Goal: Task Accomplishment & Management: Manage account settings

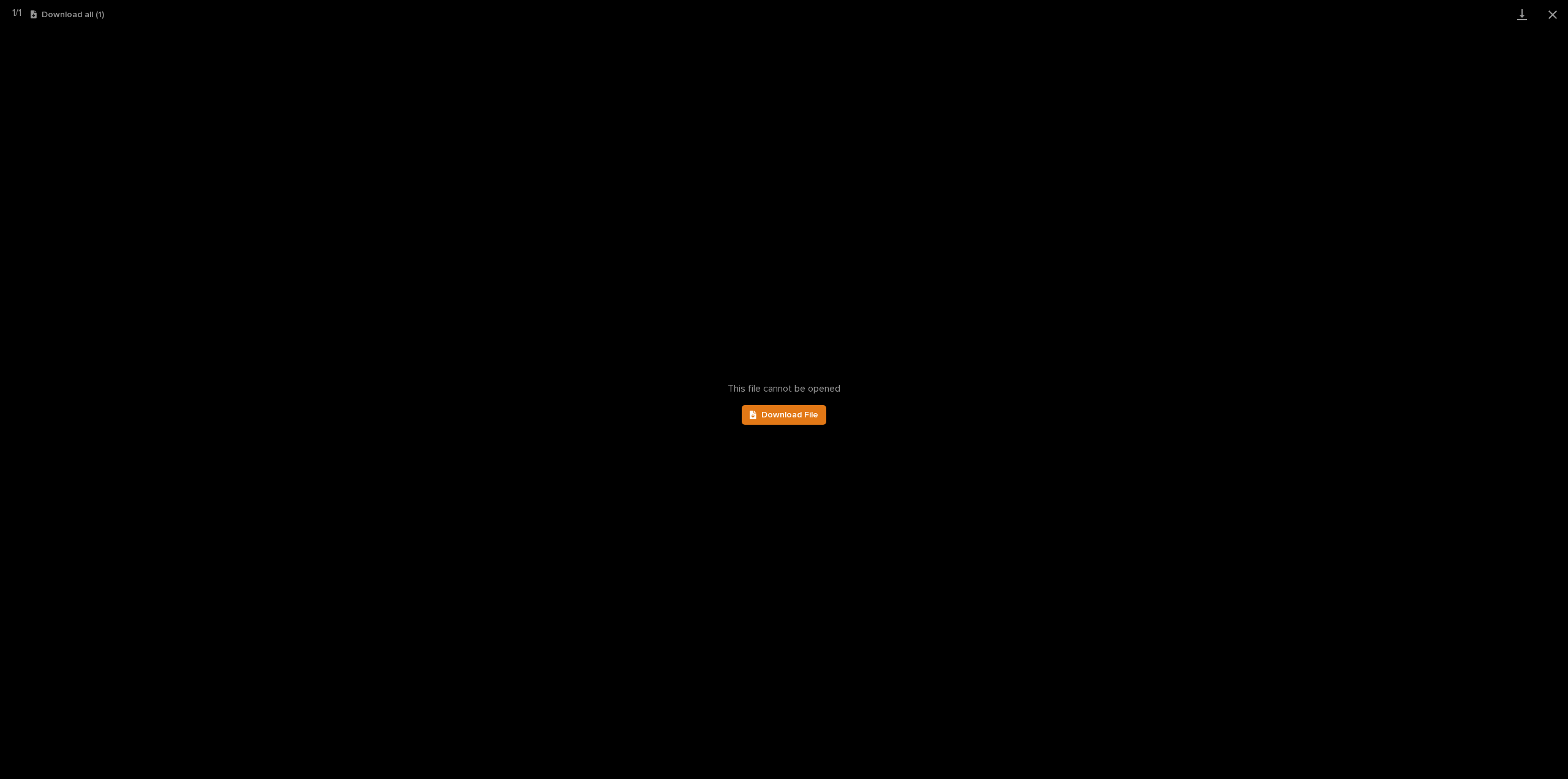
scroll to position [27, 0]
click at [1551, 21] on button "Close gallery" at bounding box center [1552, 14] width 31 height 29
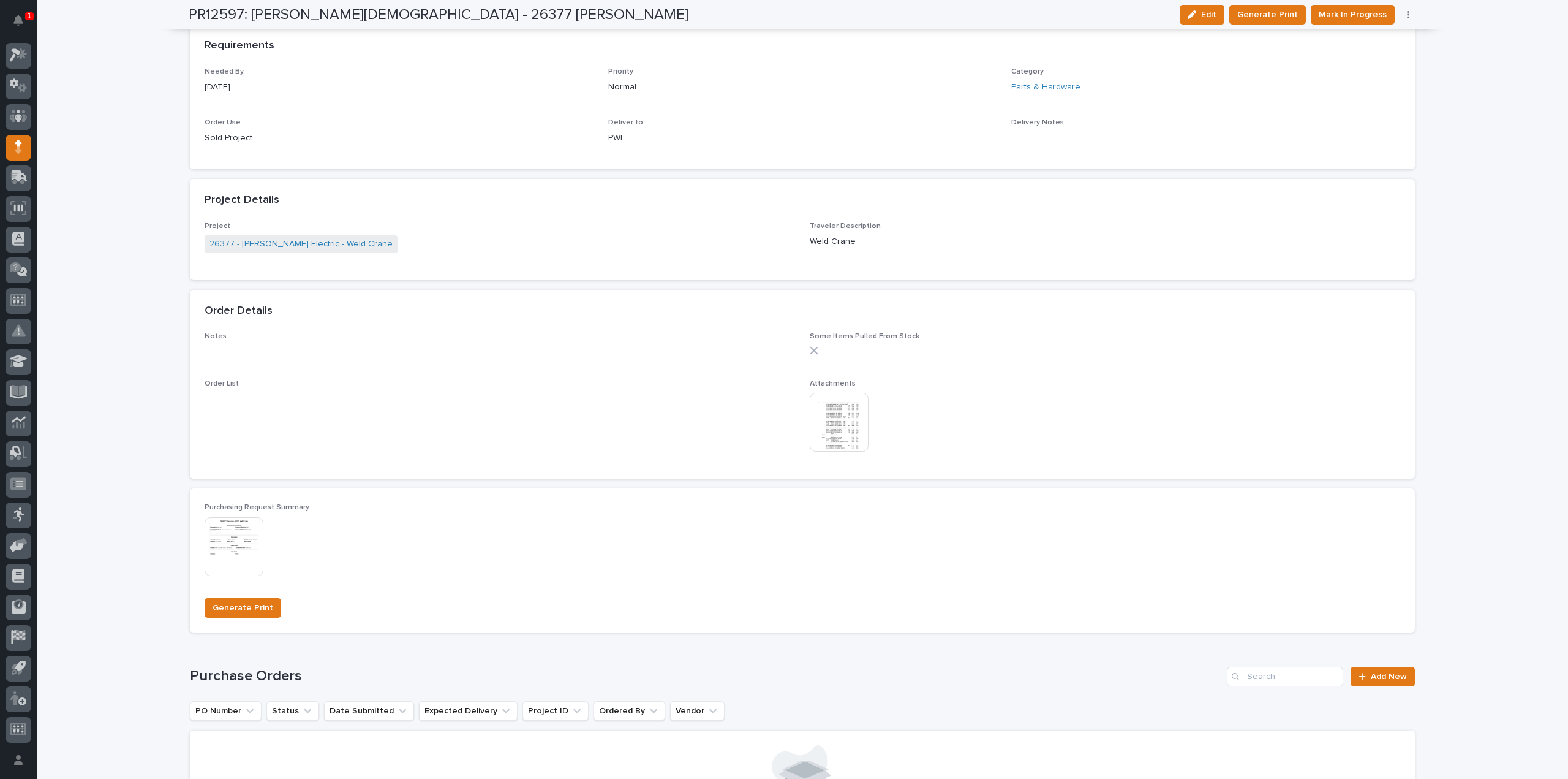
scroll to position [0, 0]
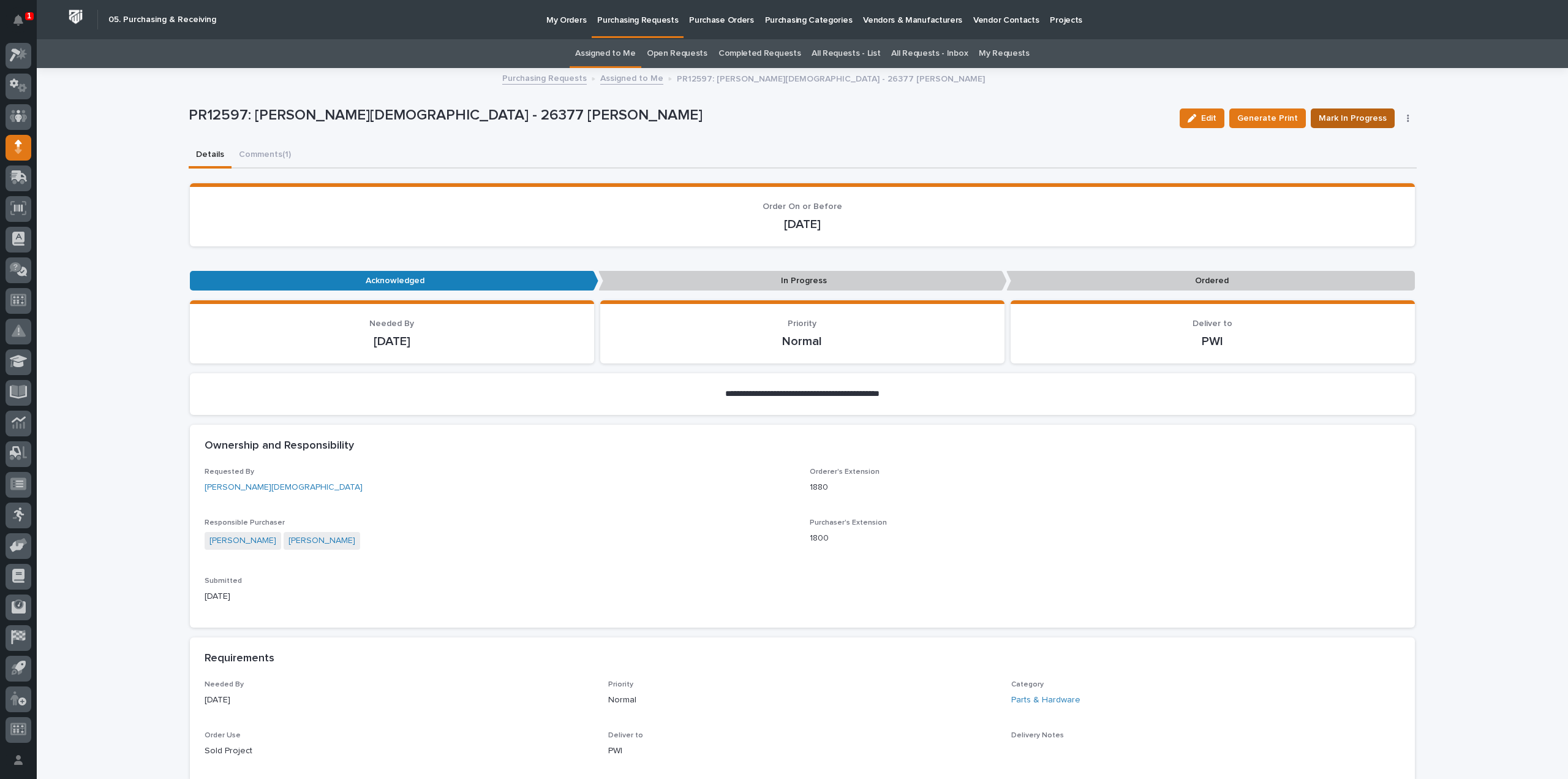
click at [1322, 122] on span "Mark In Progress" at bounding box center [1352, 118] width 68 height 14
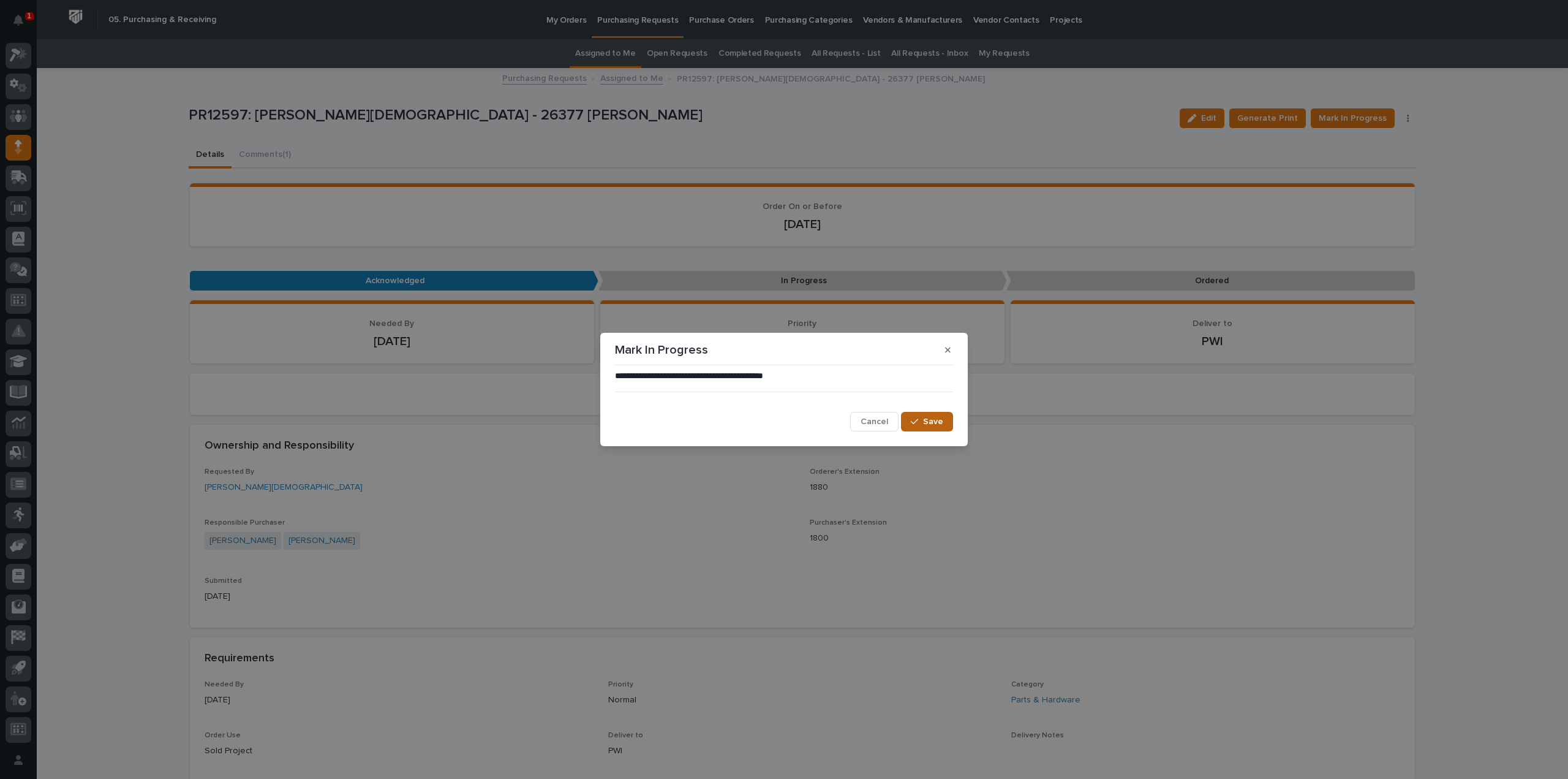
click at [935, 422] on span "Save" at bounding box center [933, 421] width 20 height 11
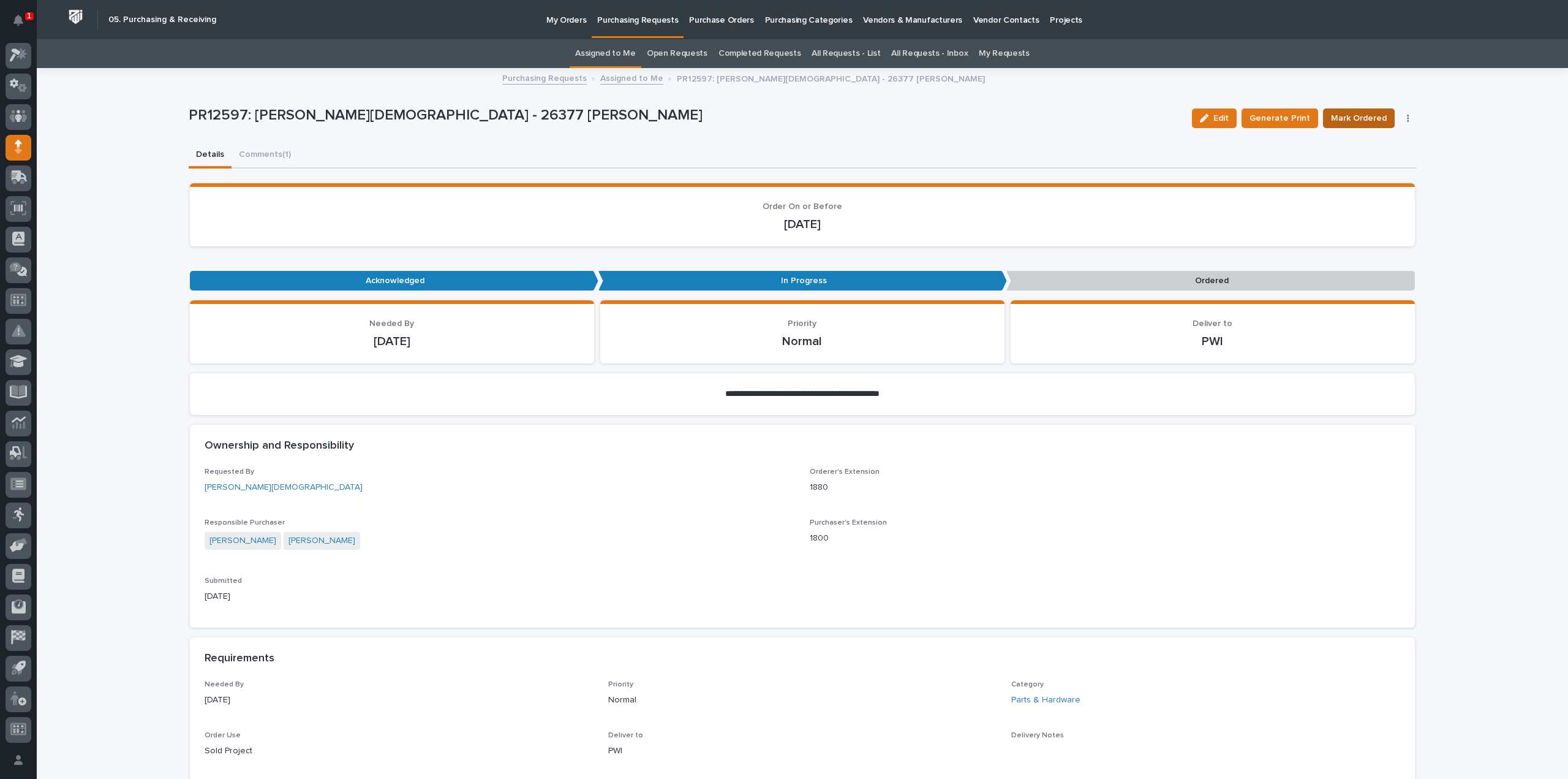
click at [1340, 114] on span "Mark Ordered" at bounding box center [1358, 118] width 55 height 14
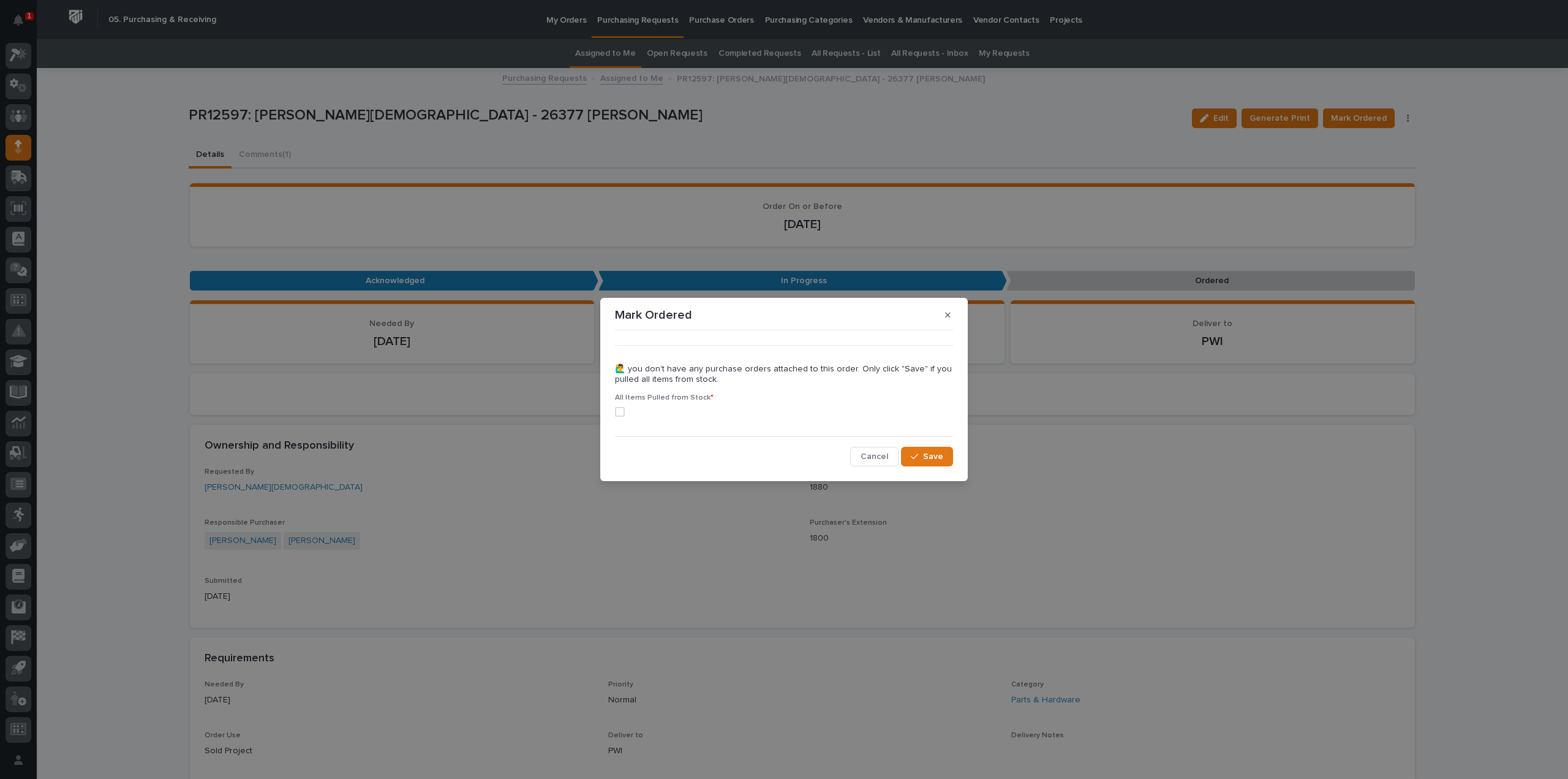
click at [615, 411] on span at bounding box center [620, 412] width 10 height 10
click at [936, 460] on span "Save" at bounding box center [933, 456] width 20 height 11
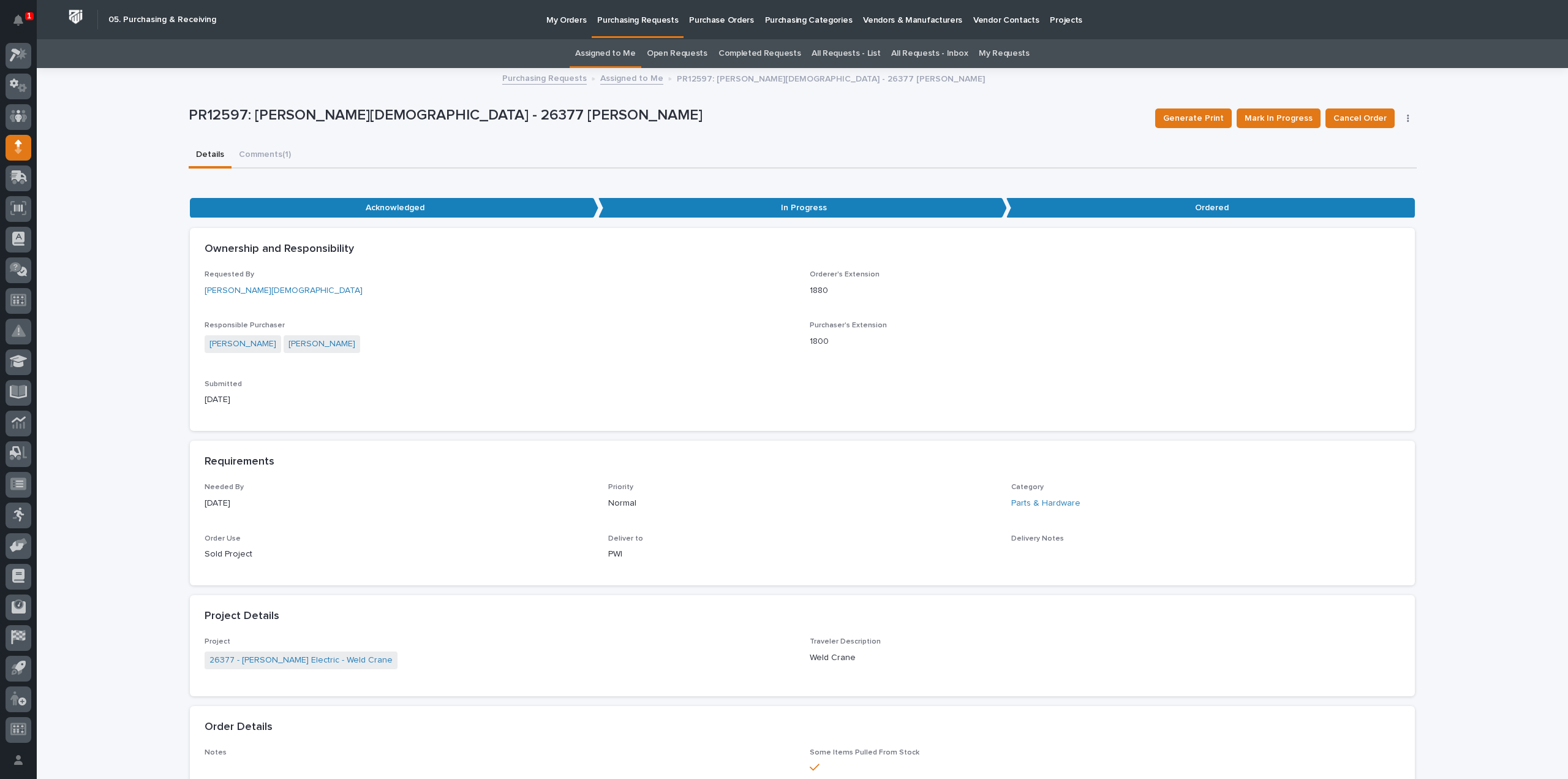
click at [607, 55] on link "Assigned to Me" at bounding box center [605, 53] width 60 height 29
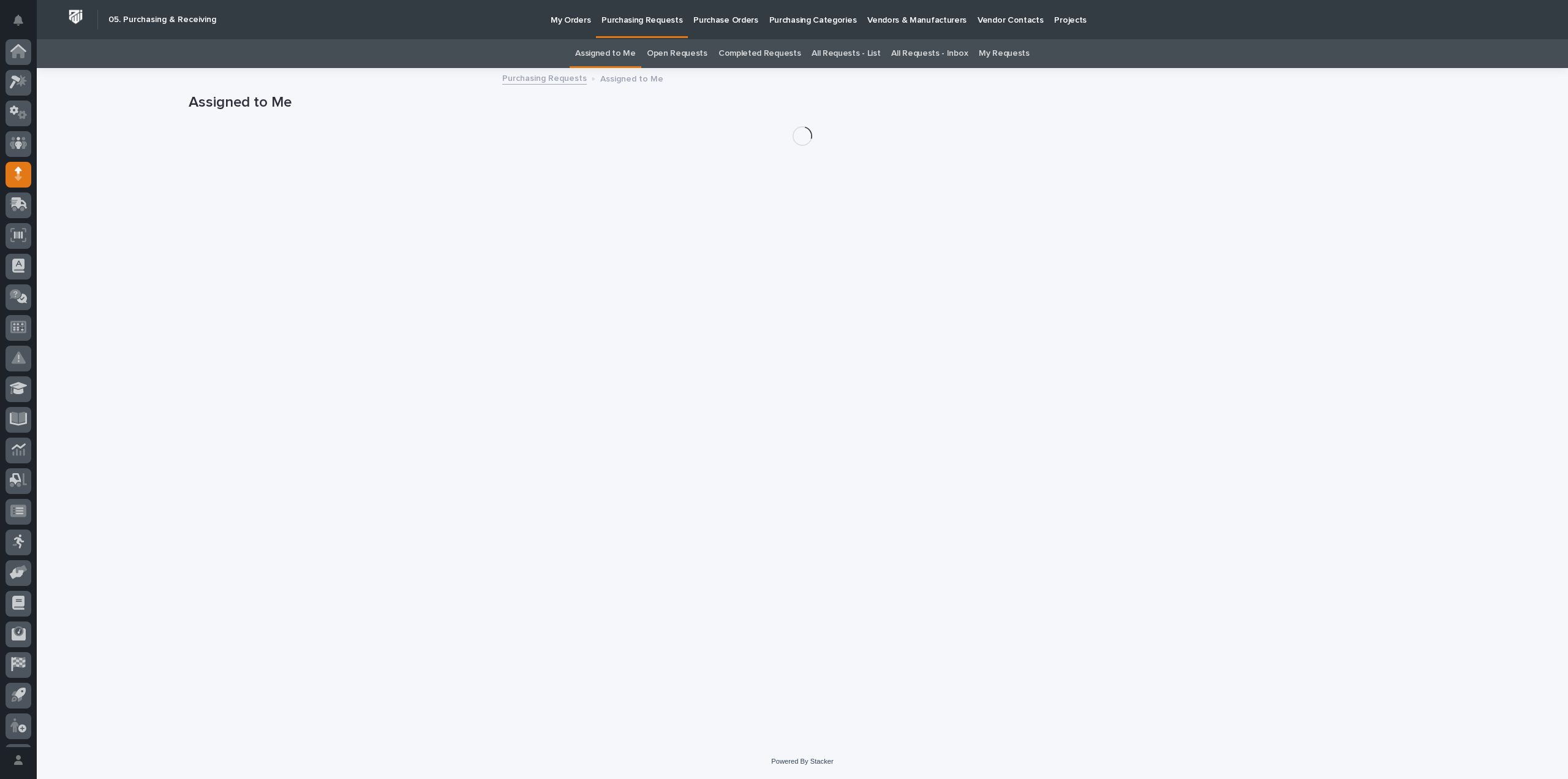
scroll to position [27, 0]
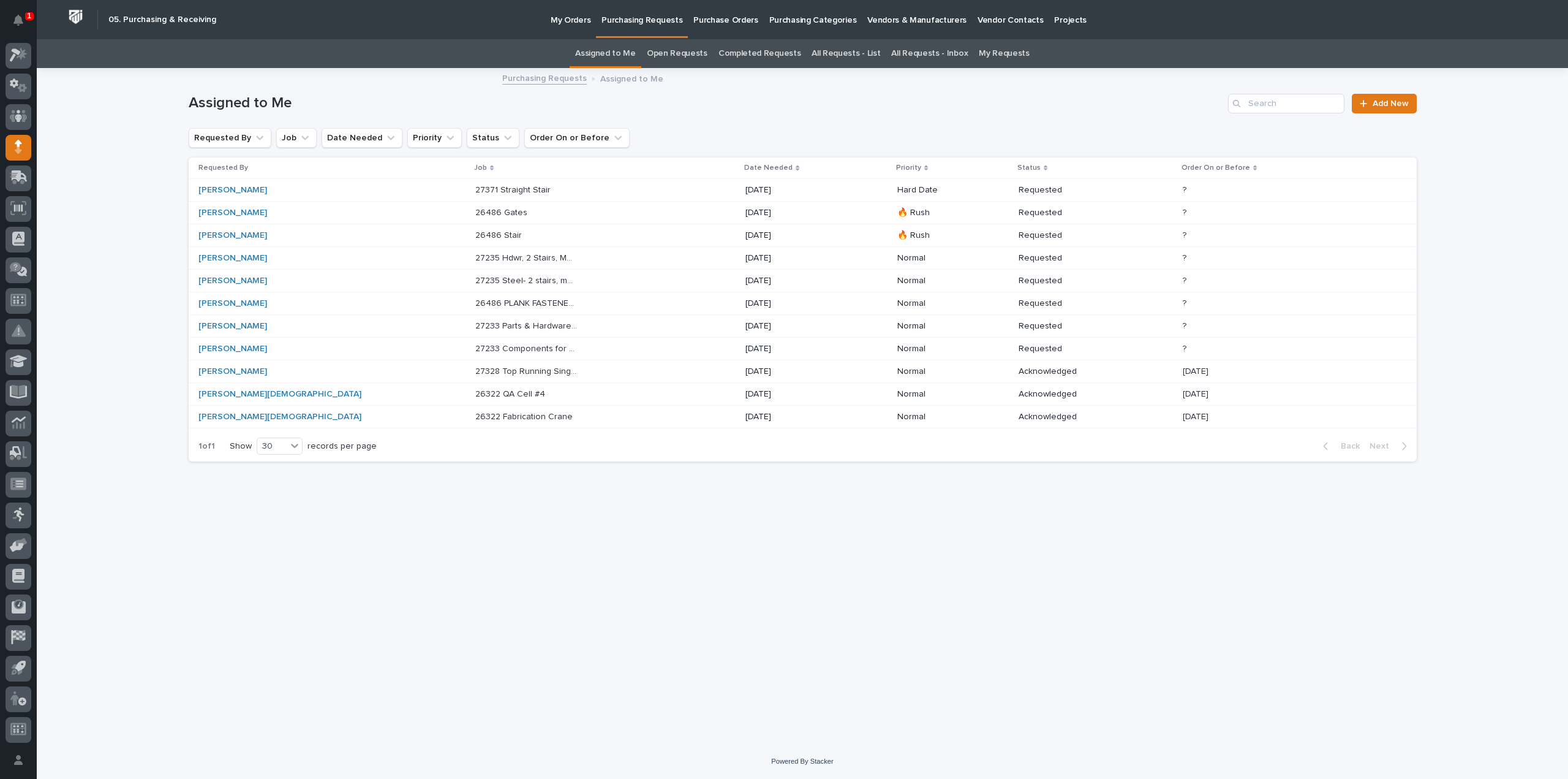
click at [475, 418] on p "26322 Fabrication Crane" at bounding box center [525, 416] width 100 height 13
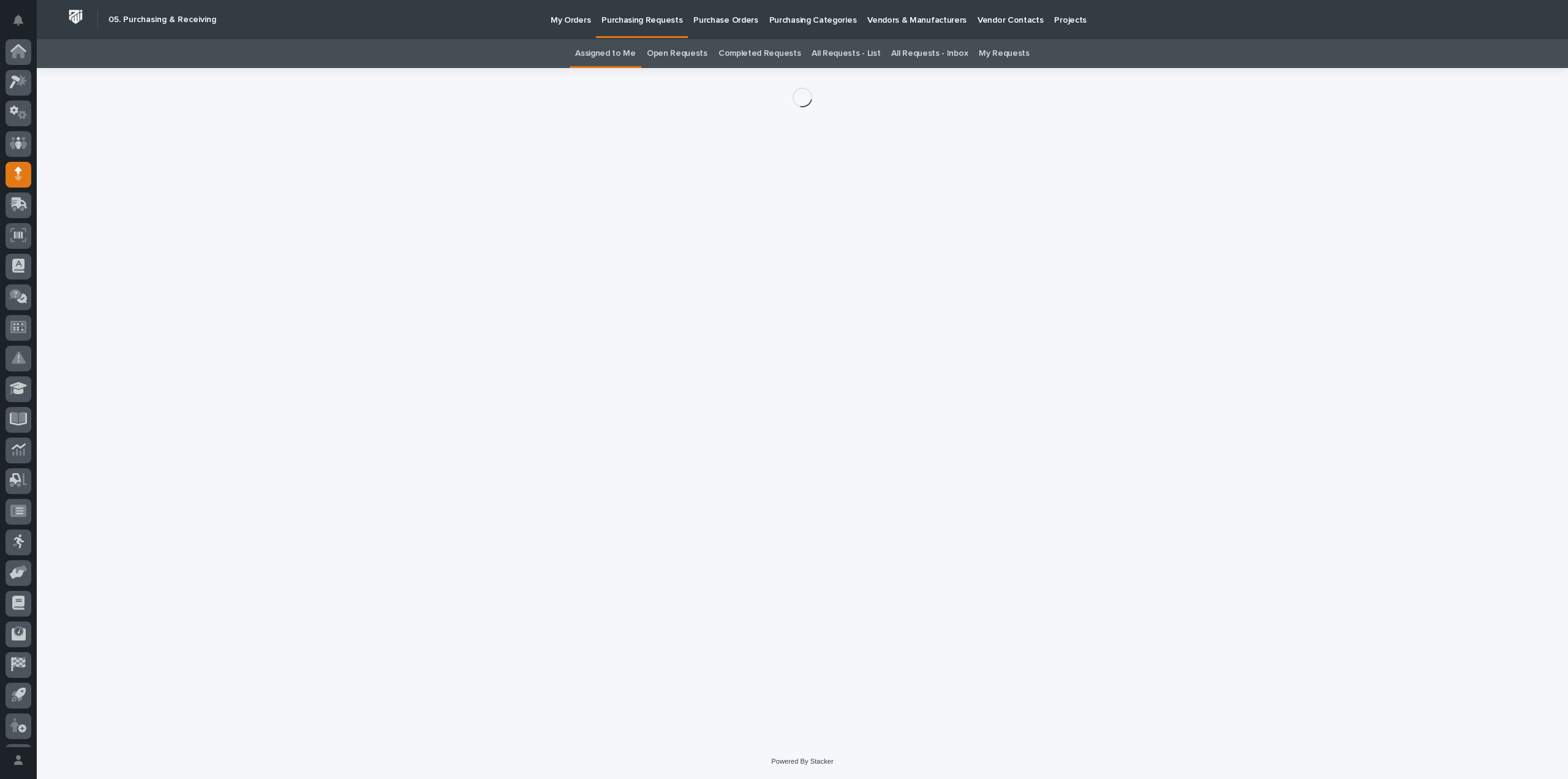
scroll to position [27, 0]
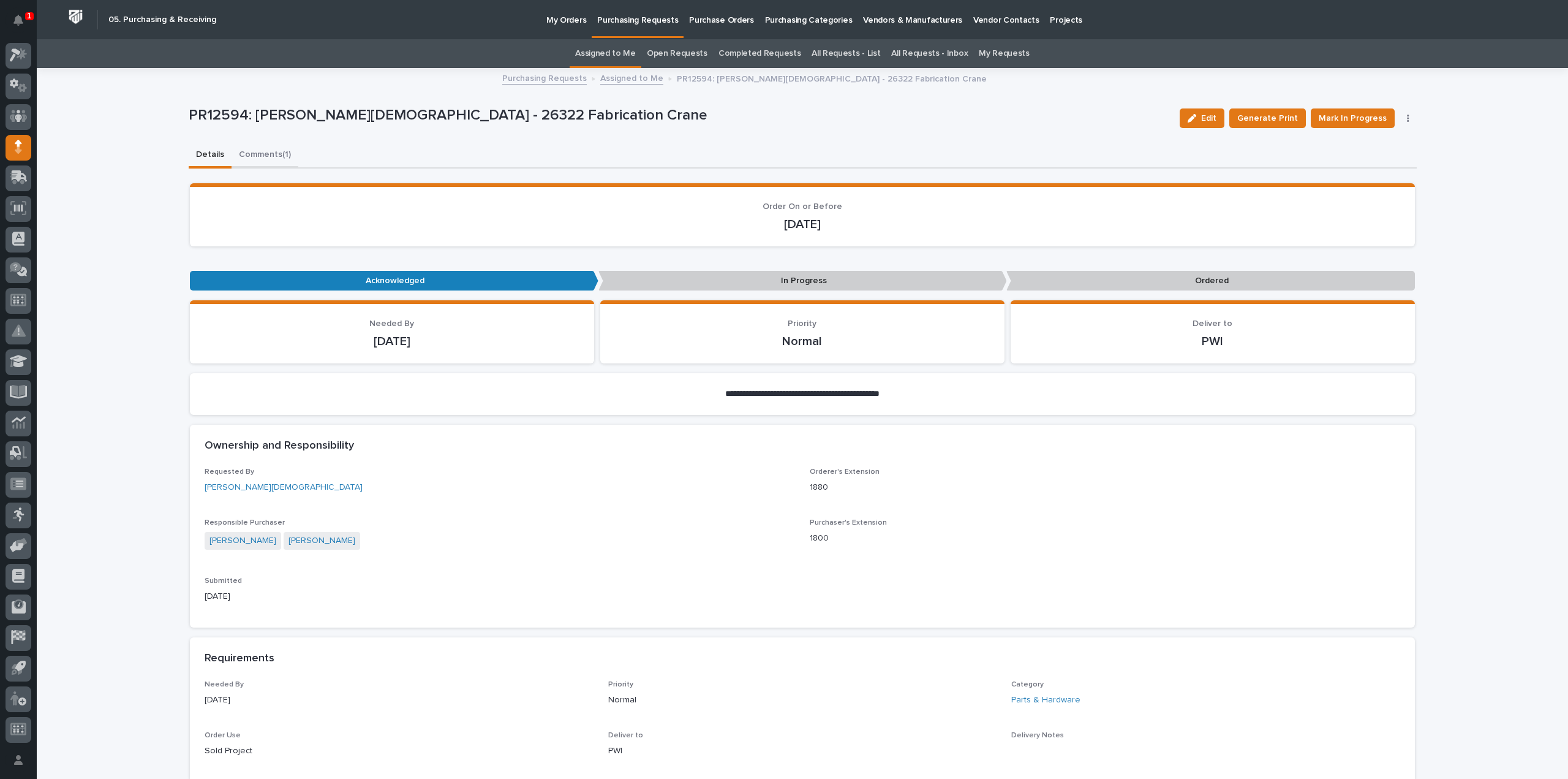
click at [263, 158] on button "Comments (1)" at bounding box center [265, 156] width 67 height 26
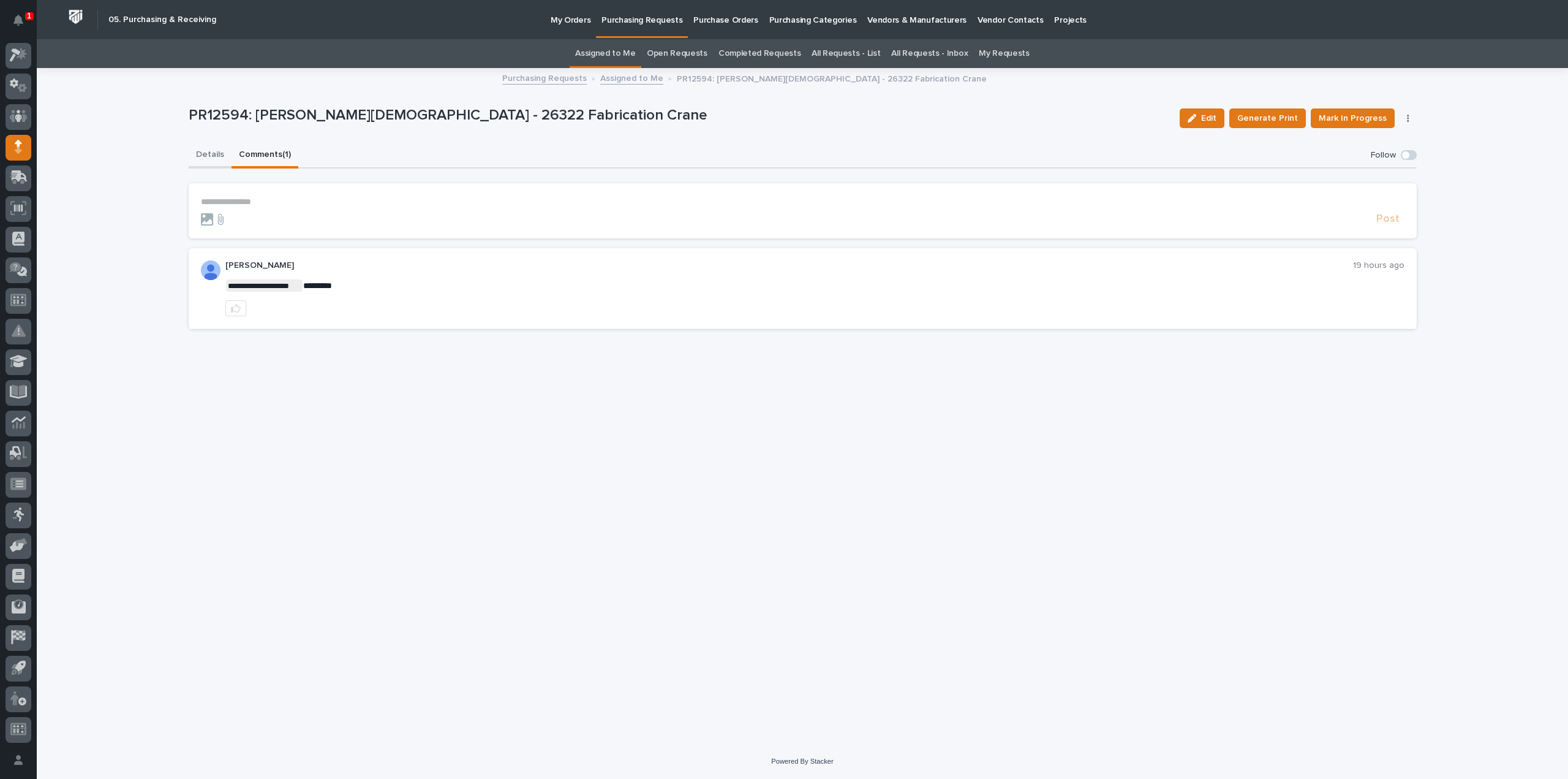
click at [210, 158] on button "Details" at bounding box center [210, 156] width 43 height 26
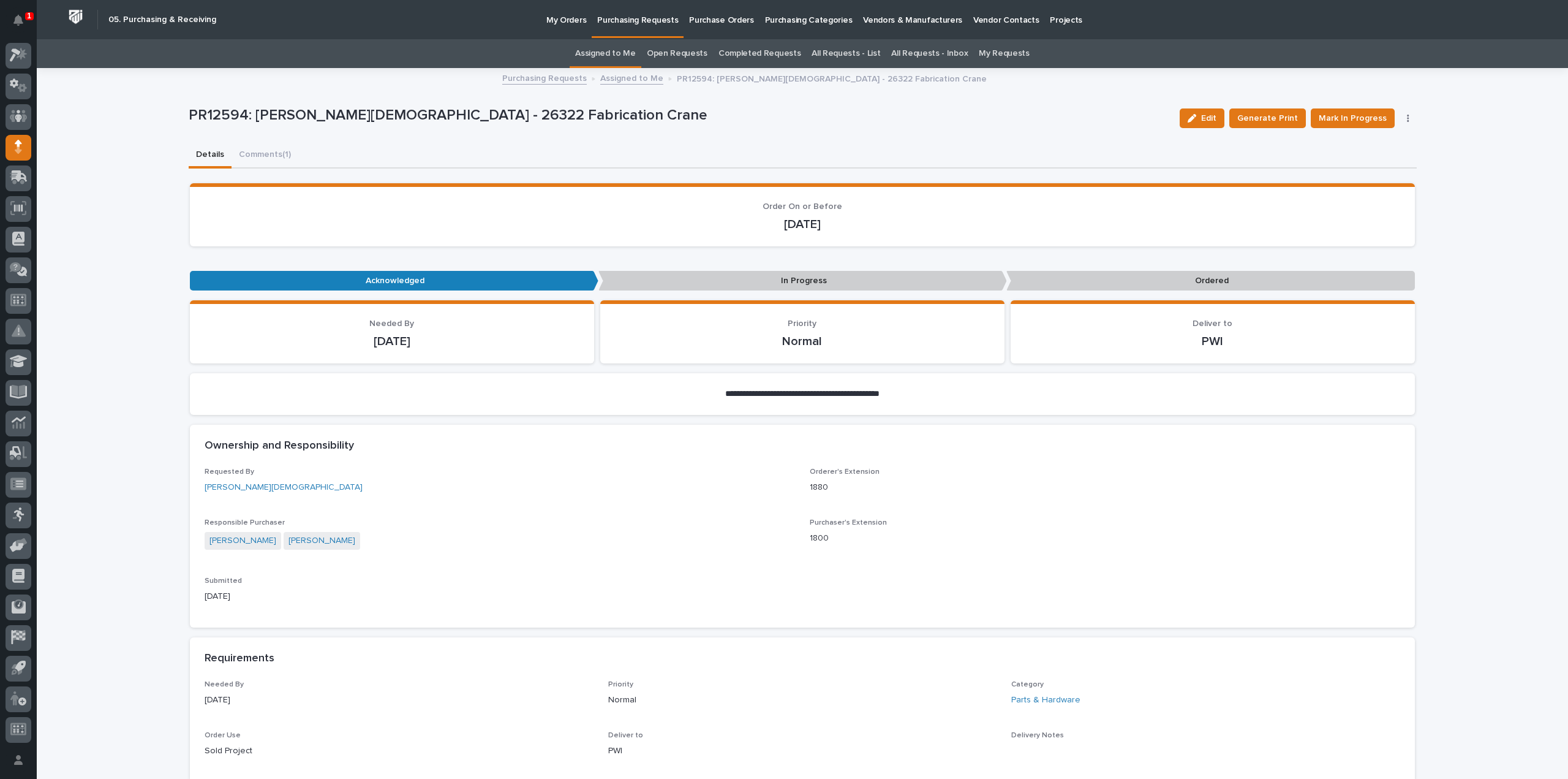
scroll to position [613, 0]
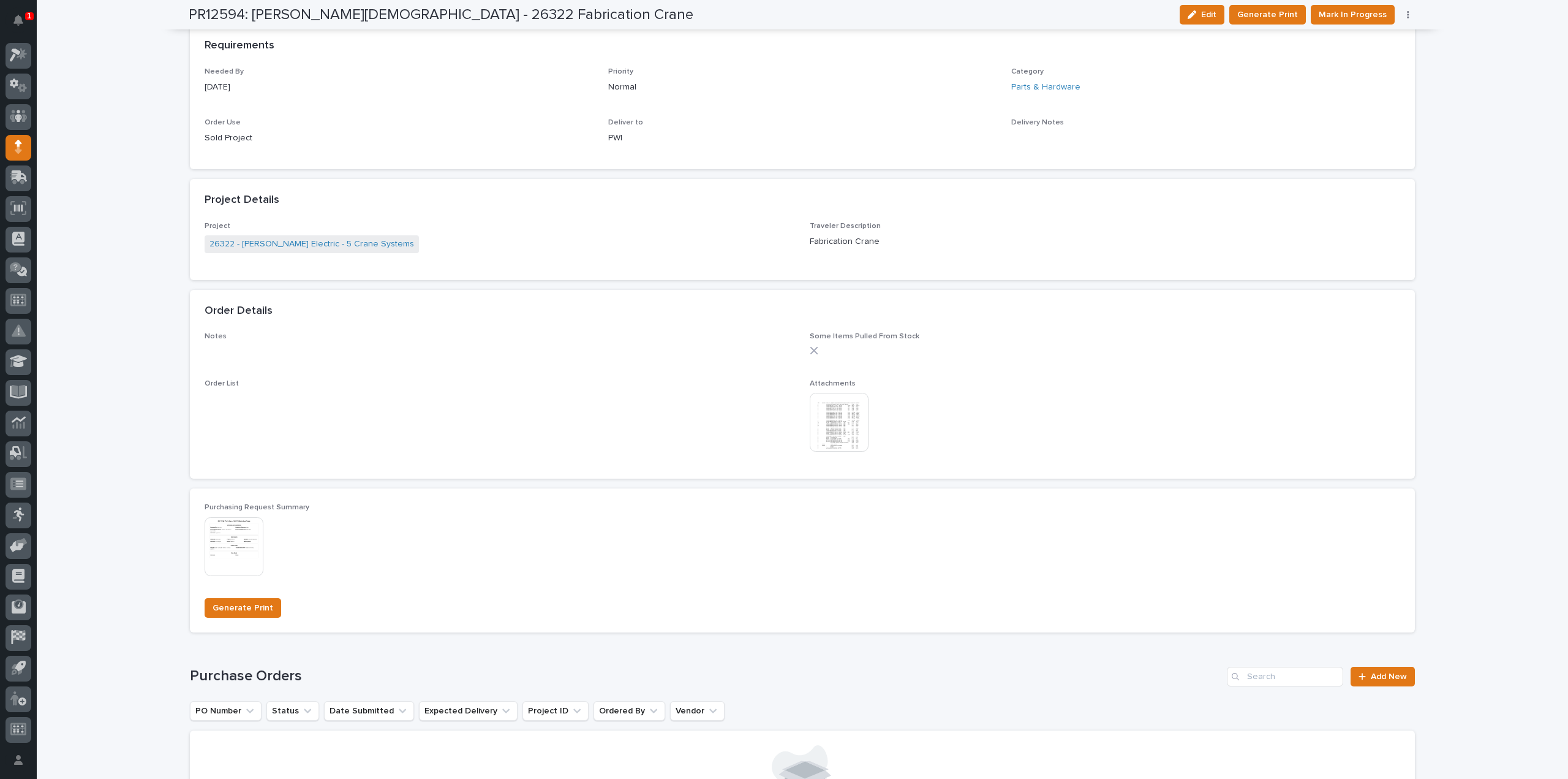
click at [832, 445] on img at bounding box center [839, 423] width 59 height 59
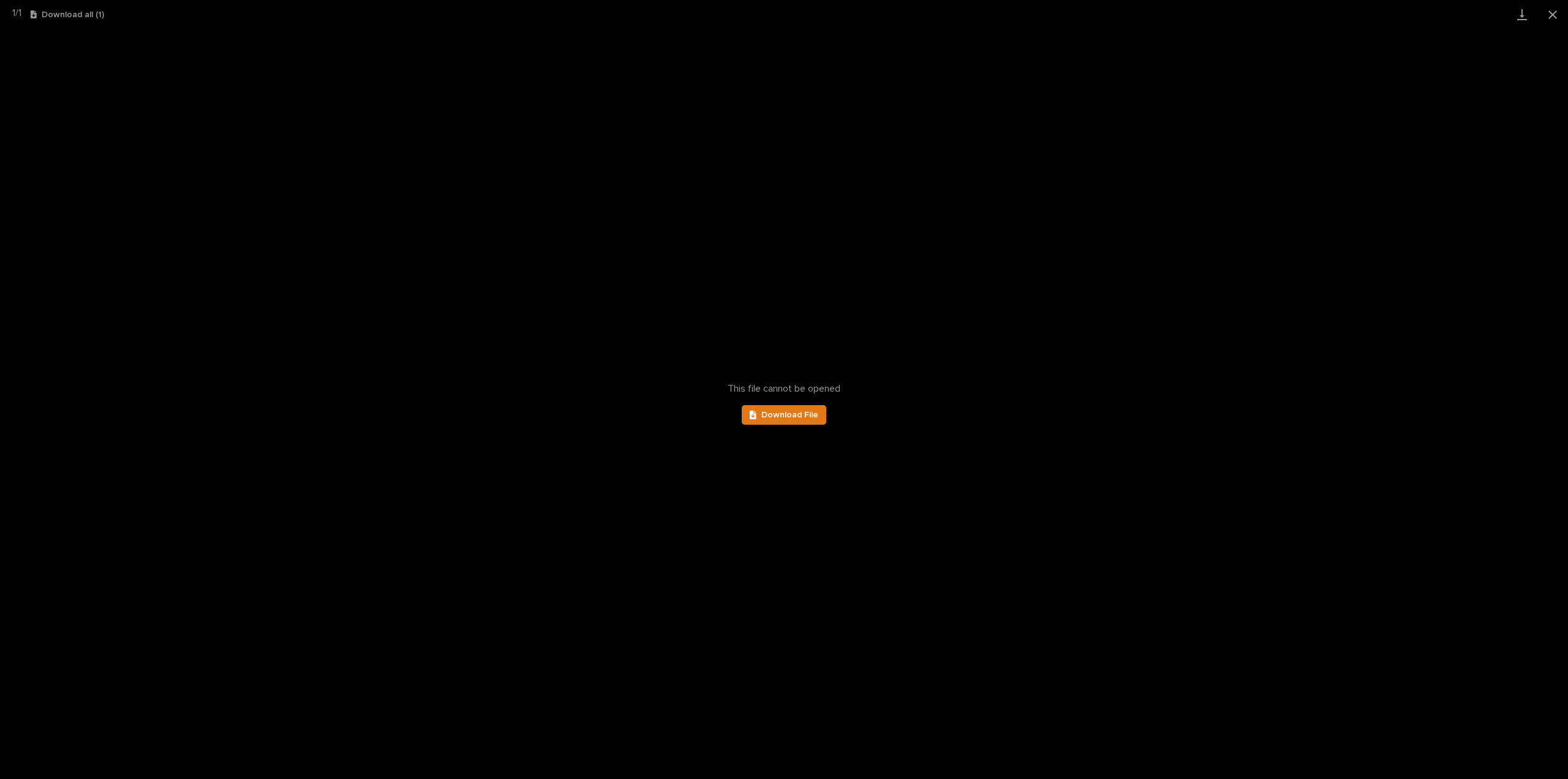
click at [787, 425] on div "This file cannot be opened Download File" at bounding box center [784, 404] width 1568 height 750
click at [789, 418] on span "Download File" at bounding box center [789, 415] width 57 height 9
click at [1549, 10] on button "Close gallery" at bounding box center [1552, 14] width 31 height 29
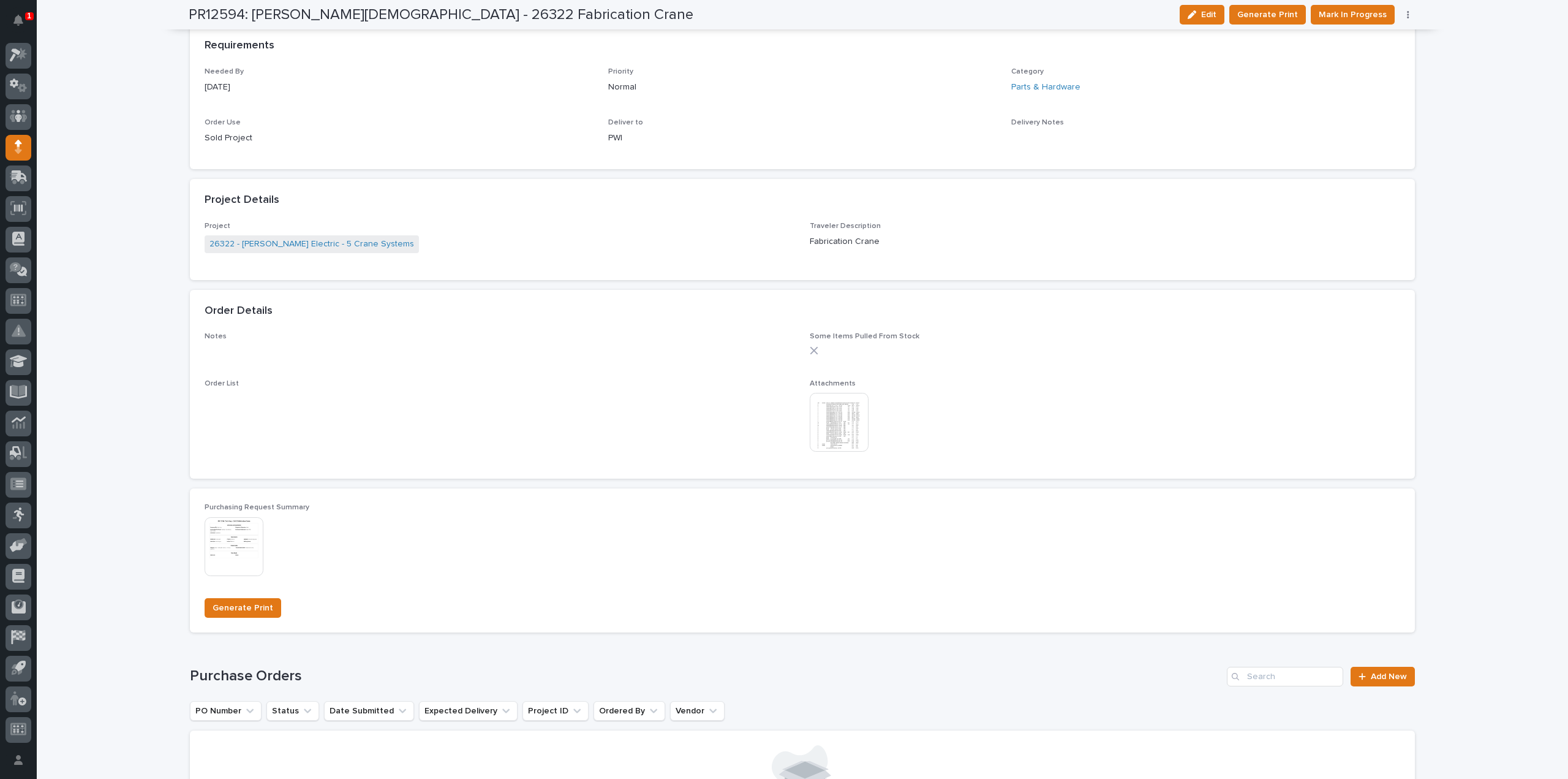
scroll to position [0, 0]
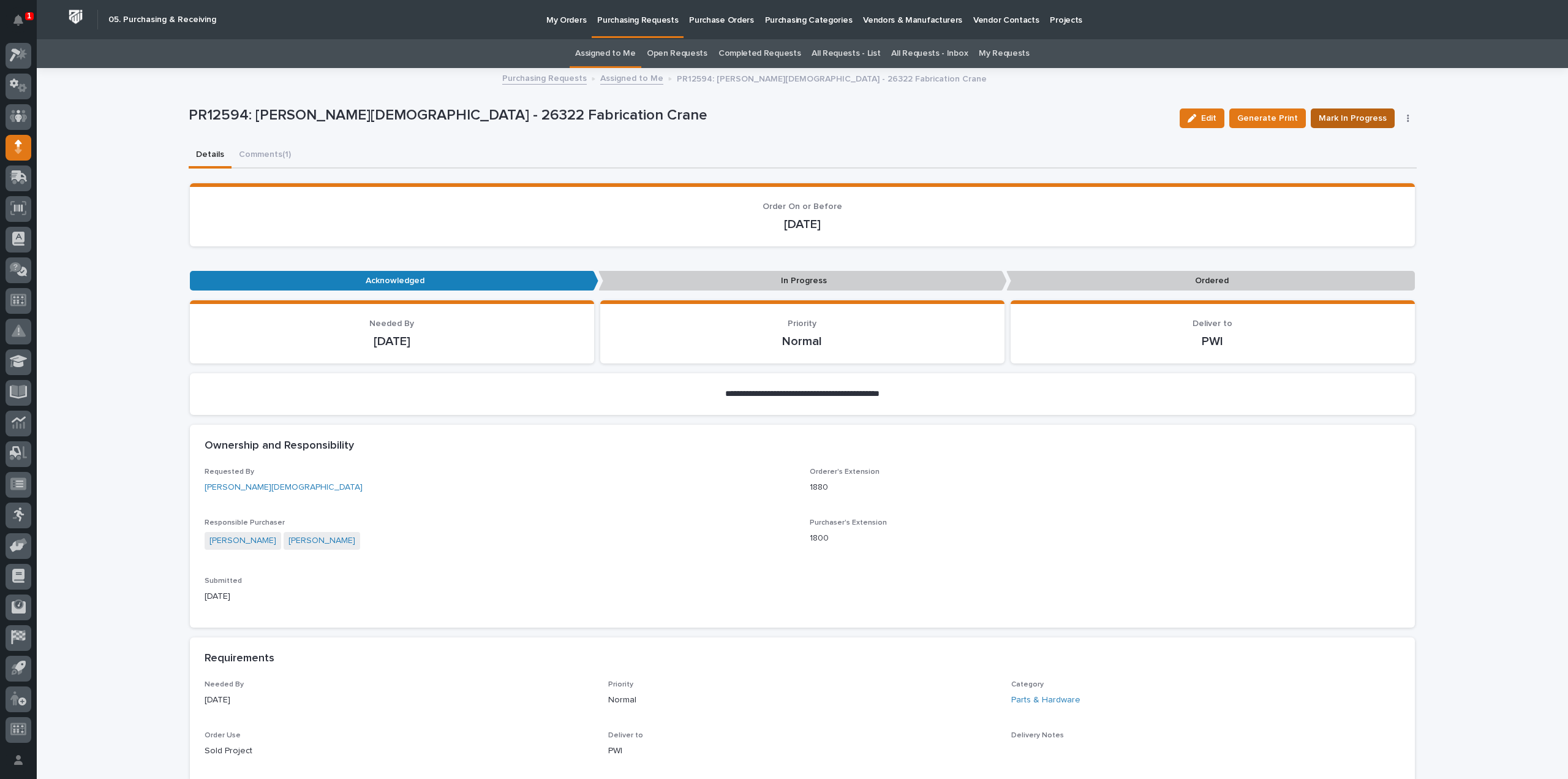
click at [1337, 117] on span "Mark In Progress" at bounding box center [1352, 118] width 68 height 14
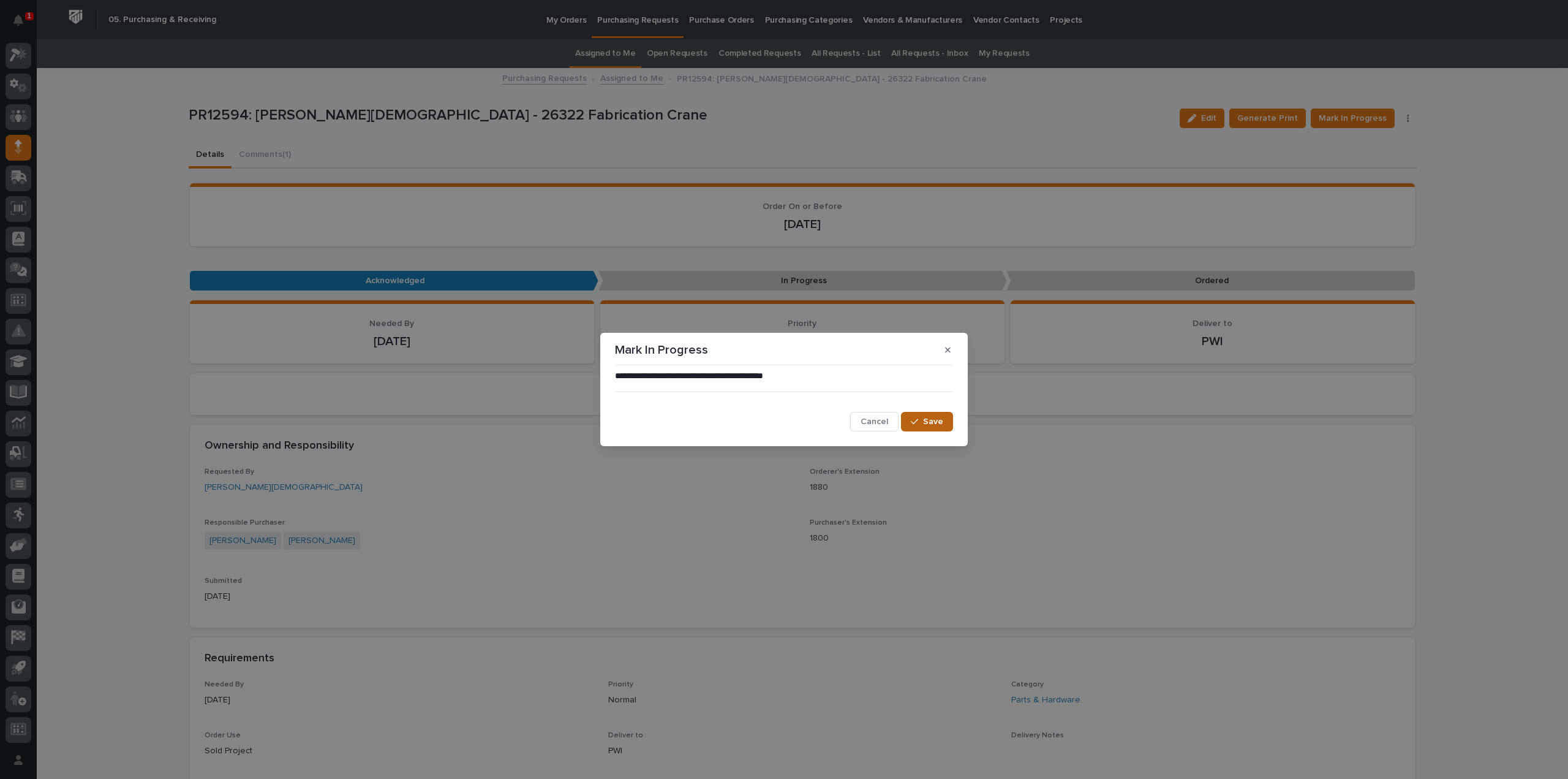
click at [931, 422] on span "Save" at bounding box center [933, 421] width 20 height 11
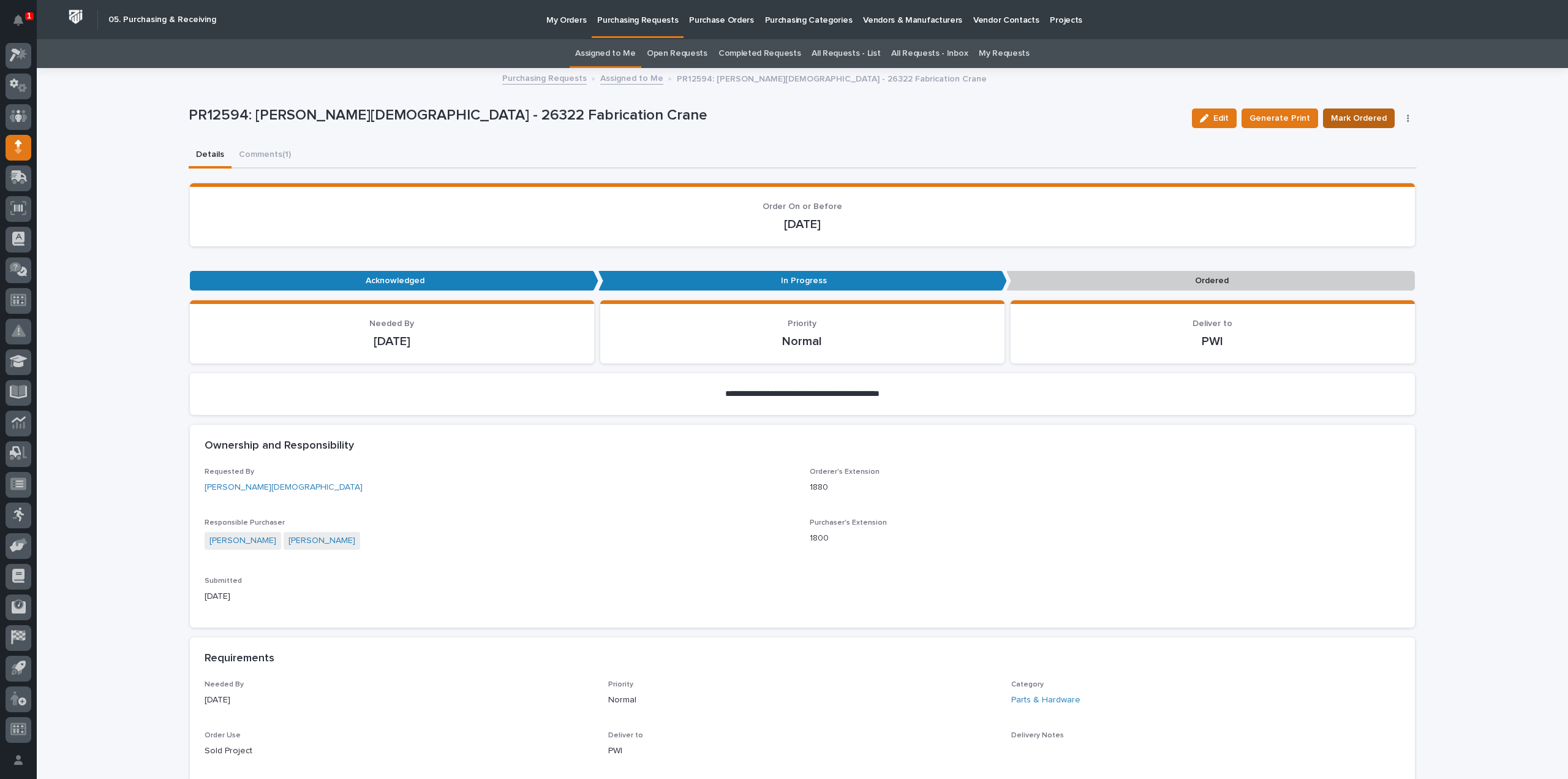
click at [1332, 116] on span "Mark Ordered" at bounding box center [1358, 118] width 55 height 14
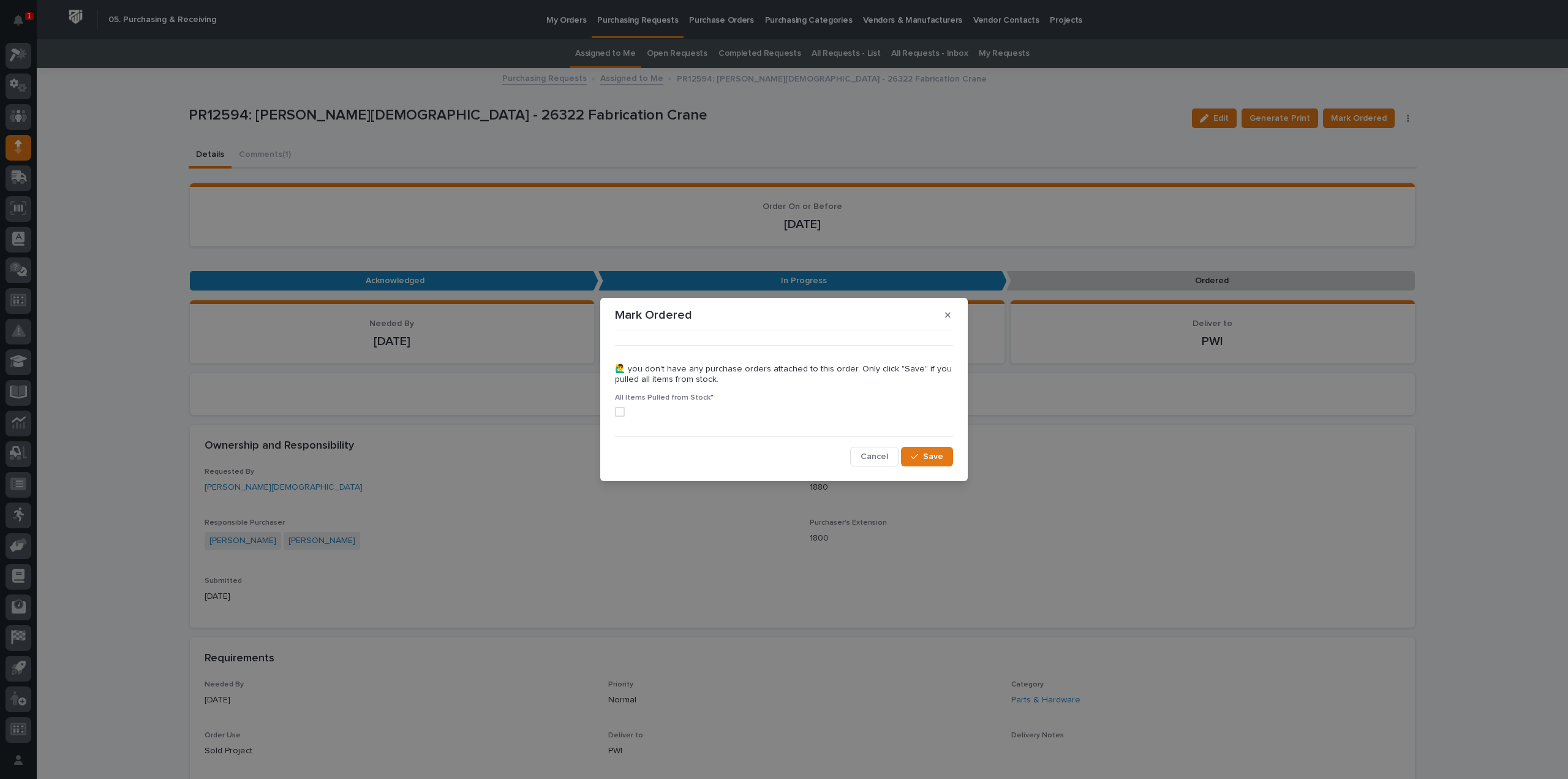
click at [623, 411] on span at bounding box center [620, 412] width 10 height 10
click at [924, 456] on span "Save" at bounding box center [933, 456] width 20 height 11
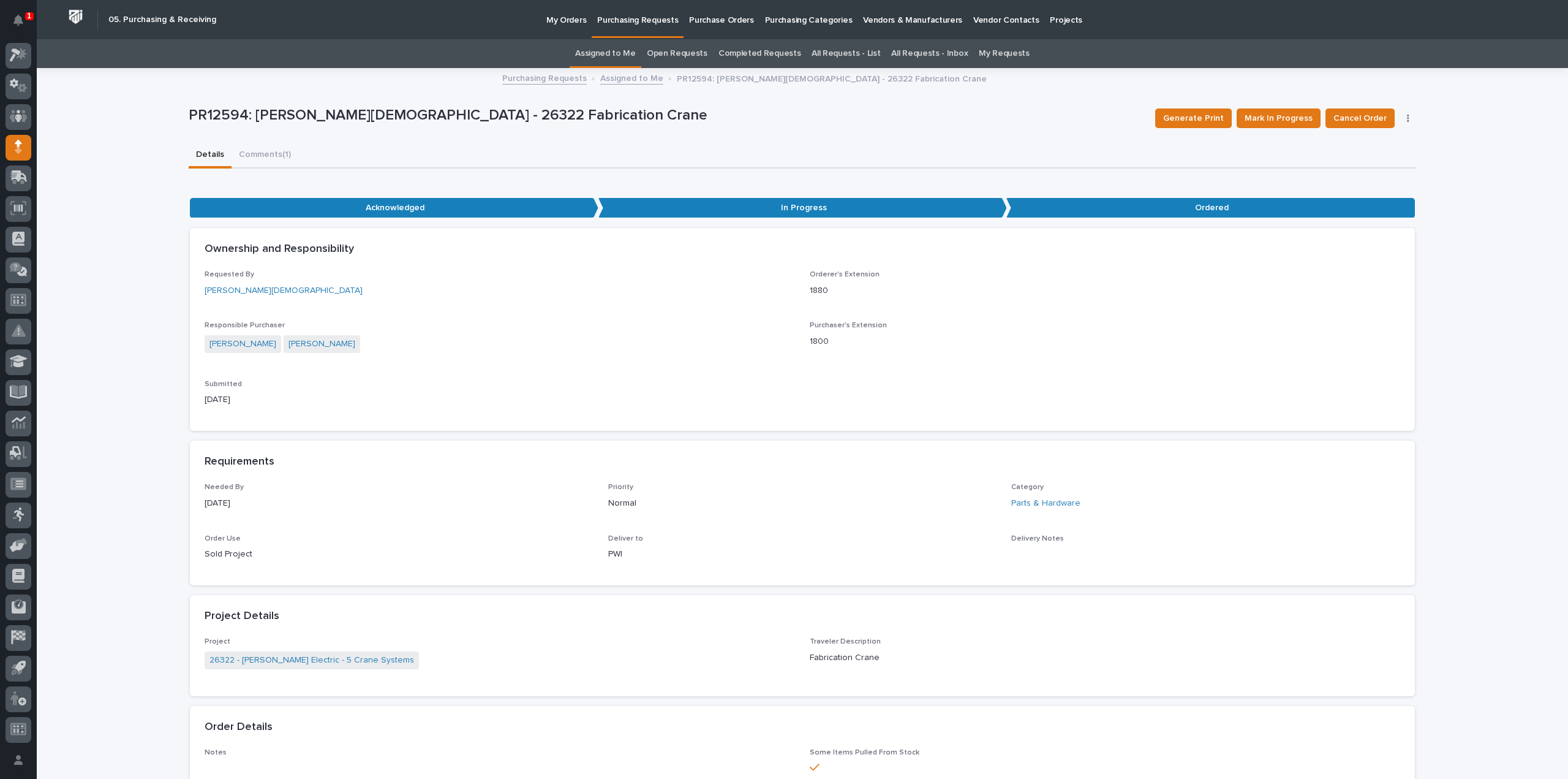
click at [603, 60] on link "Assigned to Me" at bounding box center [605, 53] width 60 height 29
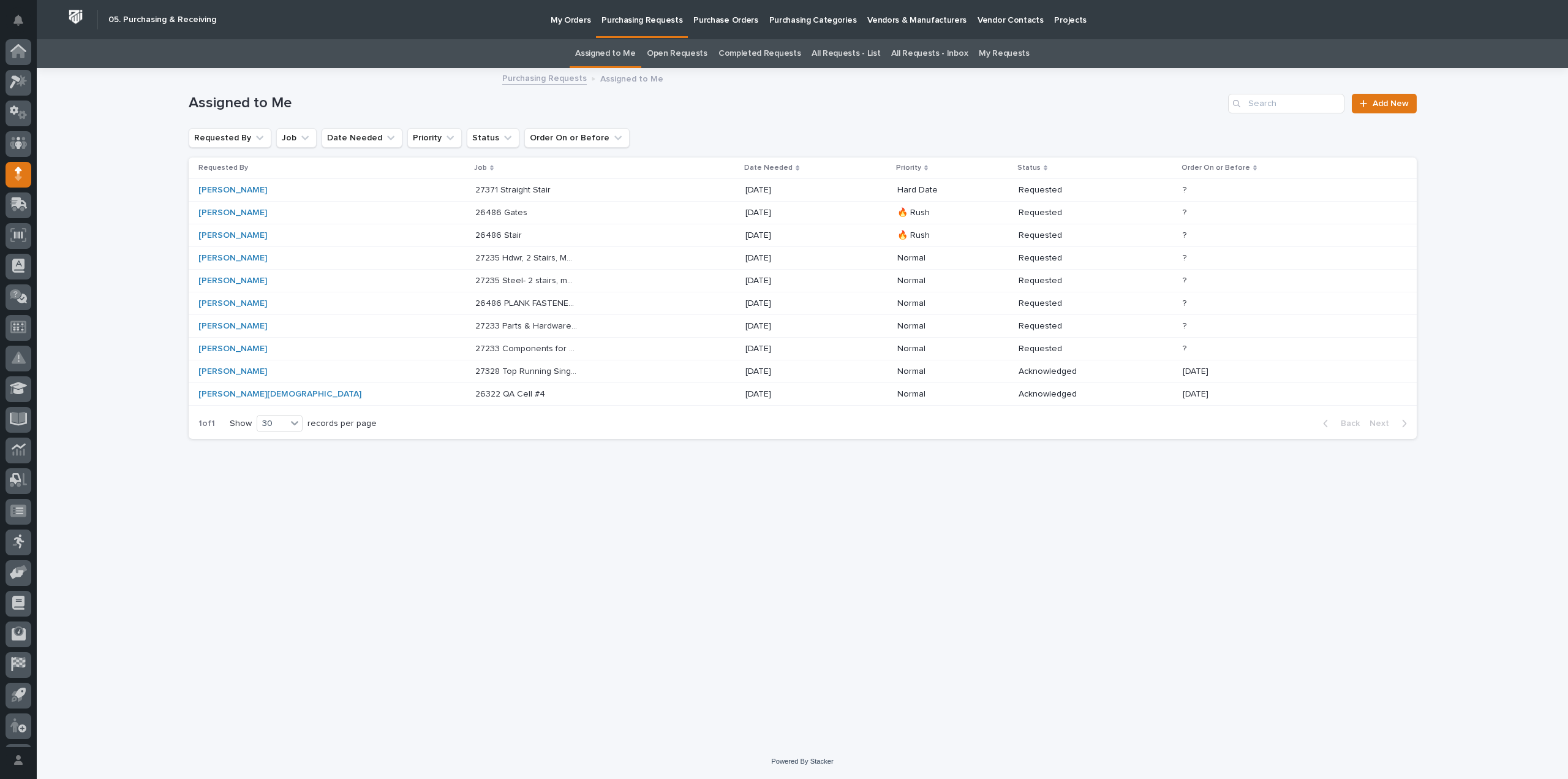
scroll to position [27, 0]
click at [492, 389] on p at bounding box center [526, 394] width 102 height 10
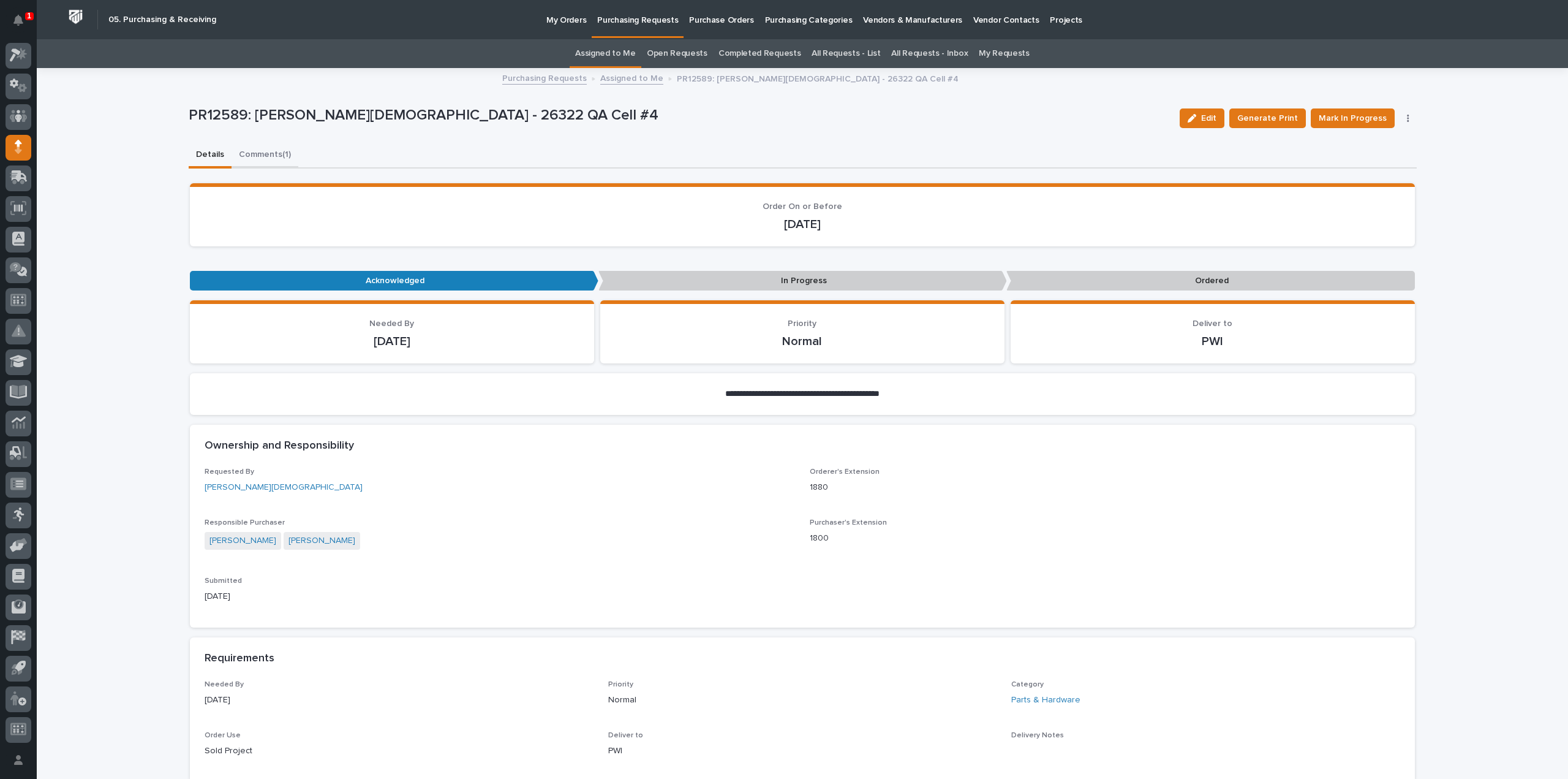
click at [261, 154] on button "Comments (1)" at bounding box center [265, 156] width 67 height 26
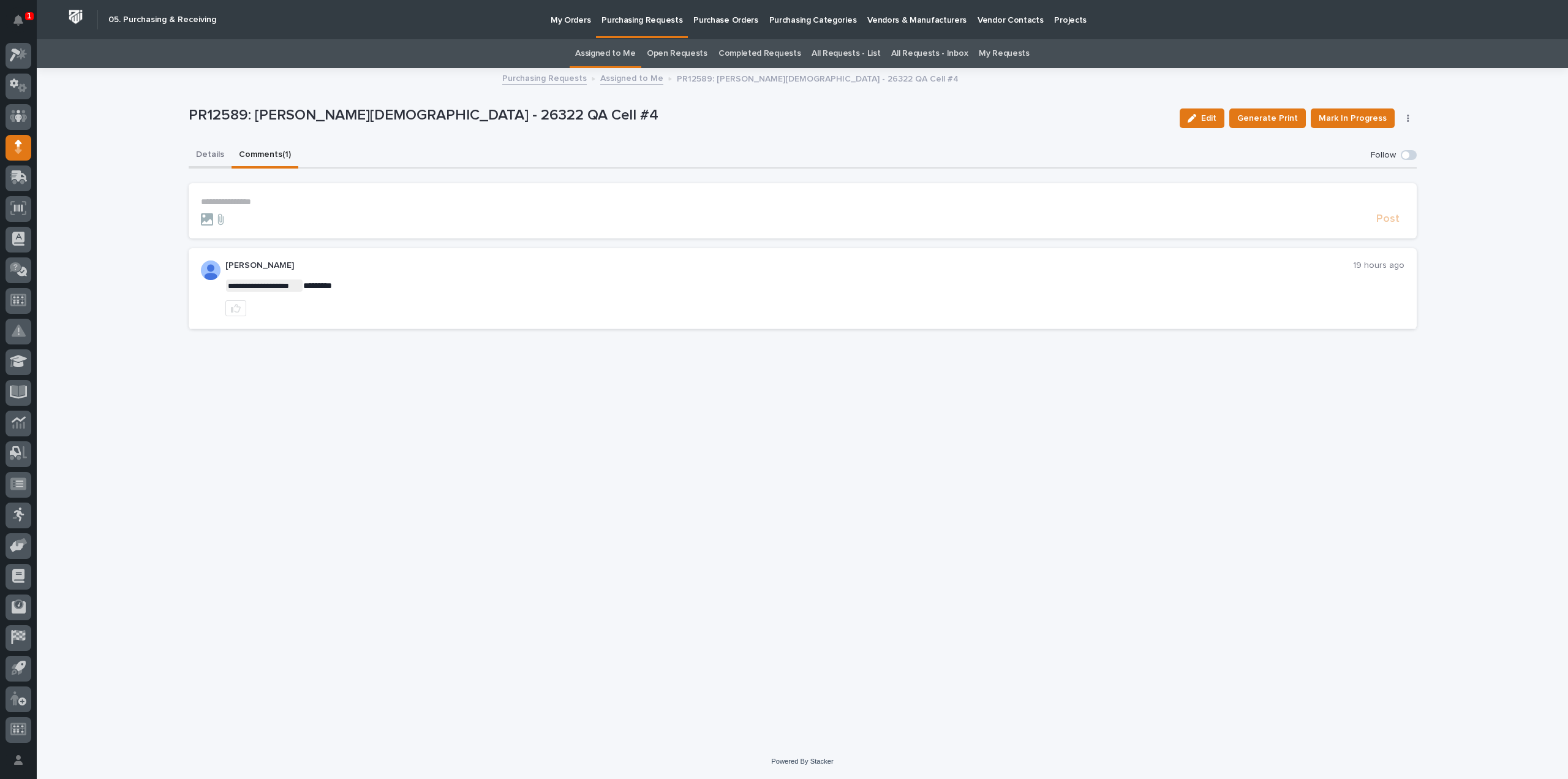
click at [213, 155] on button "Details" at bounding box center [210, 156] width 43 height 26
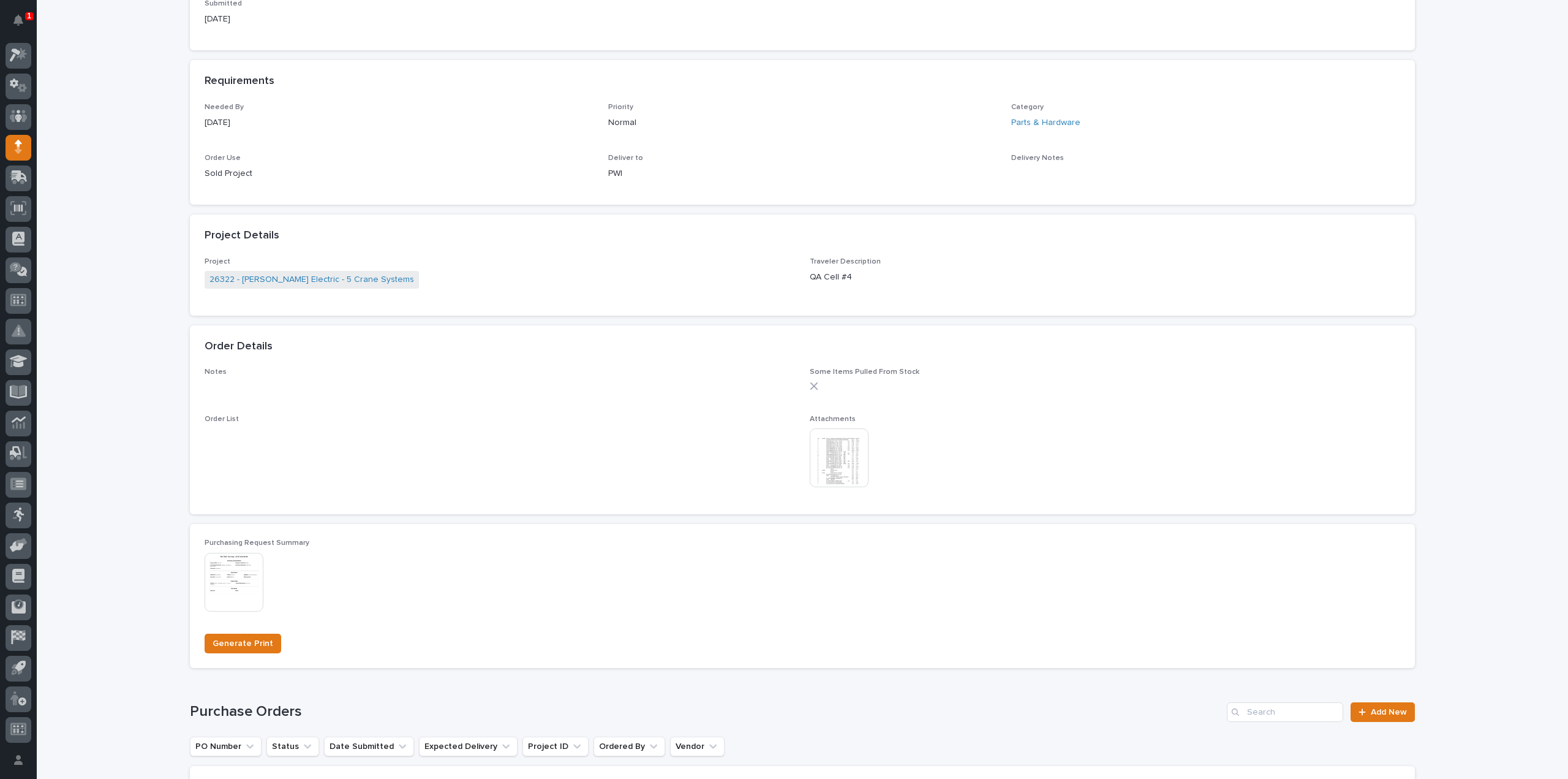
scroll to position [613, 0]
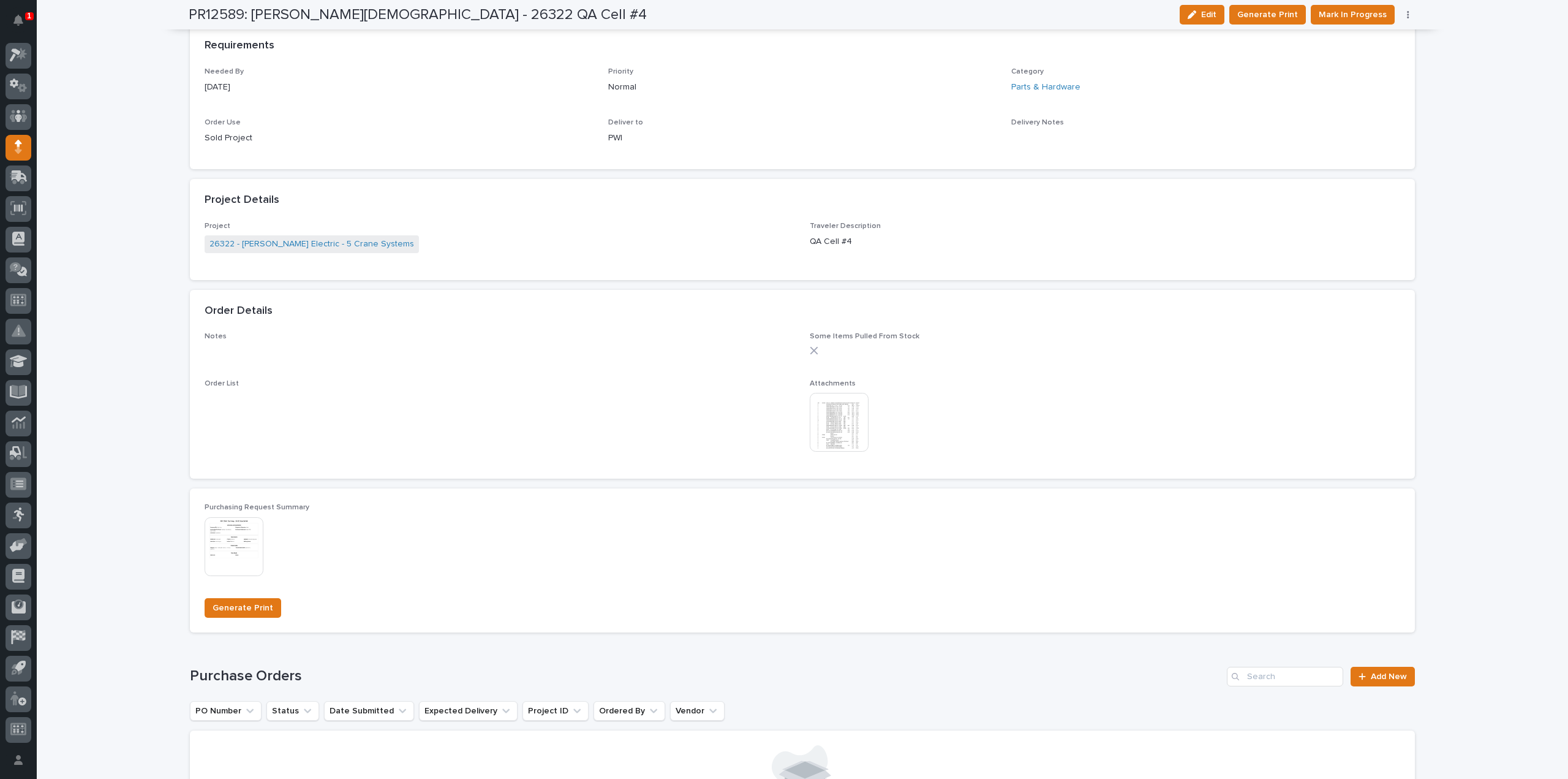
click at [830, 428] on img at bounding box center [839, 423] width 59 height 59
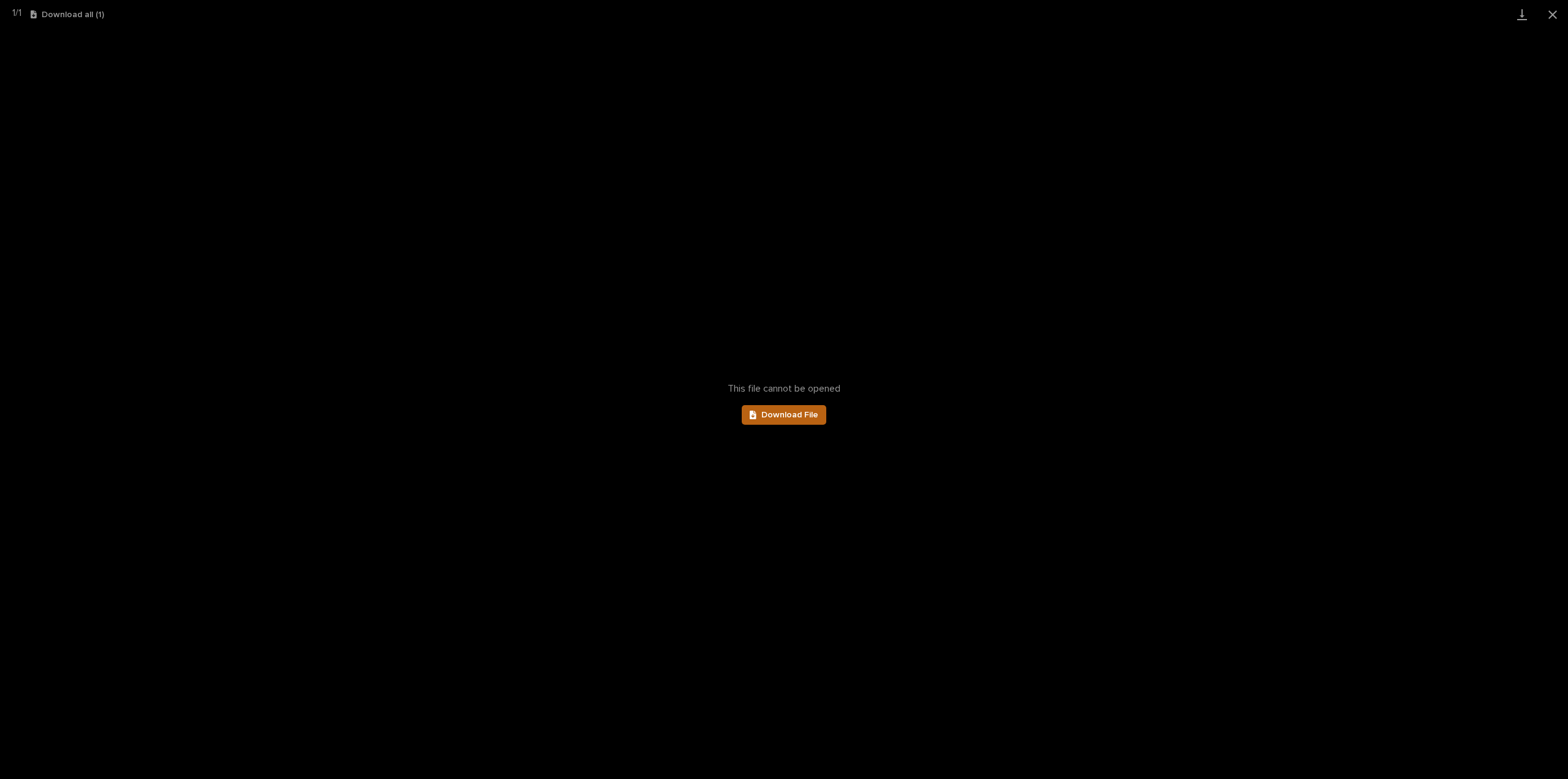
click at [790, 415] on span "Download File" at bounding box center [789, 415] width 57 height 9
click at [1553, 17] on button "Close gallery" at bounding box center [1552, 14] width 31 height 29
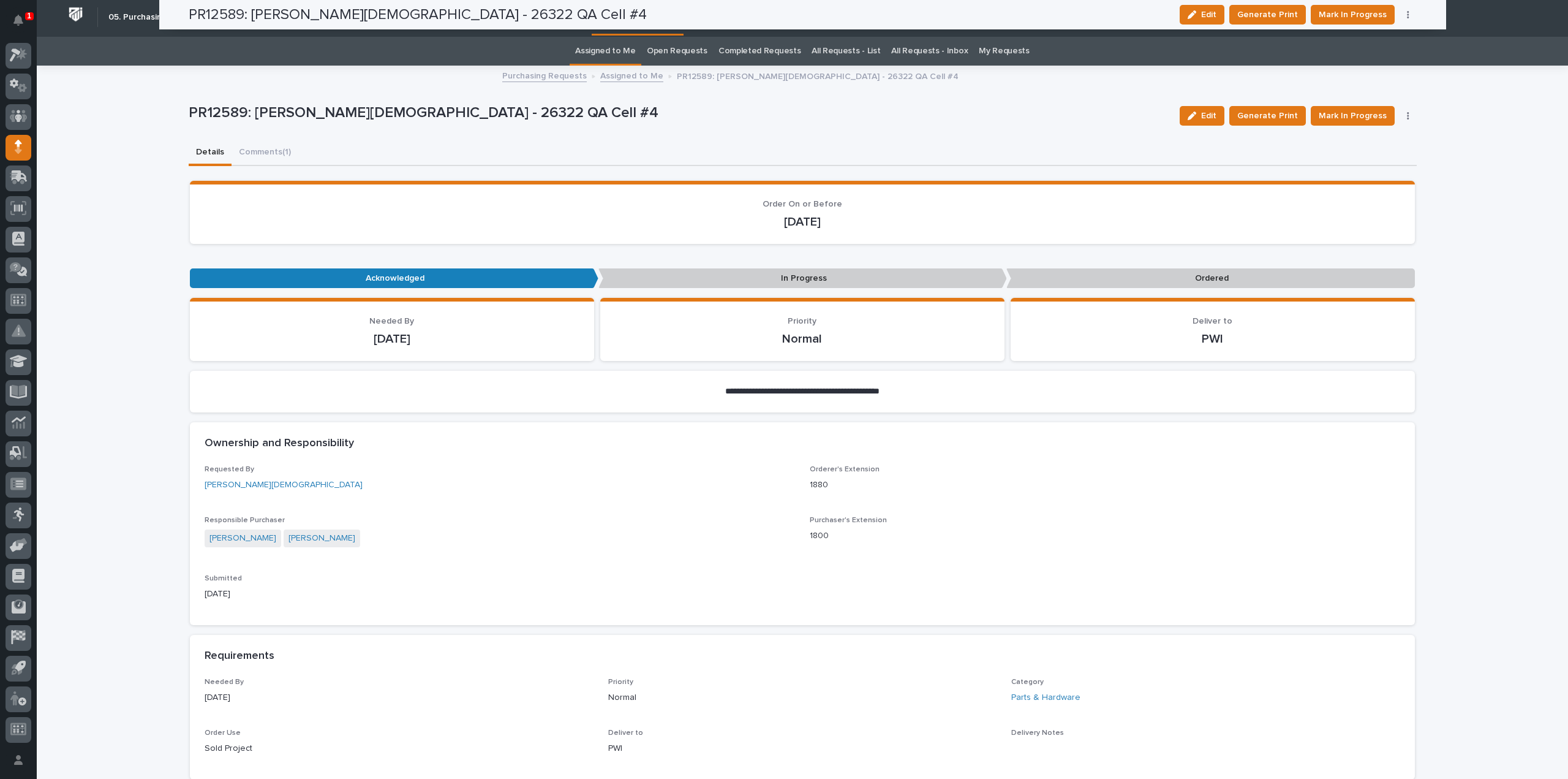
scroll to position [0, 0]
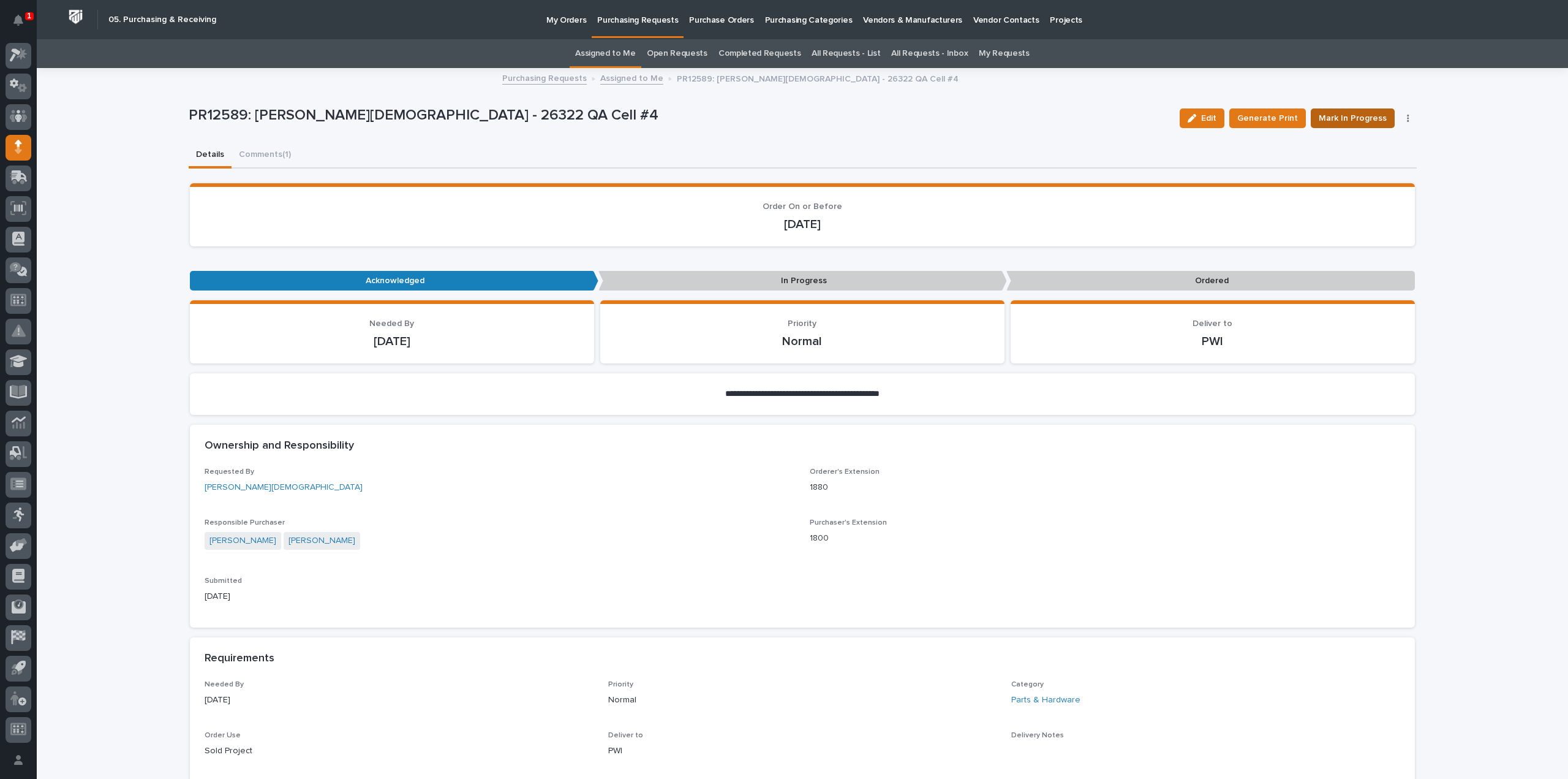
click at [1333, 123] on span "Mark In Progress" at bounding box center [1352, 118] width 68 height 14
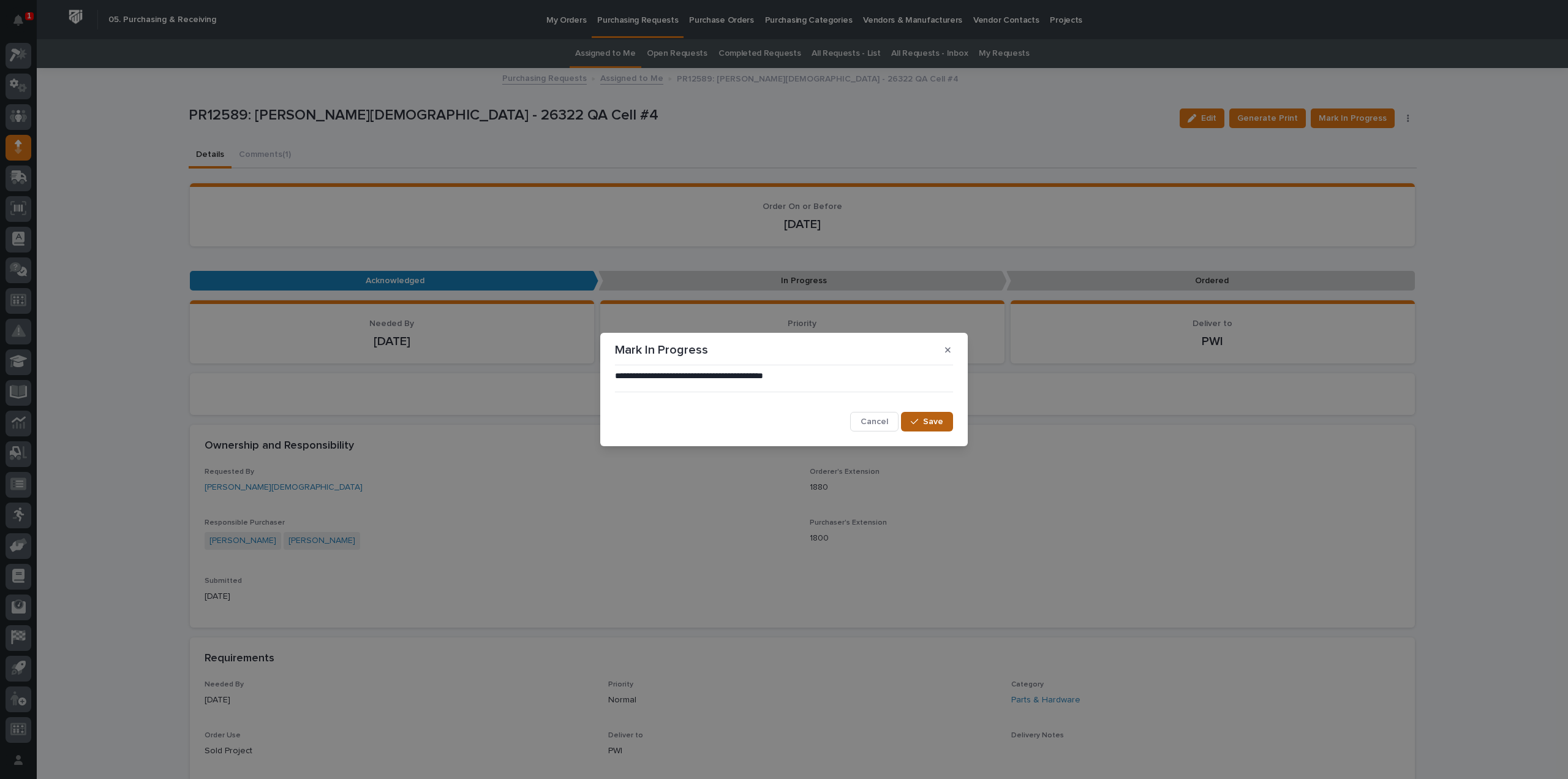
click at [917, 423] on icon "button" at bounding box center [915, 422] width 7 height 9
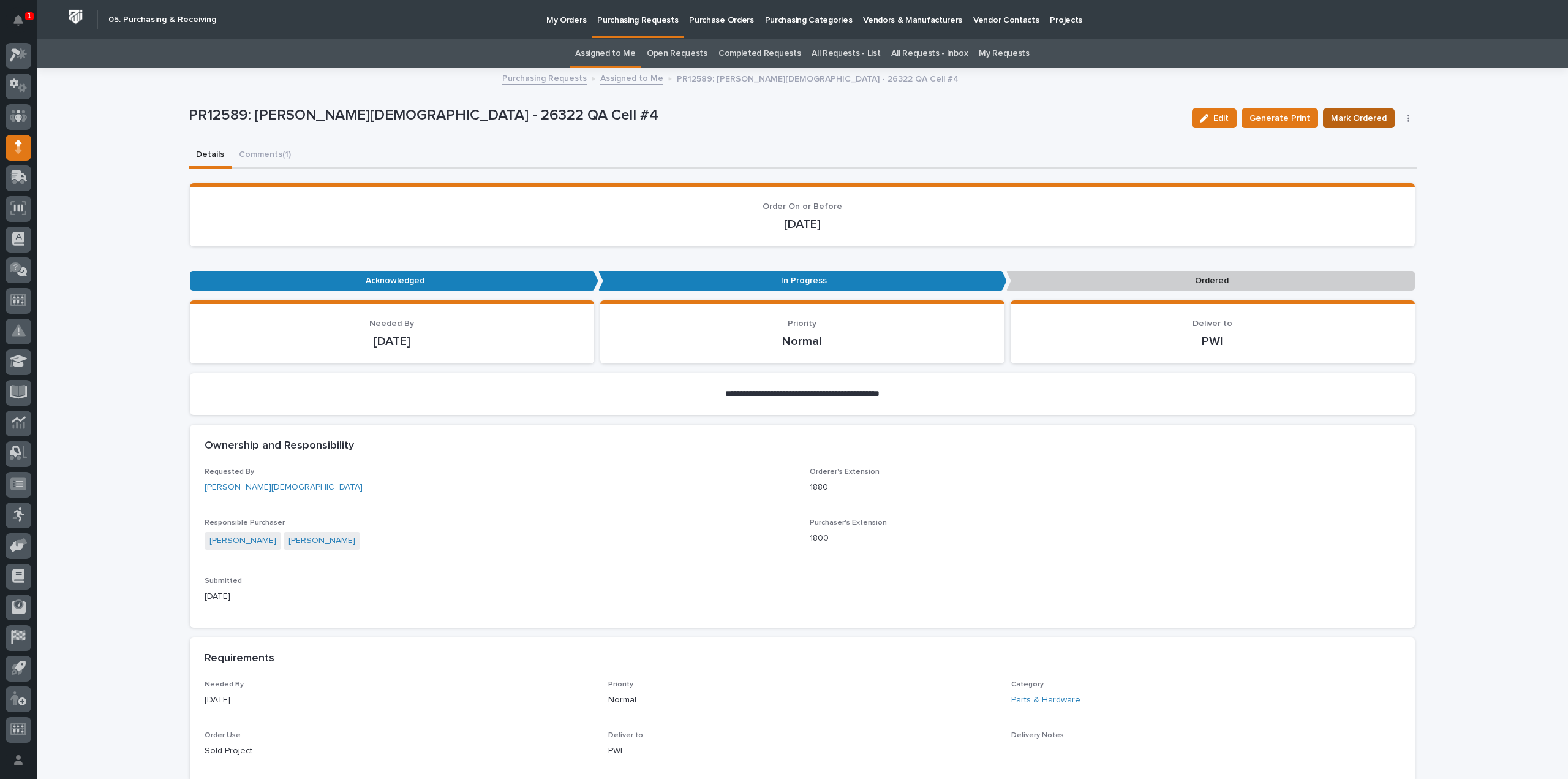
click at [1359, 122] on span "Mark Ordered" at bounding box center [1358, 118] width 55 height 14
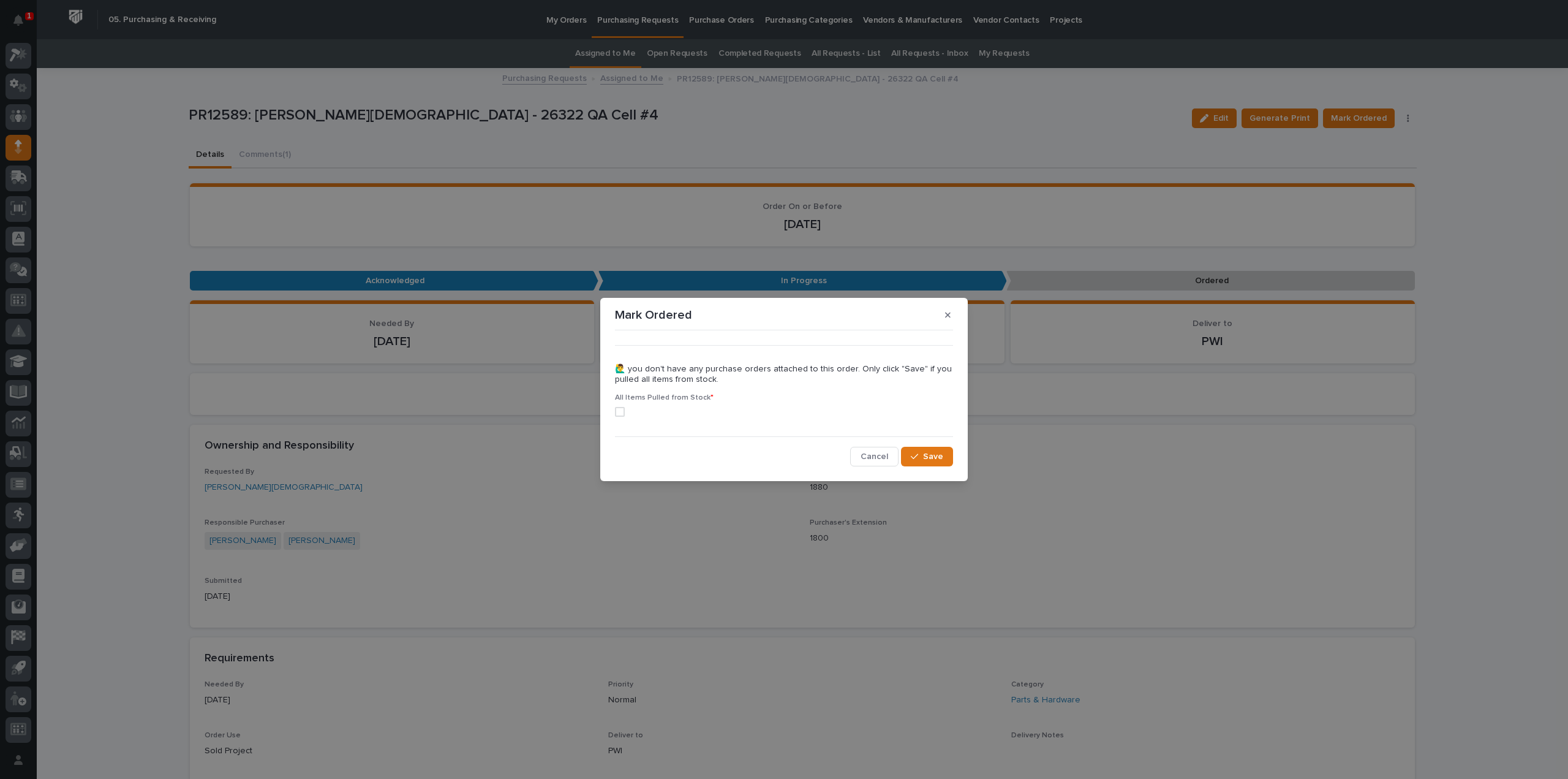
click at [620, 409] on span at bounding box center [620, 412] width 10 height 10
click at [920, 454] on div "button" at bounding box center [917, 456] width 12 height 9
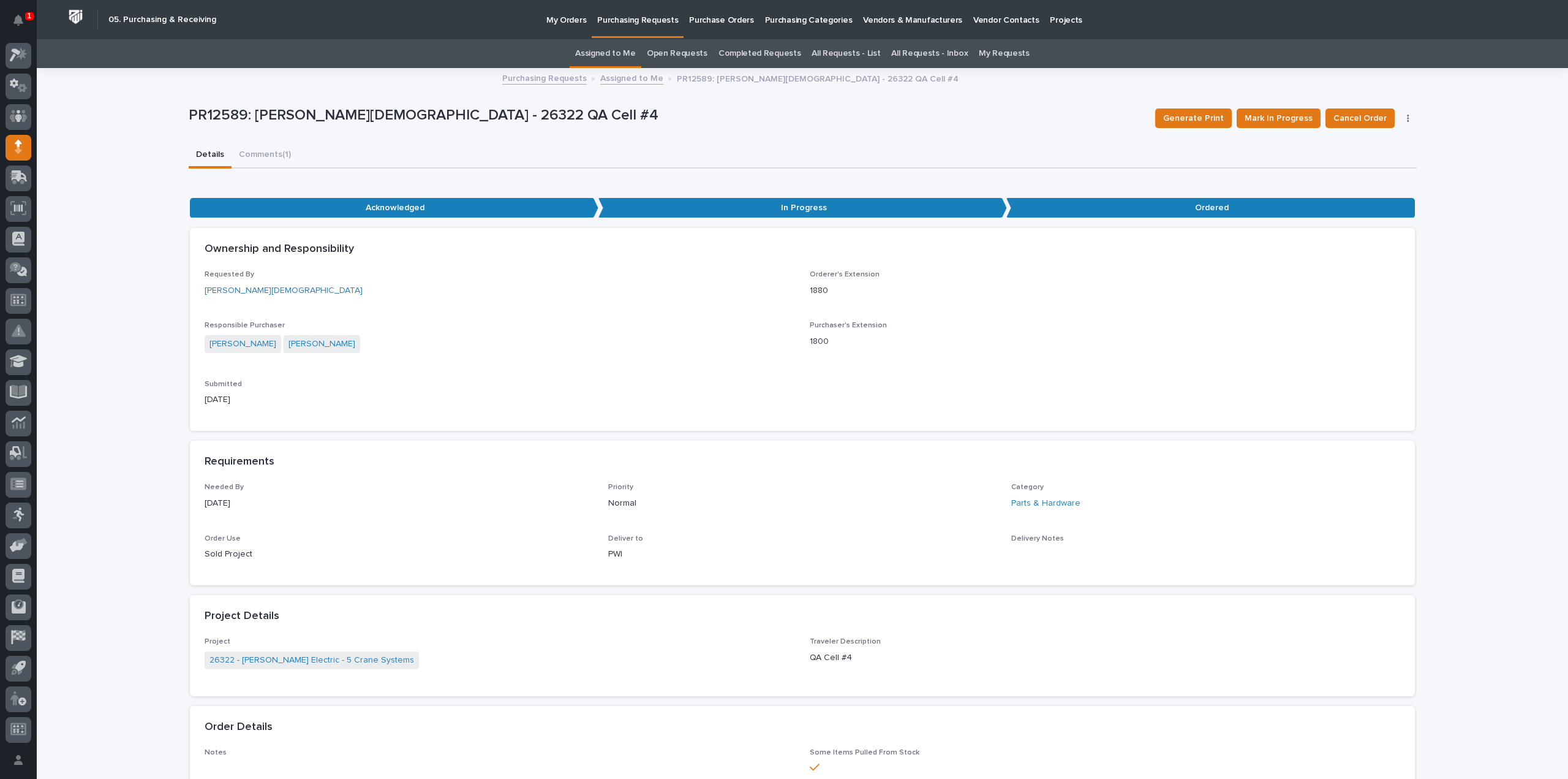
click at [635, 55] on link "Assigned to Me" at bounding box center [605, 53] width 60 height 29
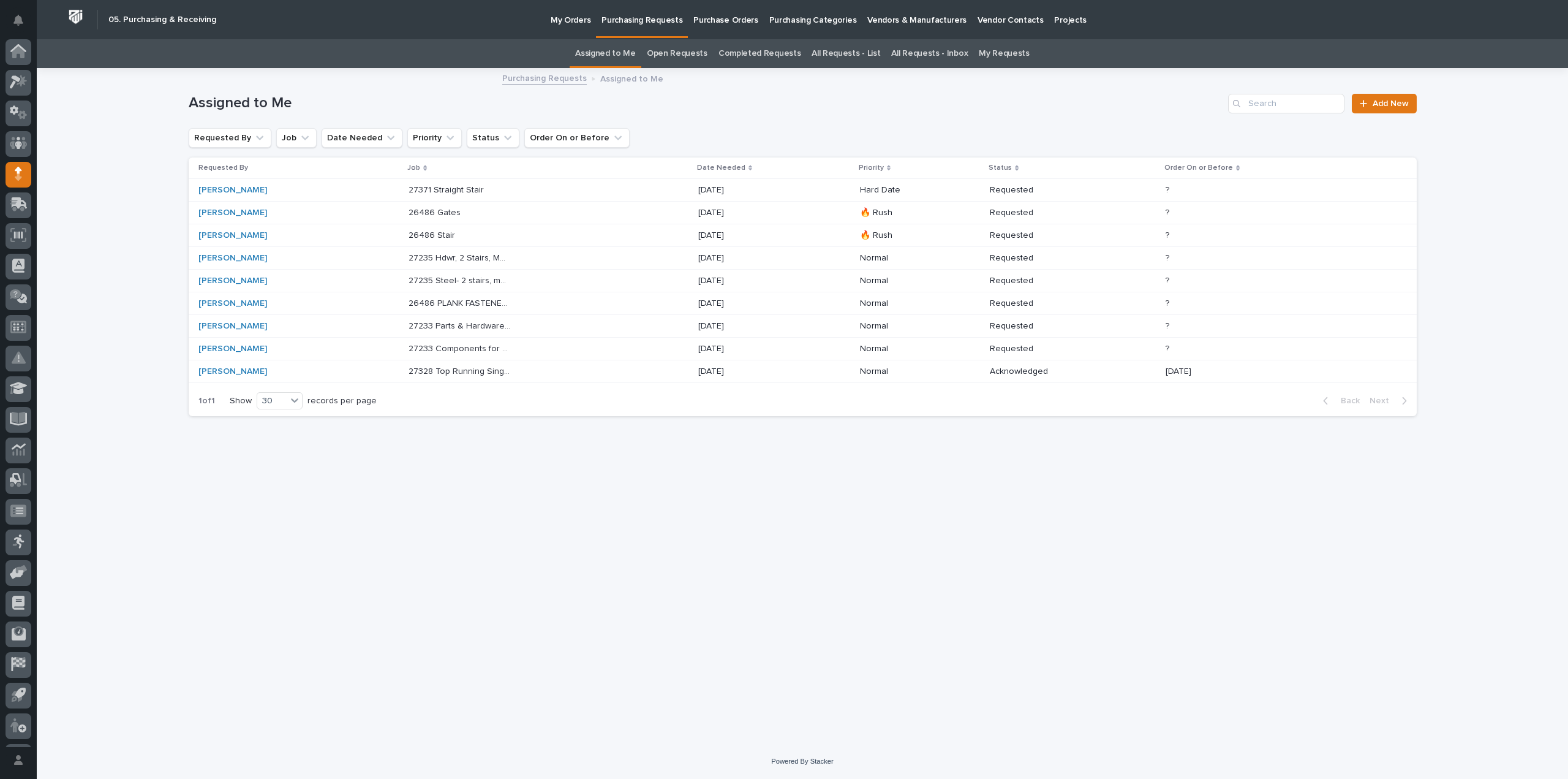
scroll to position [27, 0]
click at [440, 375] on div "27328 Top Running Single Girder Bridge - Parts & HW 27328 Top Running Single Gi…" at bounding box center [548, 372] width 279 height 20
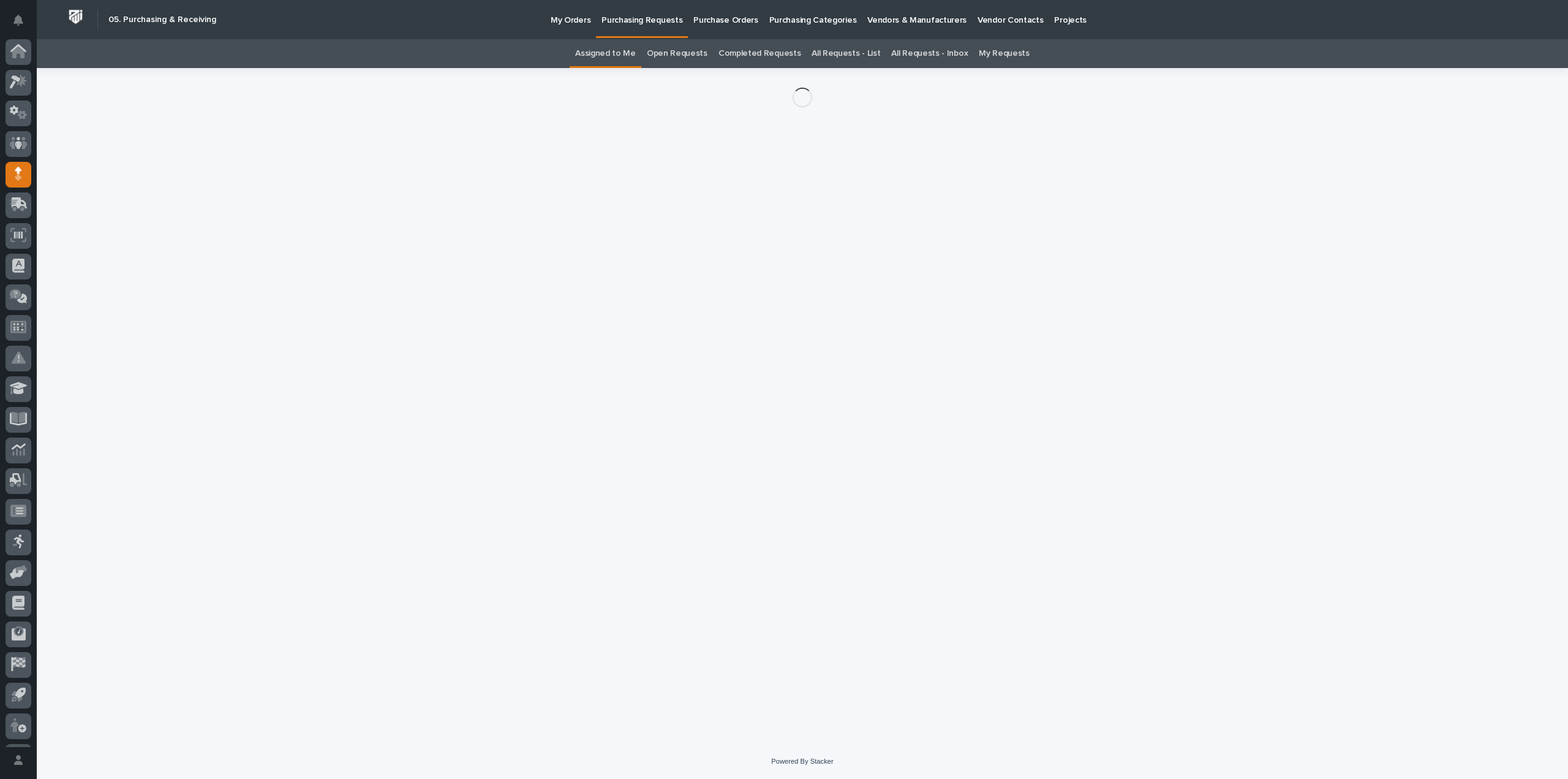
scroll to position [27, 0]
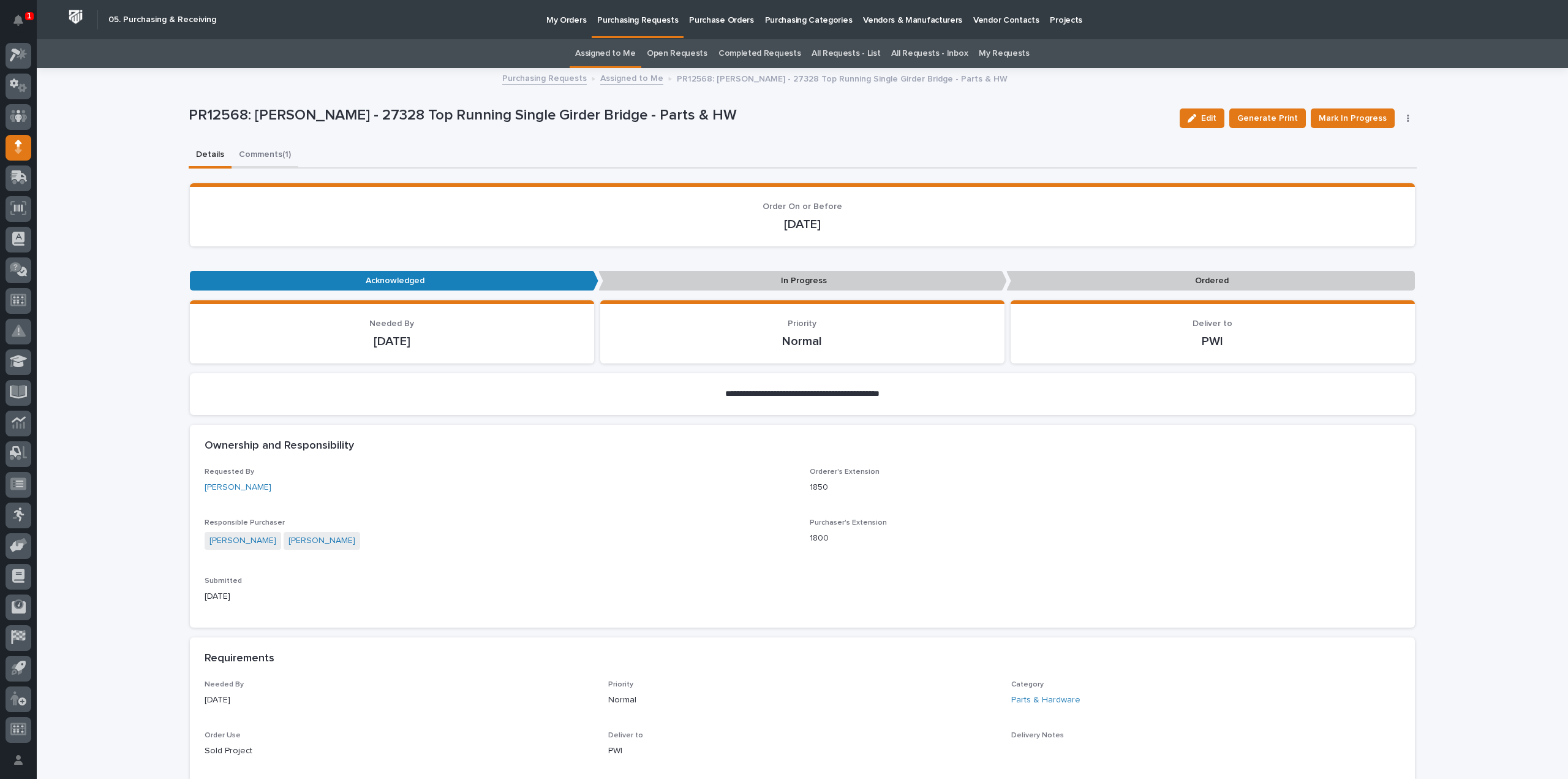
click at [262, 157] on button "Comments (1)" at bounding box center [265, 156] width 67 height 26
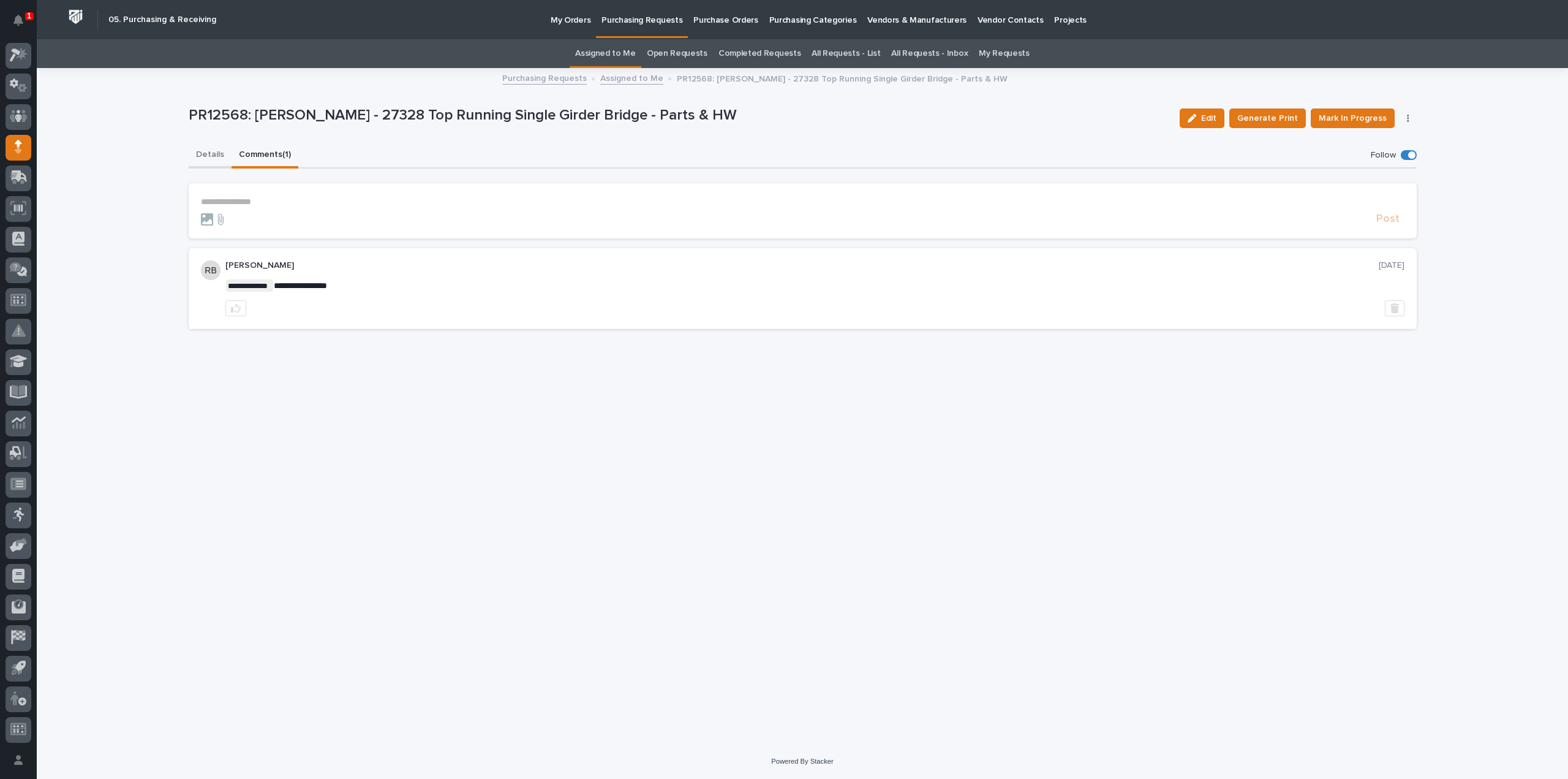
click at [209, 155] on button "Details" at bounding box center [210, 156] width 43 height 26
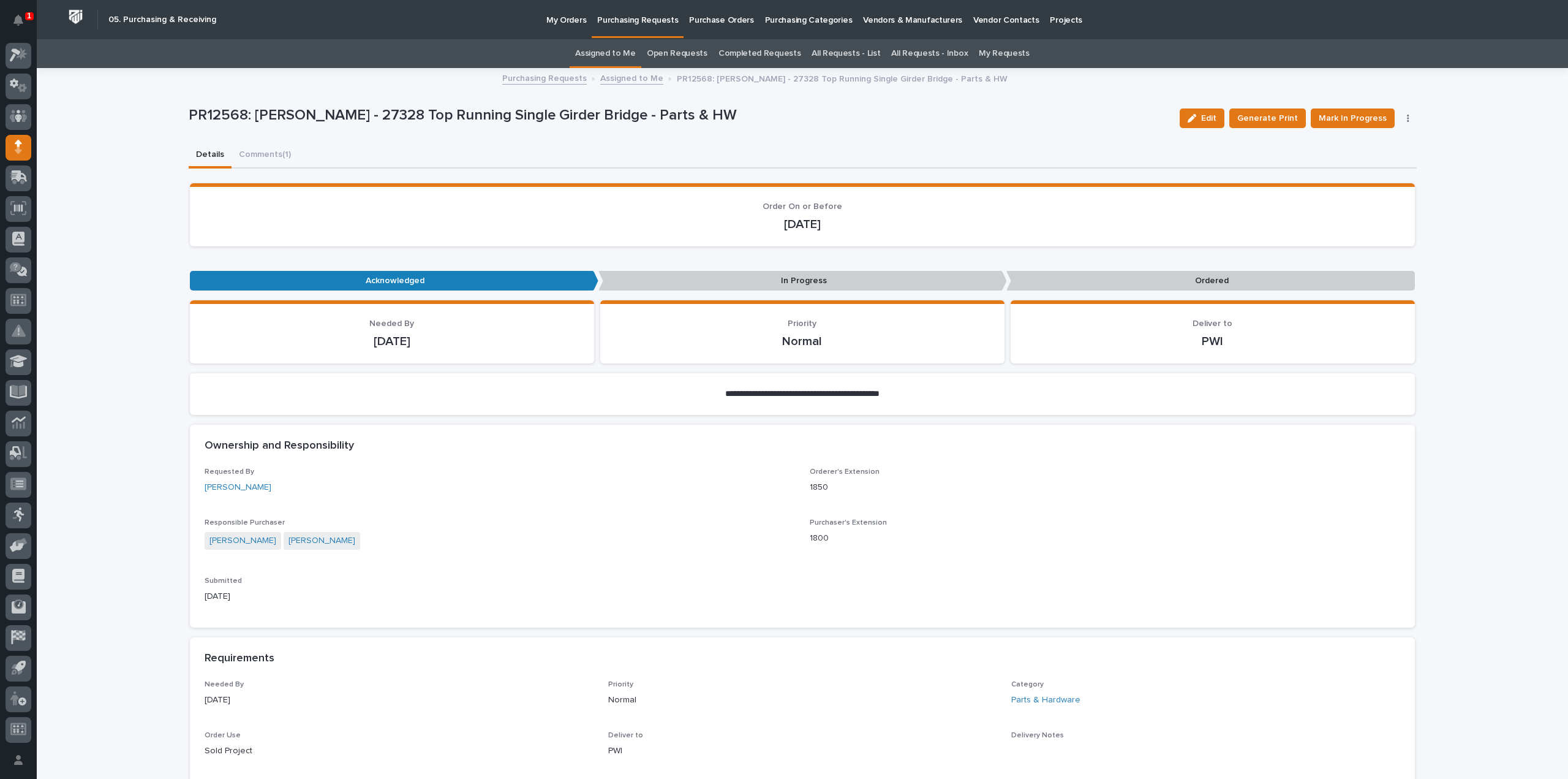
click at [612, 52] on link "Assigned to Me" at bounding box center [605, 53] width 60 height 29
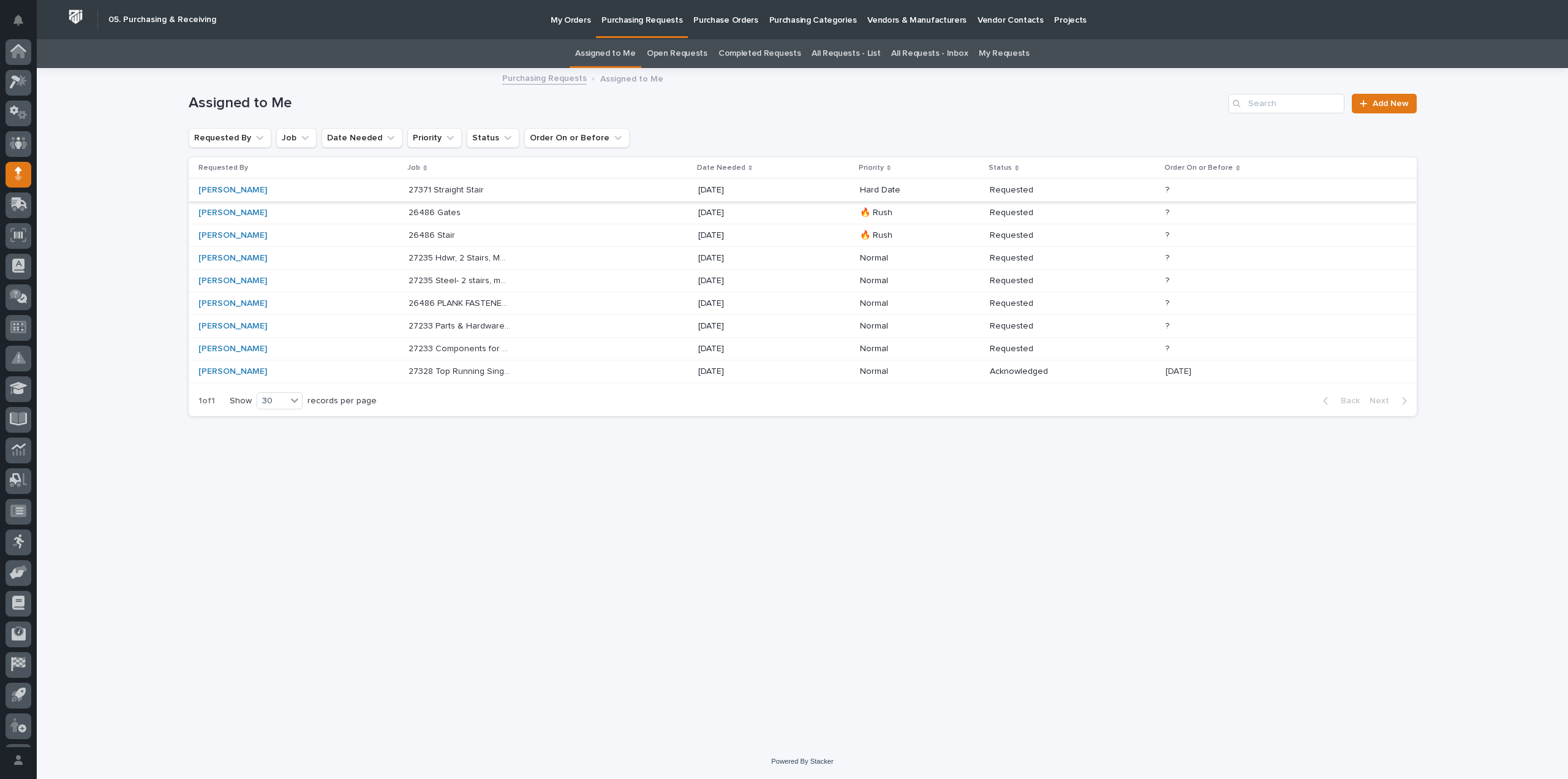
scroll to position [27, 0]
click at [491, 346] on p "27233 Components for Motorized Jib" at bounding box center [461, 348] width 105 height 13
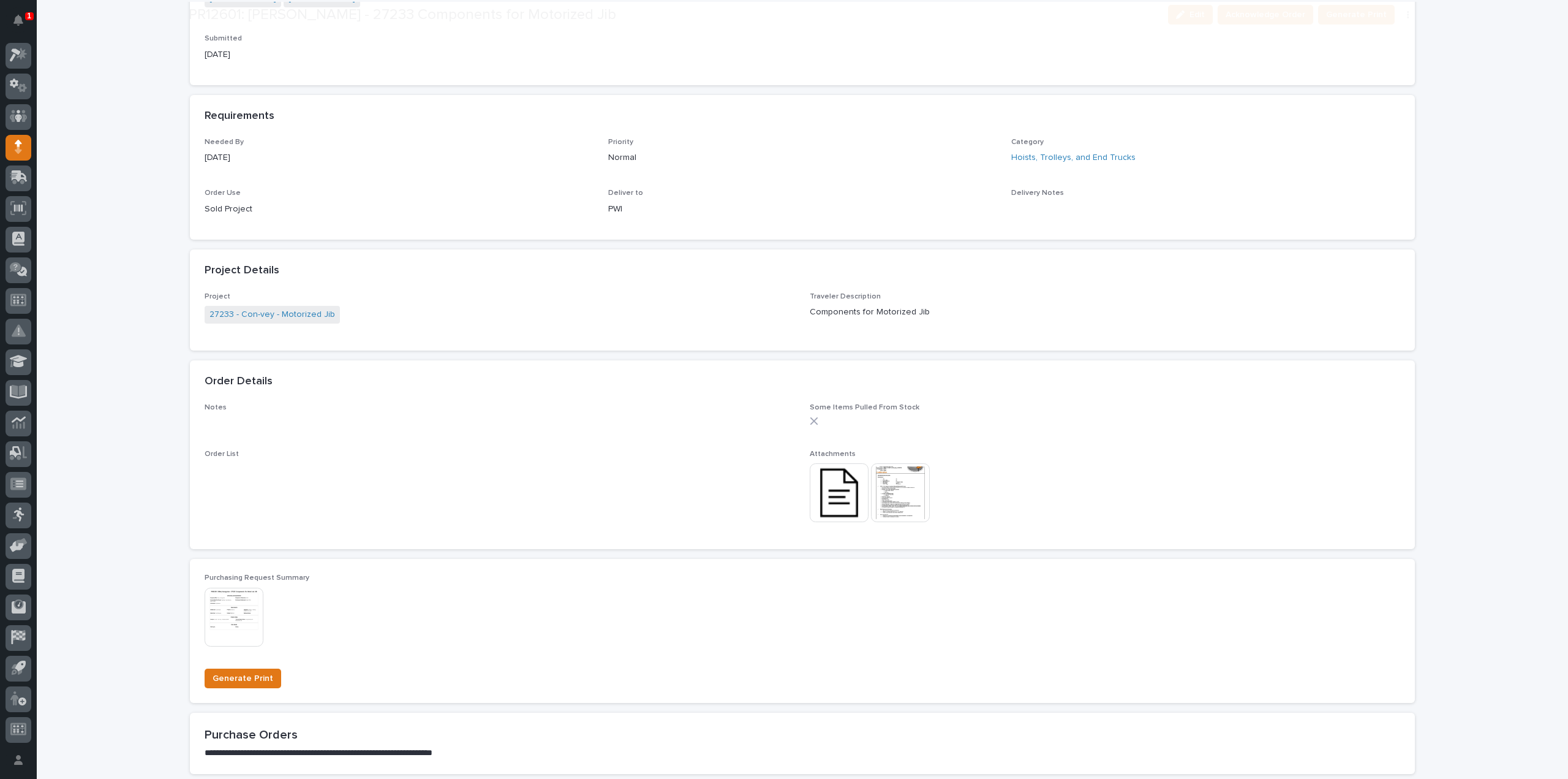
scroll to position [632, 0]
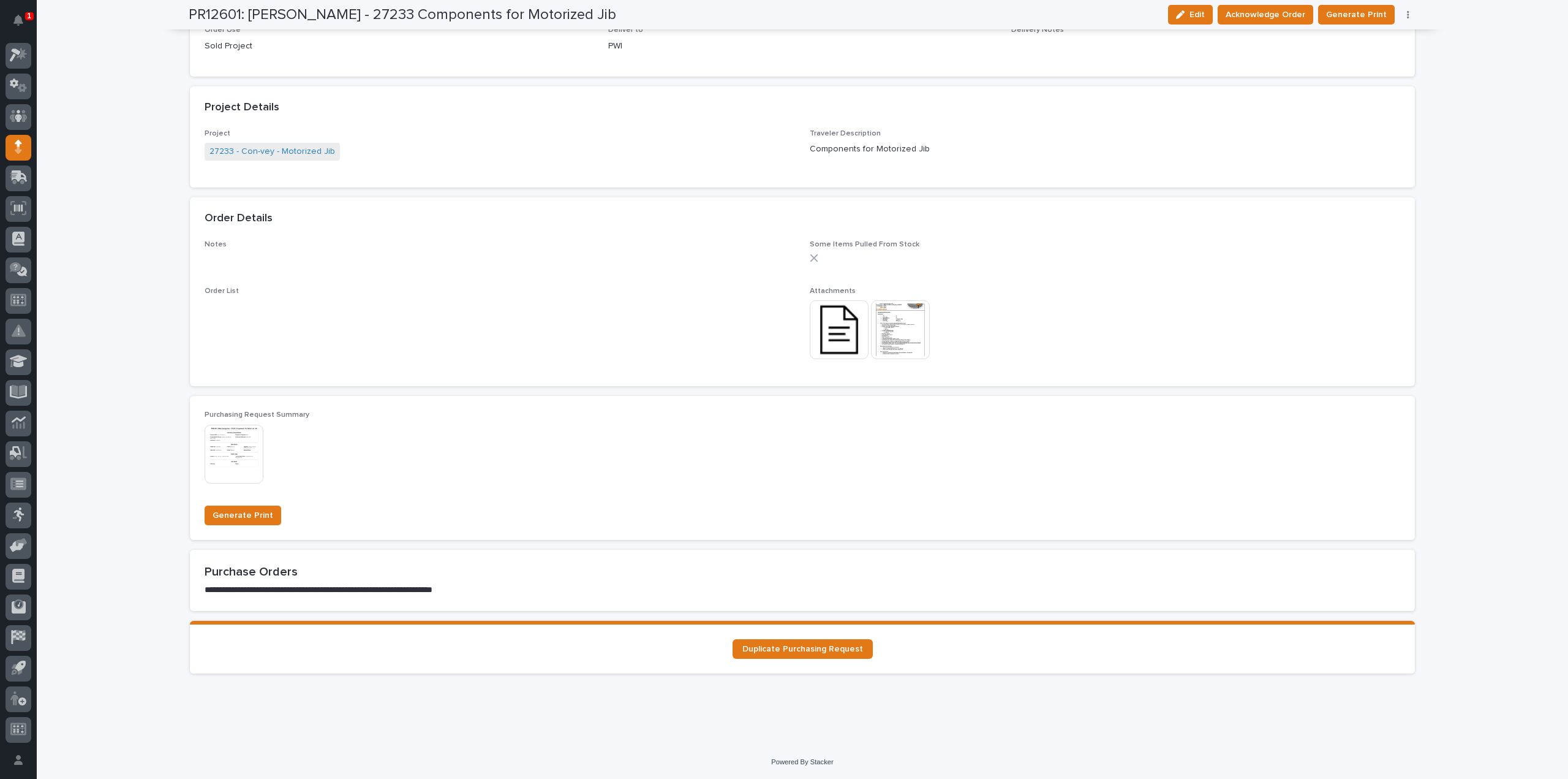
click at [828, 334] on img at bounding box center [839, 330] width 59 height 59
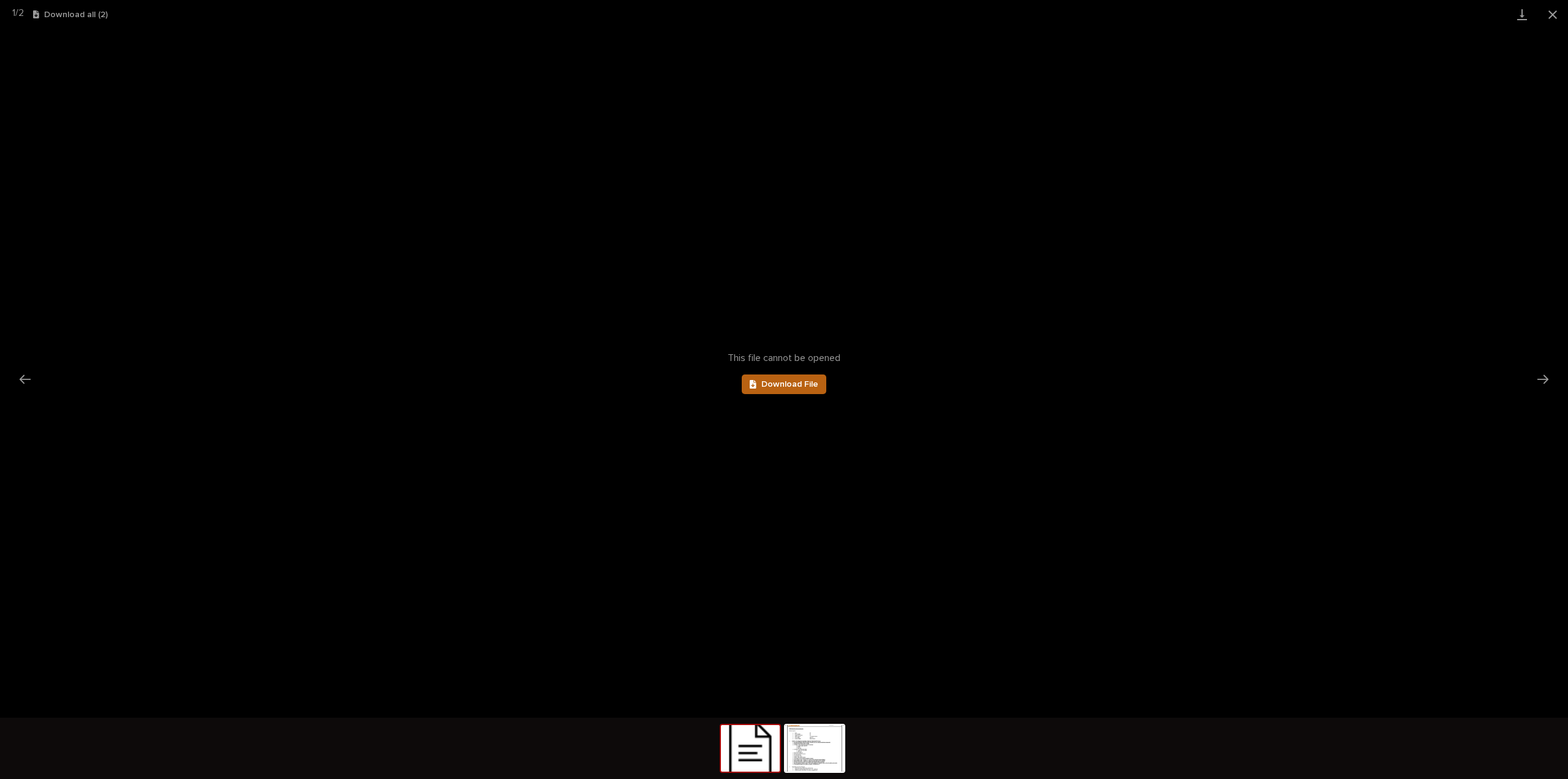
scroll to position [0, 0]
click at [805, 389] on link "Download File" at bounding box center [784, 384] width 84 height 19
click at [817, 742] on img at bounding box center [815, 748] width 59 height 47
click at [1552, 14] on button "Close gallery" at bounding box center [1552, 14] width 31 height 29
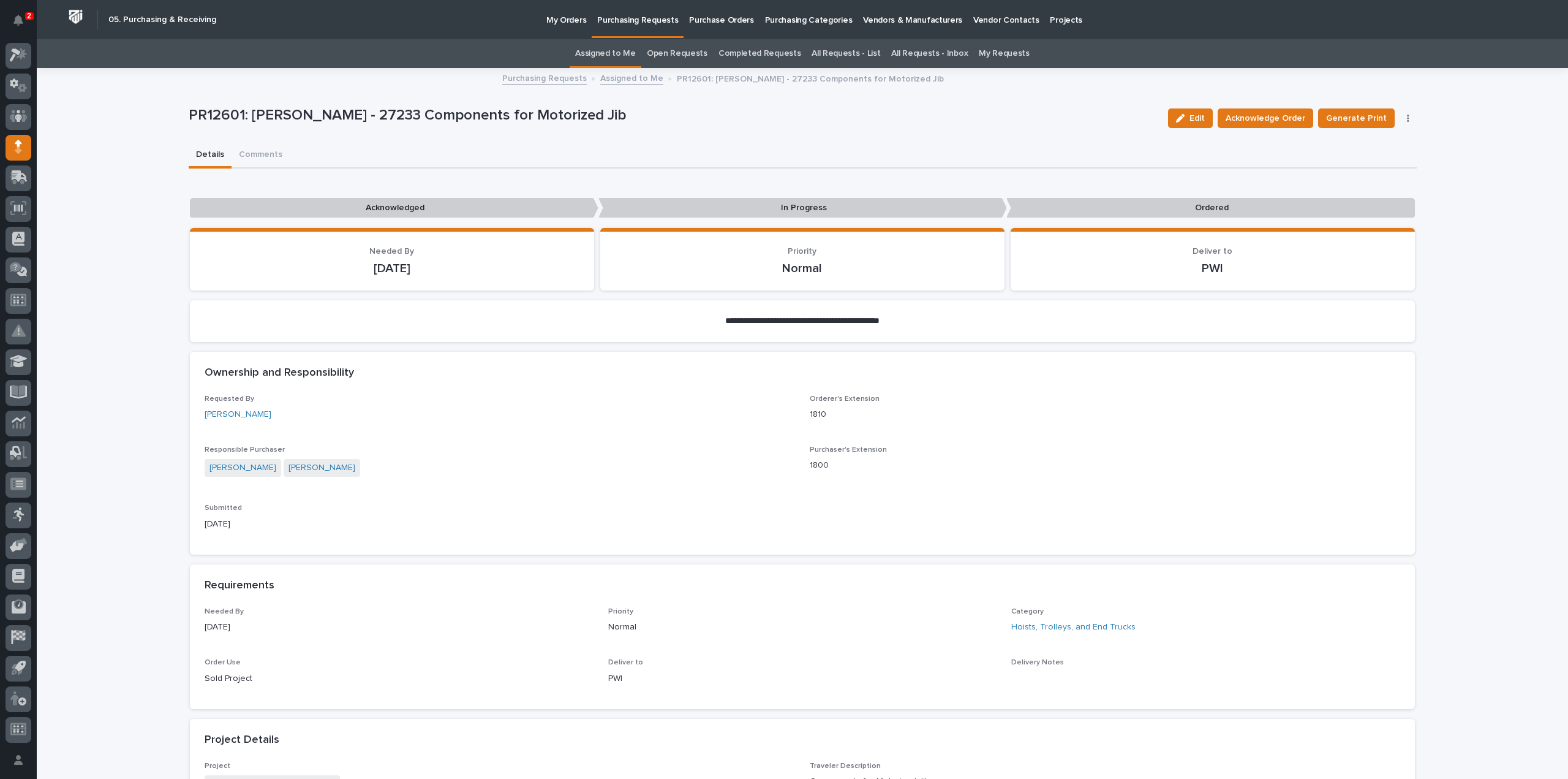
scroll to position [490, 0]
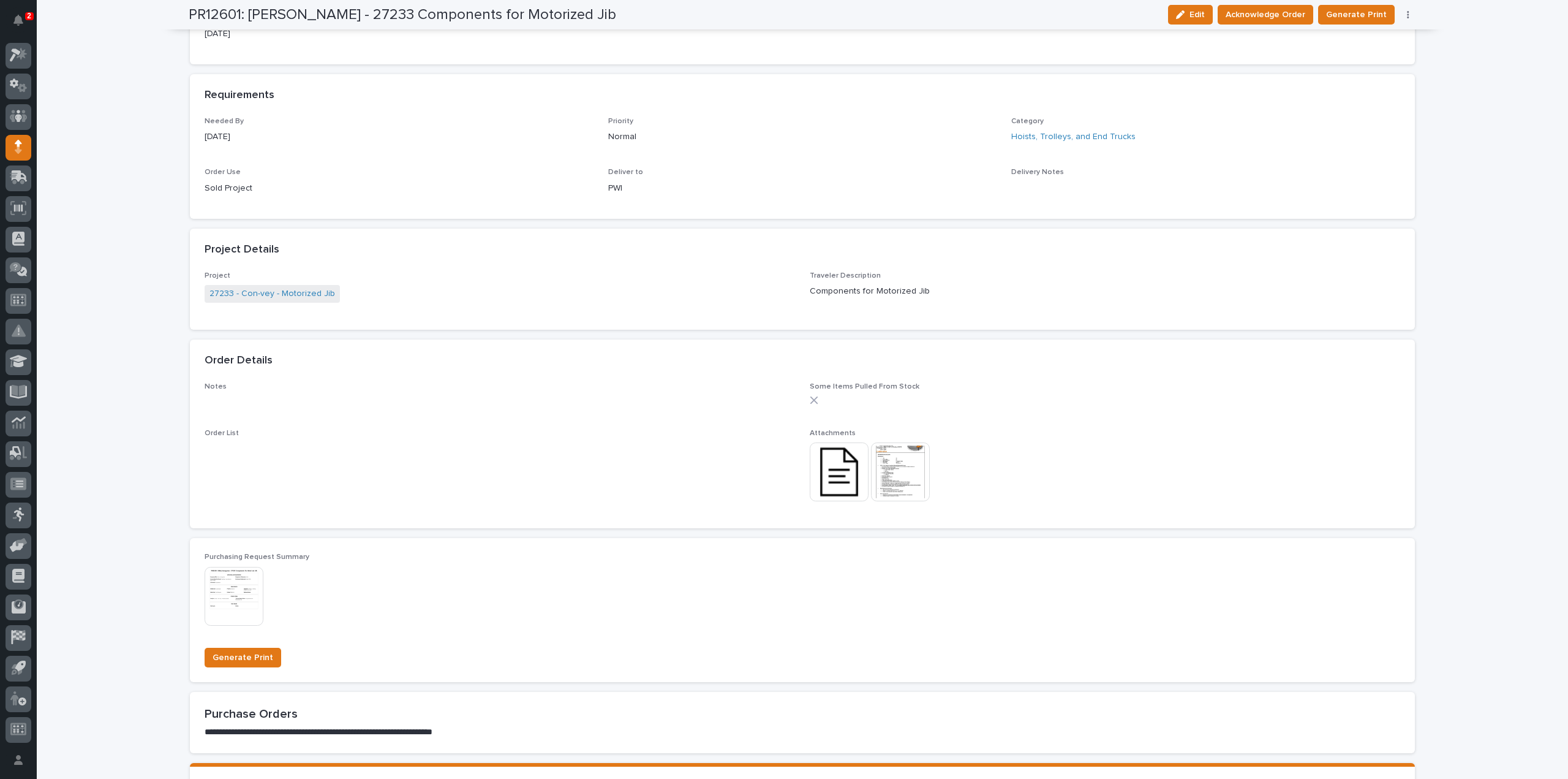
click at [841, 482] on img at bounding box center [839, 472] width 59 height 59
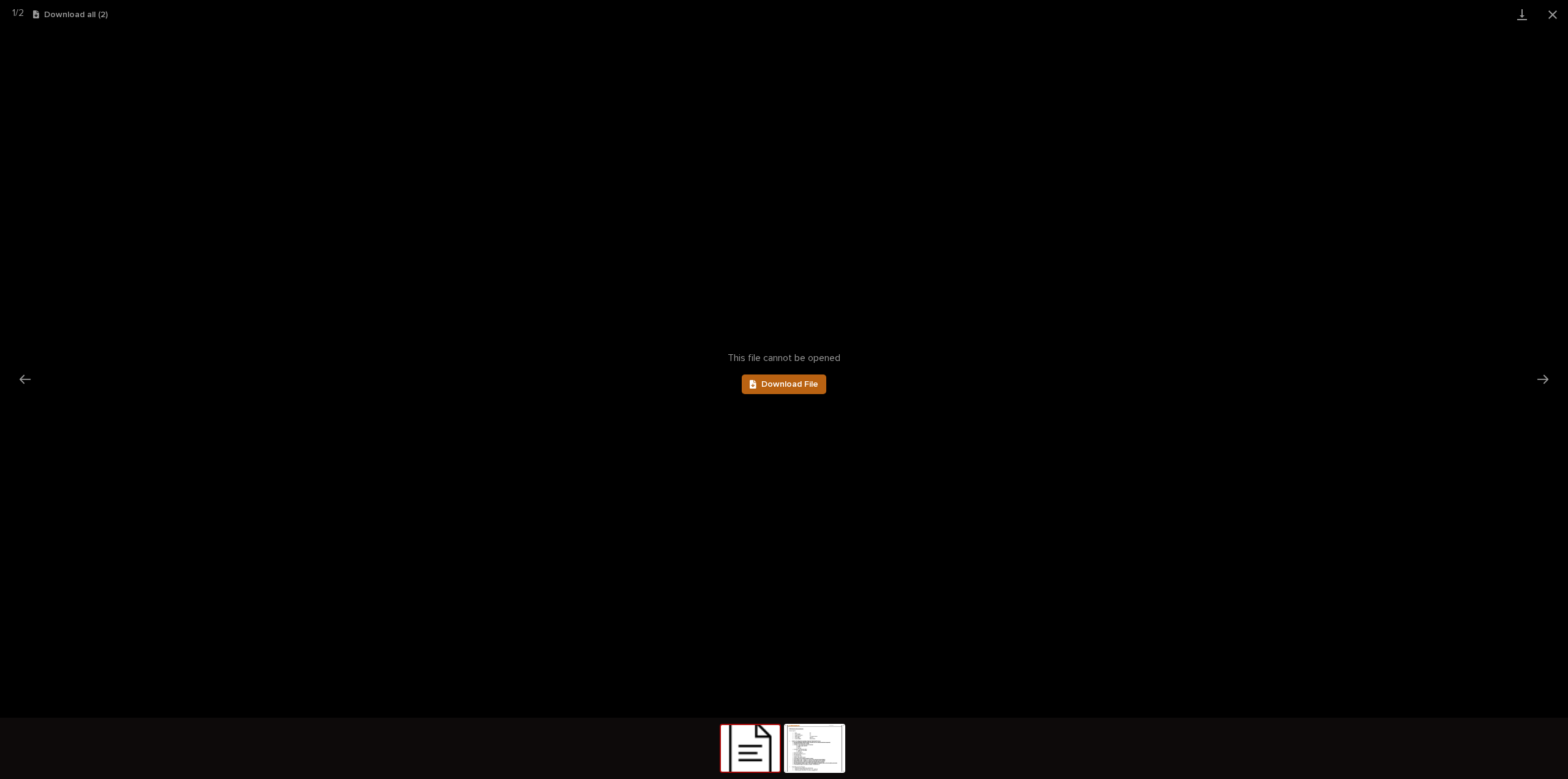
click at [781, 387] on span "Download File" at bounding box center [789, 384] width 57 height 9
click at [1548, 12] on button "Close gallery" at bounding box center [1552, 14] width 31 height 29
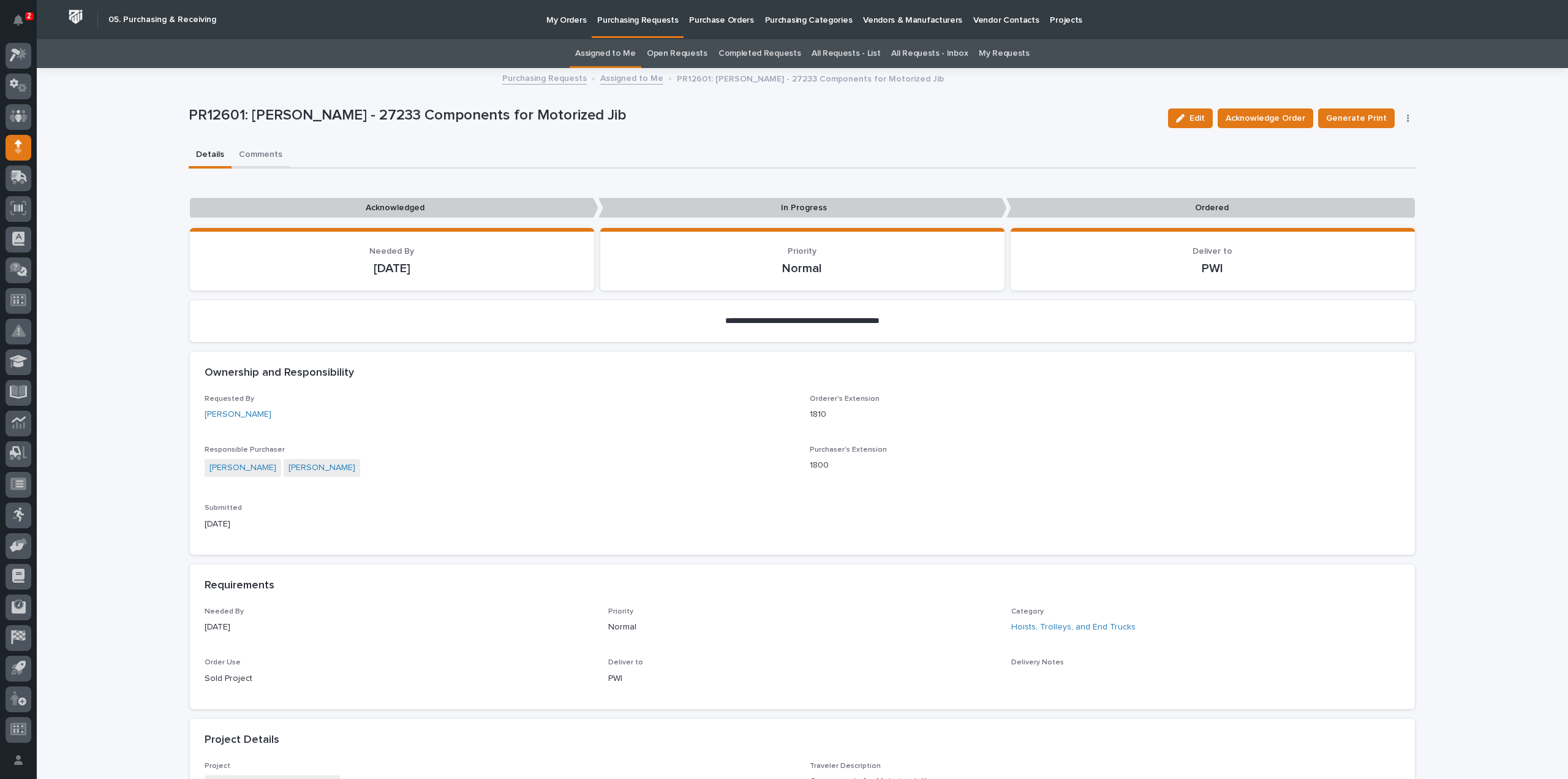
drag, startPoint x: 243, startPoint y: 156, endPoint x: 249, endPoint y: 160, distance: 7.2
click at [243, 156] on button "Comments" at bounding box center [260, 156] width 58 height 26
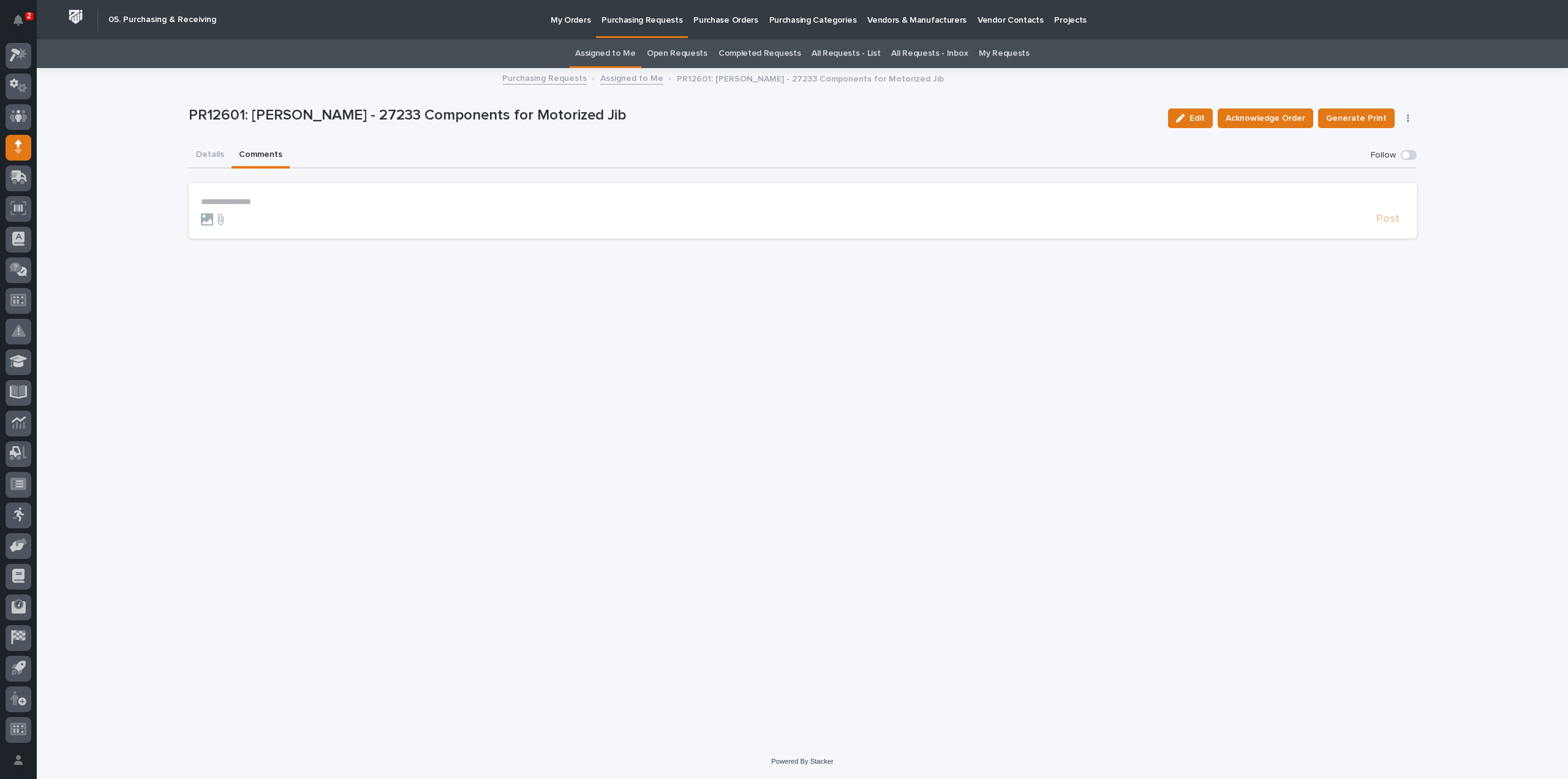
click at [249, 199] on p "**********" at bounding box center [802, 202] width 1203 height 10
click at [237, 231] on span "Arlyn Miller" at bounding box center [238, 233] width 68 height 9
click at [240, 216] on form "**** Post" at bounding box center [802, 213] width 1203 height 33
click at [253, 201] on p "**********" at bounding box center [802, 202] width 1203 height 12
click at [1392, 227] on span "Post" at bounding box center [1387, 225] width 23 height 14
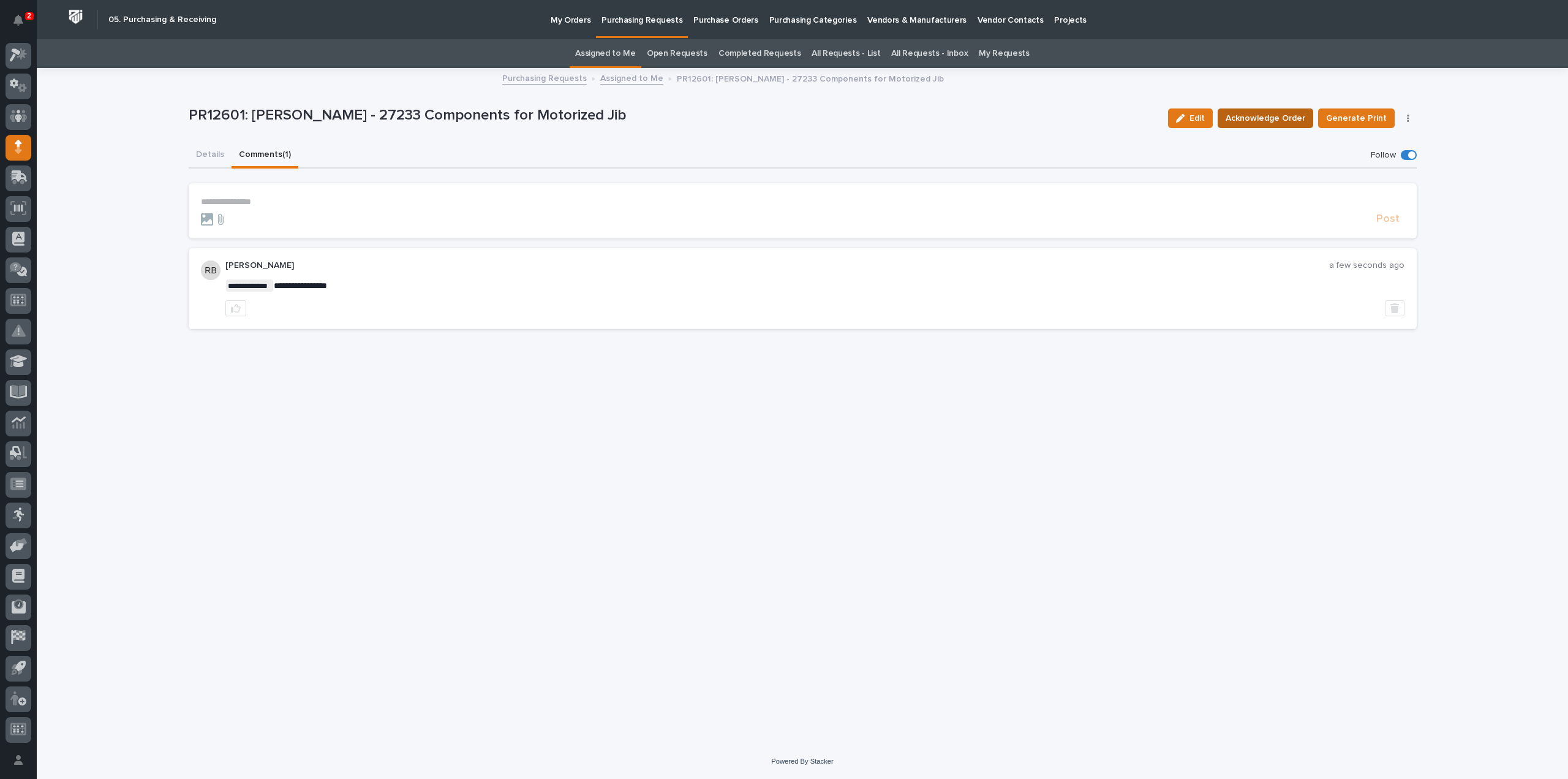
click at [1268, 122] on span "Acknowledge Order" at bounding box center [1265, 118] width 80 height 14
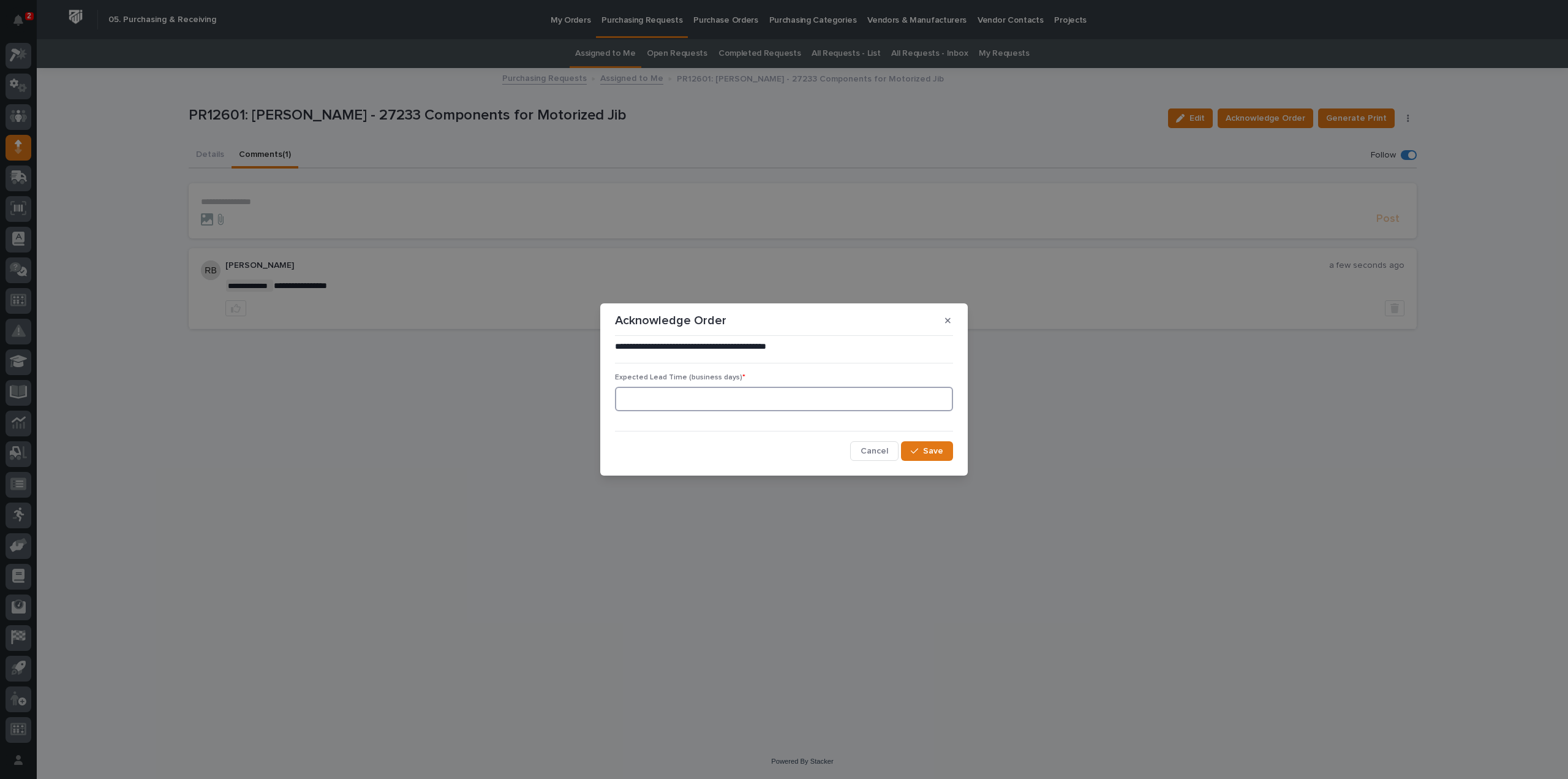
click at [776, 395] on input at bounding box center [784, 399] width 338 height 24
type input "0"
click at [938, 453] on span "Save" at bounding box center [933, 451] width 20 height 11
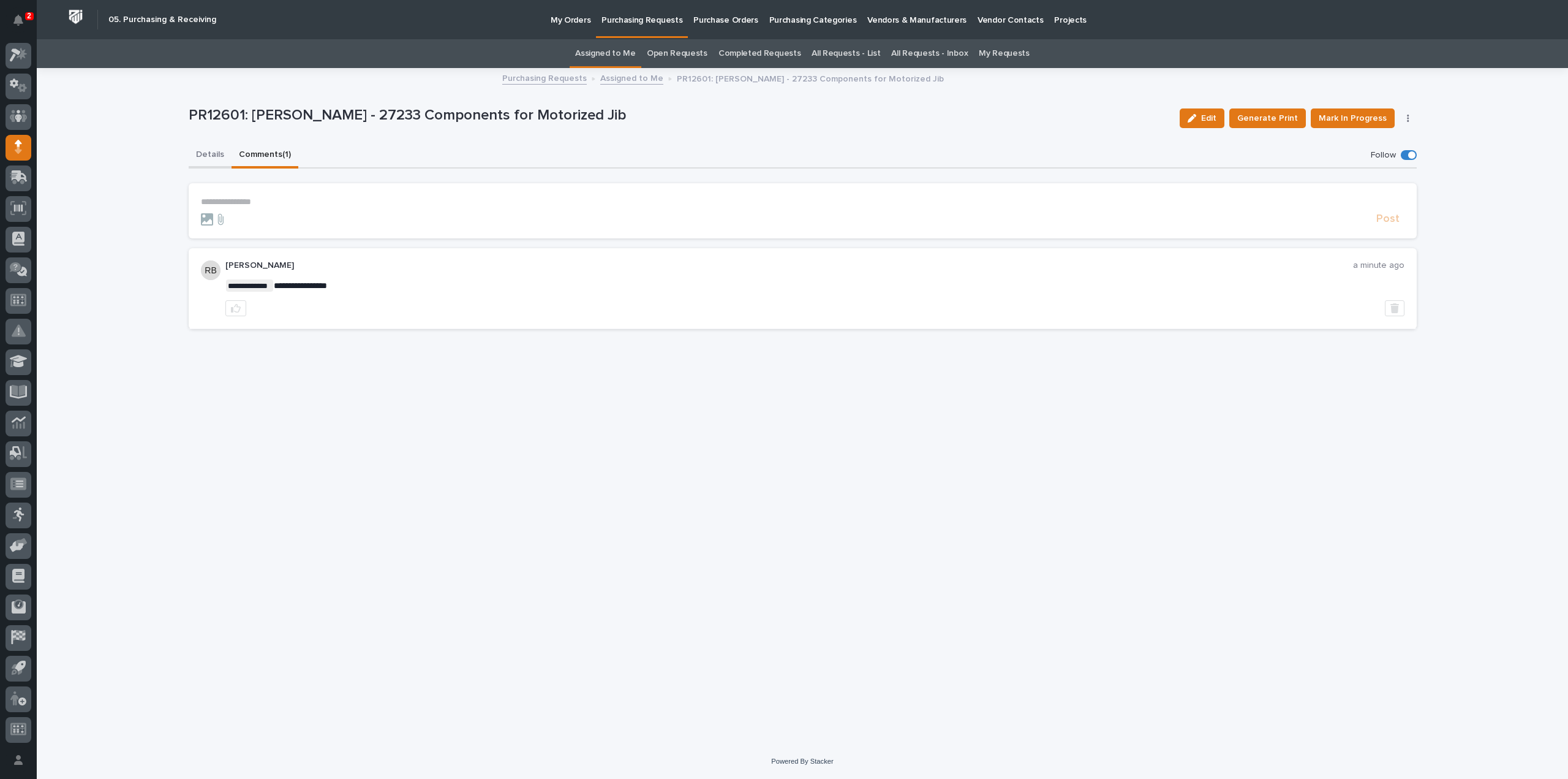
click at [219, 154] on button "Details" at bounding box center [210, 156] width 43 height 26
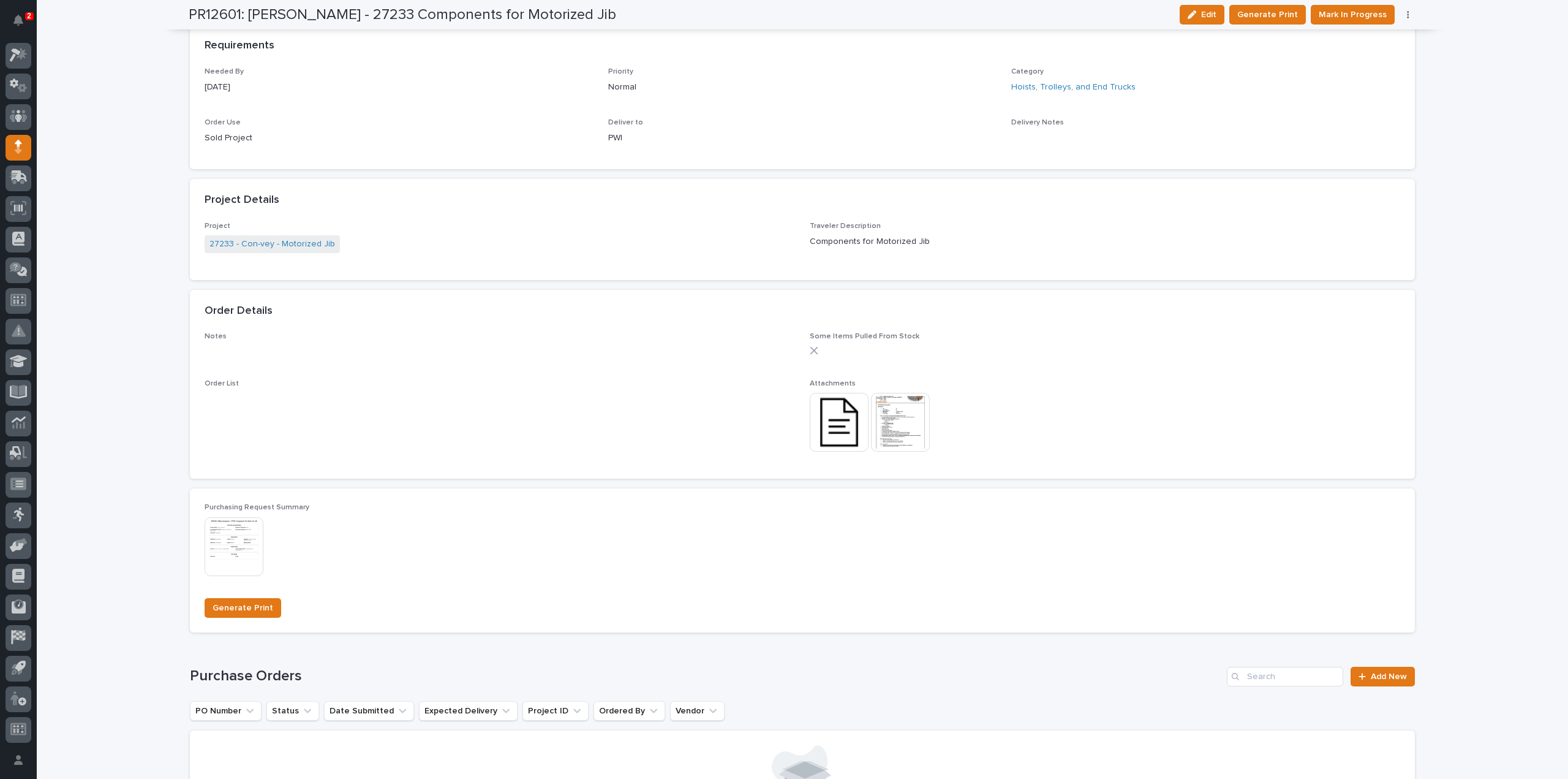
scroll to position [844, 0]
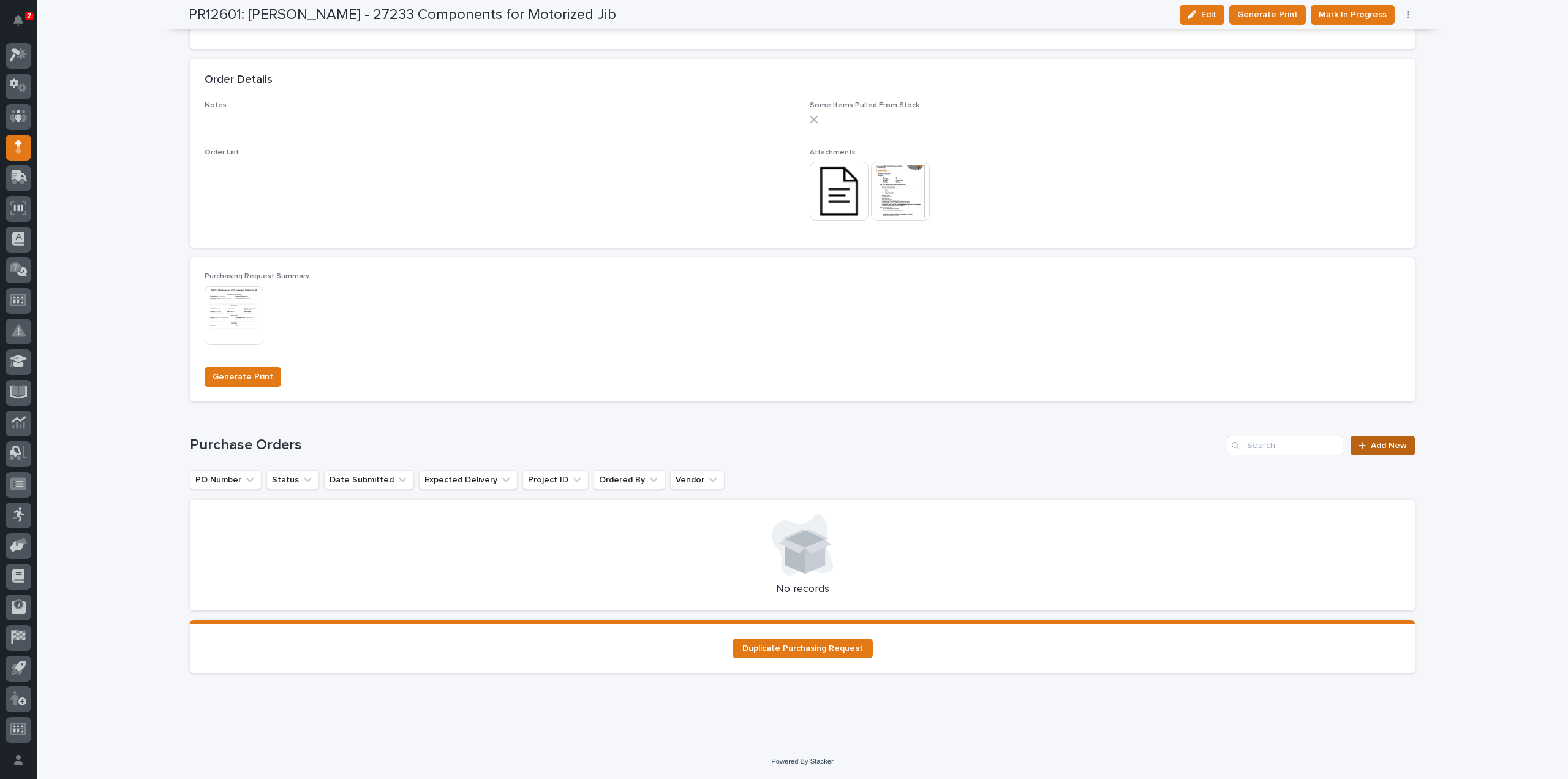
click at [1392, 449] on span "Add New" at bounding box center [1389, 446] width 36 height 9
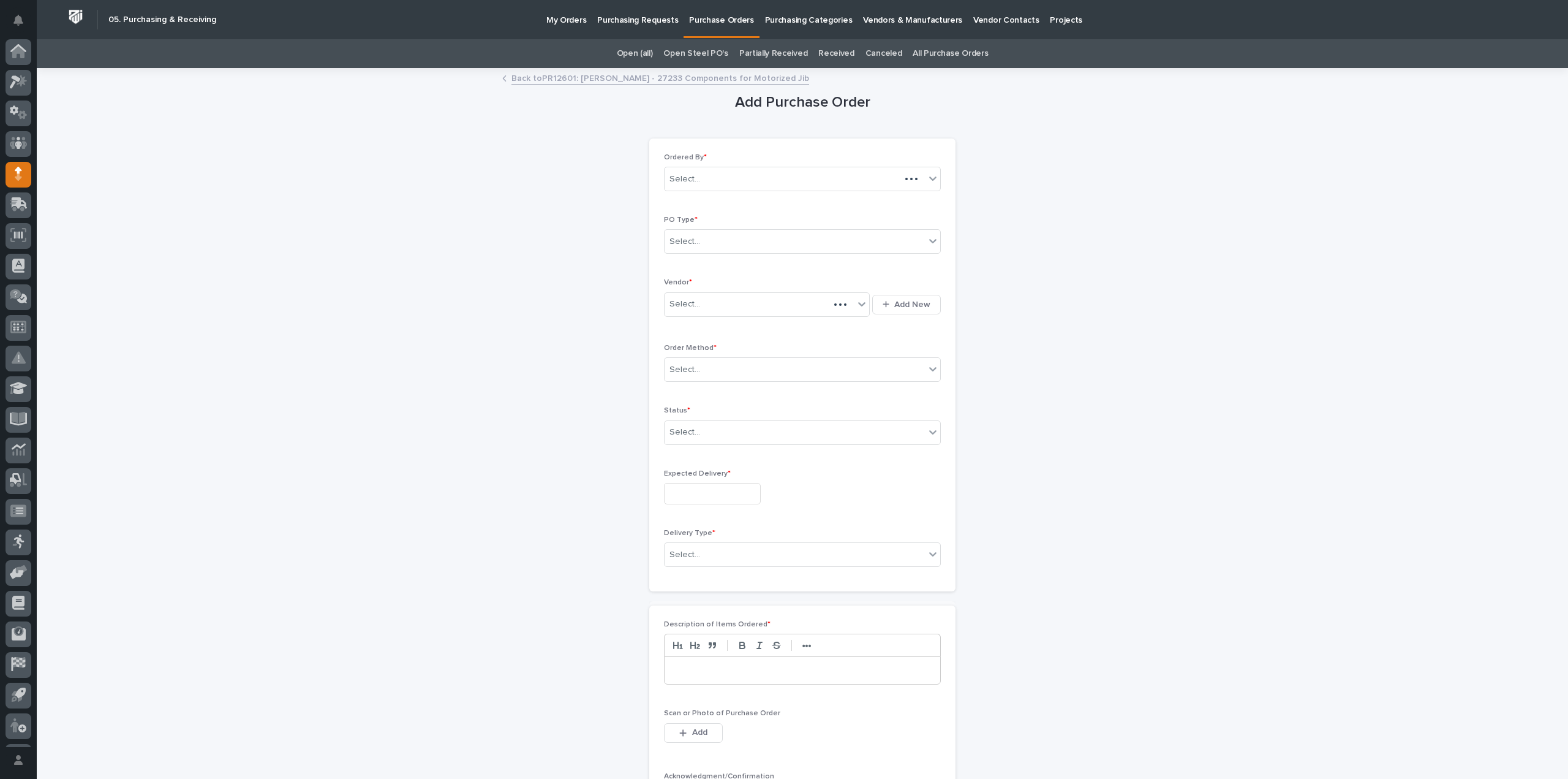
scroll to position [27, 0]
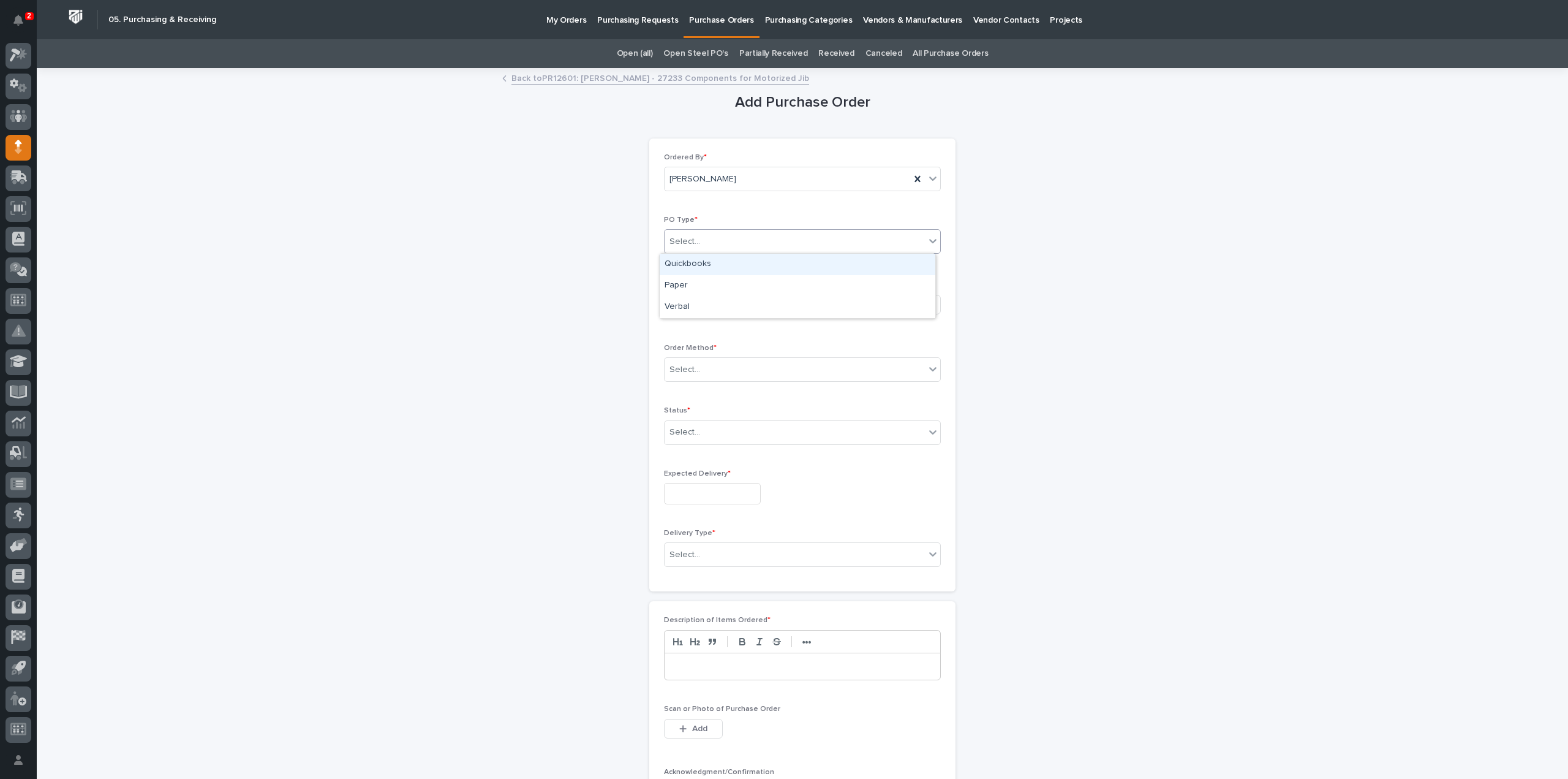
click at [691, 240] on div "Select..." at bounding box center [684, 242] width 31 height 13
click at [692, 285] on div "Paper" at bounding box center [797, 286] width 276 height 22
click at [691, 302] on div "Select..." at bounding box center [684, 305] width 31 height 13
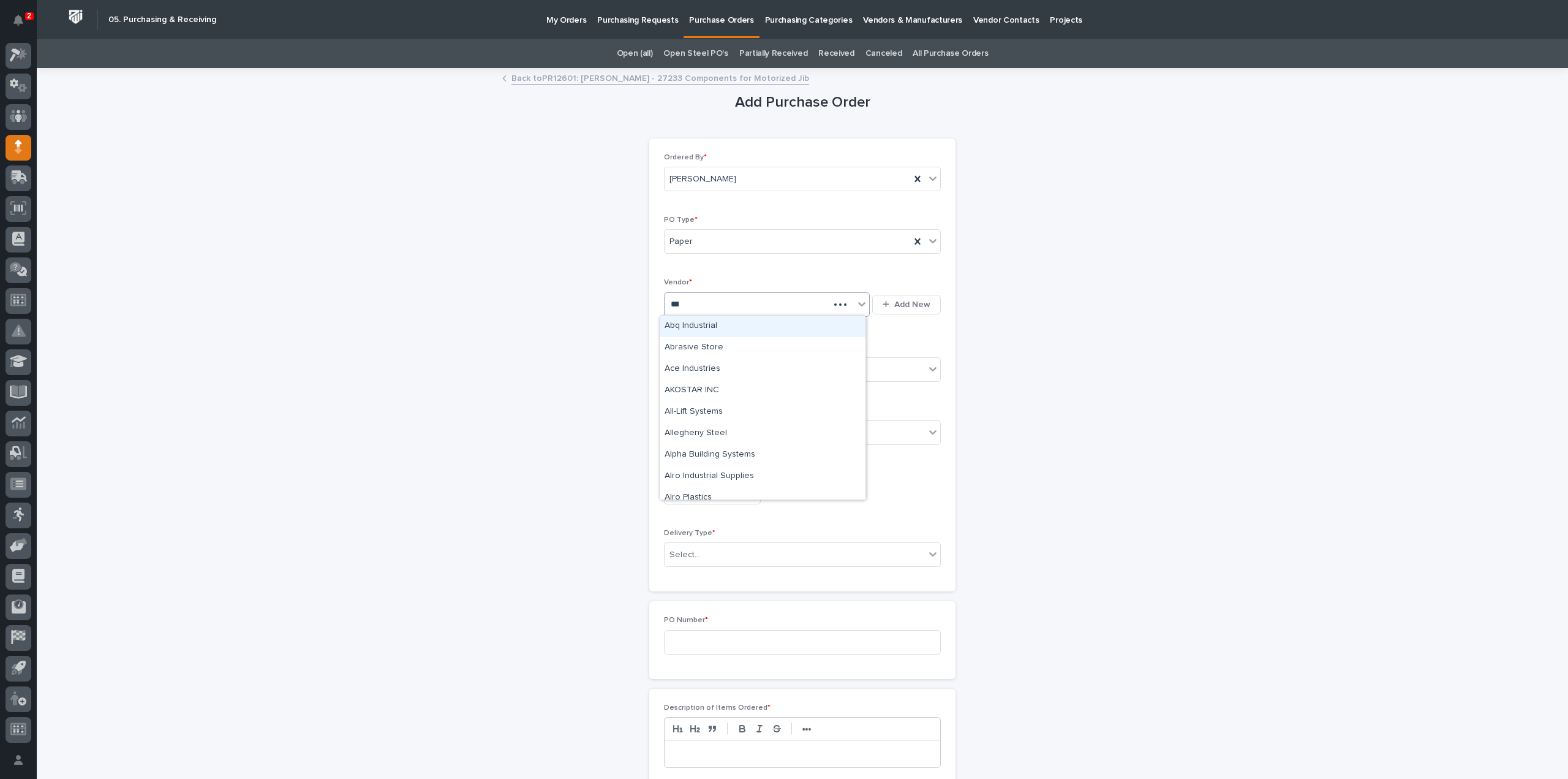
type input "****"
click at [694, 325] on div "Structural Bolt" at bounding box center [763, 326] width 206 height 22
click at [699, 373] on div "Select..." at bounding box center [794, 370] width 260 height 20
click at [687, 415] on div "Email" at bounding box center [797, 413] width 276 height 22
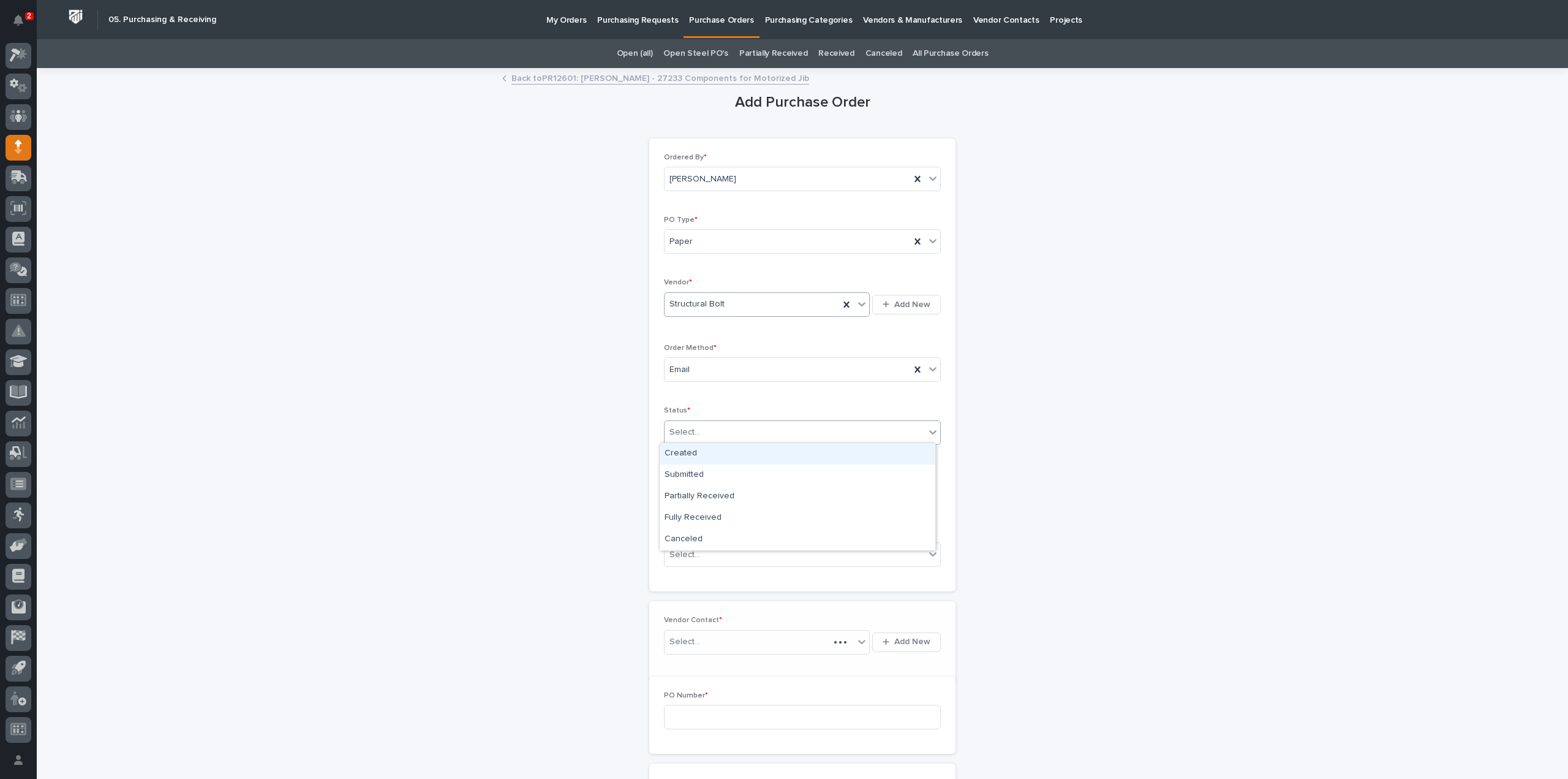
click at [686, 430] on div "Select..." at bounding box center [684, 433] width 31 height 13
click at [689, 472] on div "Submitted" at bounding box center [797, 475] width 276 height 22
click at [689, 492] on input "text" at bounding box center [712, 494] width 96 height 22
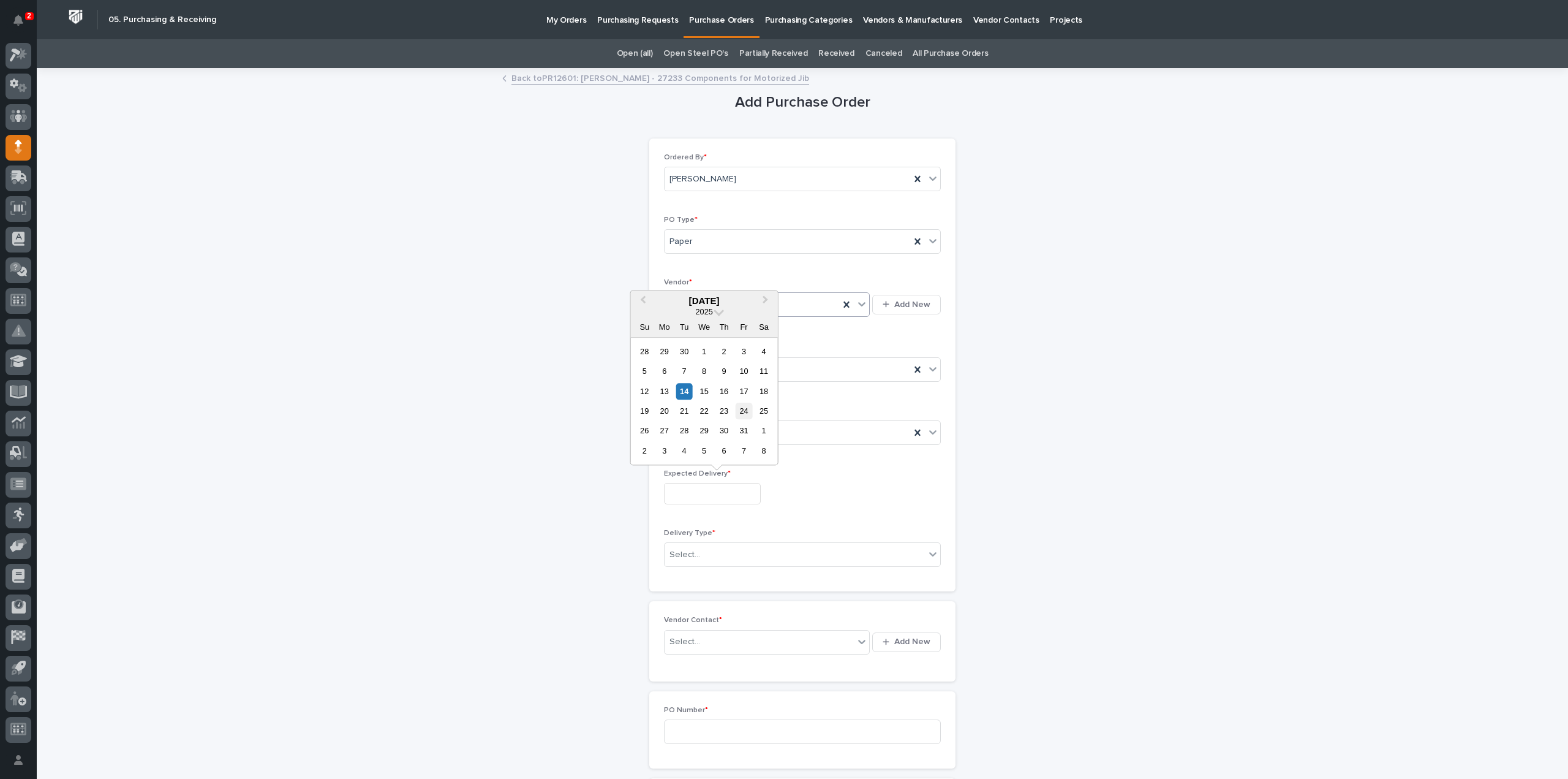
click at [743, 409] on div "24" at bounding box center [743, 410] width 17 height 17
type input "**********"
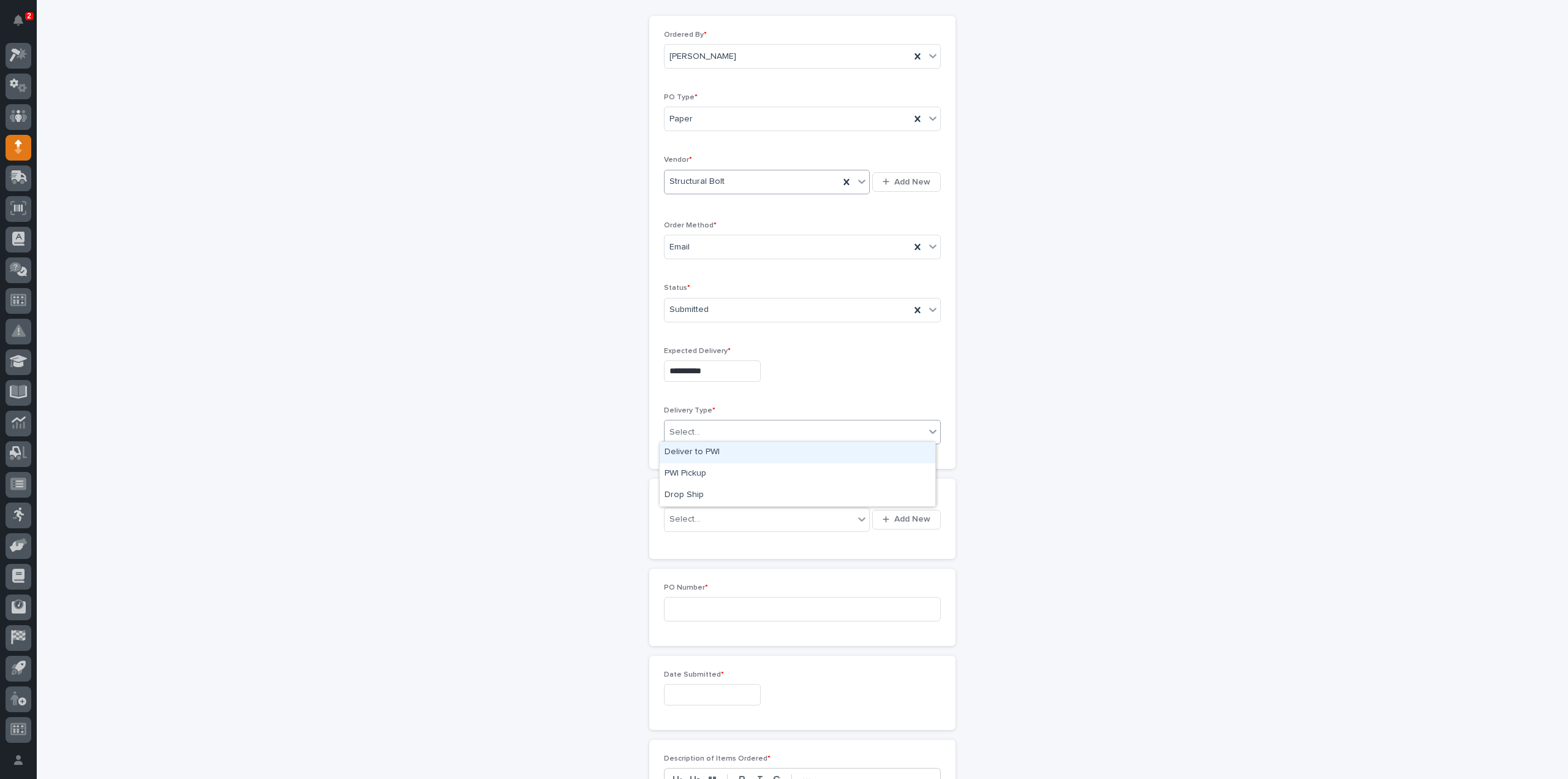
click at [677, 431] on div "Select..." at bounding box center [684, 433] width 31 height 13
click at [678, 451] on div "Deliver to PWI" at bounding box center [797, 453] width 276 height 22
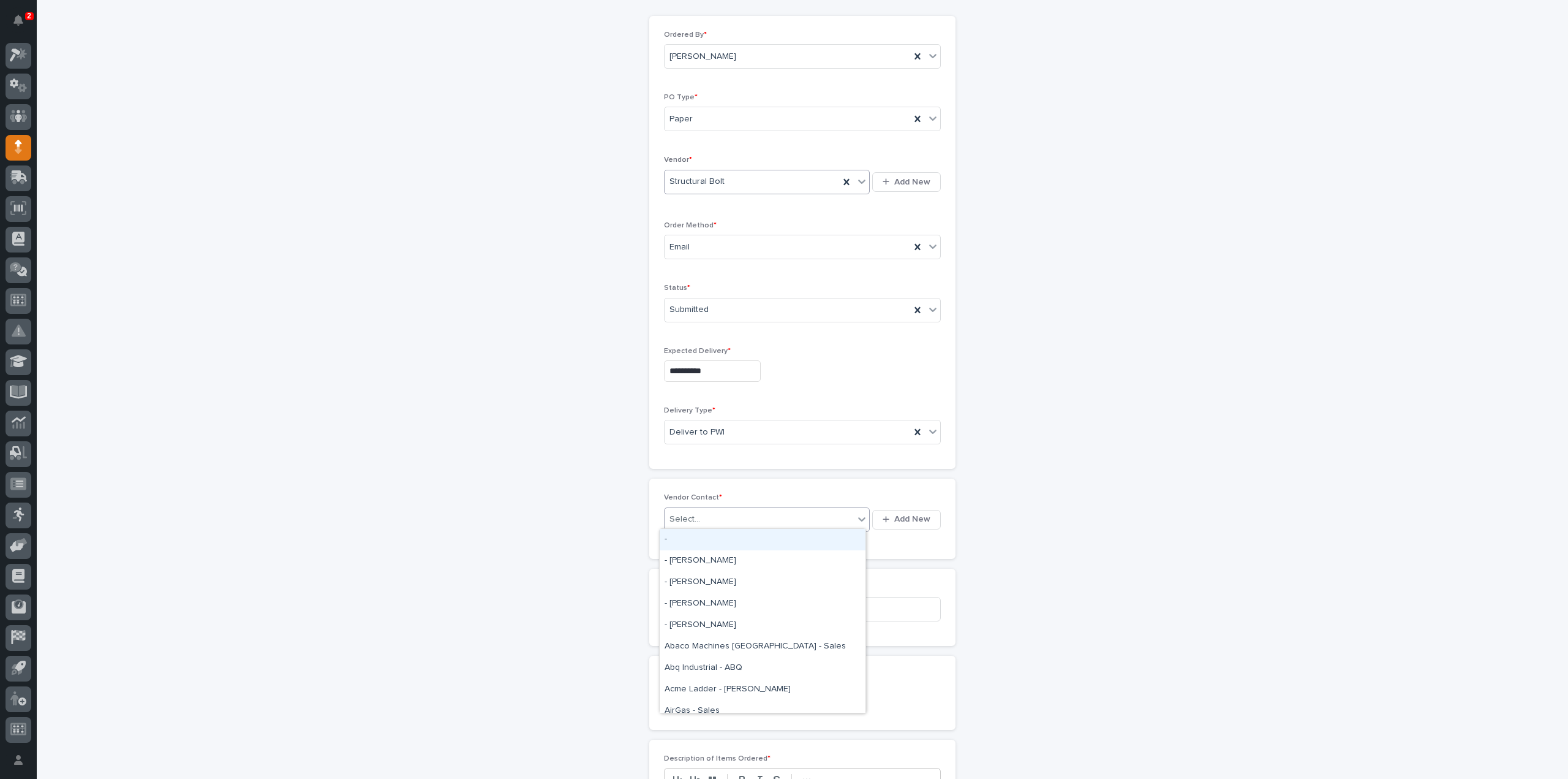
click at [690, 515] on div "Select..." at bounding box center [684, 519] width 31 height 13
type input "***"
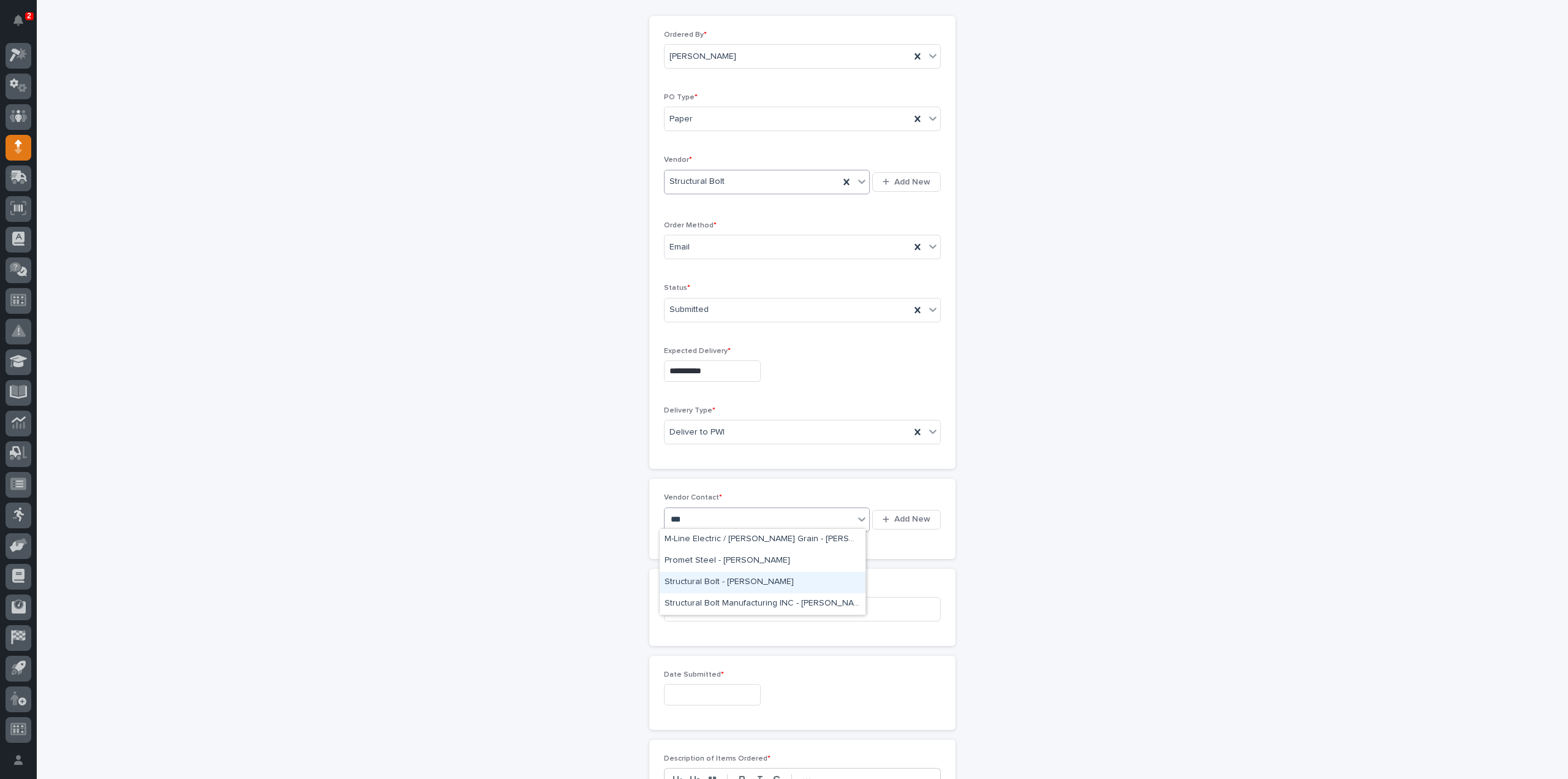
click at [712, 582] on div "Structural Bolt - Jeff Brown" at bounding box center [763, 582] width 206 height 22
click at [701, 599] on input at bounding box center [802, 609] width 277 height 24
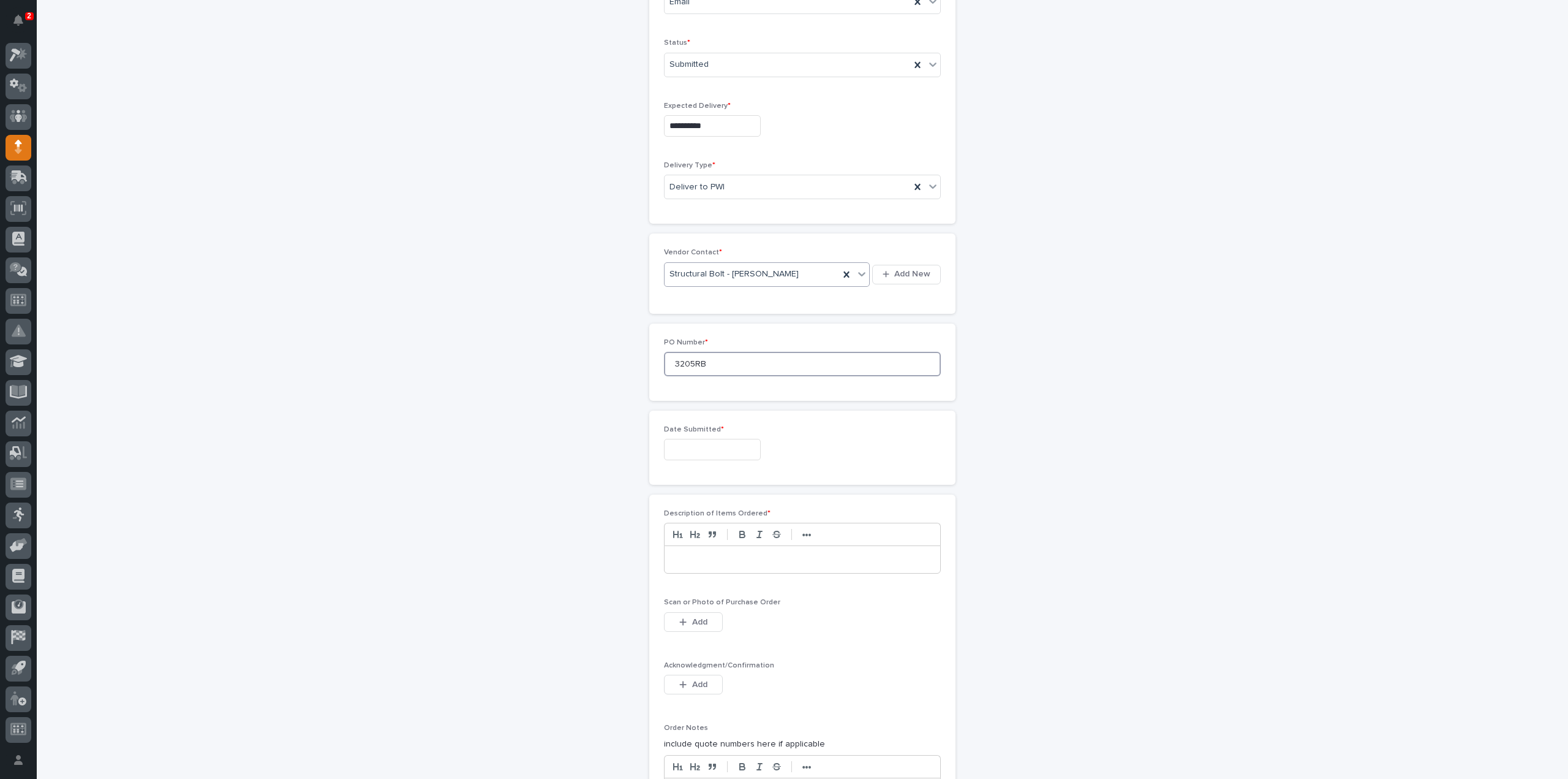
type input "3205RB"
click at [692, 446] on input "text" at bounding box center [712, 449] width 96 height 22
click at [685, 343] on div "14" at bounding box center [684, 346] width 17 height 17
type input "**********"
click at [692, 557] on p at bounding box center [802, 559] width 257 height 12
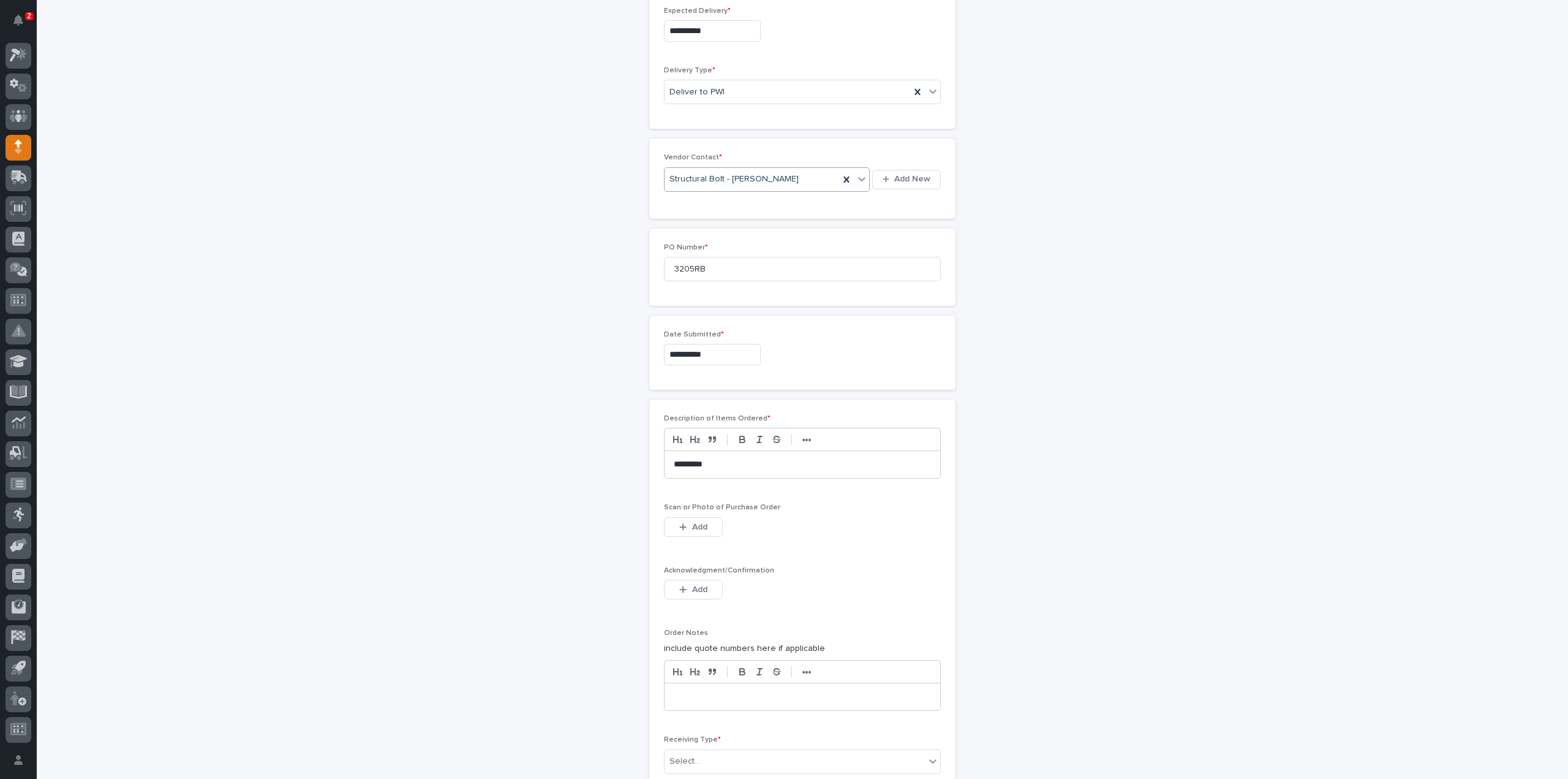
scroll to position [490, 0]
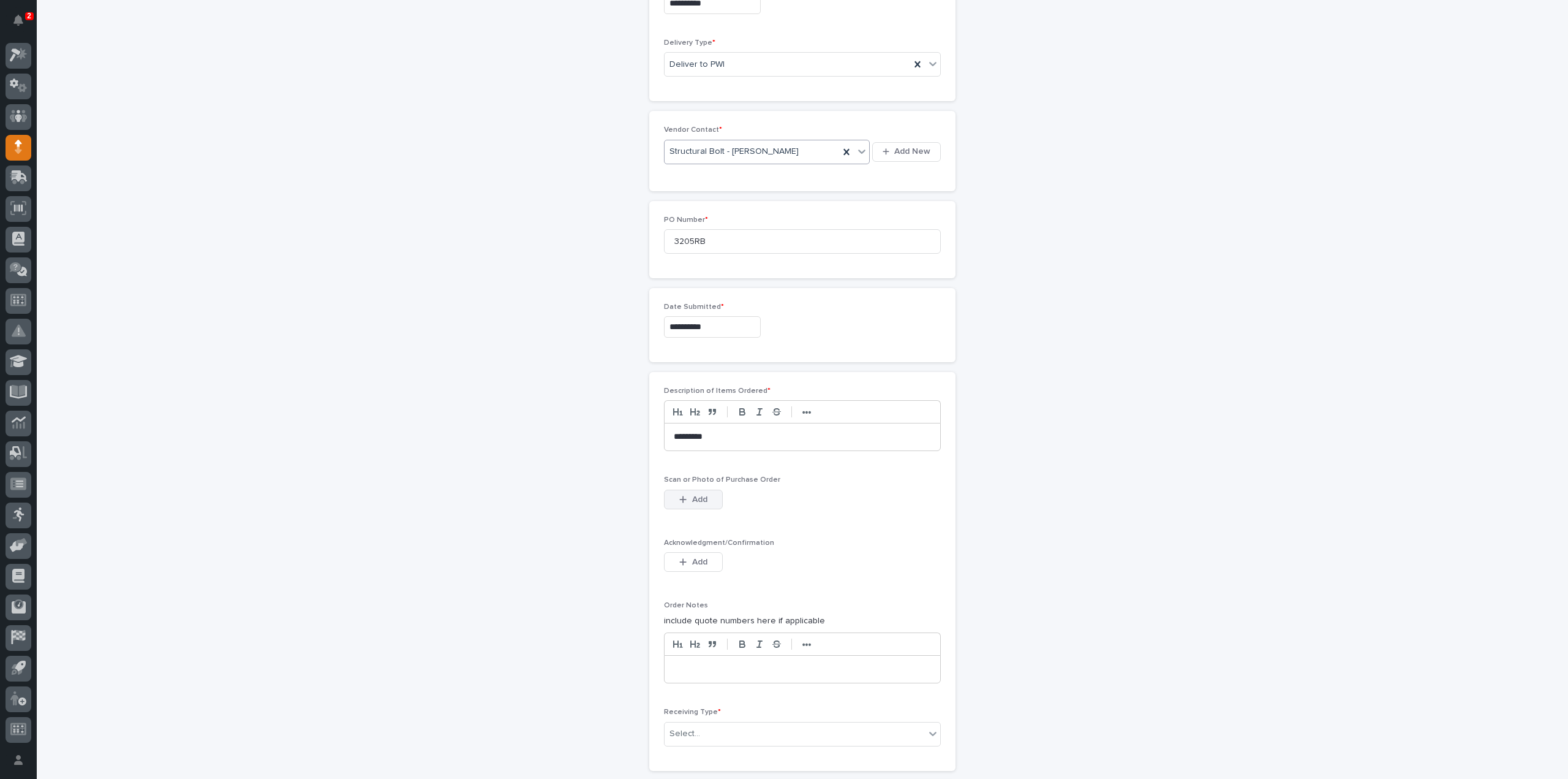
click at [679, 500] on button "Add" at bounding box center [694, 499] width 59 height 19
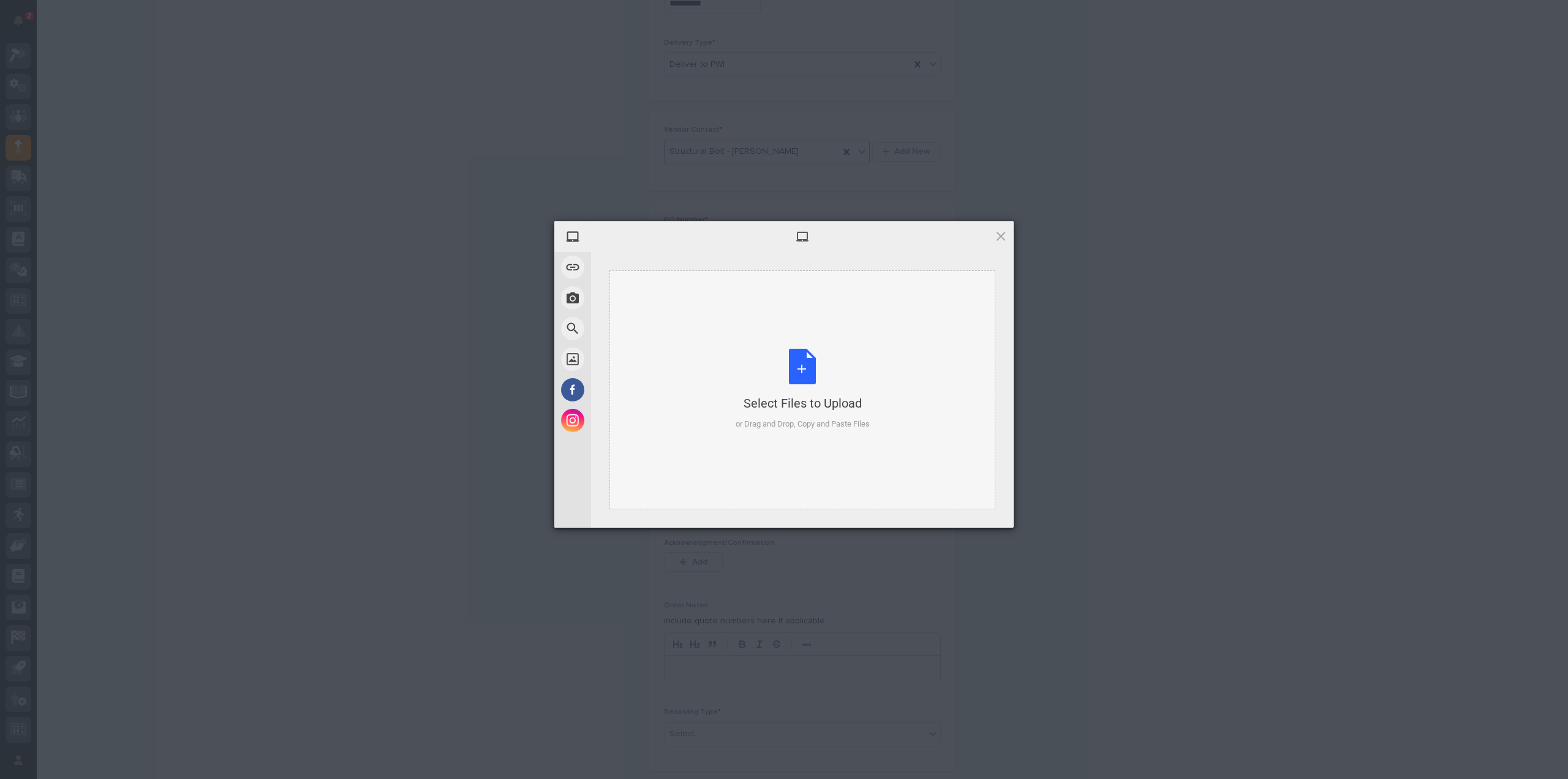
click at [791, 379] on div "Select Files to Upload or Drag and Drop, Copy and Paste Files" at bounding box center [802, 389] width 134 height 81
click at [960, 513] on span "Upload 1" at bounding box center [976, 511] width 62 height 23
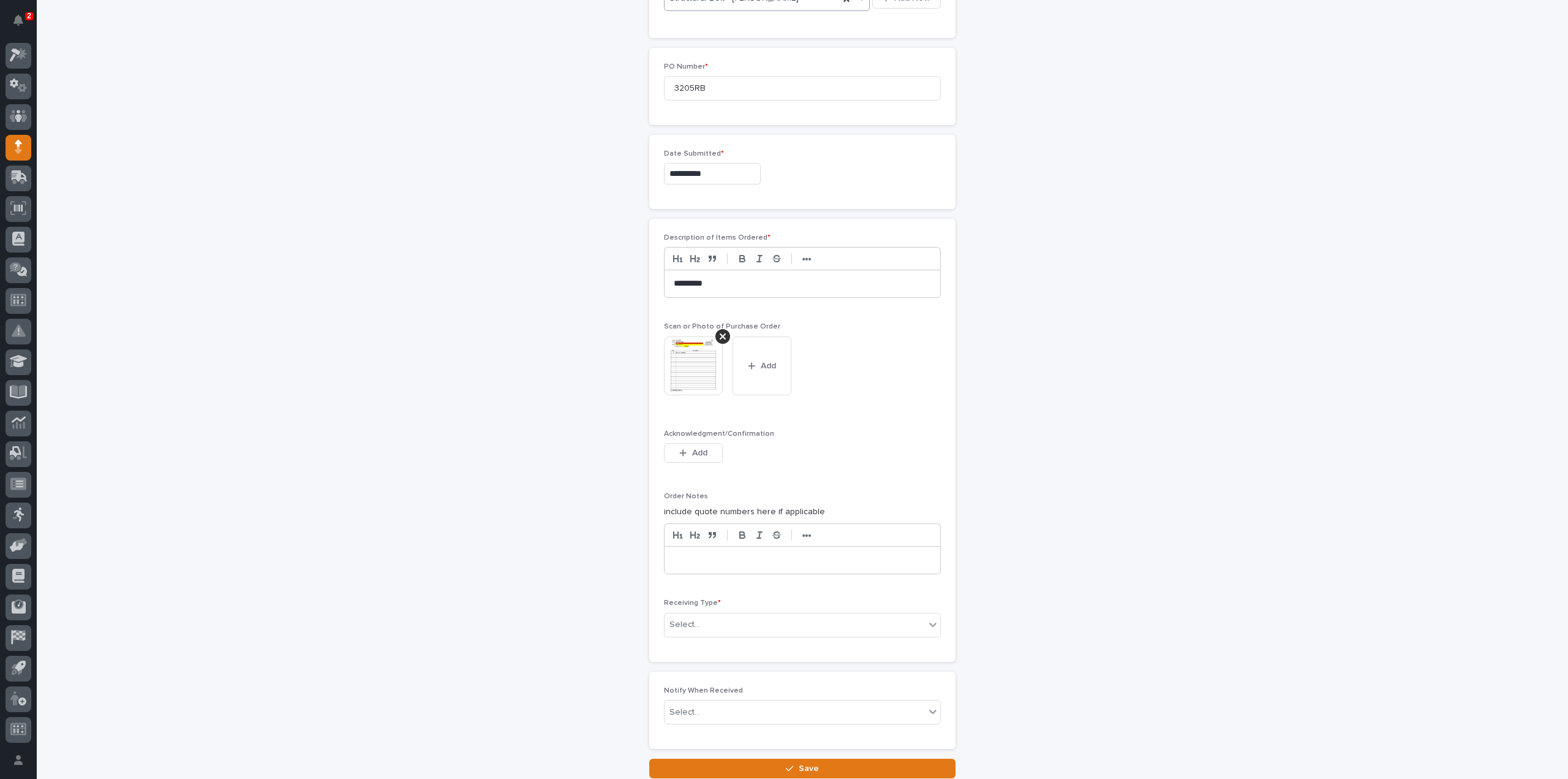
scroll to position [733, 0]
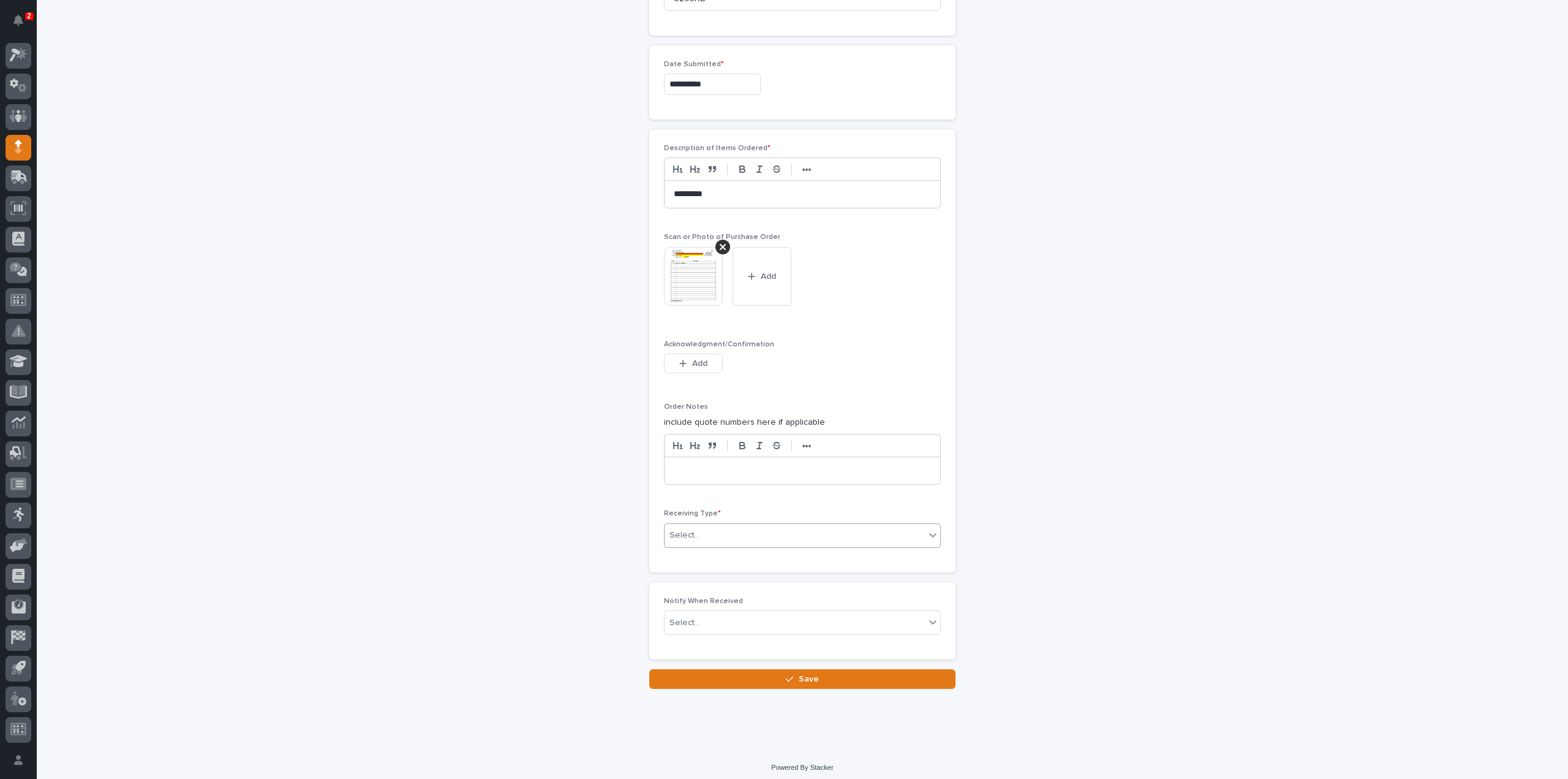
click at [738, 530] on div "Select..." at bounding box center [794, 535] width 260 height 20
click at [702, 619] on div "Deliver to" at bounding box center [797, 618] width 276 height 22
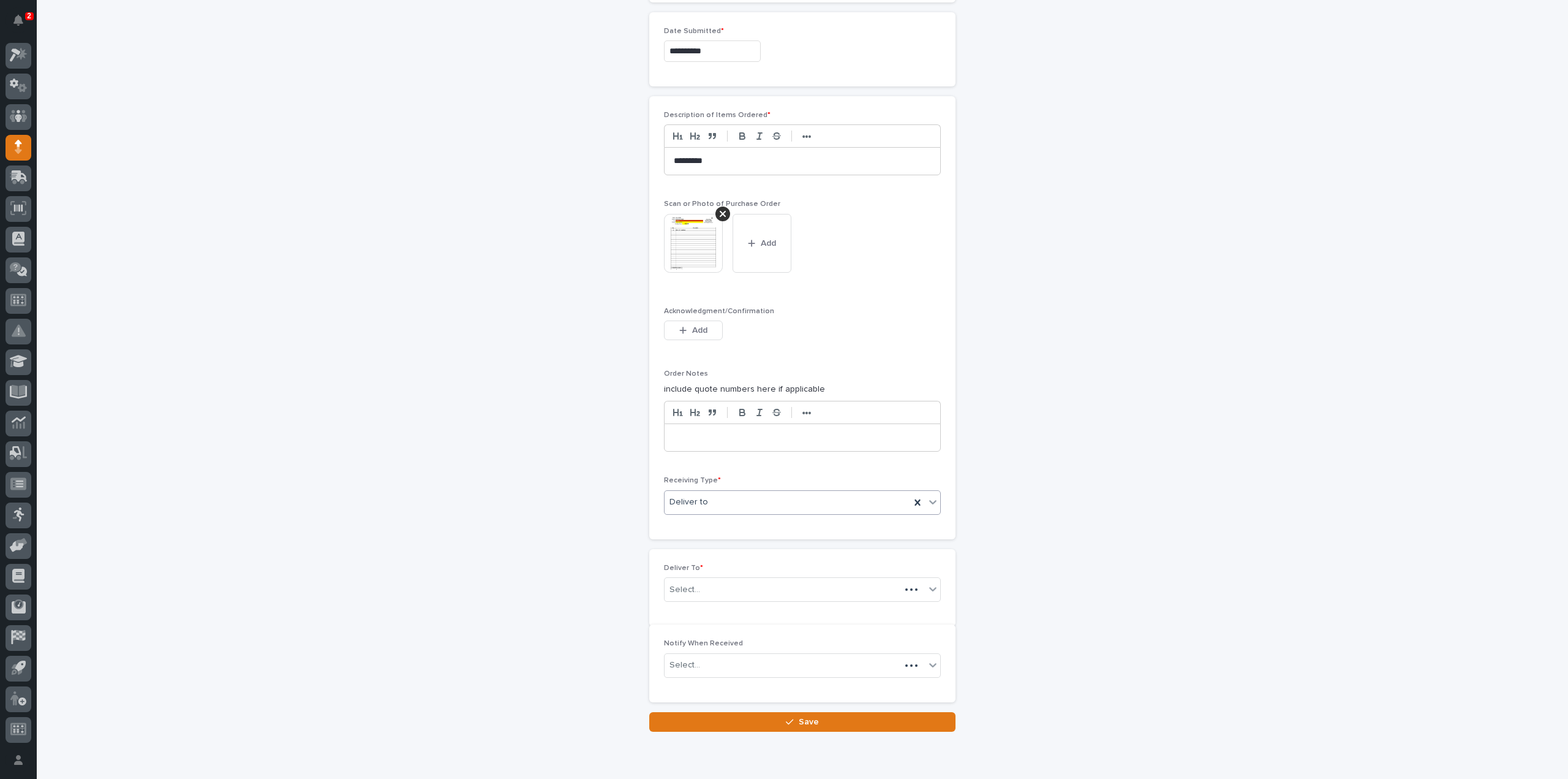
scroll to position [776, 0]
click at [705, 577] on div "Select..." at bounding box center [794, 580] width 260 height 20
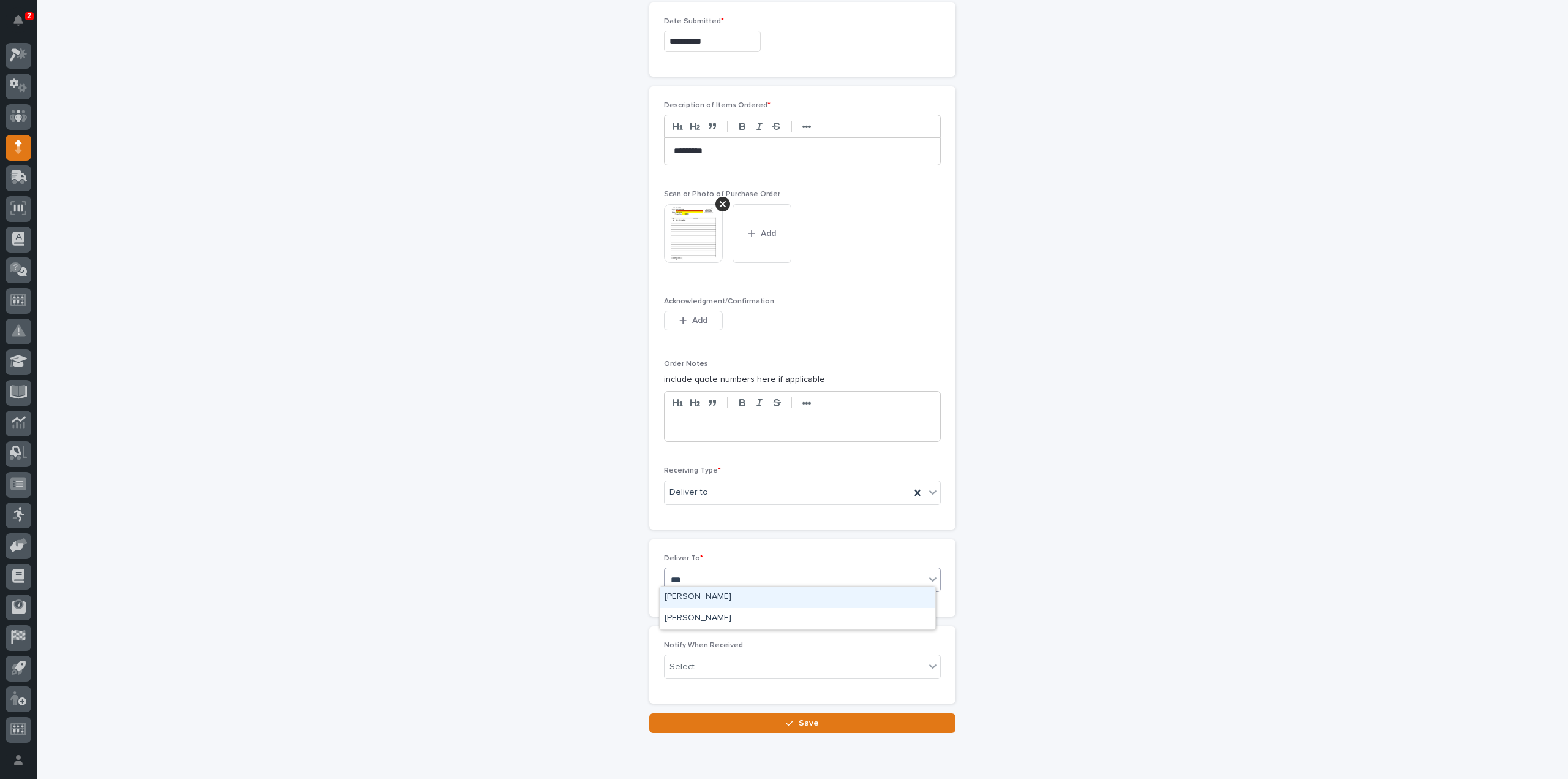
type input "****"
click at [708, 603] on div "[PERSON_NAME]" at bounding box center [797, 598] width 276 height 22
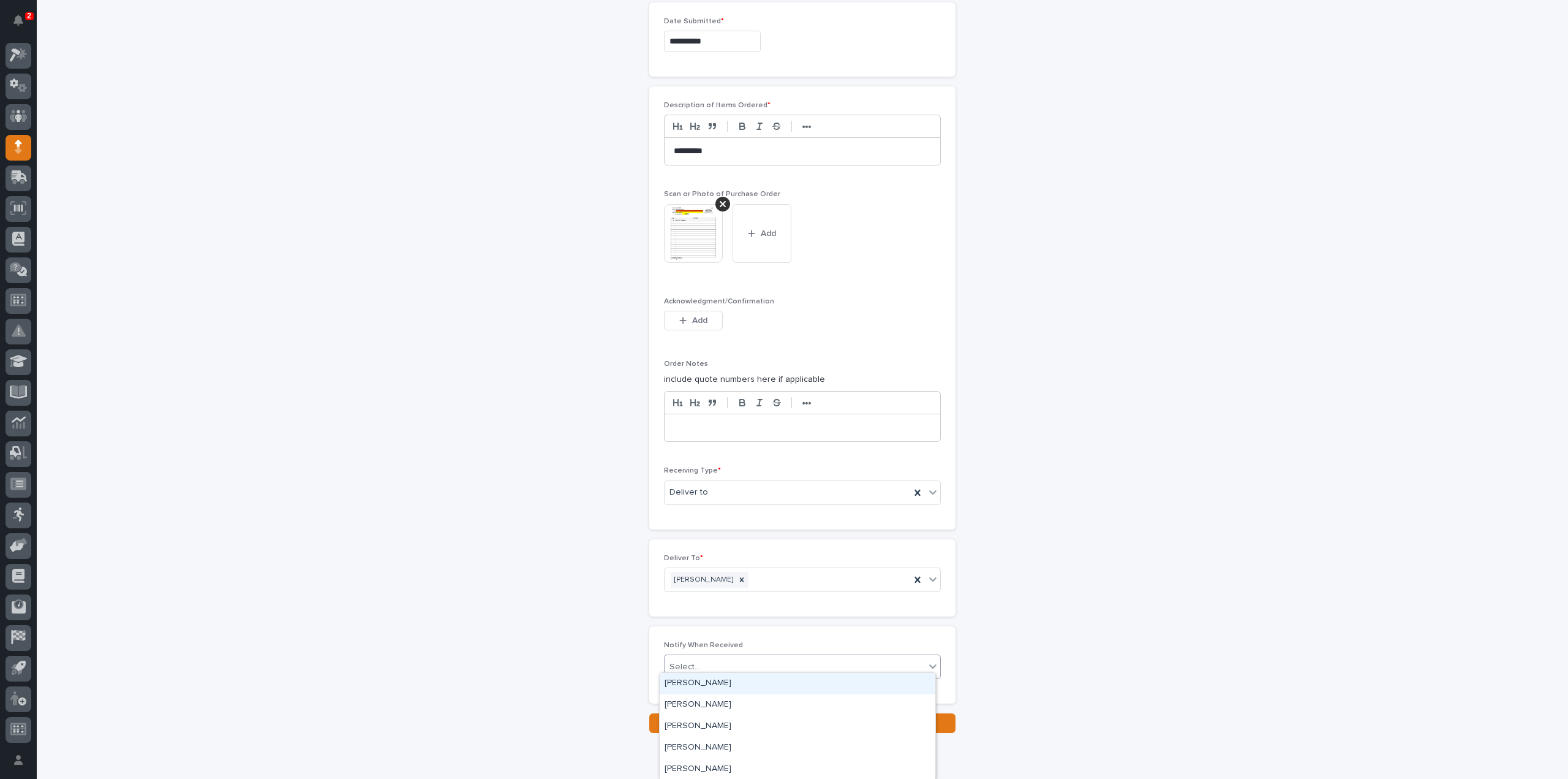
click at [702, 664] on input "text" at bounding box center [702, 667] width 1 height 10
type input "****"
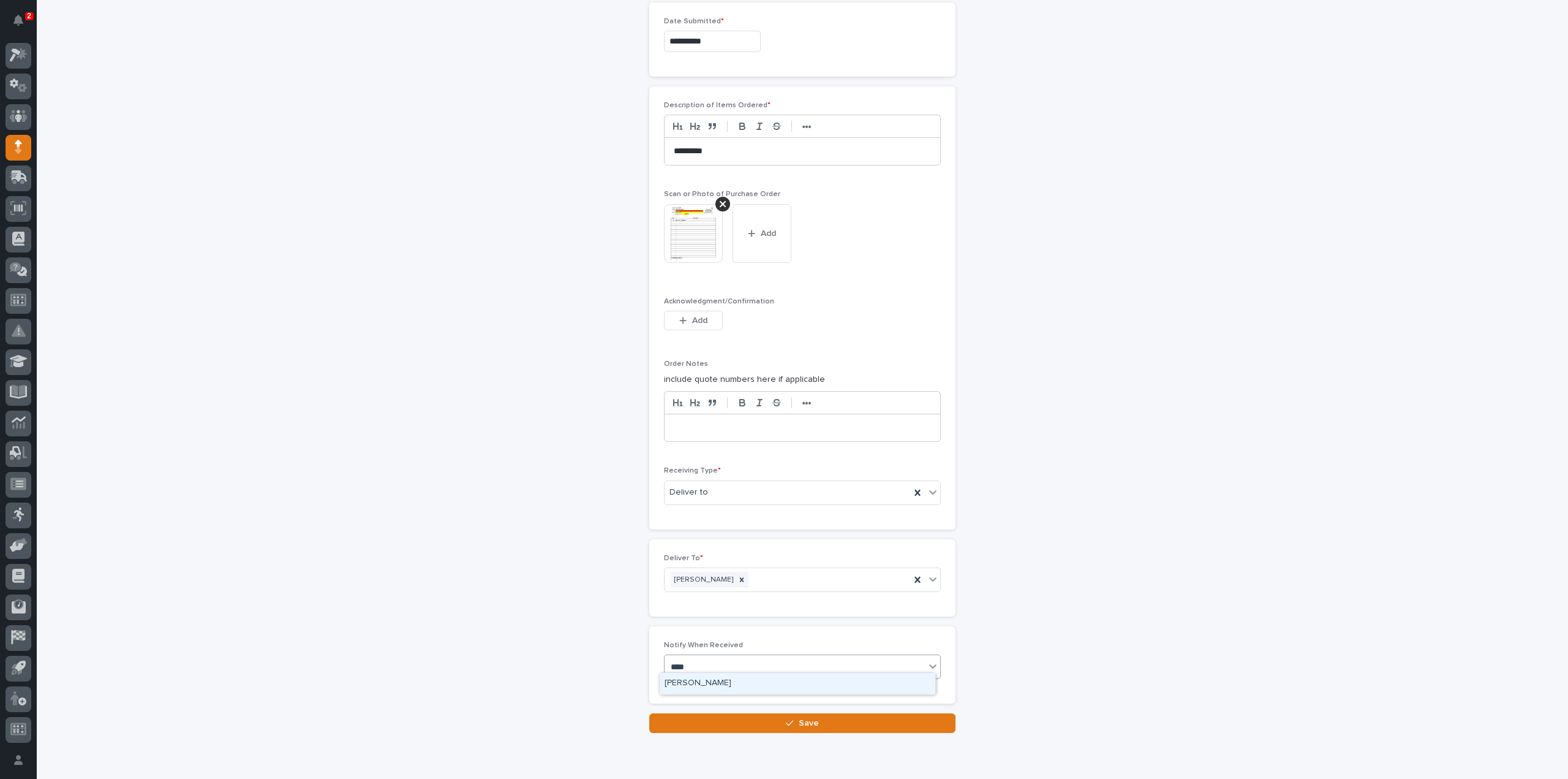
click at [694, 683] on div "[PERSON_NAME]" at bounding box center [797, 684] width 276 height 22
click at [692, 722] on button "Save" at bounding box center [802, 723] width 307 height 19
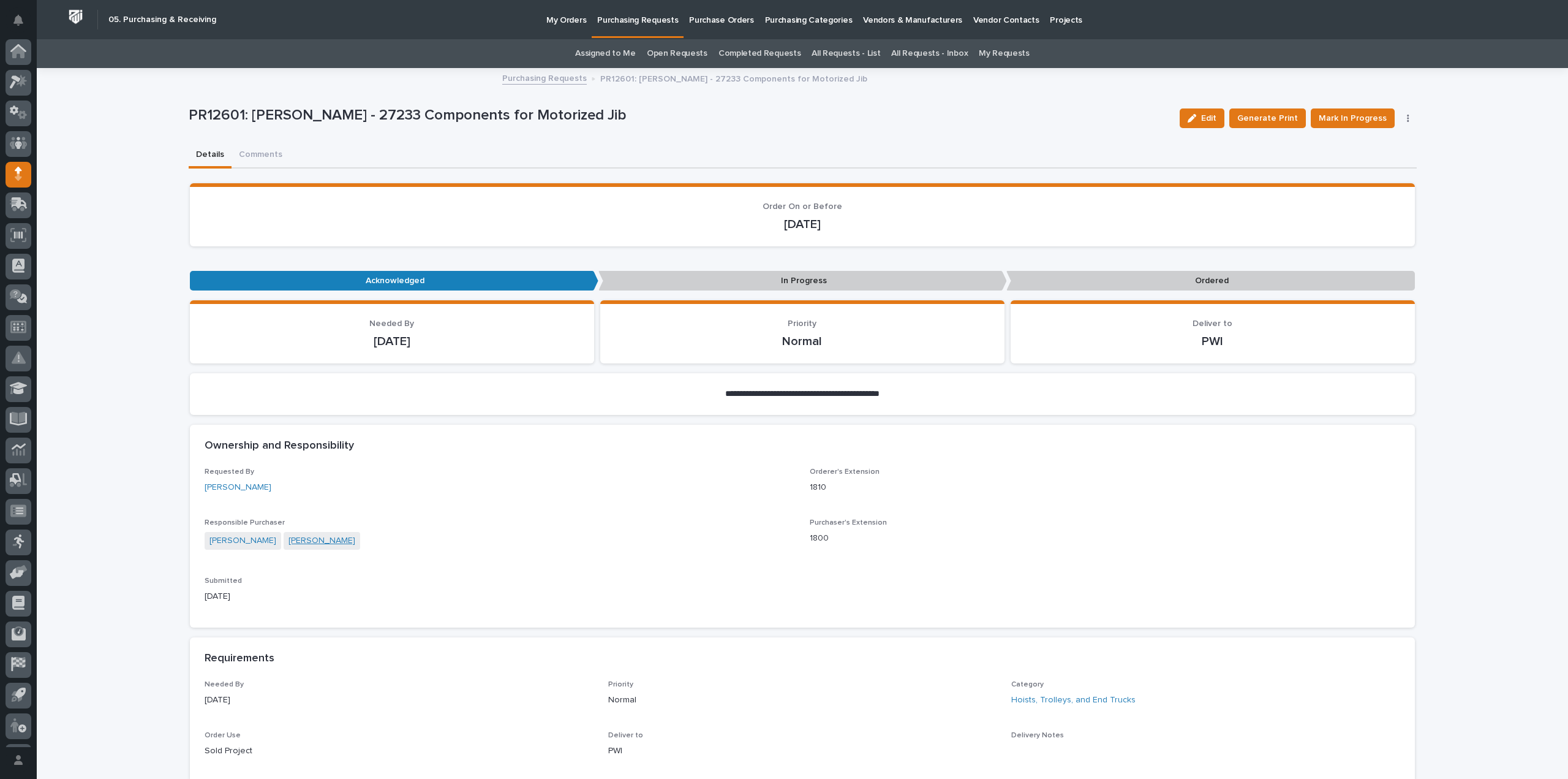
scroll to position [27, 0]
click at [1328, 119] on span "Mark In Progress" at bounding box center [1352, 118] width 68 height 14
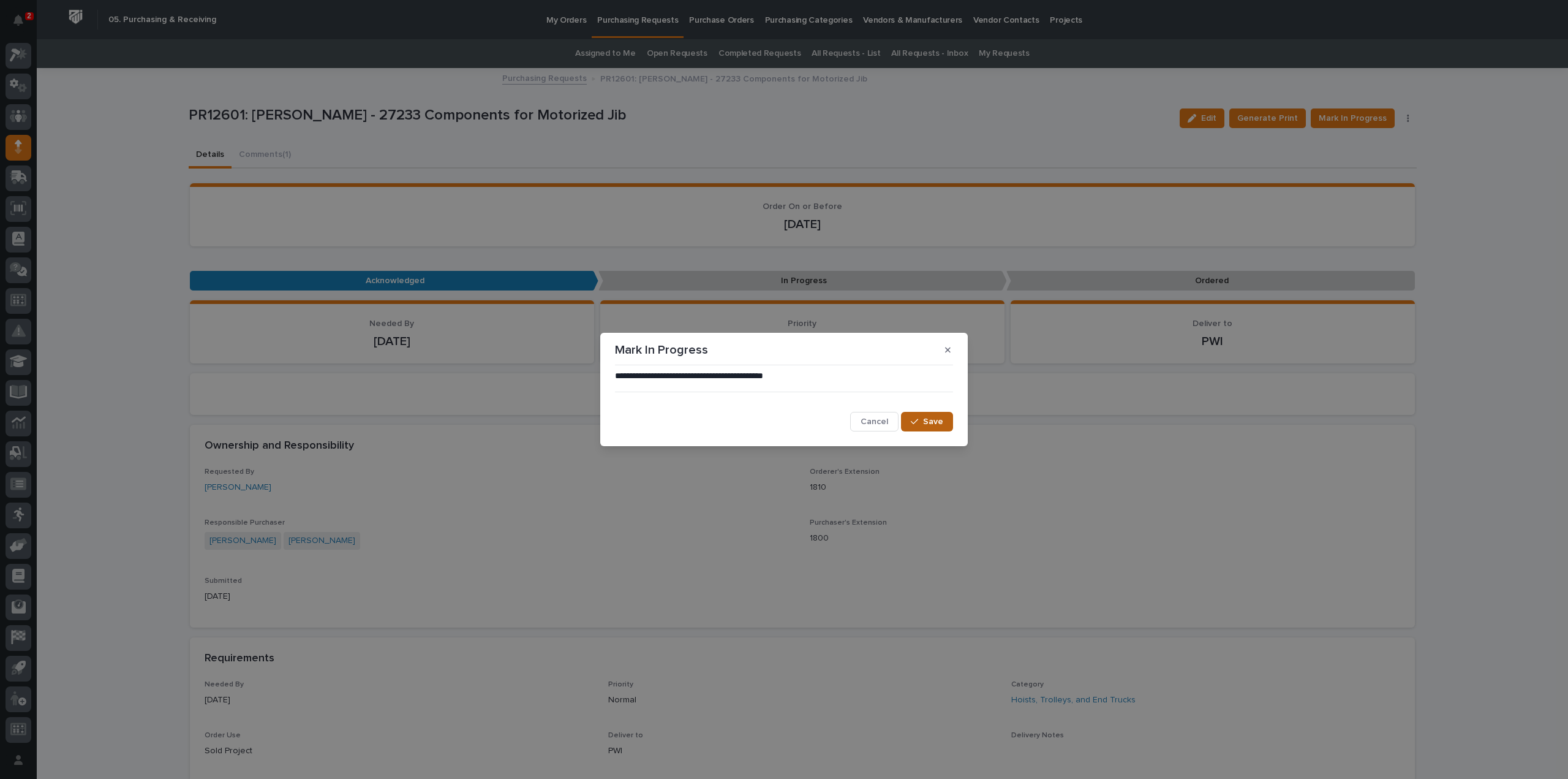
click at [930, 421] on span "Save" at bounding box center [933, 421] width 20 height 11
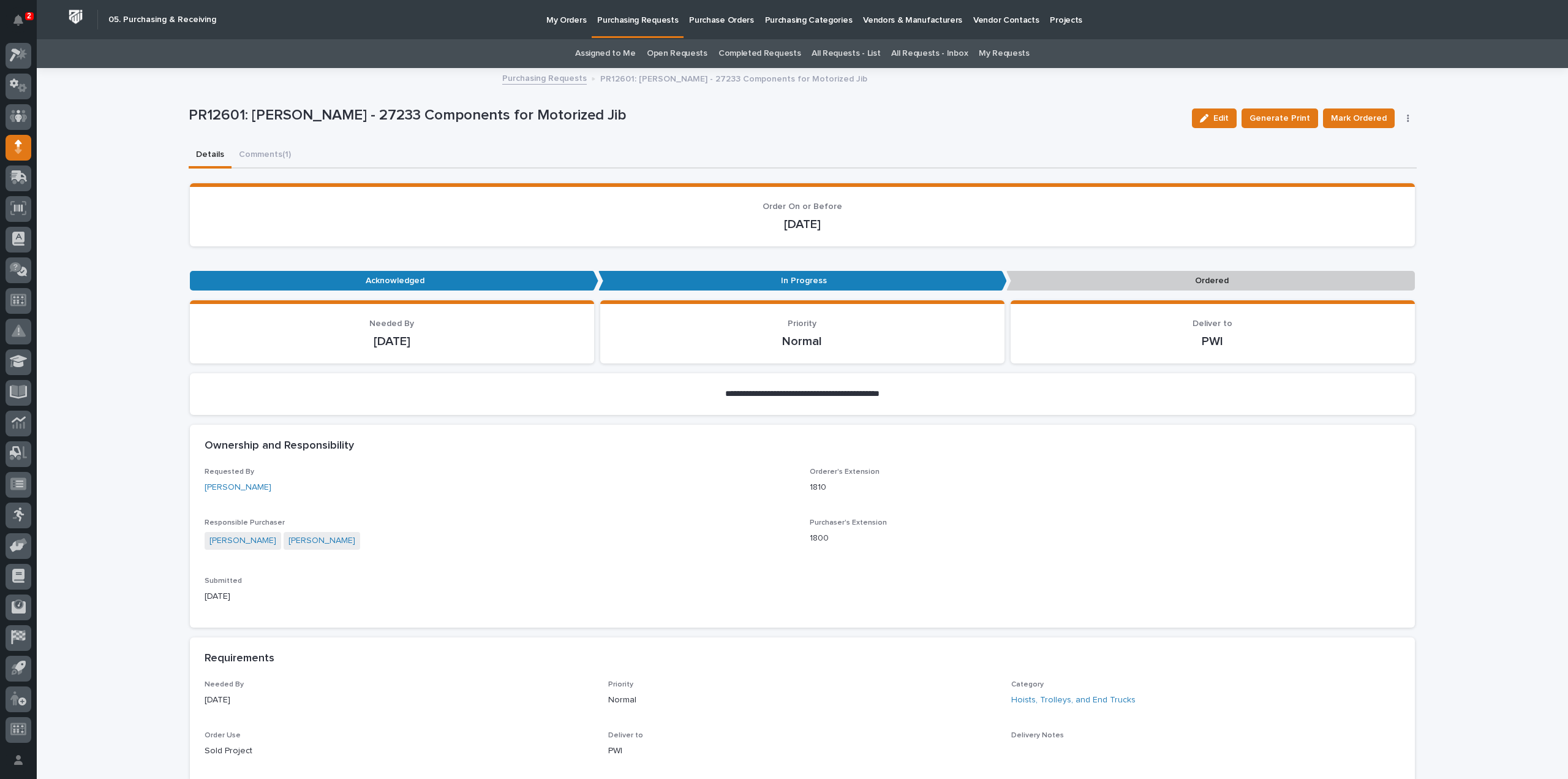
click at [613, 51] on link "Assigned to Me" at bounding box center [605, 53] width 60 height 29
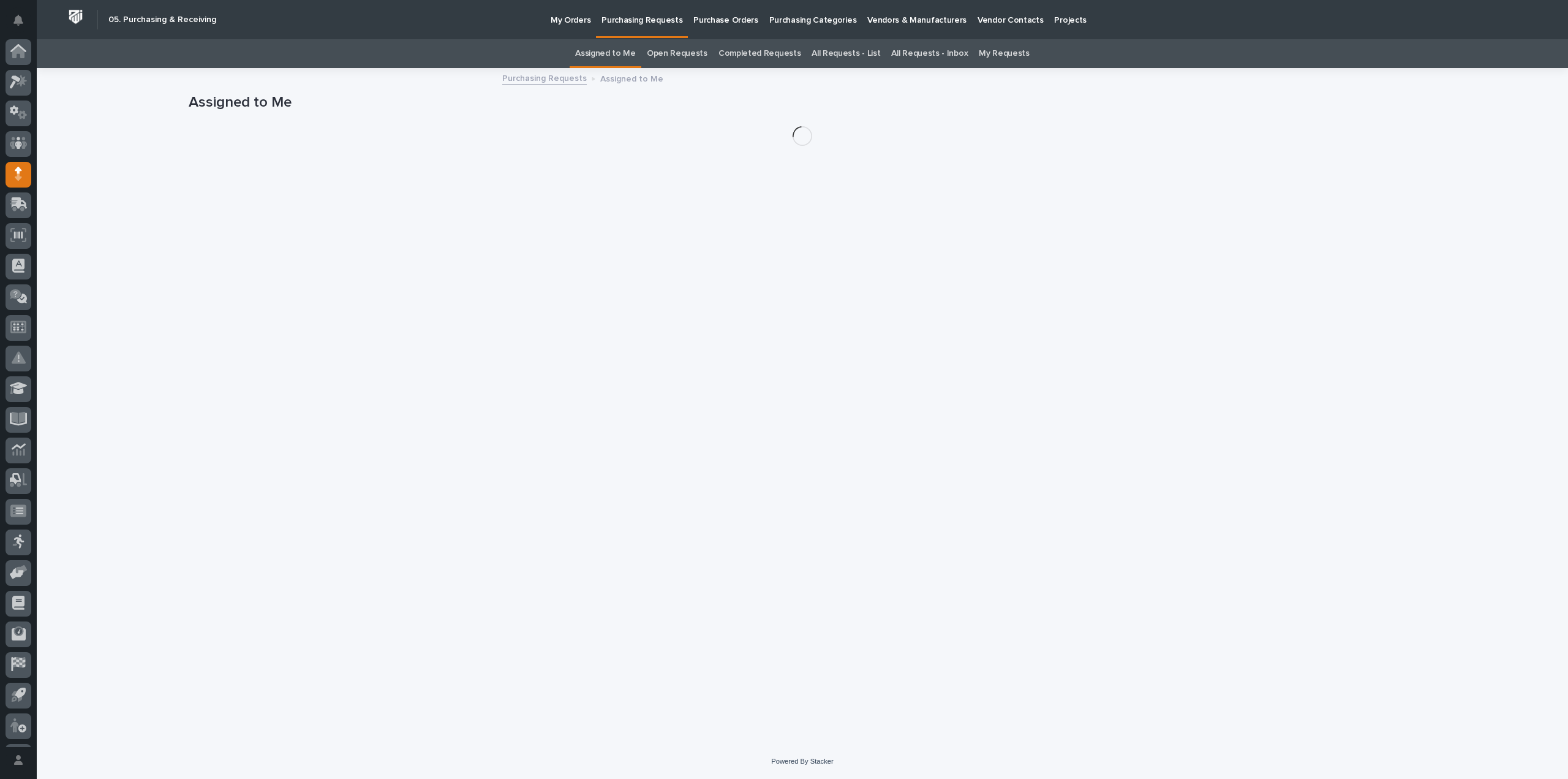
scroll to position [27, 0]
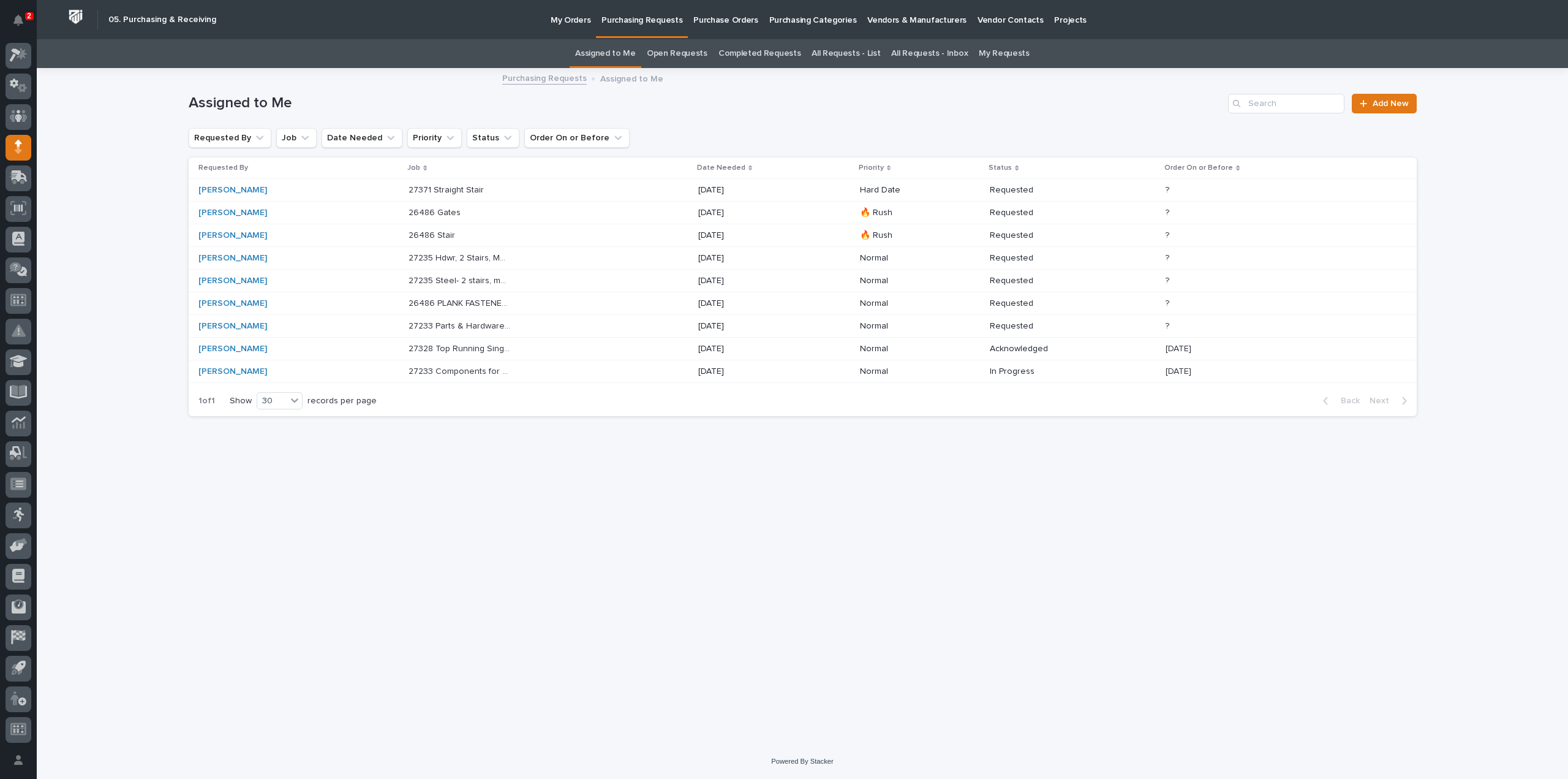
click at [467, 328] on p "27233 Parts & Hardware for Motorized Jib" at bounding box center [461, 325] width 105 height 13
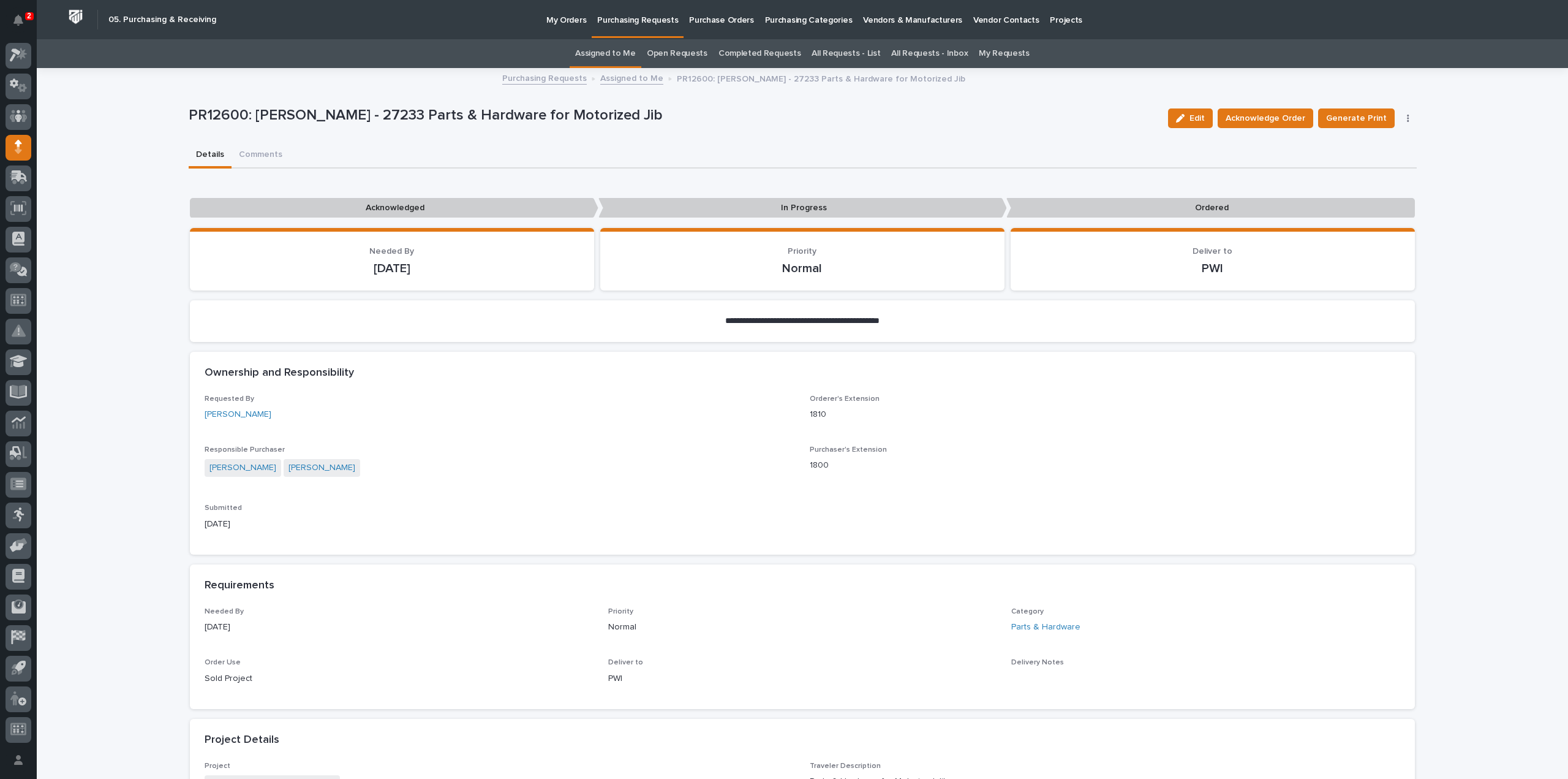
scroll to position [613, 0]
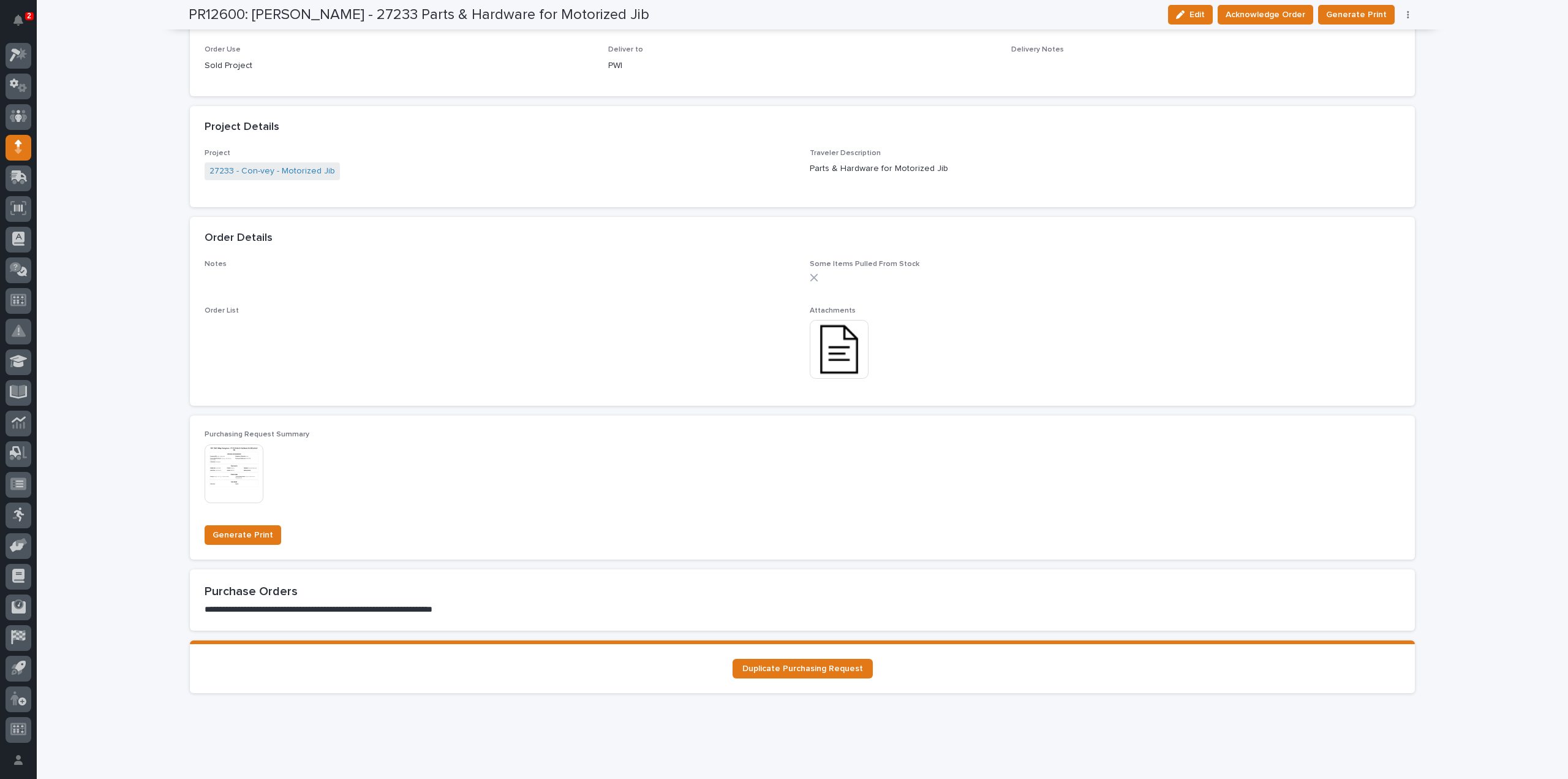
click at [813, 361] on img at bounding box center [839, 349] width 59 height 59
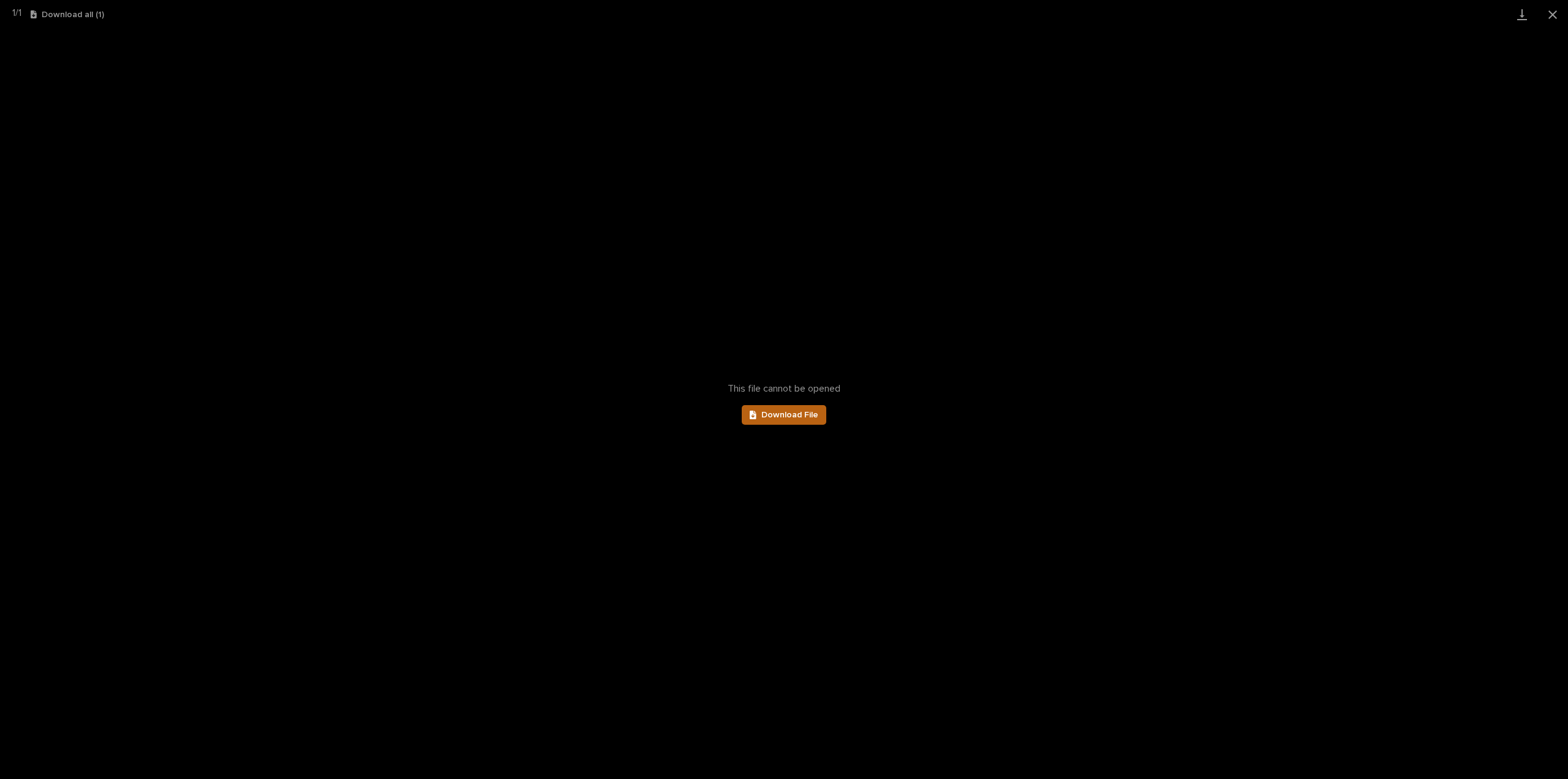
click at [755, 422] on link "Download File" at bounding box center [784, 415] width 84 height 19
click at [1552, 15] on button "Close gallery" at bounding box center [1552, 14] width 31 height 29
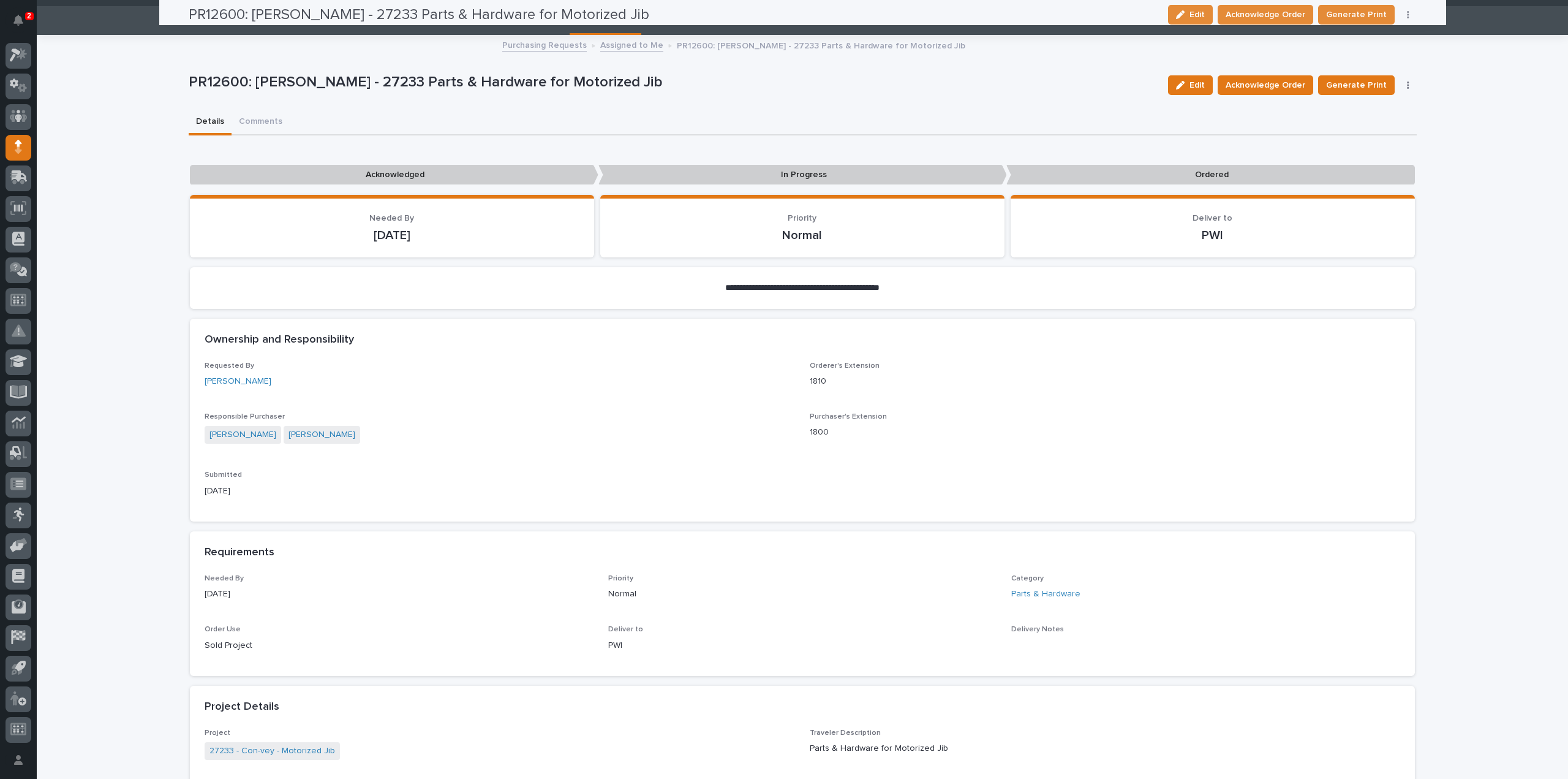
scroll to position [0, 0]
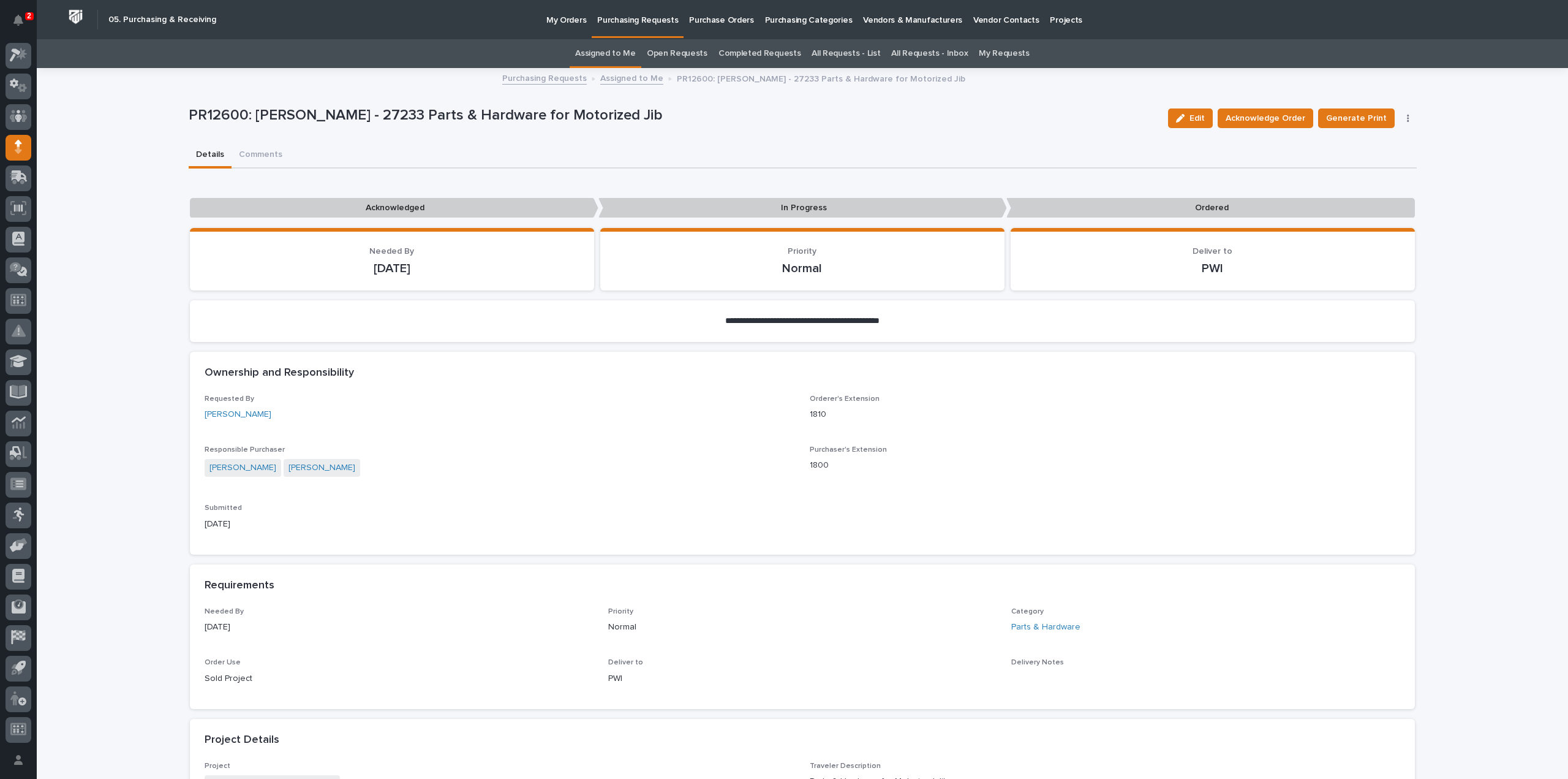
click at [599, 53] on link "Assigned to Me" at bounding box center [605, 53] width 60 height 29
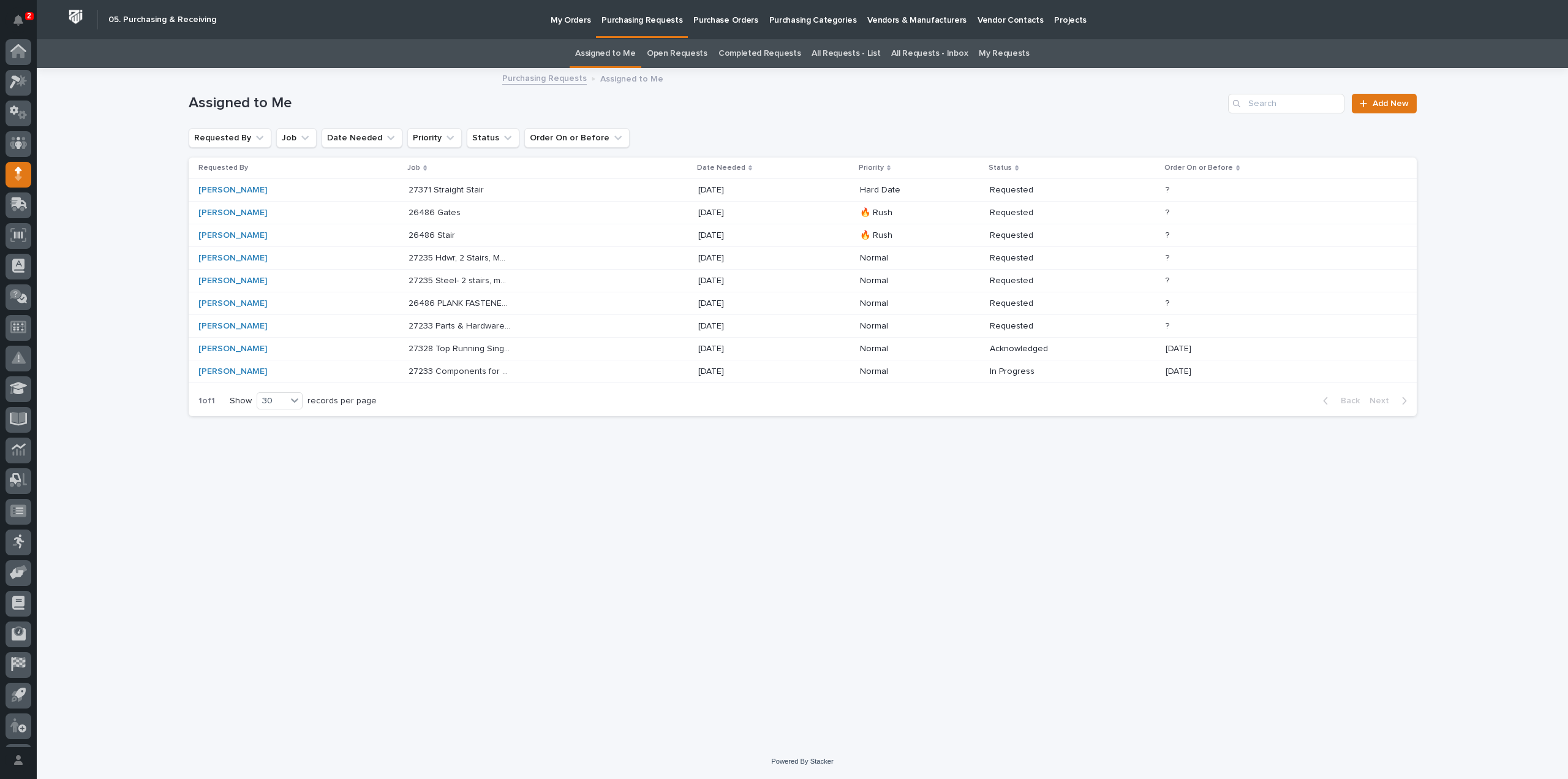
scroll to position [27, 0]
click at [455, 320] on p "27233 Parts & Hardware for Motorized Jib" at bounding box center [461, 325] width 105 height 13
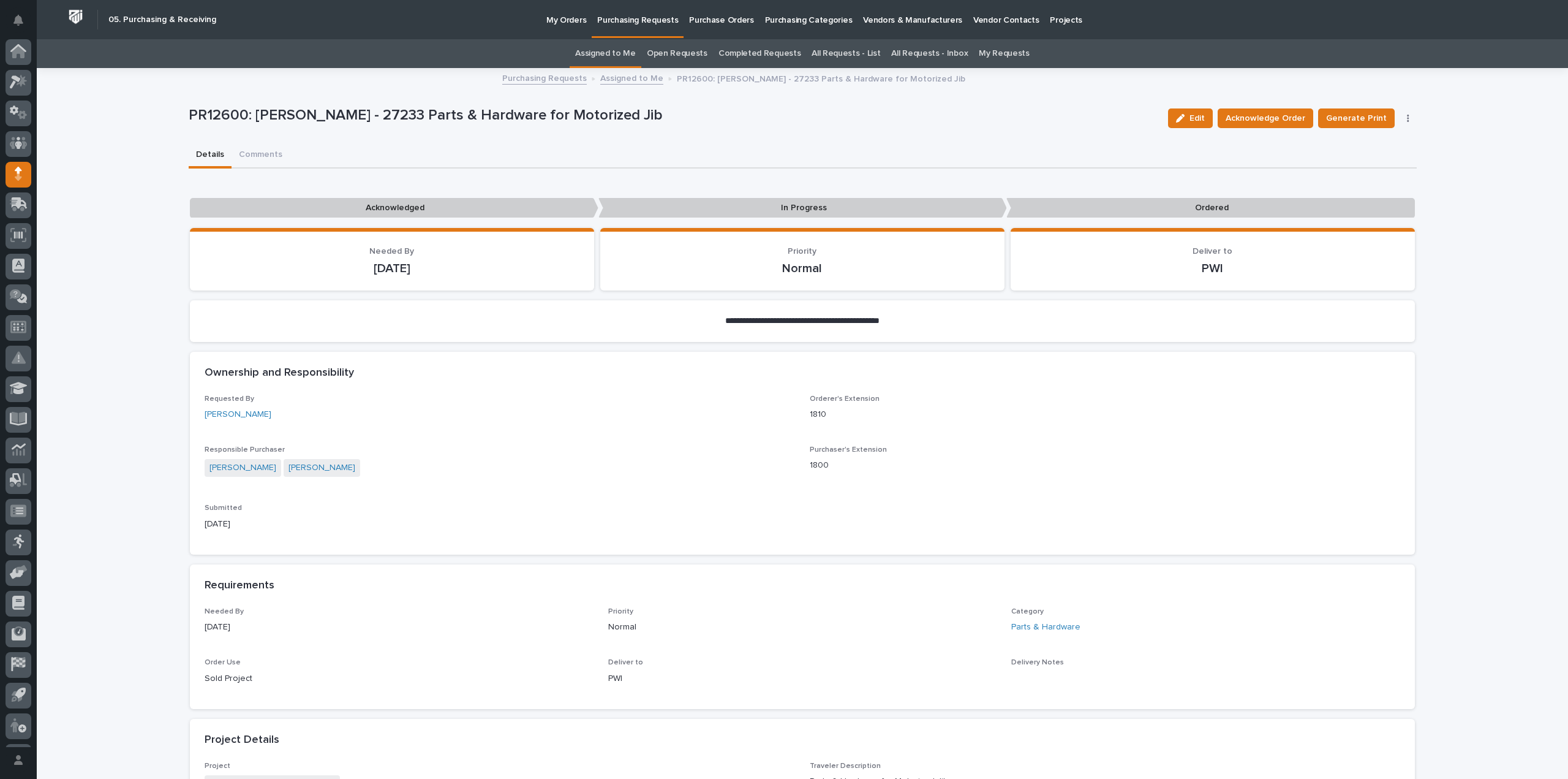
scroll to position [27, 0]
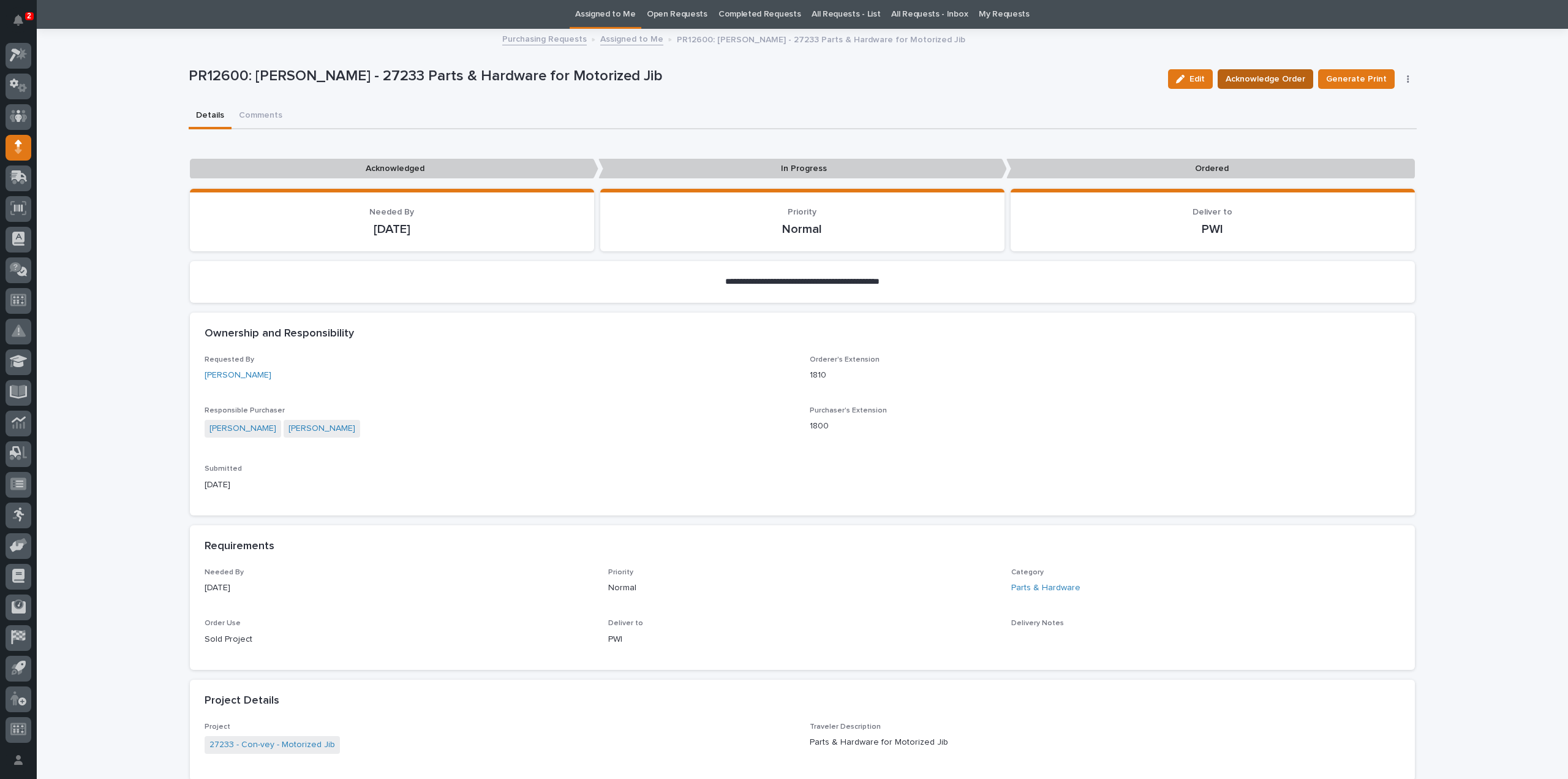
click at [1300, 77] on span "Acknowledge Order" at bounding box center [1265, 79] width 80 height 14
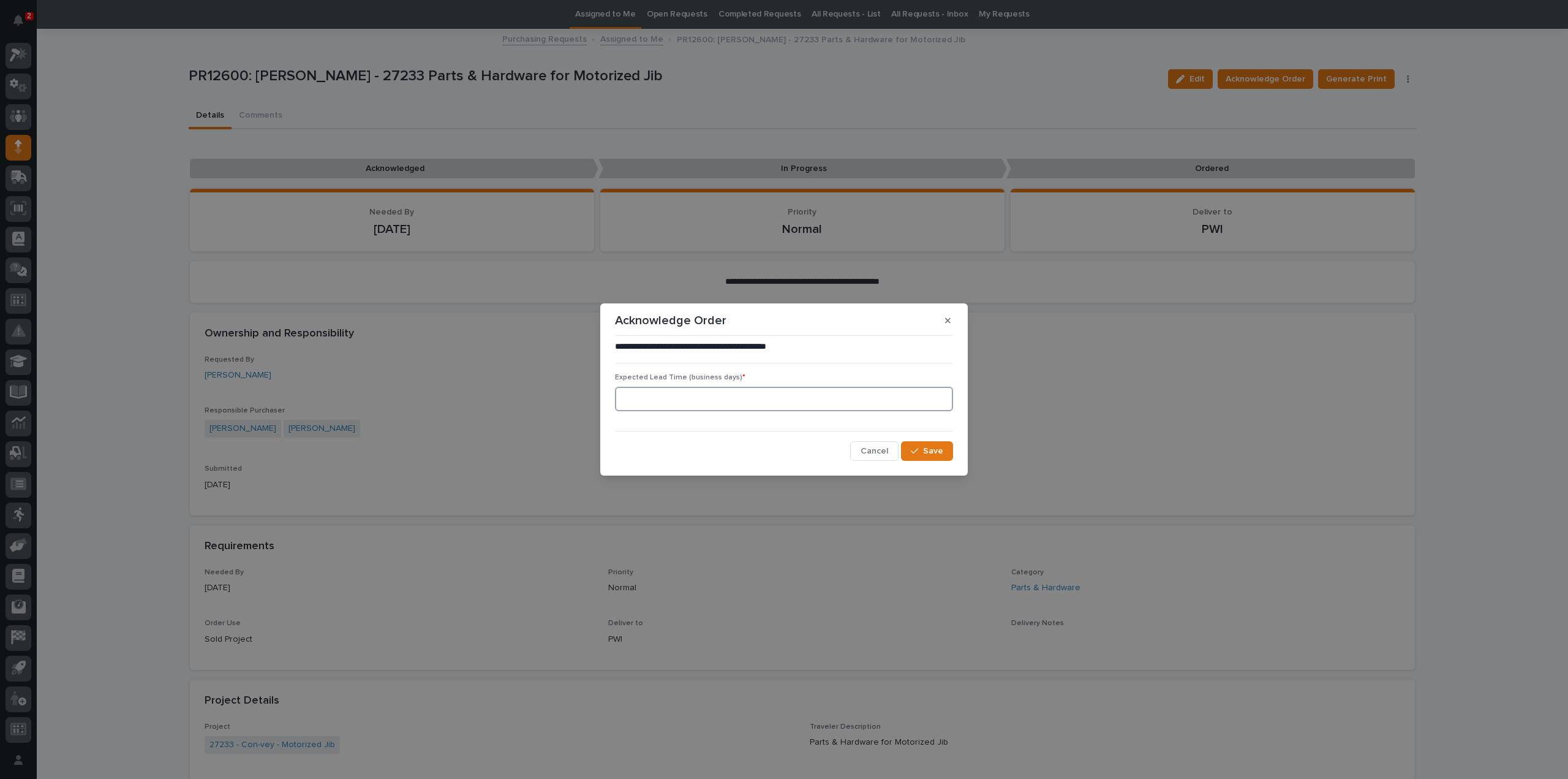
click at [746, 407] on input at bounding box center [784, 399] width 338 height 24
type input "0"
click at [923, 451] on span "Save" at bounding box center [933, 451] width 20 height 11
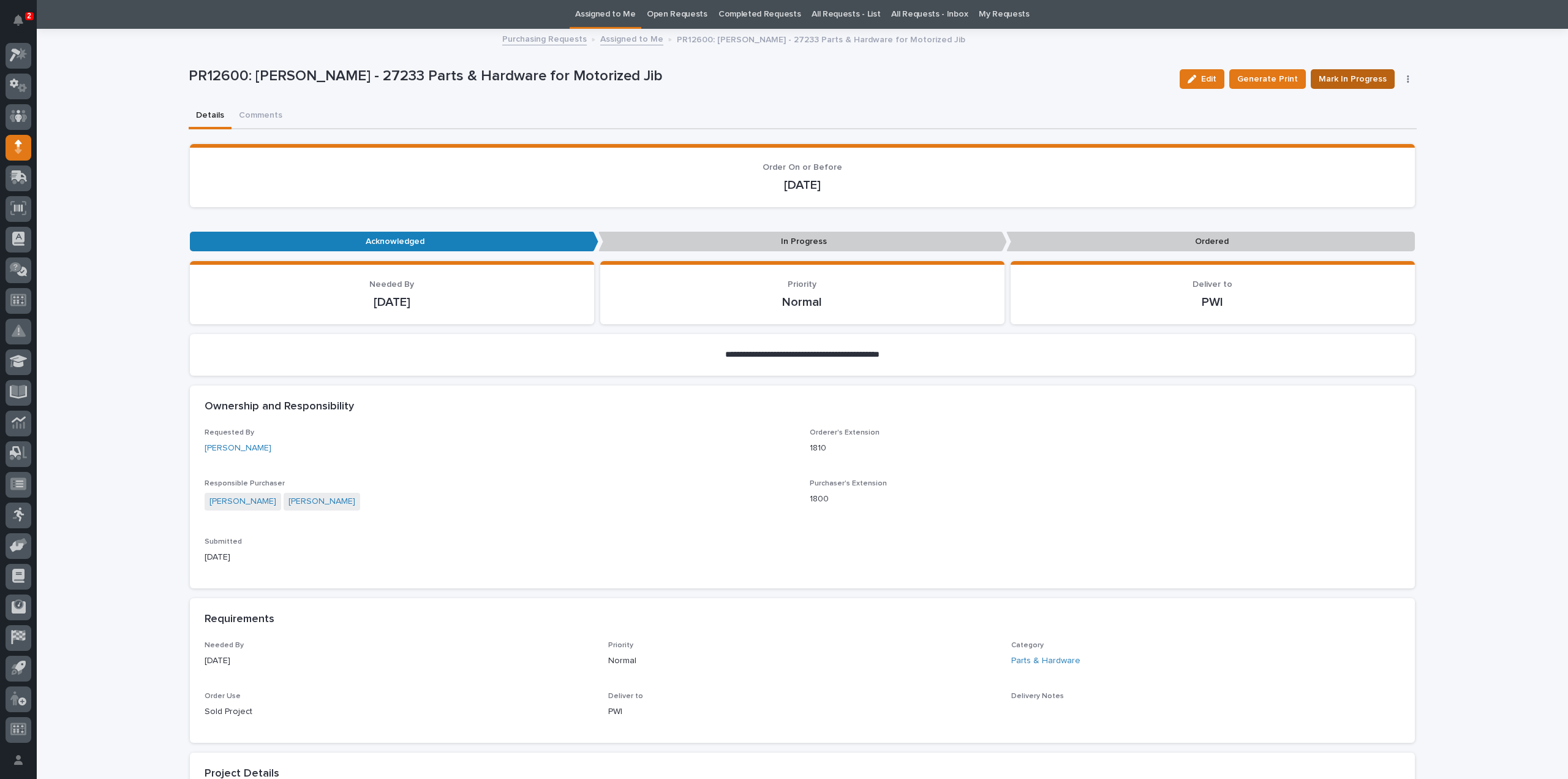
click at [1347, 78] on span "Mark In Progress" at bounding box center [1352, 79] width 68 height 14
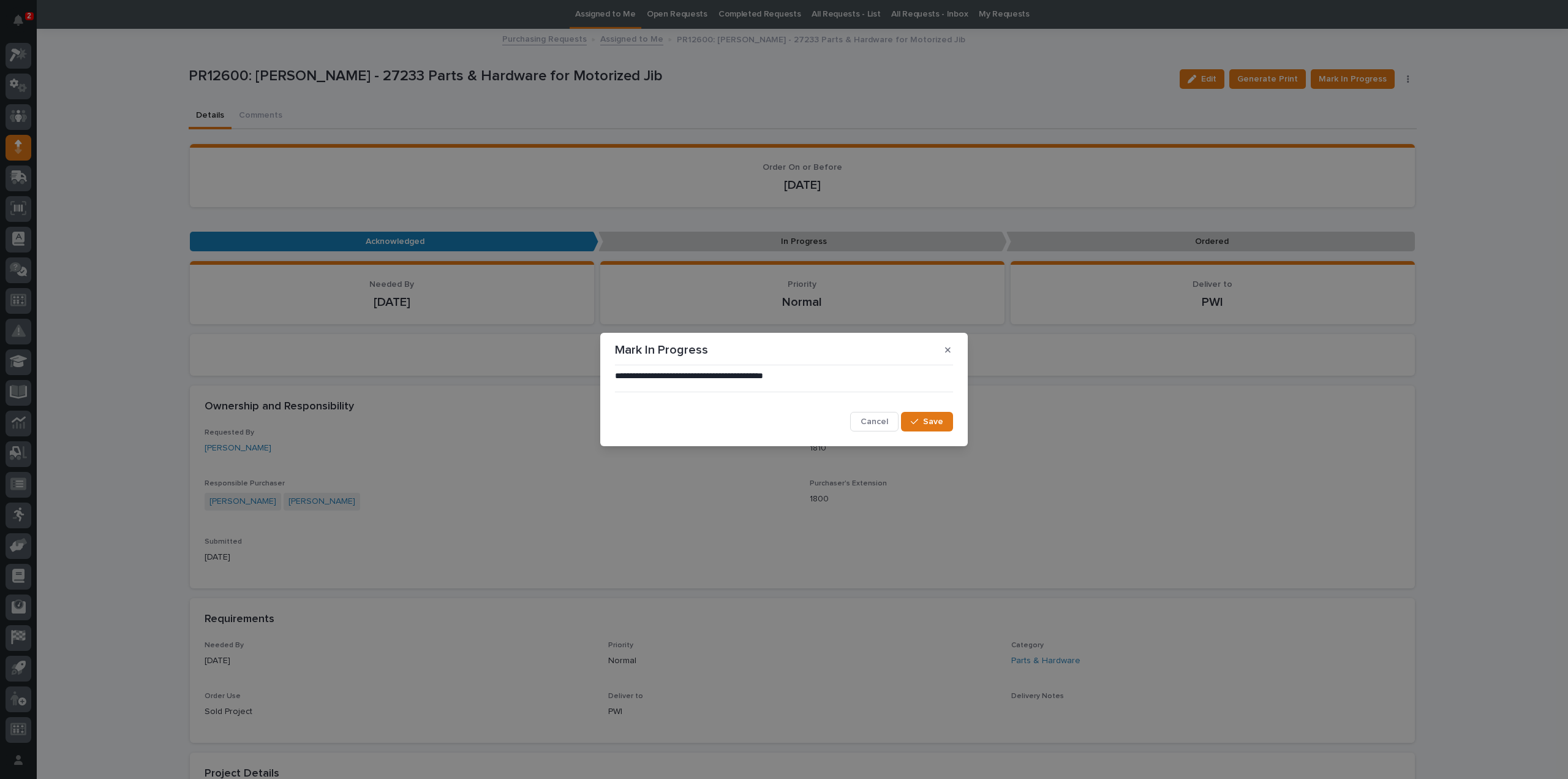
drag, startPoint x: 944, startPoint y: 422, endPoint x: 967, endPoint y: 418, distance: 23.3
click at [944, 422] on button "Save" at bounding box center [927, 421] width 52 height 19
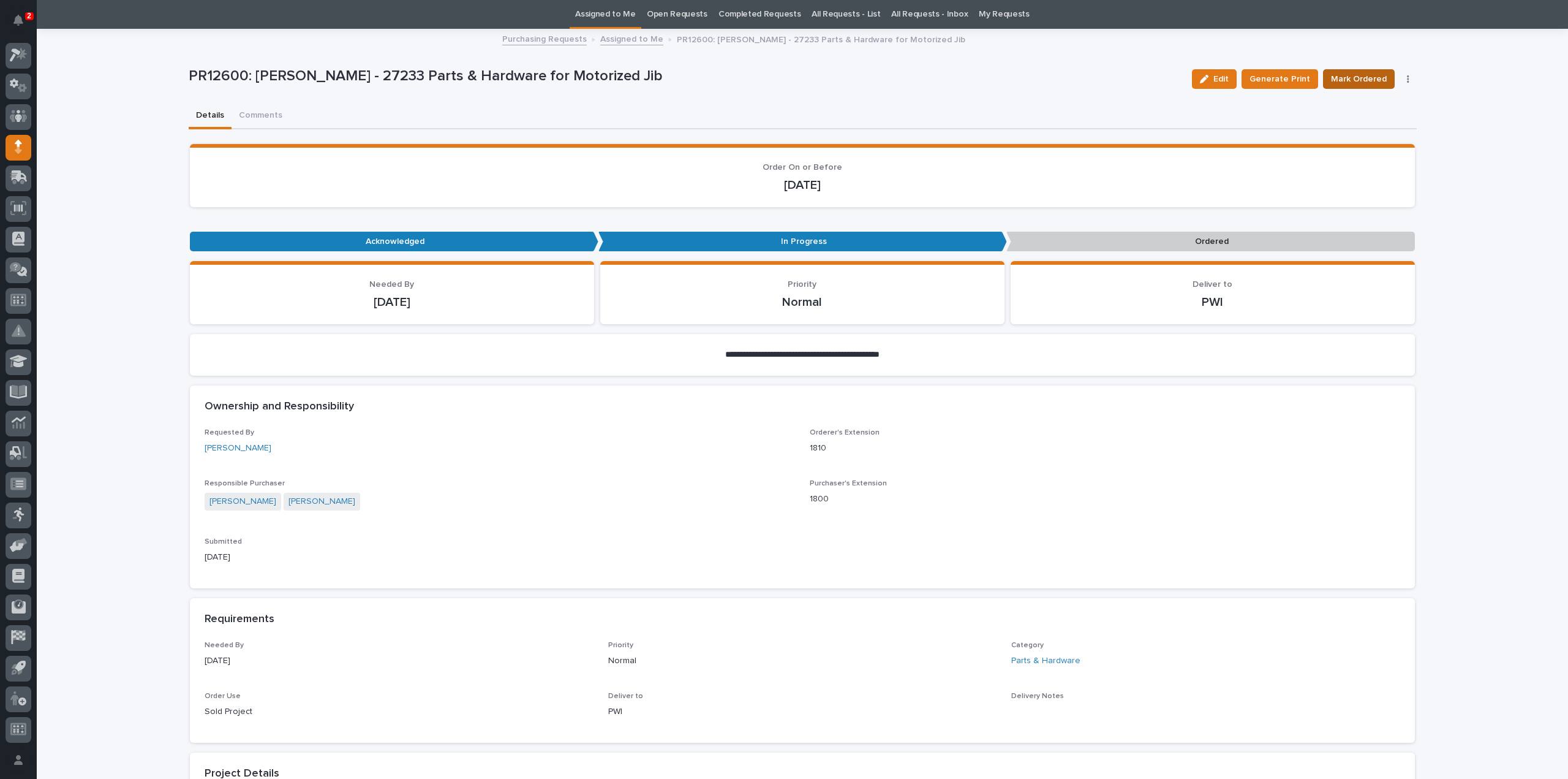
click at [1352, 79] on span "Mark Ordered" at bounding box center [1358, 79] width 55 height 14
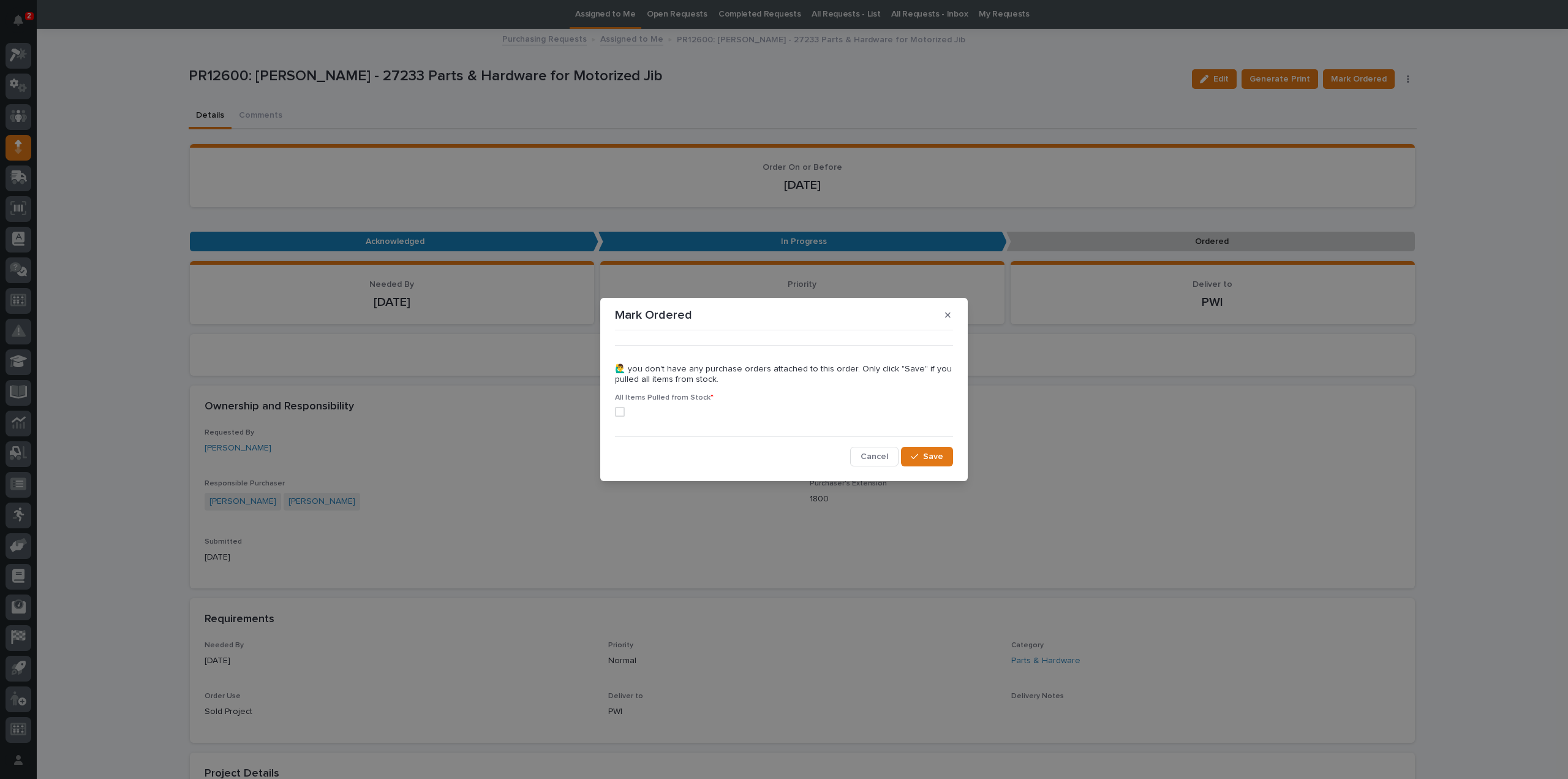
click at [616, 410] on span at bounding box center [620, 412] width 10 height 10
click at [937, 456] on span "Save" at bounding box center [933, 456] width 20 height 11
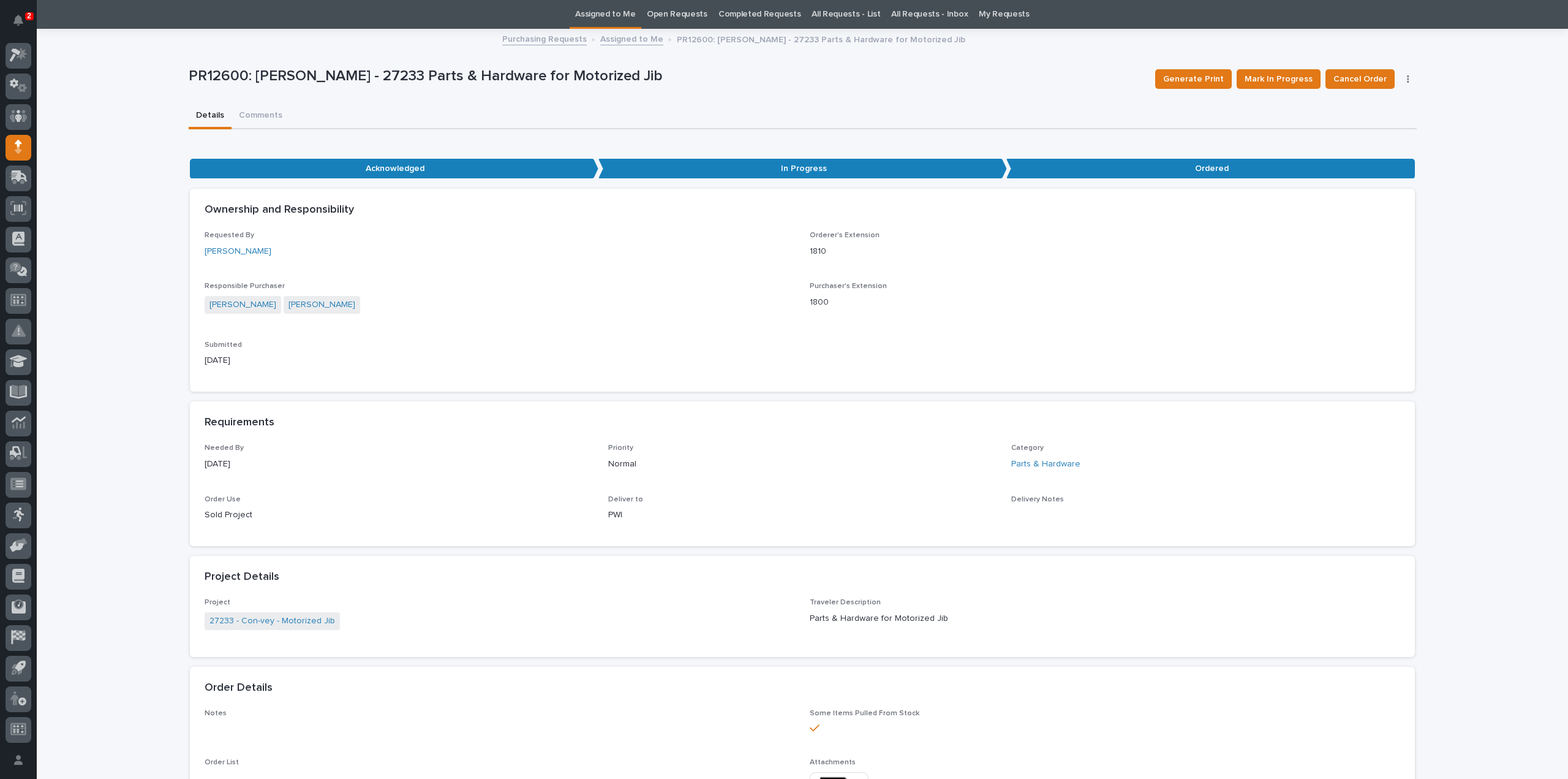
click at [631, 14] on link "Assigned to Me" at bounding box center [605, 14] width 60 height 29
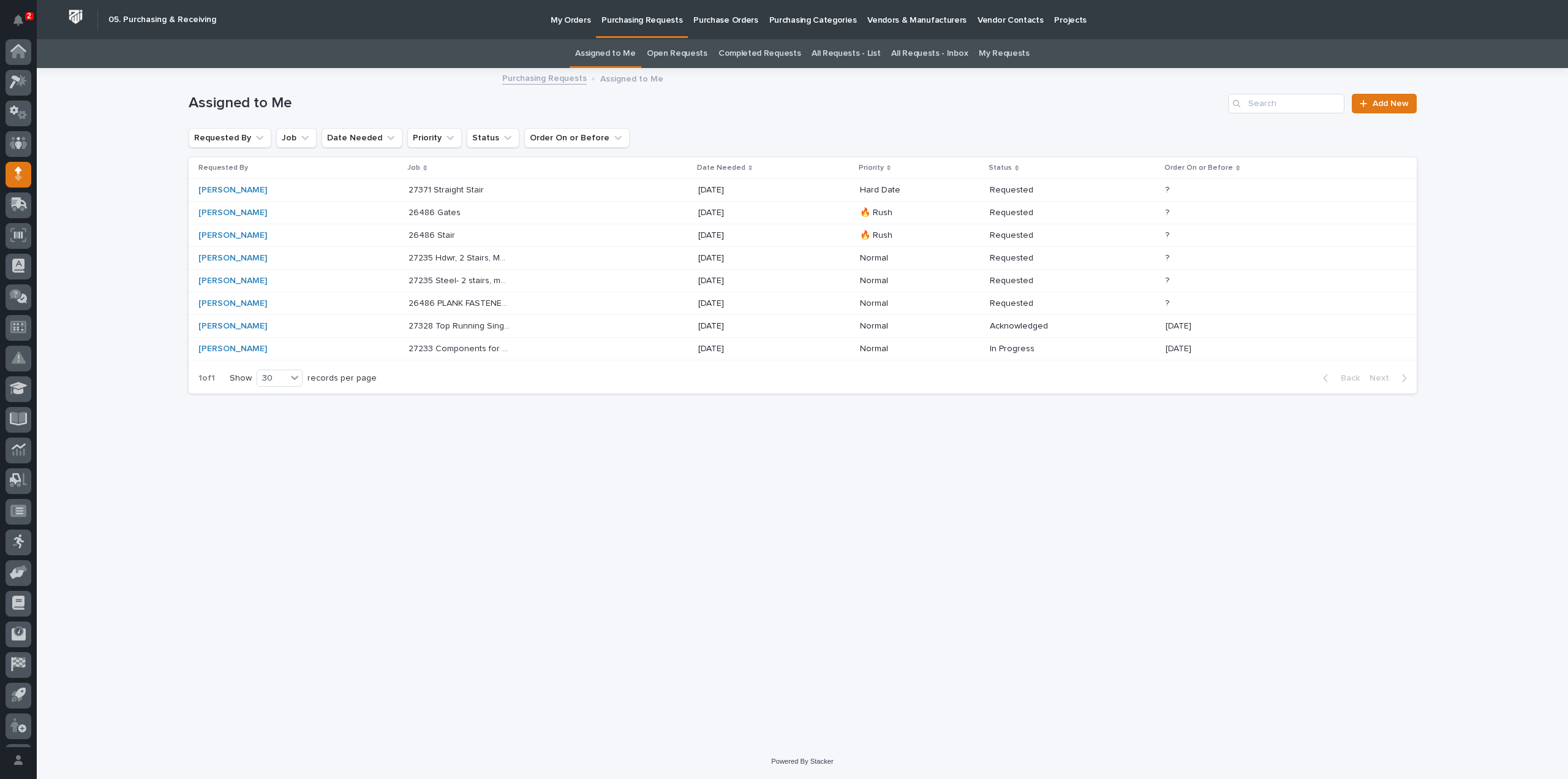
scroll to position [27, 0]
click at [433, 306] on p "26486 PLANK FASTENERS" at bounding box center [461, 302] width 105 height 13
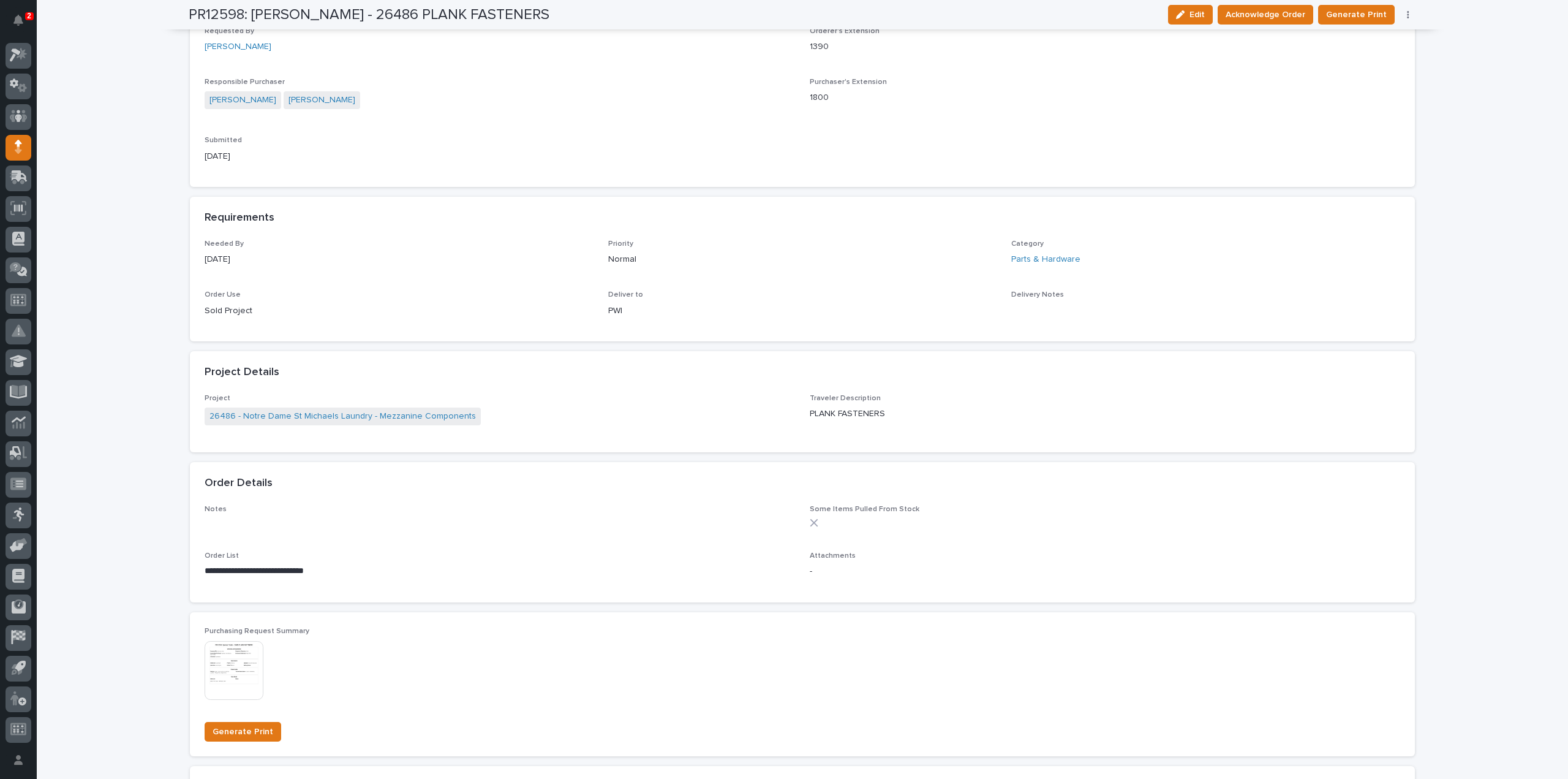
scroll to position [490, 0]
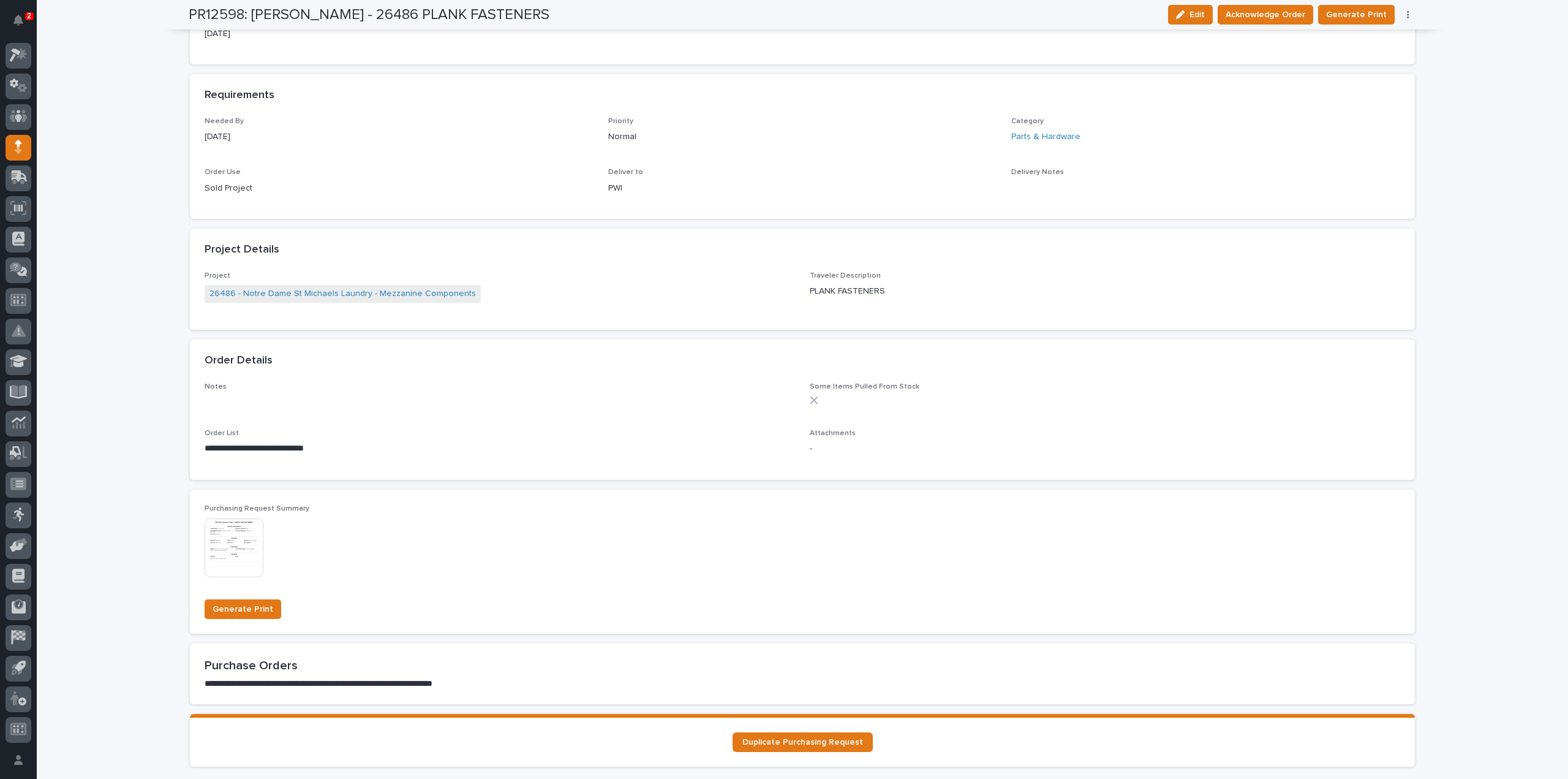
click at [255, 542] on img at bounding box center [234, 548] width 59 height 59
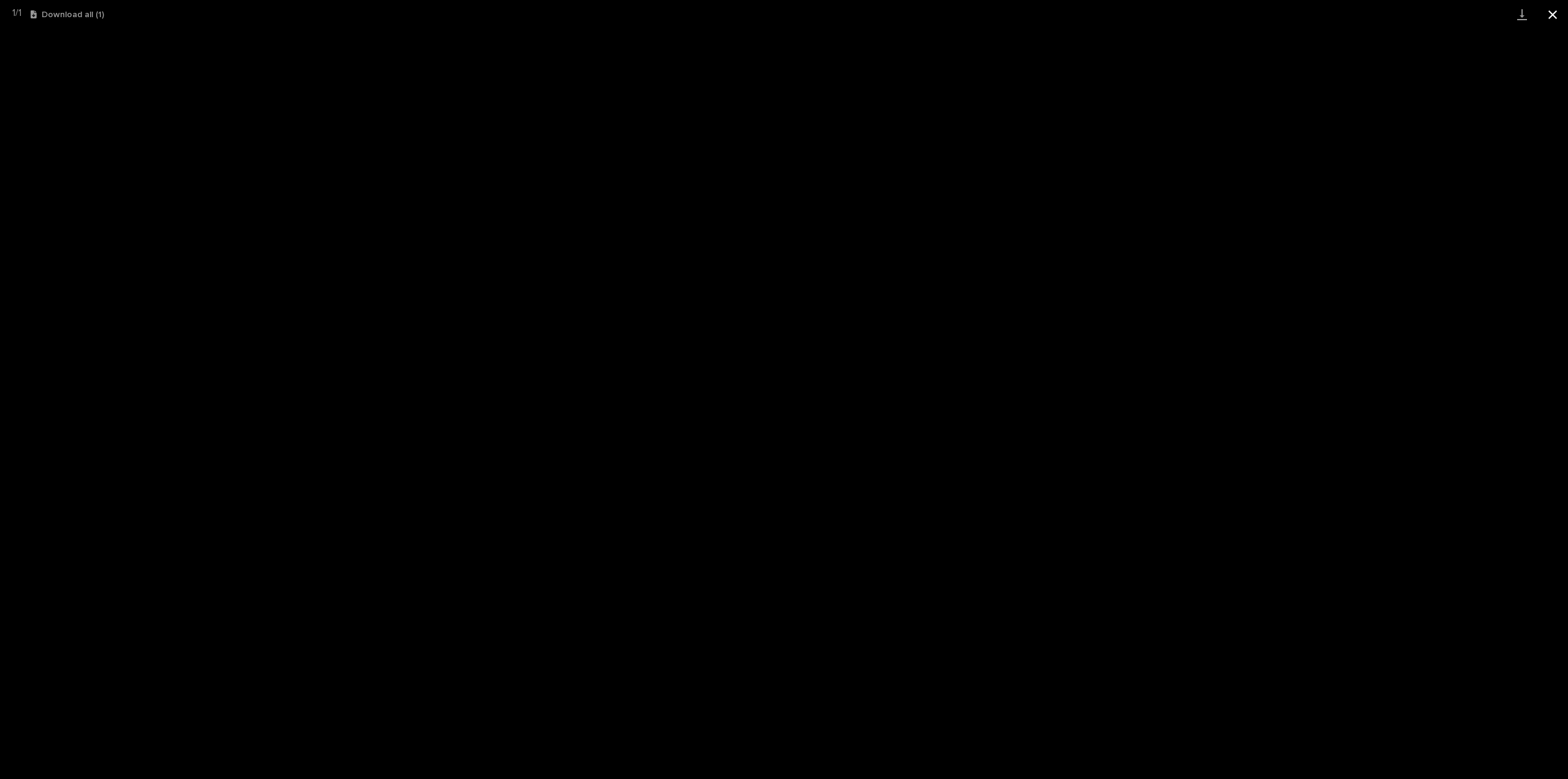
click at [1553, 17] on button "Close gallery" at bounding box center [1552, 14] width 31 height 29
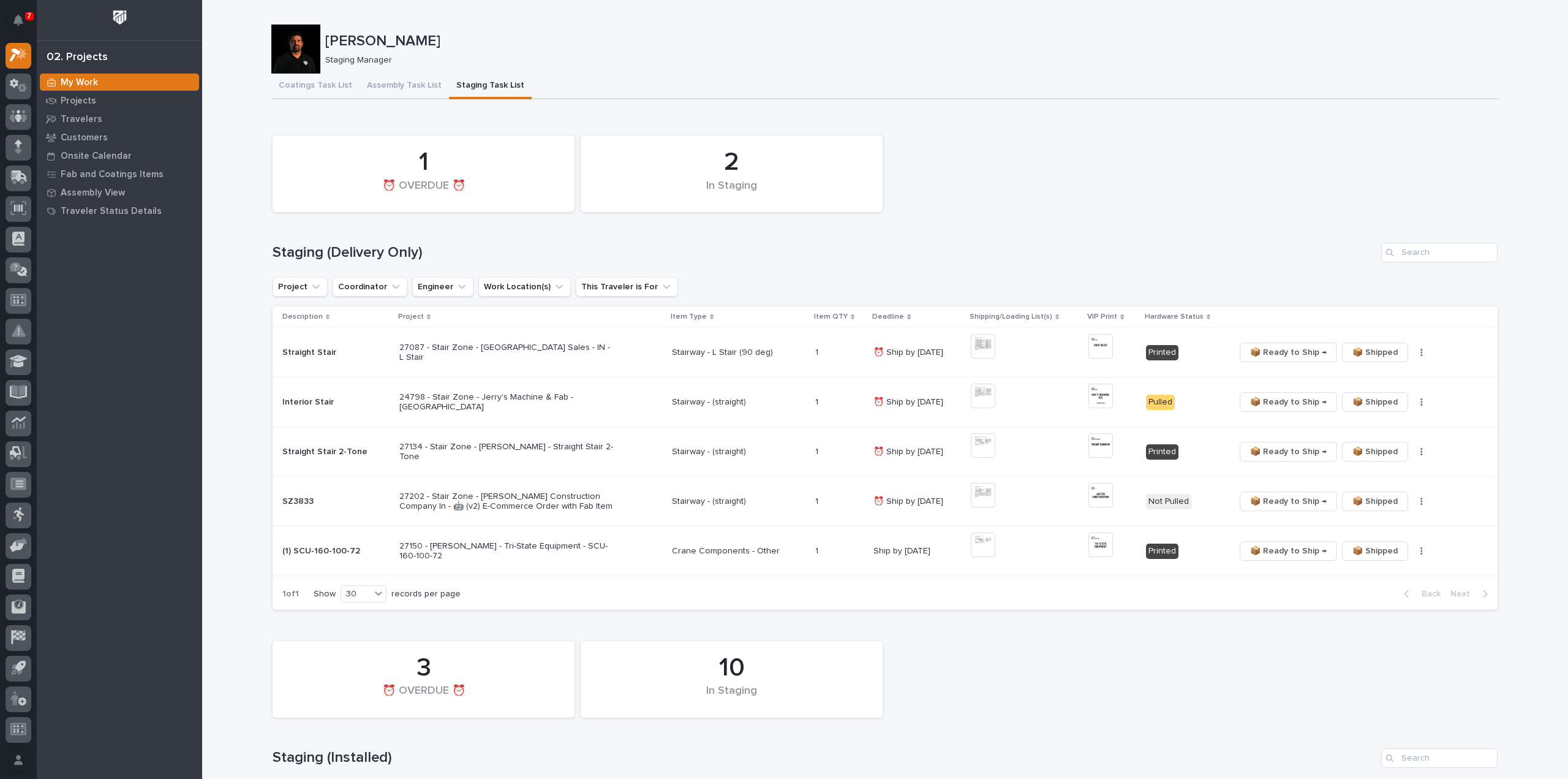
click at [122, 581] on div "My Work Projects Travelers Customers Onsite Calendar Fab and Coatings Items Ass…" at bounding box center [119, 425] width 166 height 706
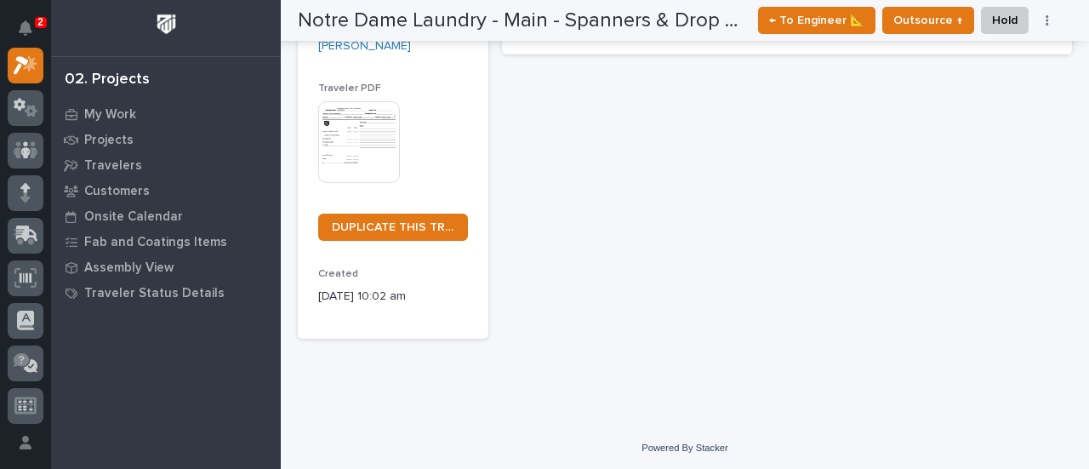
scroll to position [423, 0]
click at [373, 157] on img at bounding box center [359, 140] width 82 height 82
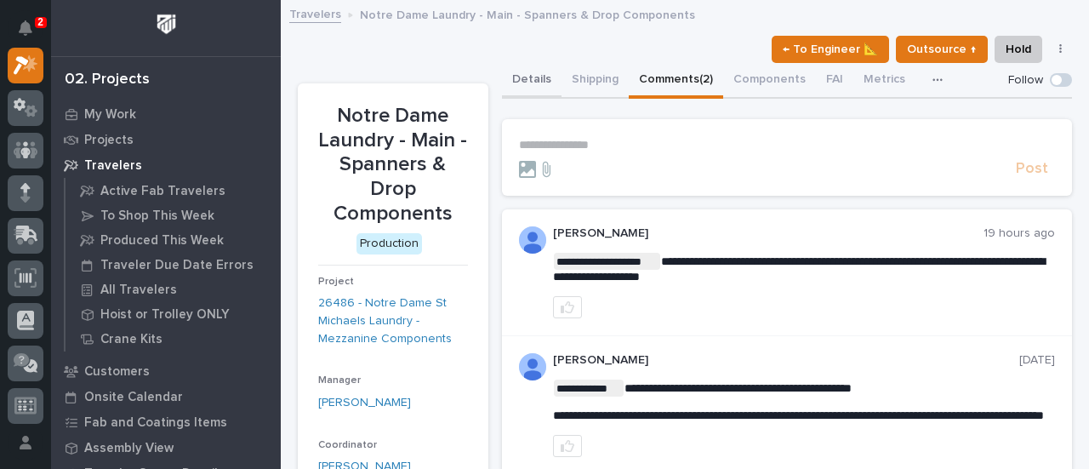
click at [532, 78] on button "Details" at bounding box center [532, 81] width 60 height 36
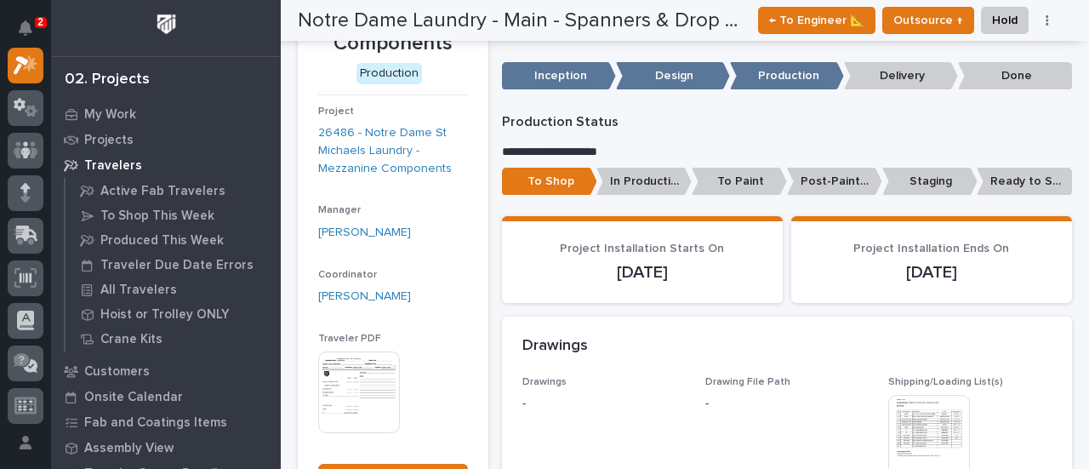
scroll to position [340, 0]
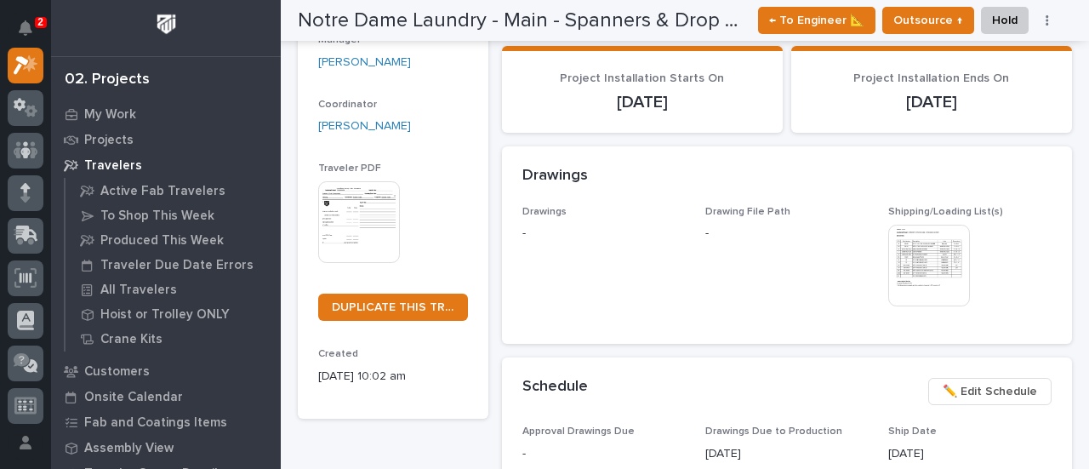
click at [920, 306] on img at bounding box center [930, 266] width 82 height 82
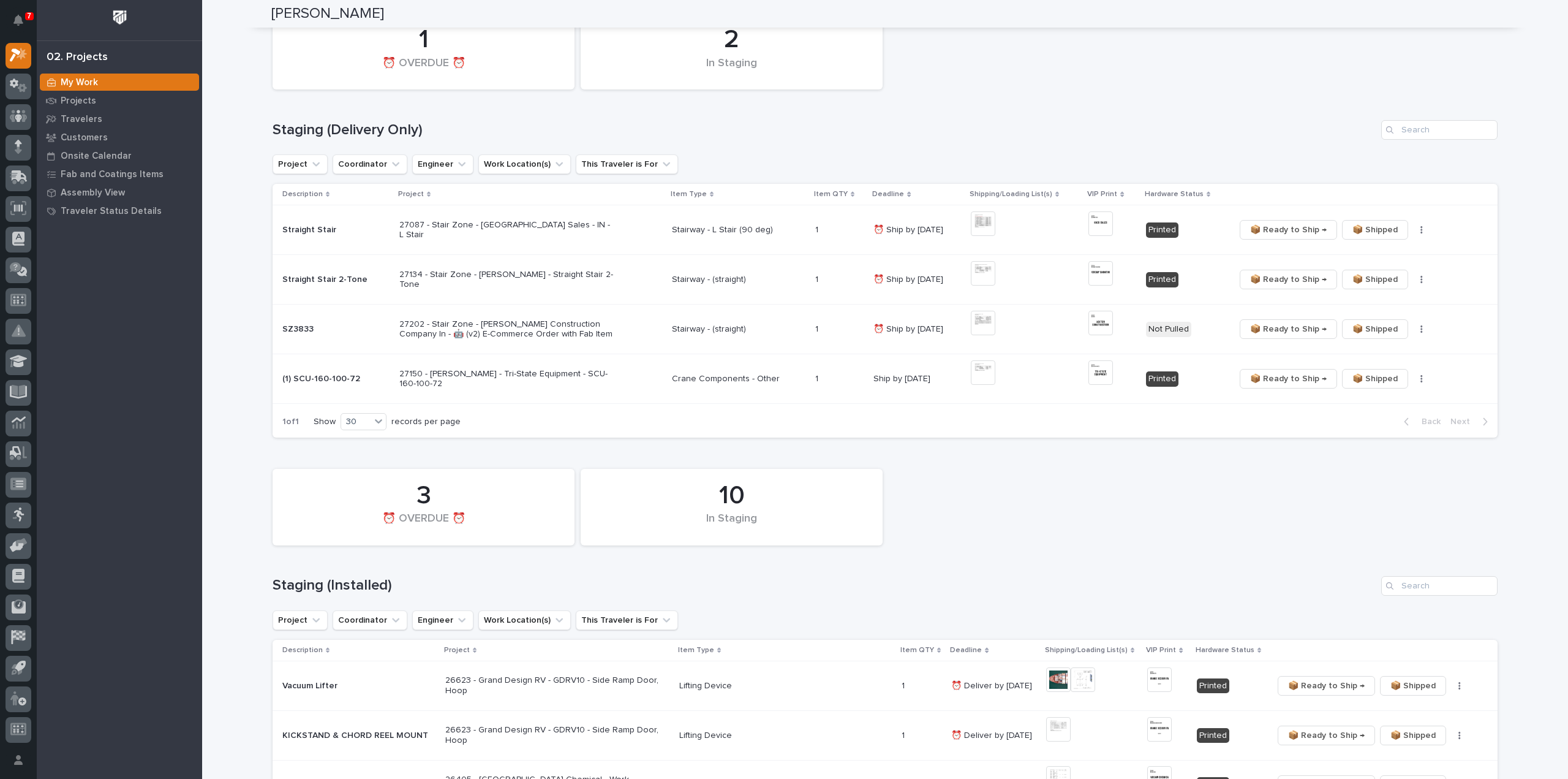
scroll to position [245, 0]
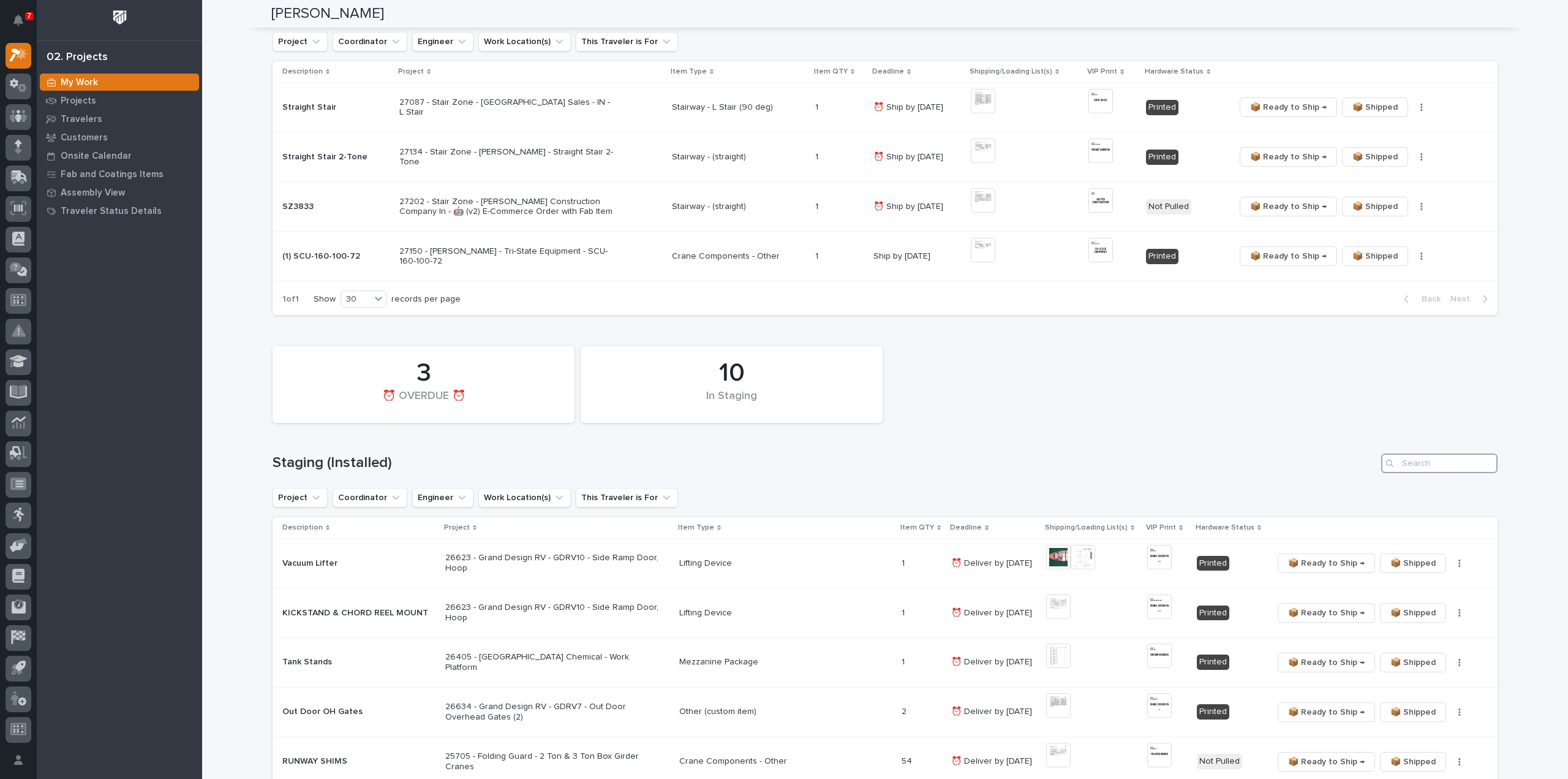
click at [1421, 467] on input "Search" at bounding box center [1439, 463] width 117 height 19
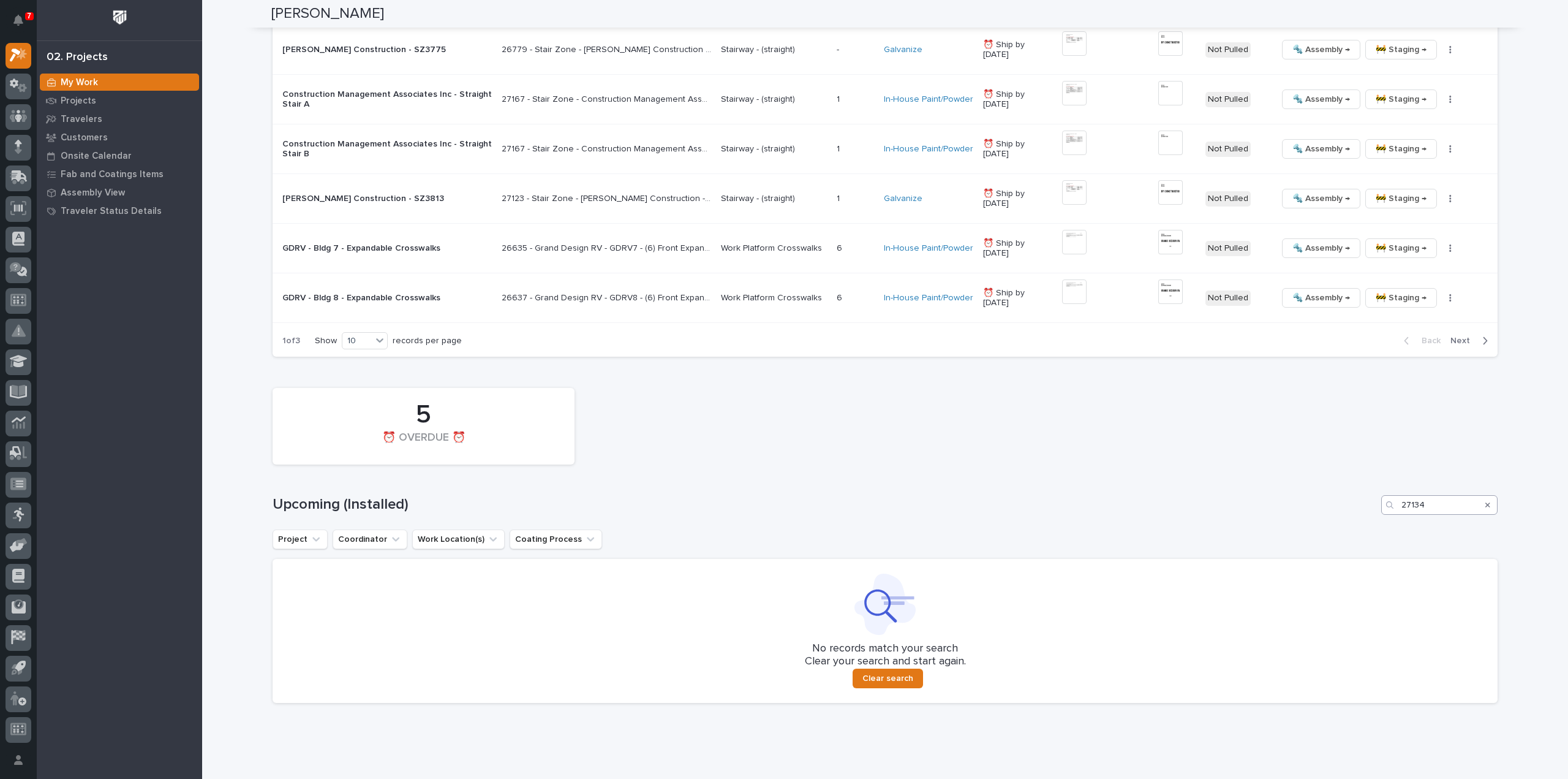
scroll to position [1331, 0]
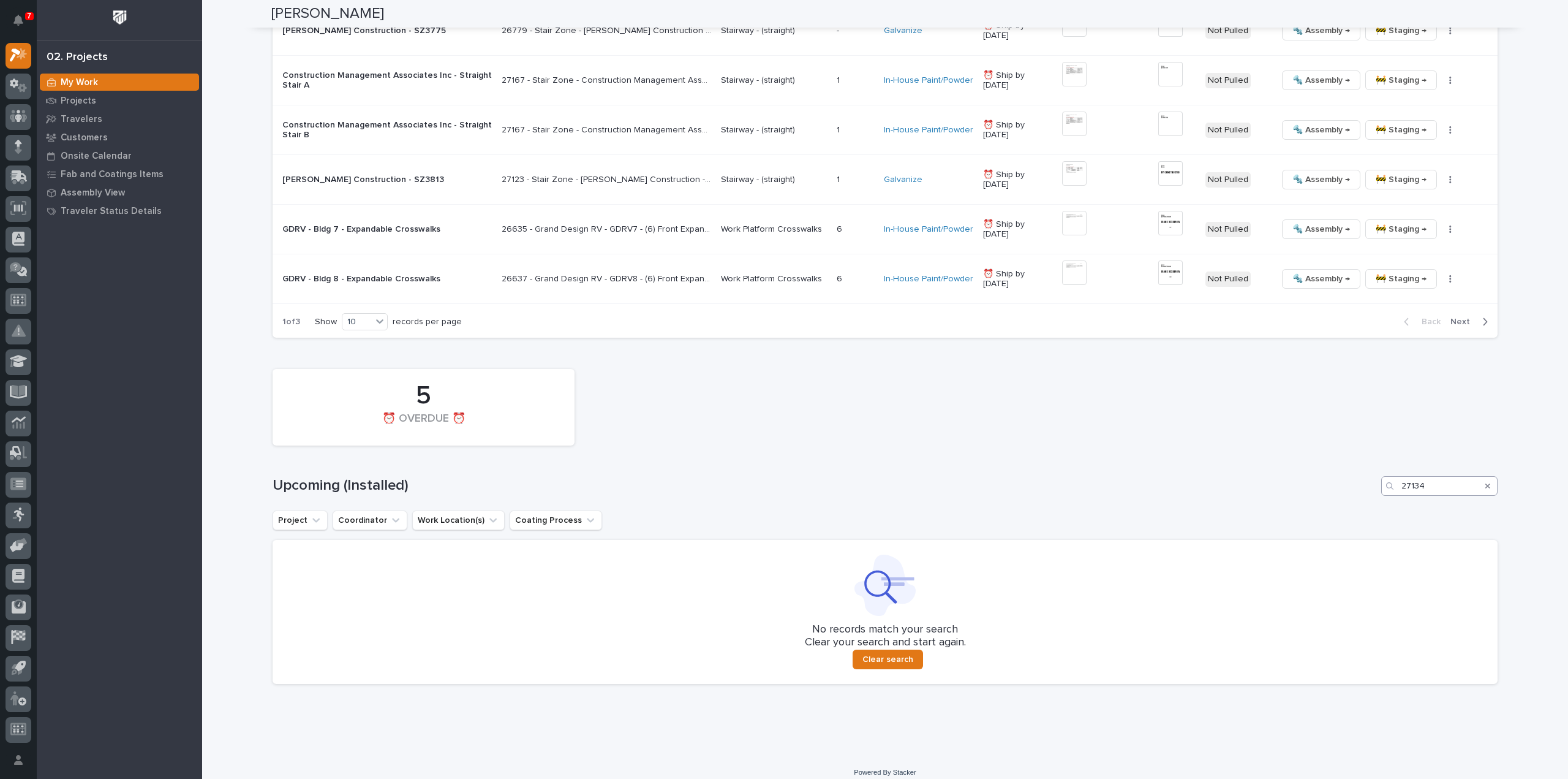
type input "27194"
drag, startPoint x: 1432, startPoint y: 472, endPoint x: 1397, endPoint y: 485, distance: 37.3
click at [1397, 485] on div "5 ⏰ OVERDUE ⏰ Upcoming (Installed) 27134 Project Coordinator Work Location(s) C…" at bounding box center [885, 523] width 1225 height 321
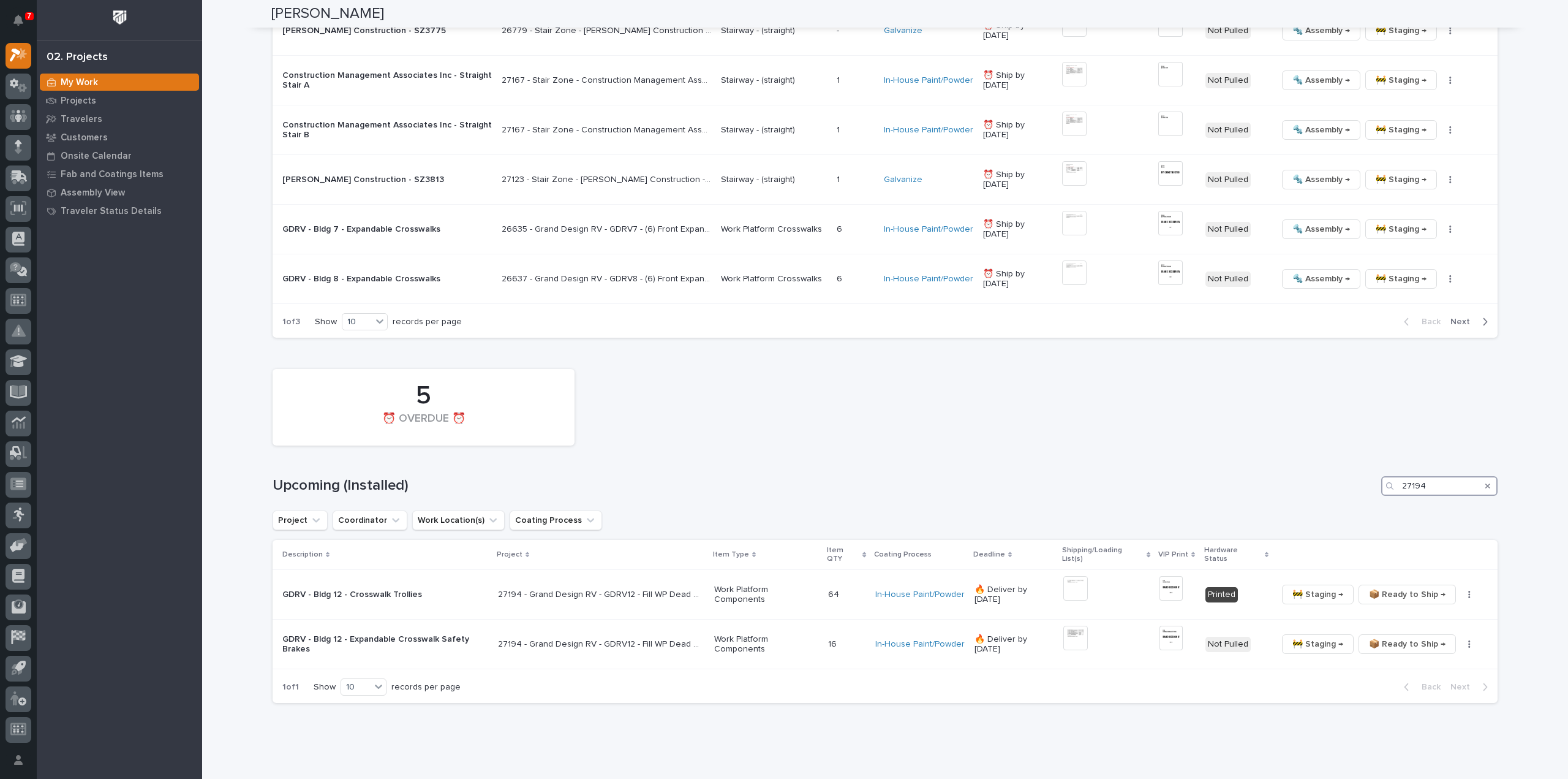
type input "27194"
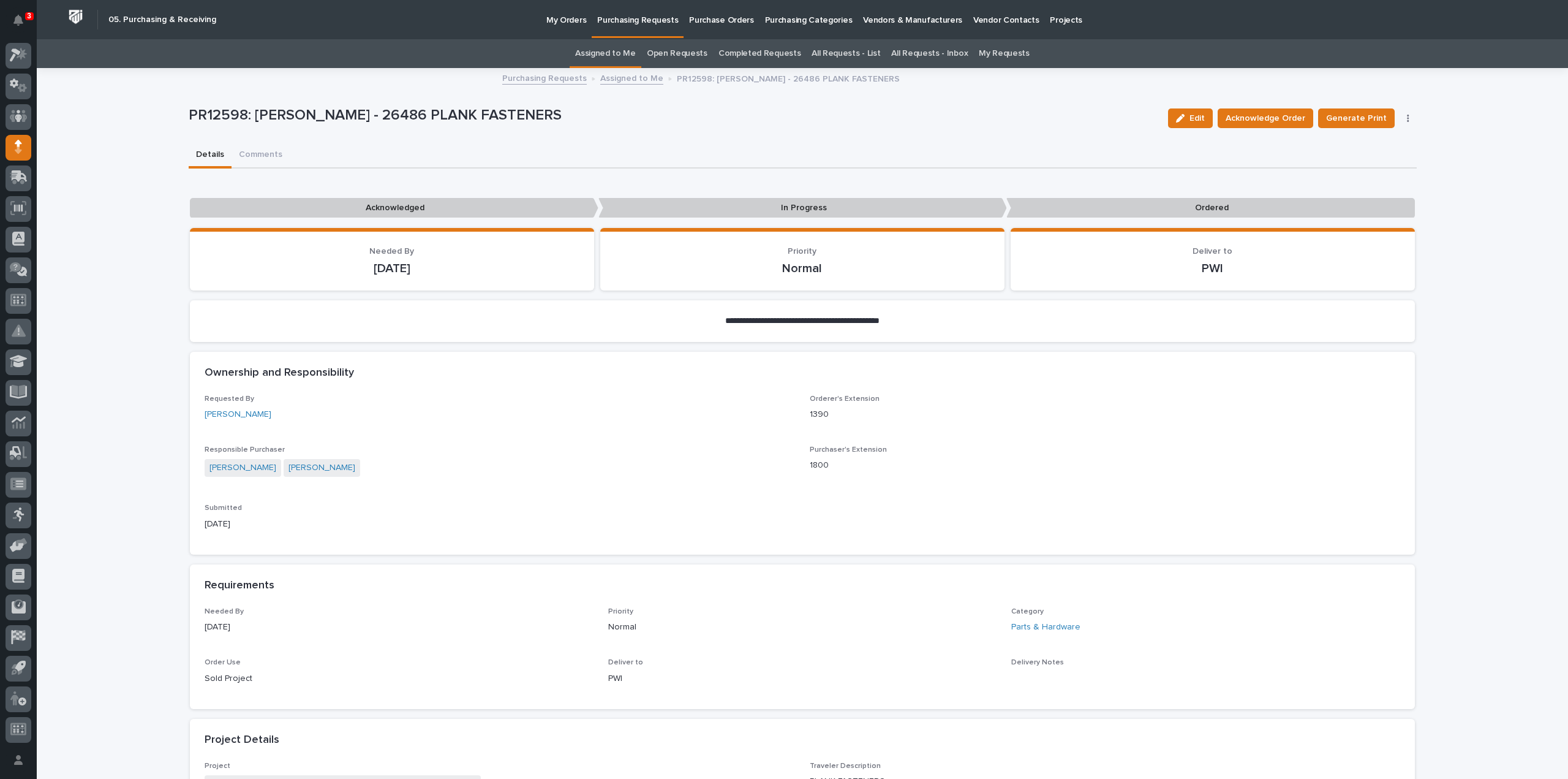
scroll to position [583, 0]
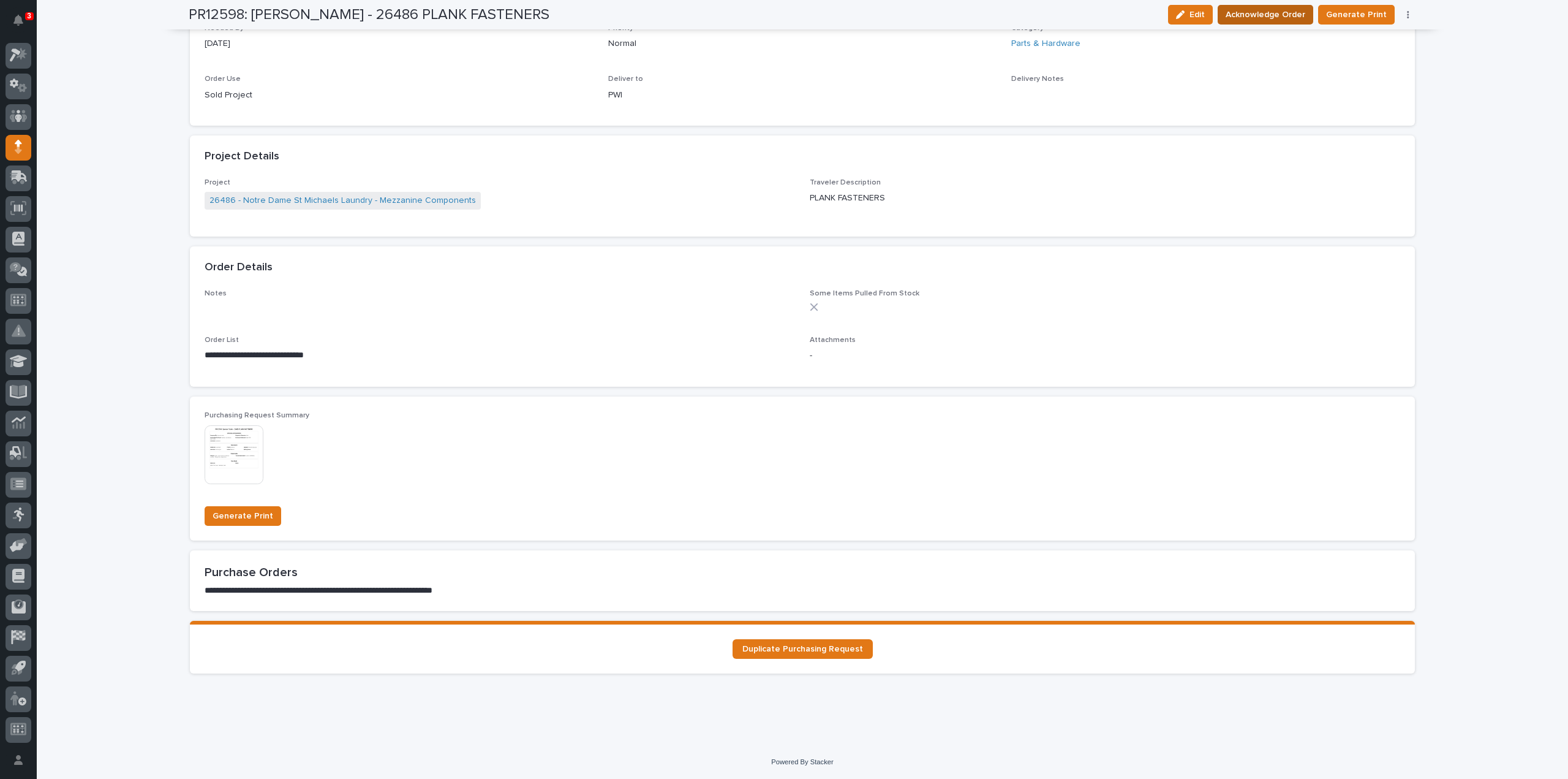
click at [1263, 15] on span "Acknowledge Order" at bounding box center [1265, 14] width 80 height 14
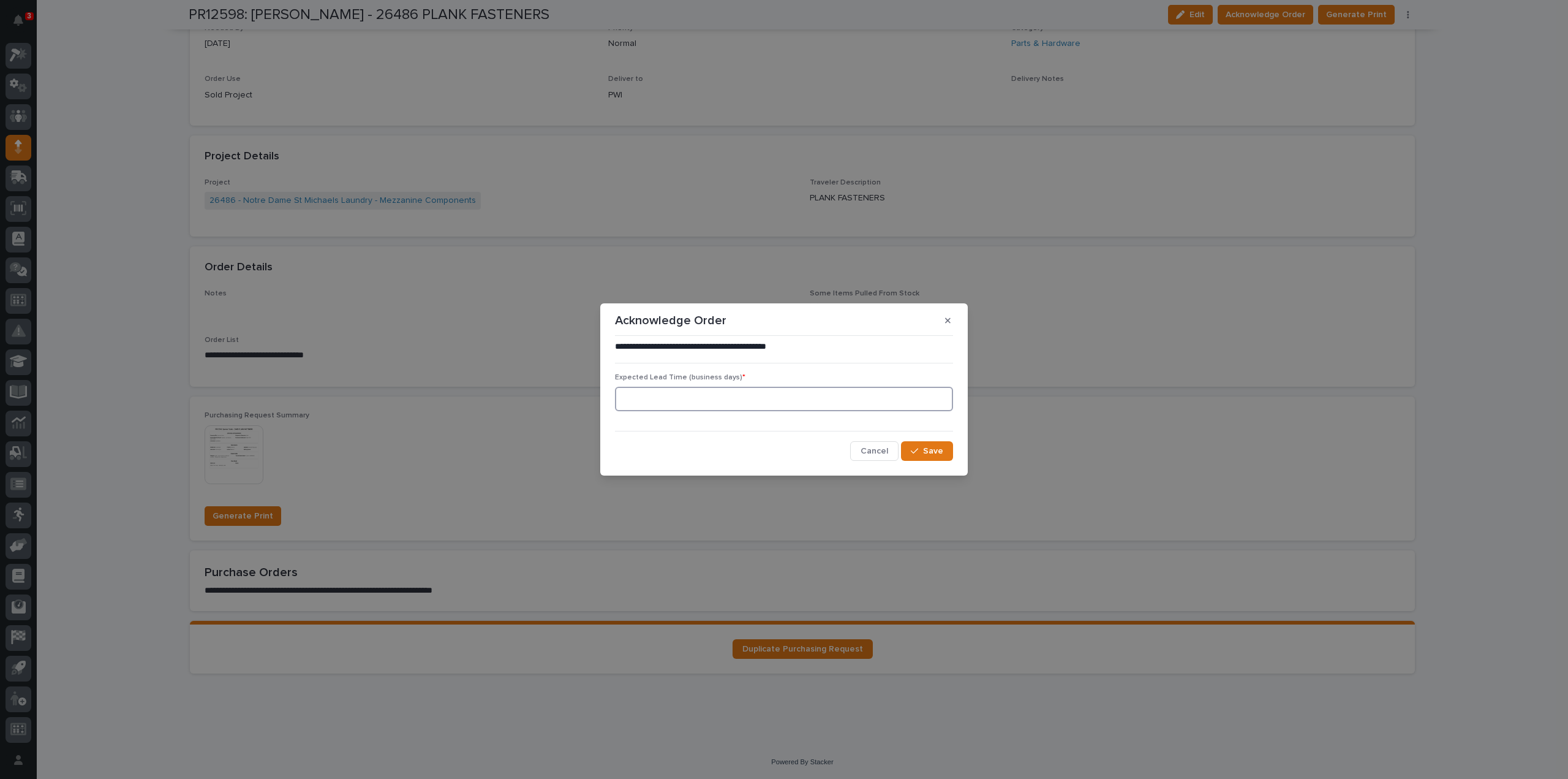
click at [851, 400] on input at bounding box center [784, 399] width 338 height 24
type input "0"
click at [916, 446] on button "Save" at bounding box center [927, 451] width 52 height 19
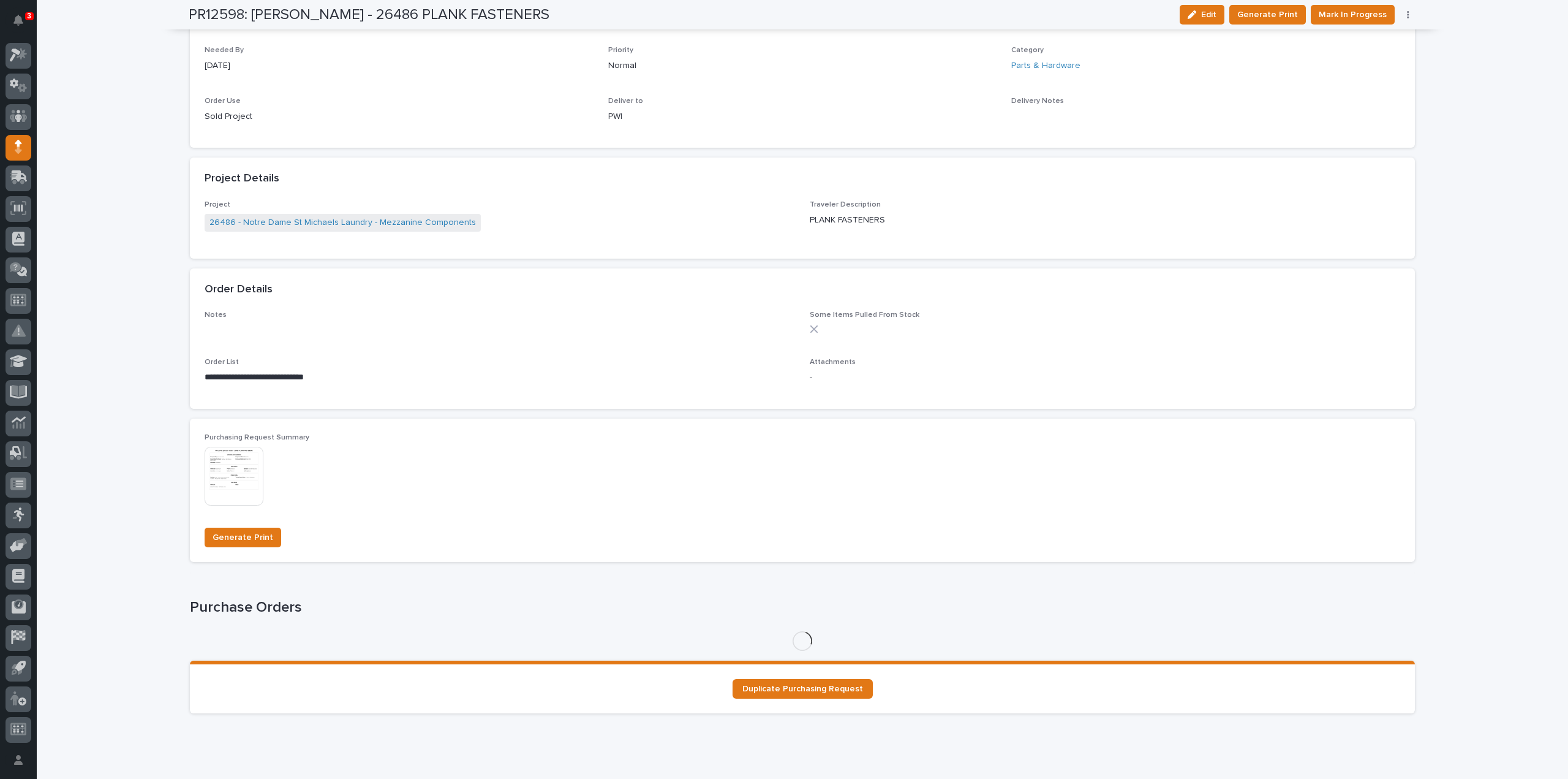
scroll to position [690, 0]
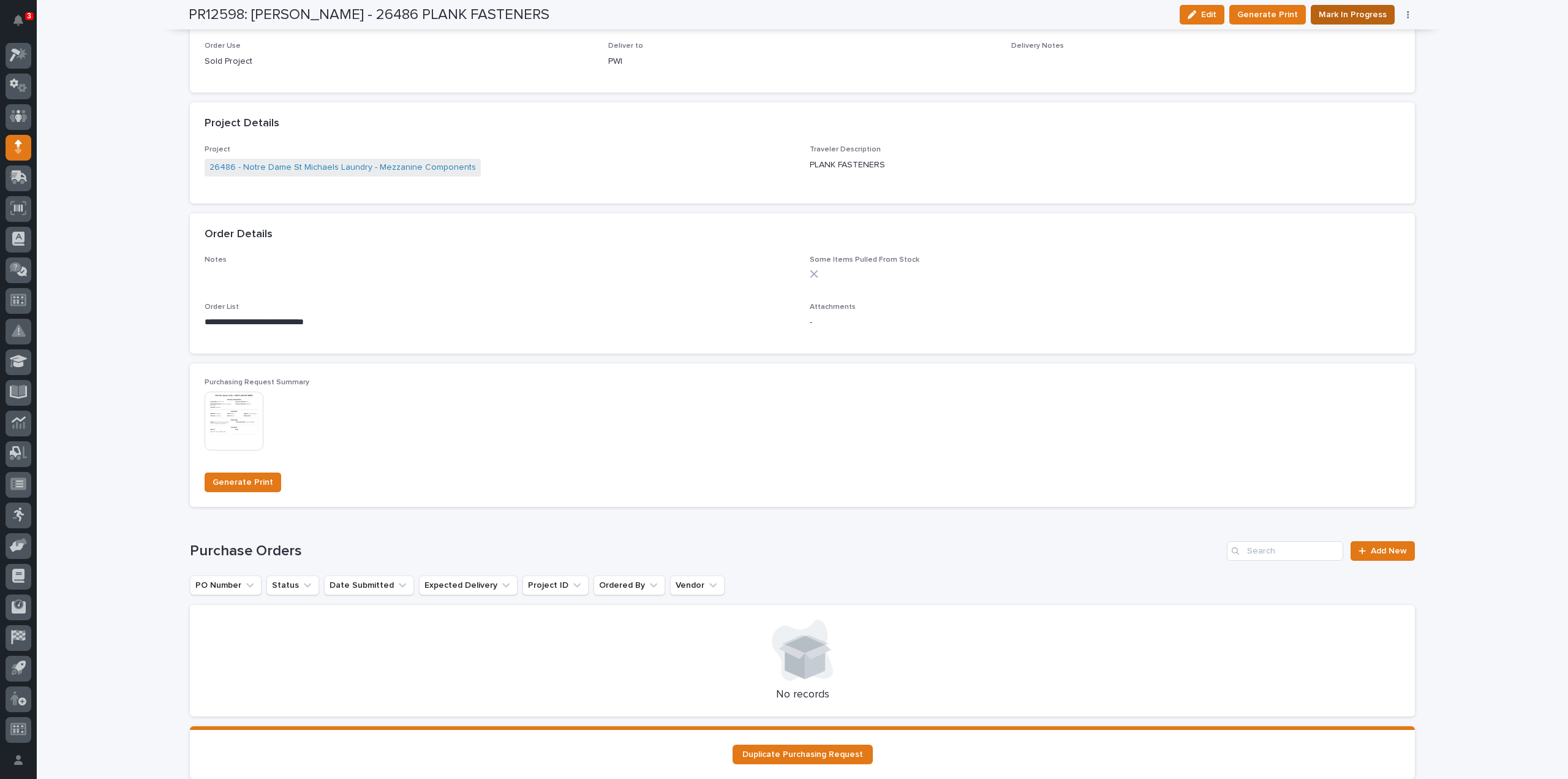
click at [1342, 19] on span "Mark In Progress" at bounding box center [1352, 14] width 68 height 14
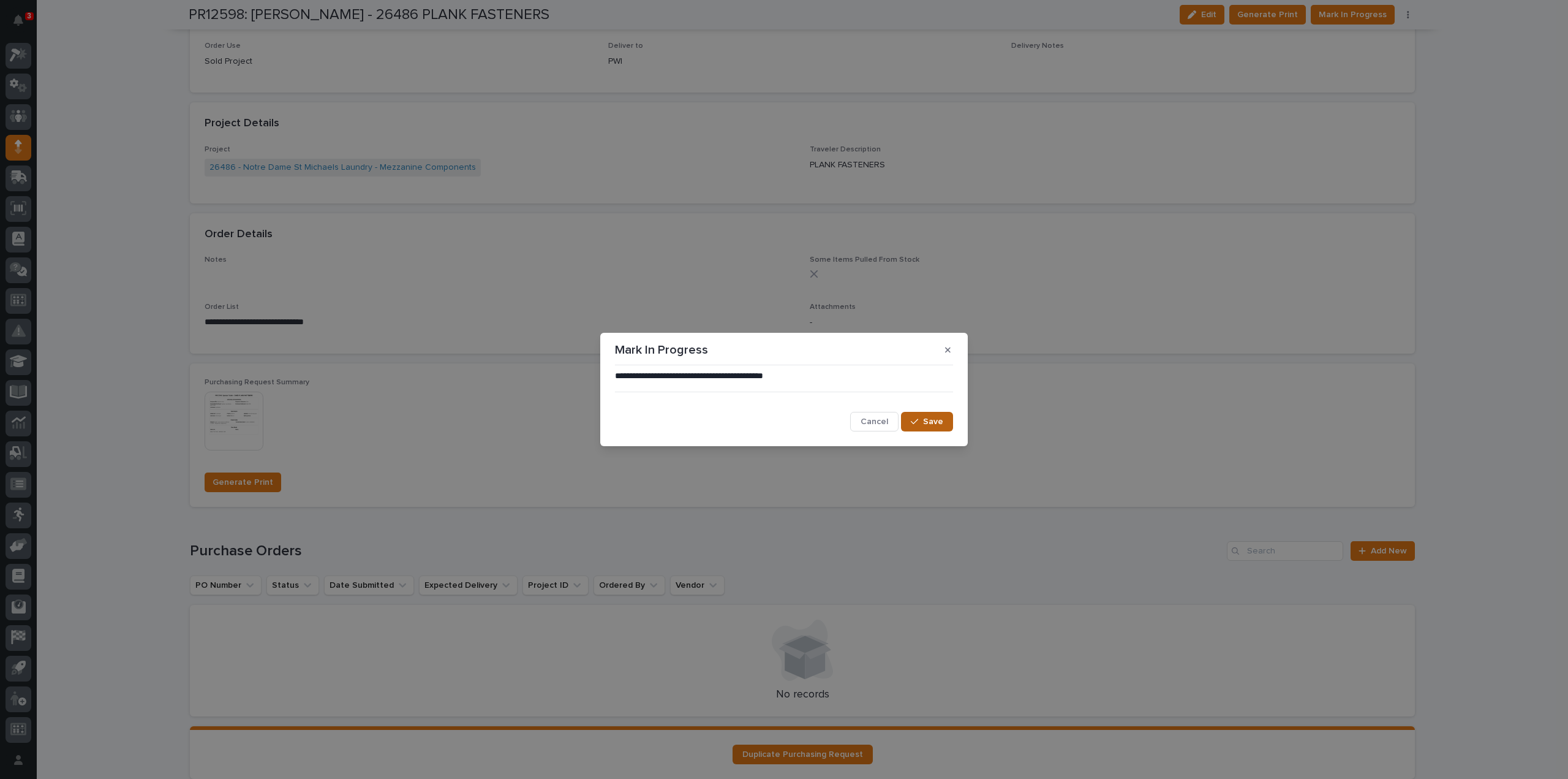
click at [923, 421] on span "Save" at bounding box center [933, 421] width 20 height 11
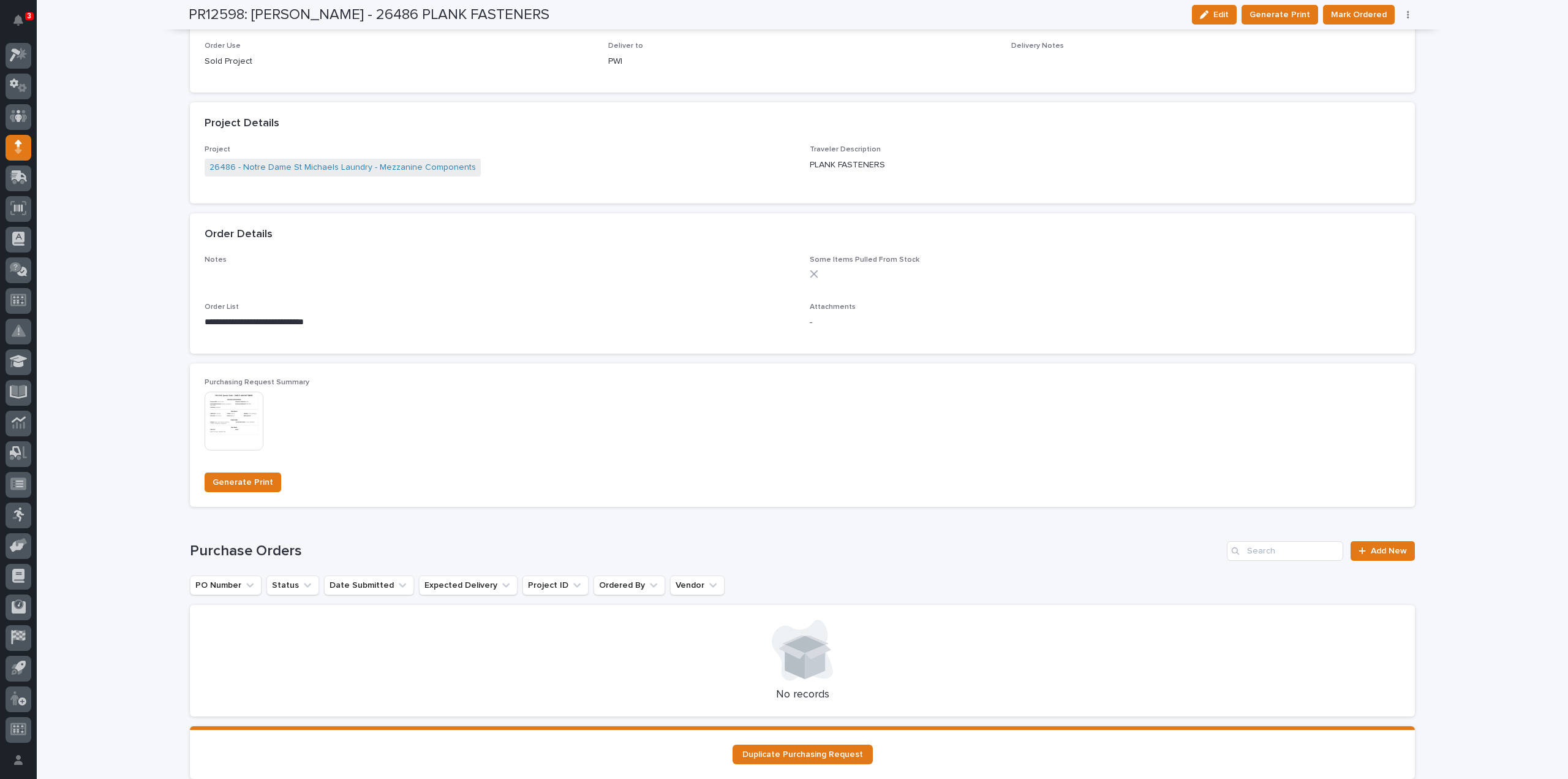
scroll to position [796, 0]
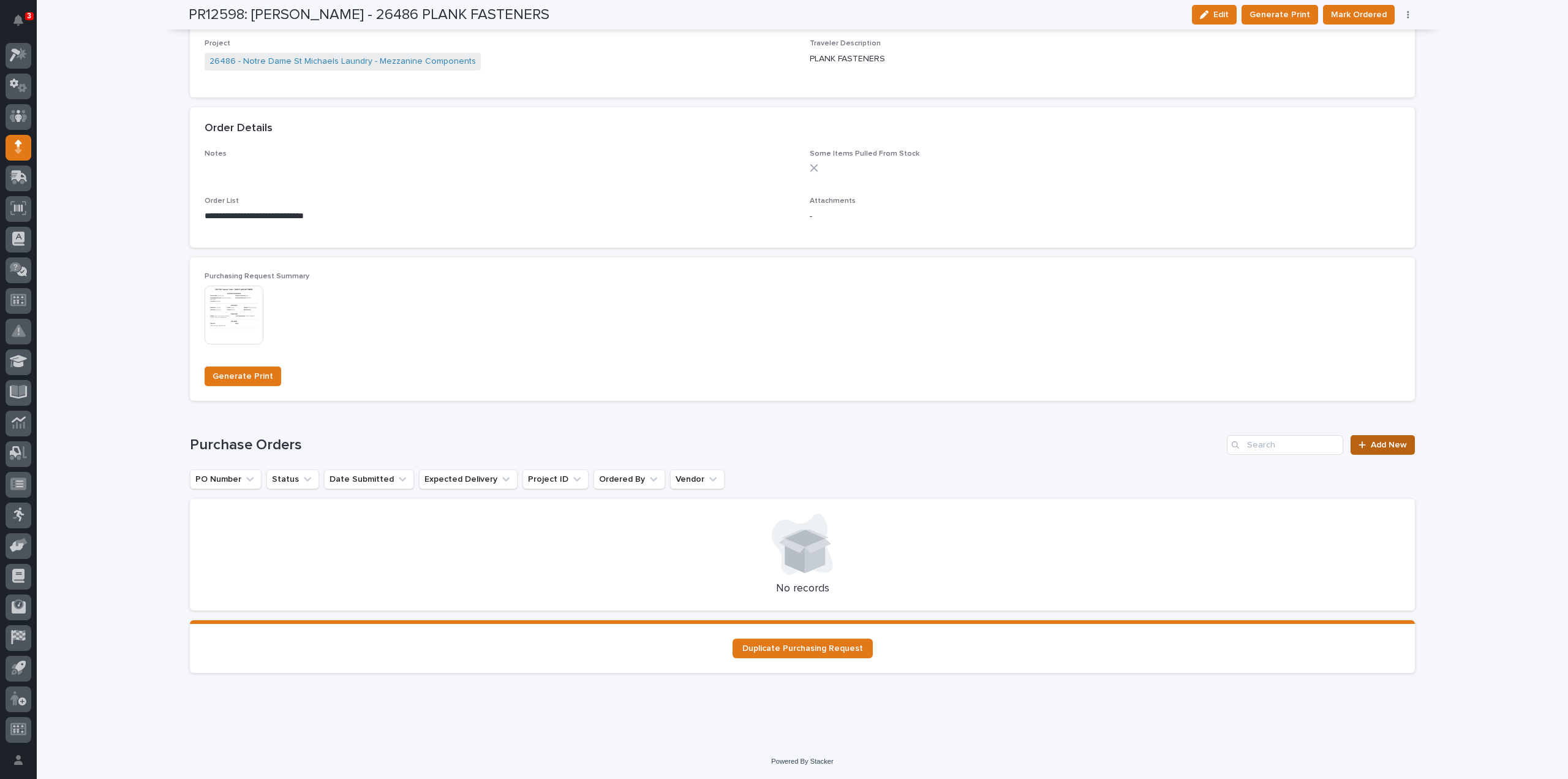
click at [1395, 450] on link "Add New" at bounding box center [1382, 444] width 64 height 19
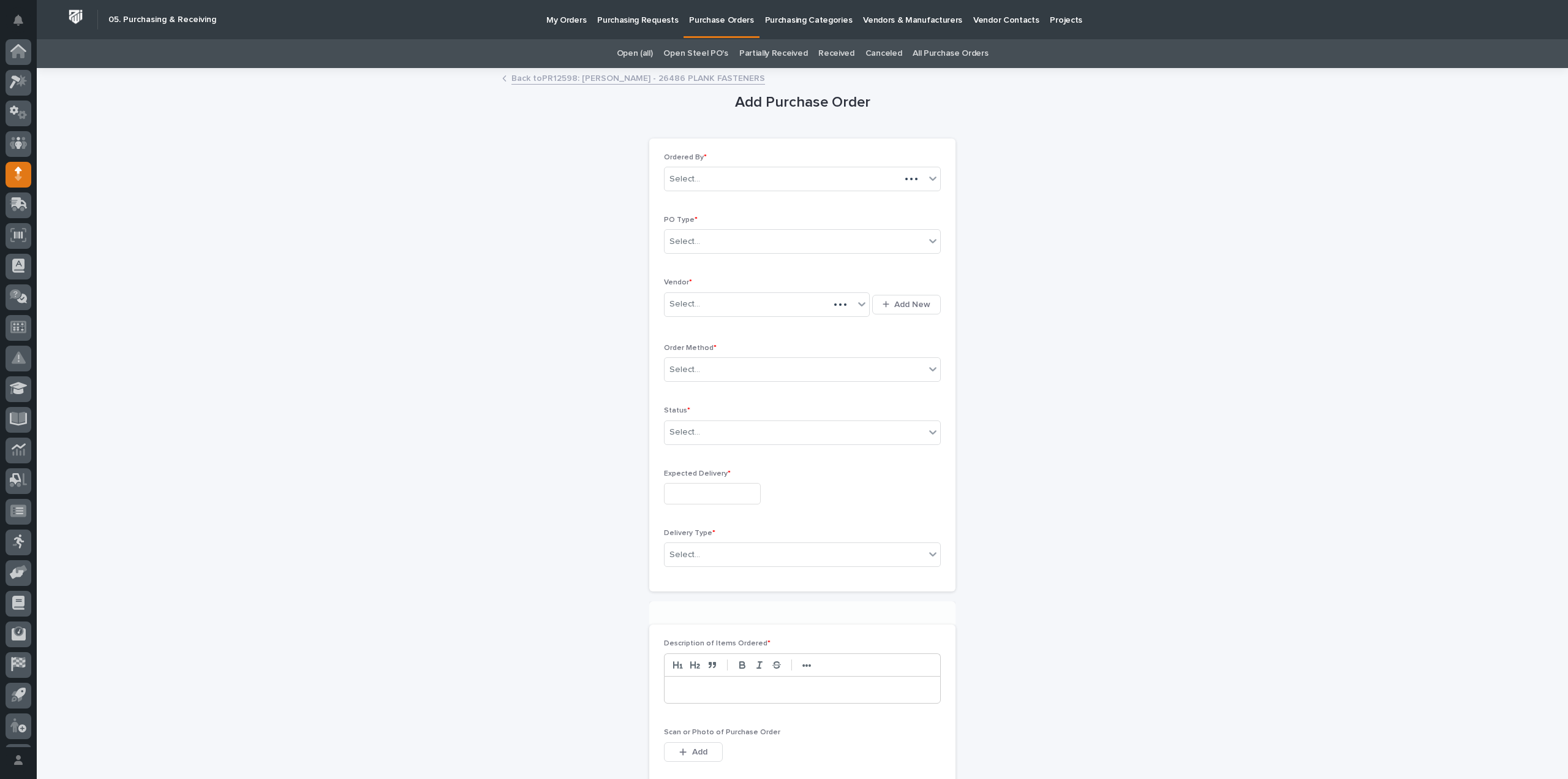
scroll to position [27, 0]
click at [679, 245] on div "Select..." at bounding box center [684, 242] width 31 height 13
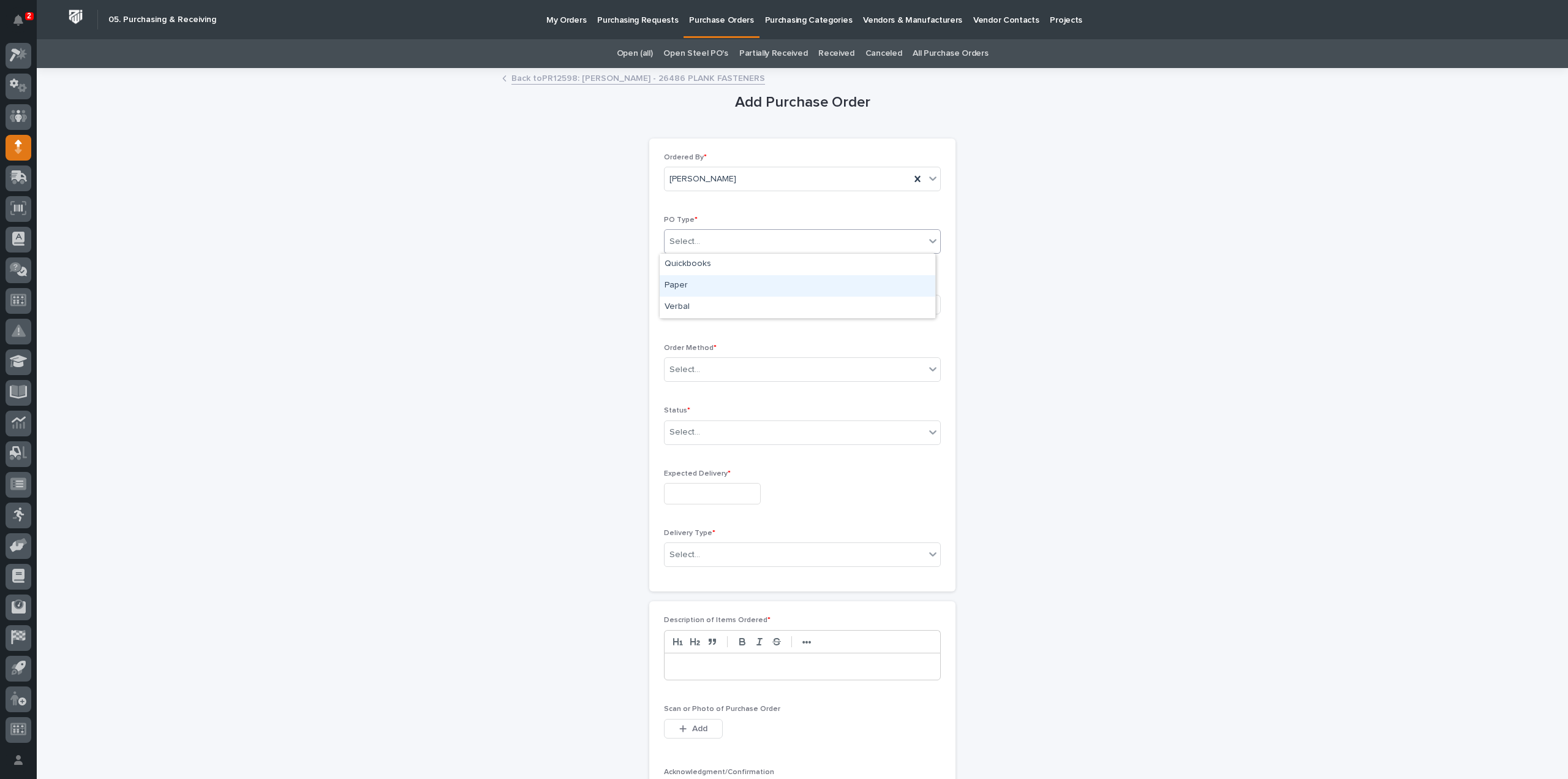
click at [682, 285] on div "Paper" at bounding box center [797, 286] width 276 height 22
click at [684, 305] on div "Select..." at bounding box center [684, 305] width 31 height 13
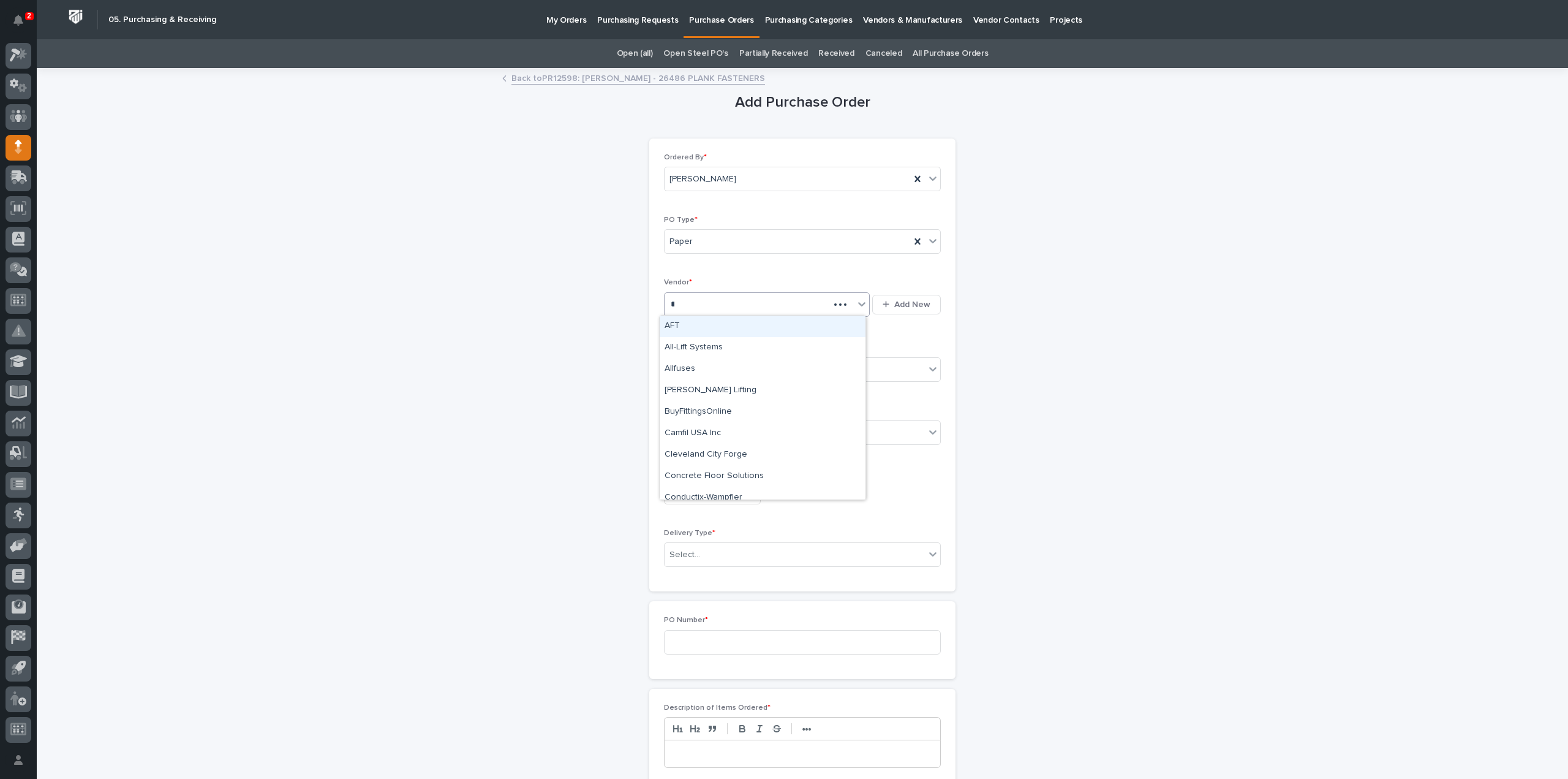
type input "***"
click at [688, 346] on div "Fastenal" at bounding box center [763, 348] width 206 height 22
click at [691, 364] on div "Select..." at bounding box center [684, 370] width 31 height 13
click at [692, 393] on div "Online Order" at bounding box center [797, 392] width 276 height 22
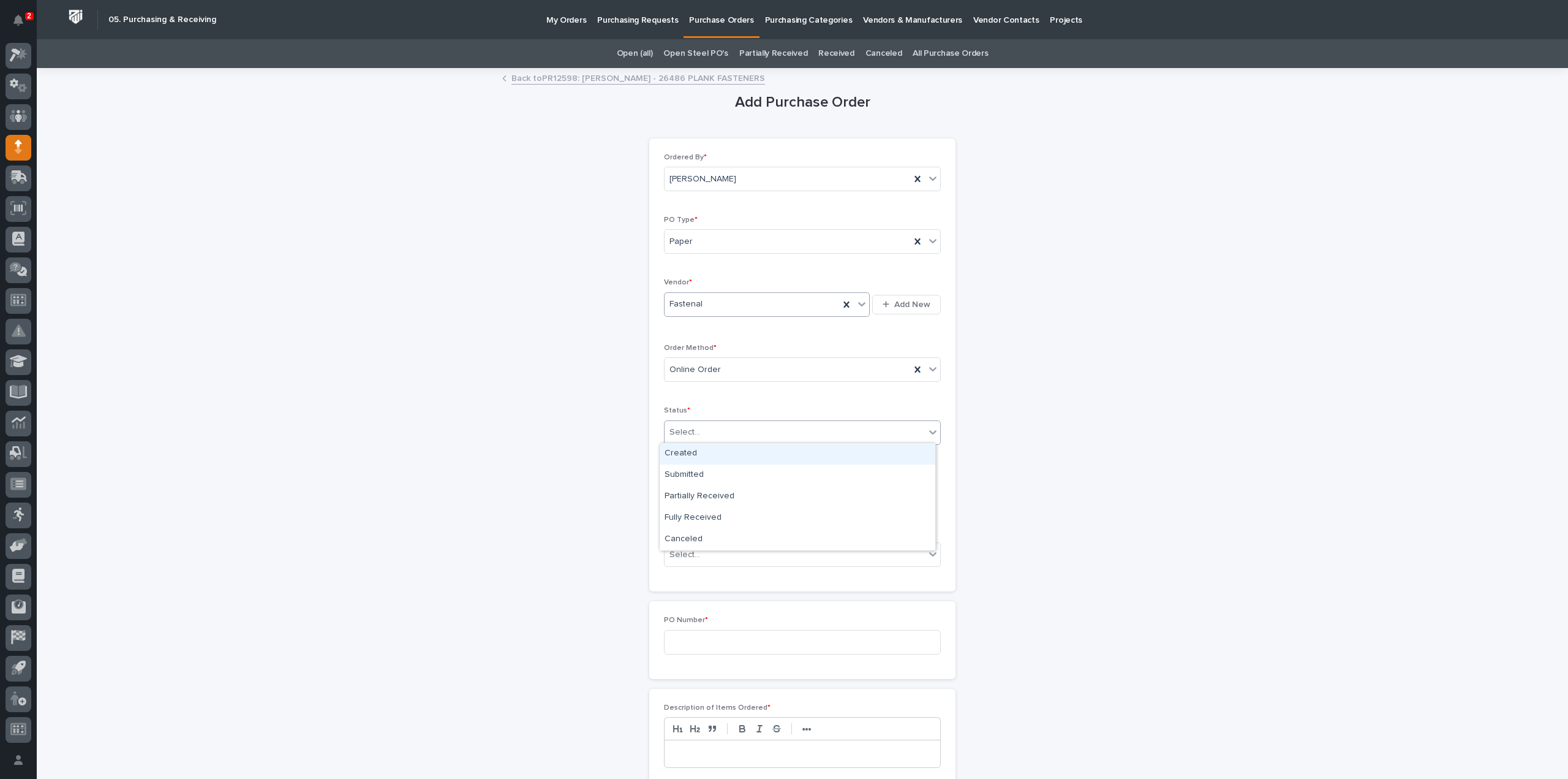
click at [687, 429] on div "Select..." at bounding box center [684, 433] width 31 height 13
click at [689, 472] on div "Submitted" at bounding box center [797, 475] width 276 height 22
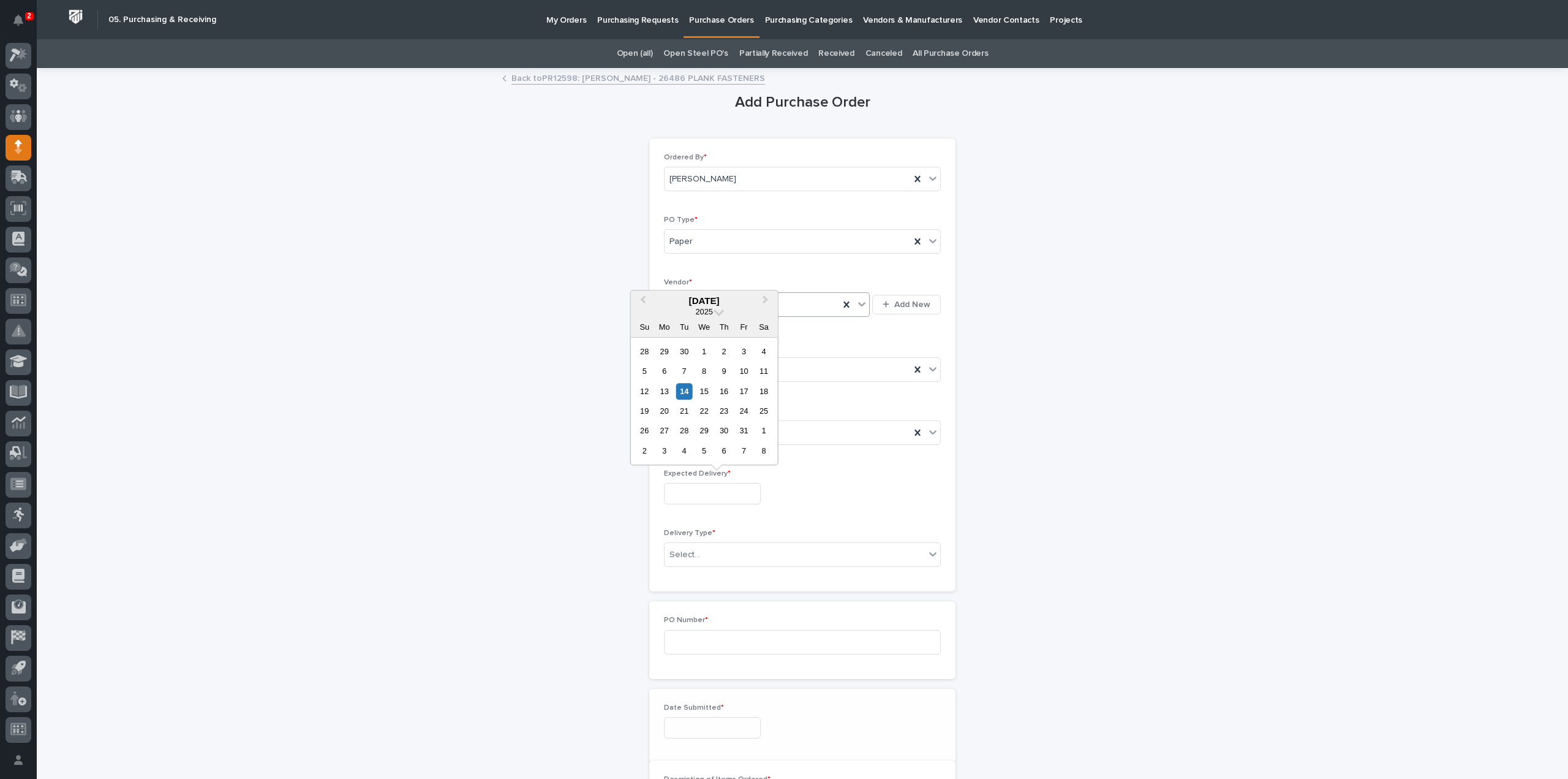
click at [689, 488] on input "text" at bounding box center [712, 494] width 96 height 22
click at [669, 413] on div "20" at bounding box center [664, 410] width 17 height 17
type input "**********"
click at [689, 554] on div "Select..." at bounding box center [684, 555] width 31 height 13
click at [692, 570] on div "Deliver to PWI" at bounding box center [797, 575] width 276 height 22
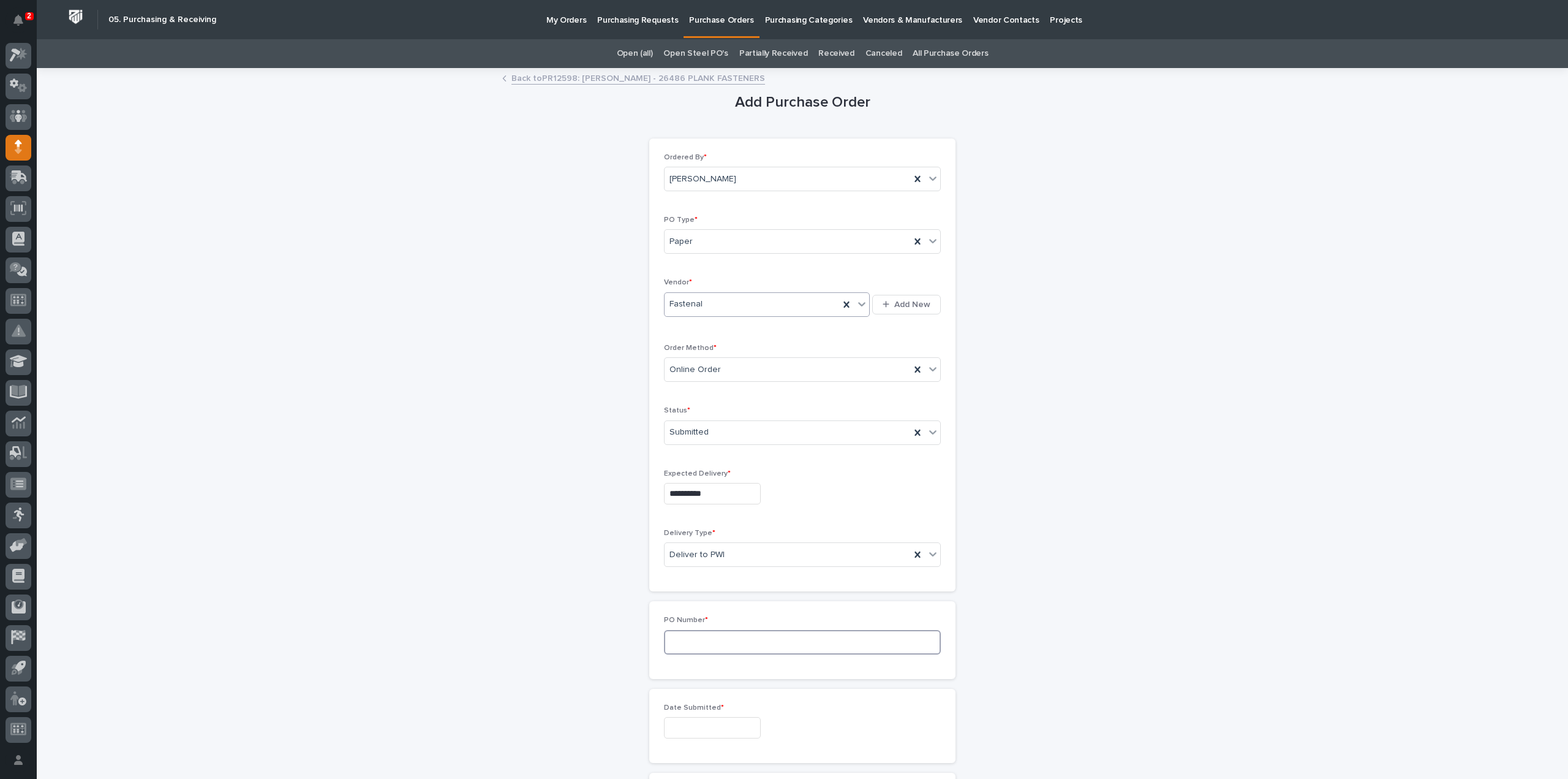
click at [693, 631] on input at bounding box center [802, 642] width 277 height 24
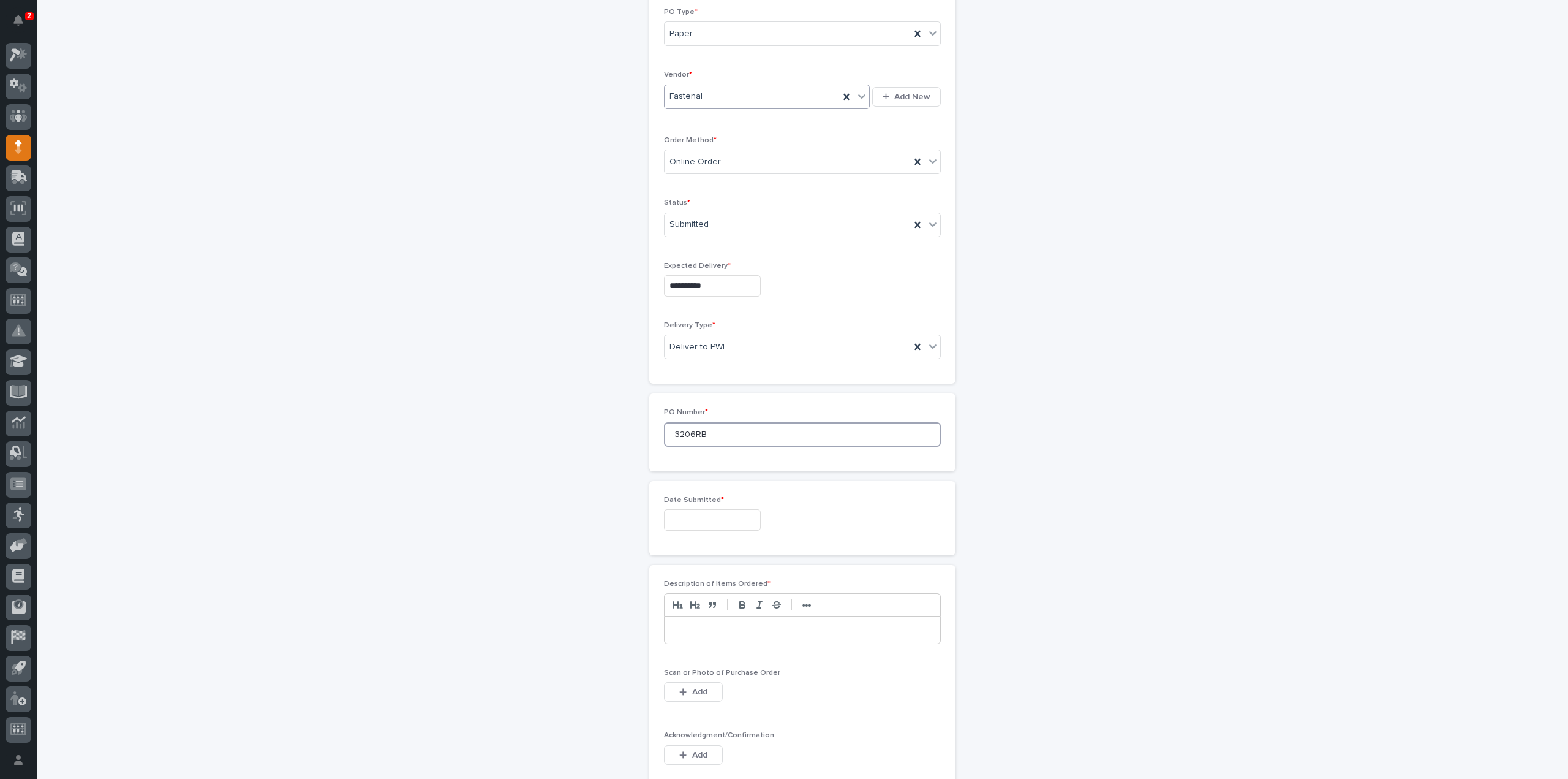
scroll to position [245, 0]
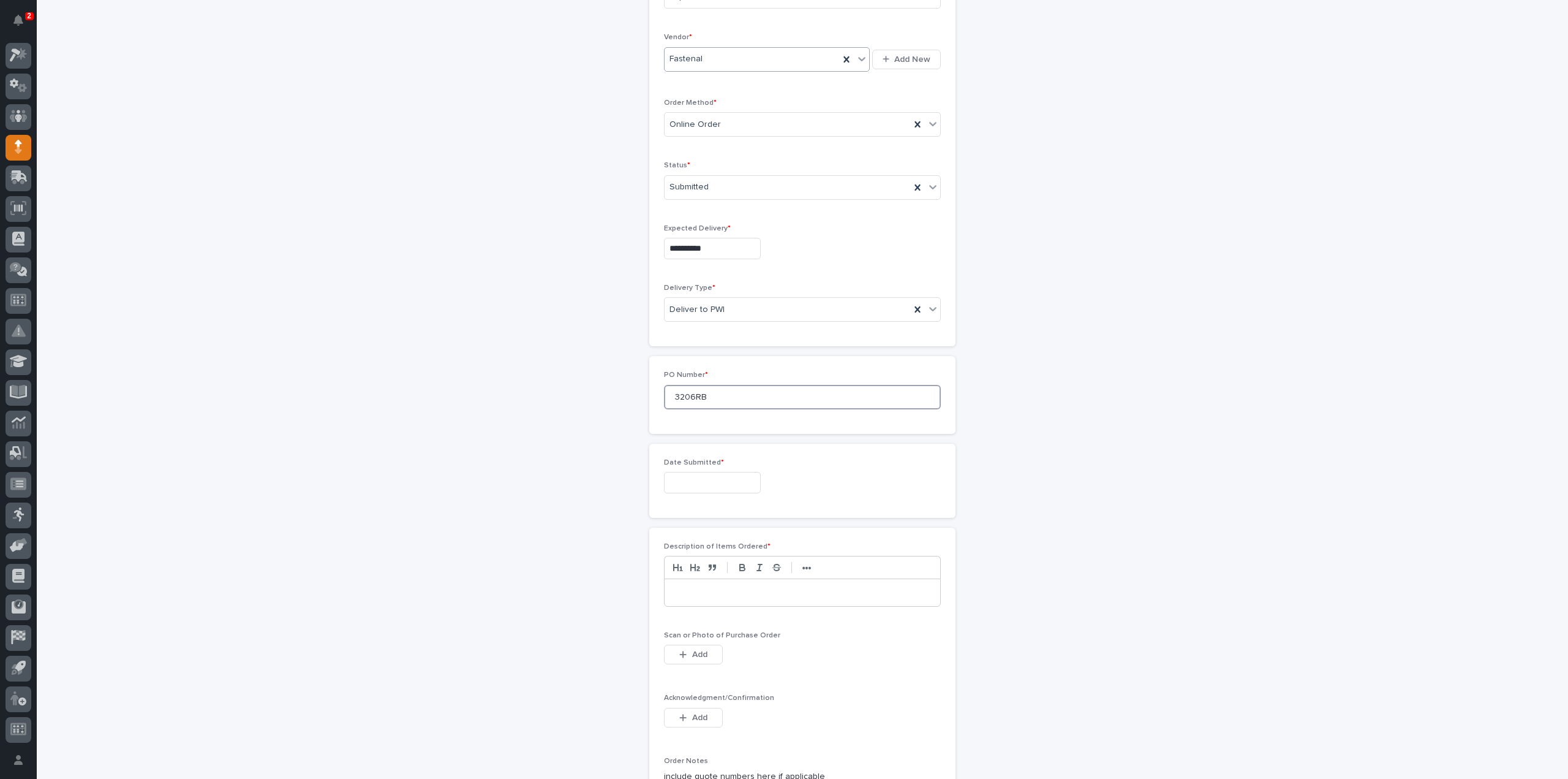
type input "3206RB"
click at [683, 487] on input "text" at bounding box center [712, 482] width 96 height 22
click at [684, 378] on div "14" at bounding box center [684, 379] width 17 height 17
type input "**********"
click at [676, 587] on p at bounding box center [802, 593] width 257 height 12
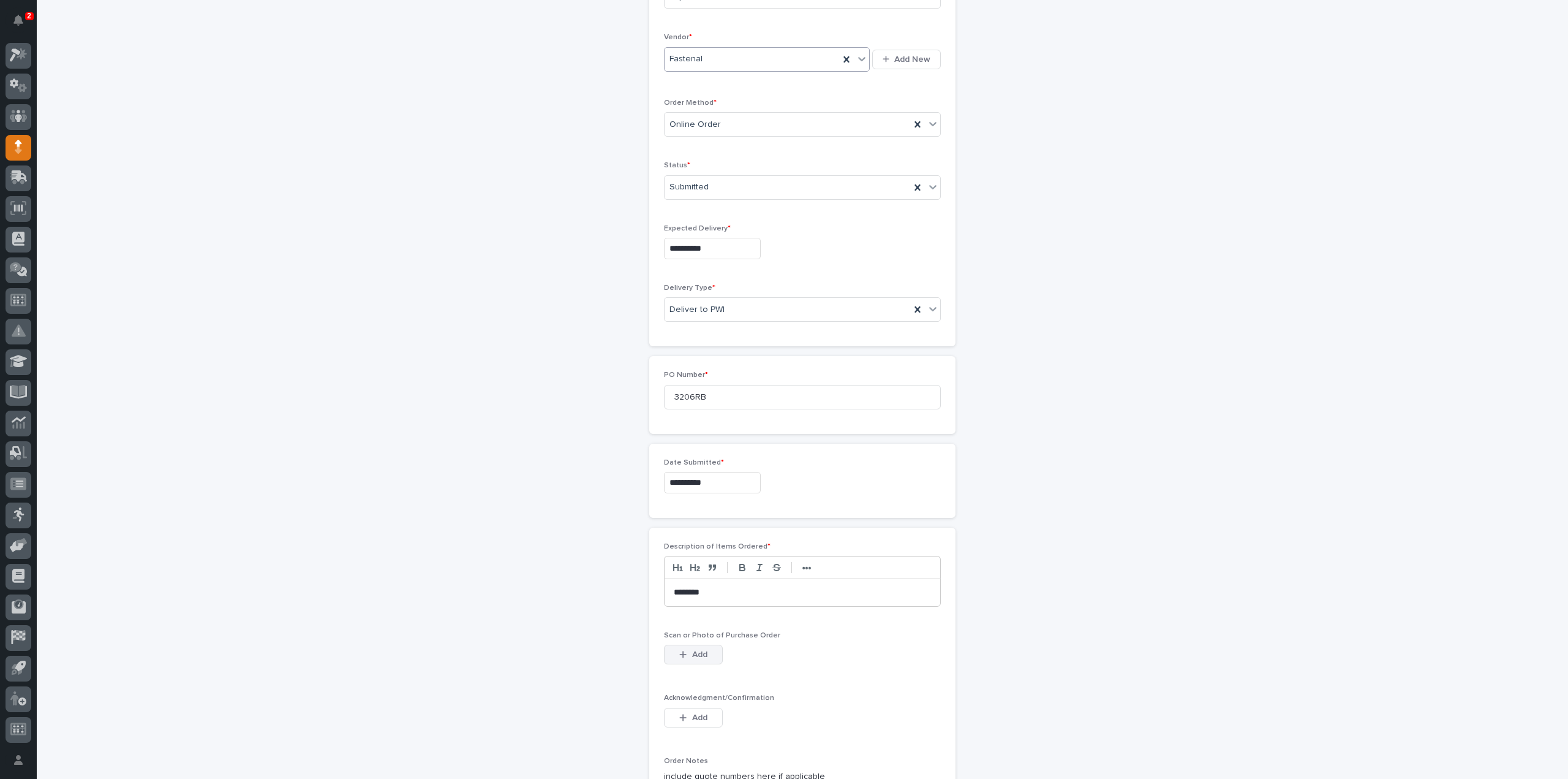
click at [712, 650] on button "Add" at bounding box center [694, 654] width 59 height 19
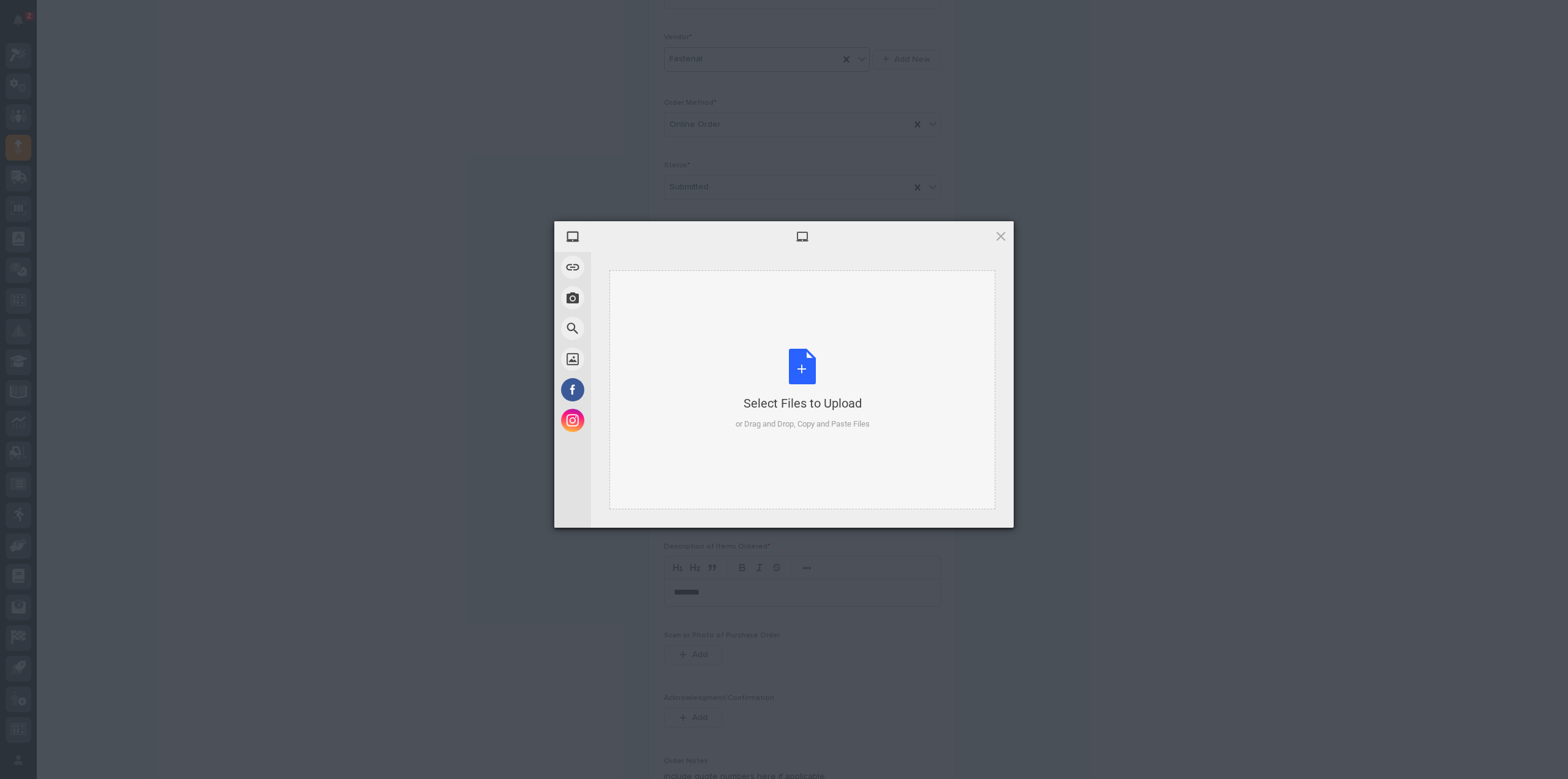
click at [808, 367] on div "Select Files to Upload or Drag and Drop, Copy and Paste Files" at bounding box center [802, 389] width 134 height 81
click at [992, 516] on span "Upload 1" at bounding box center [976, 511] width 62 height 23
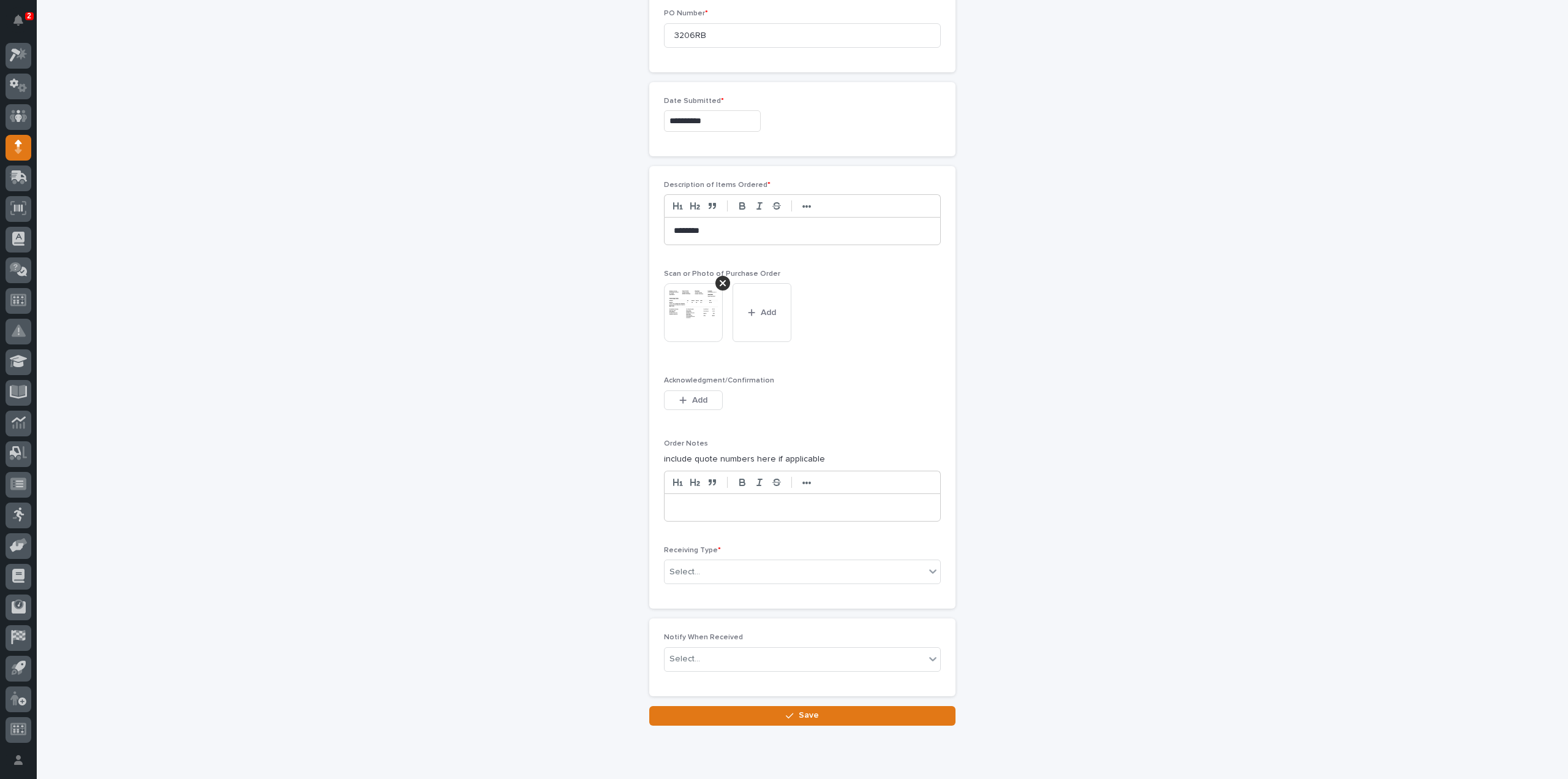
scroll to position [635, 0]
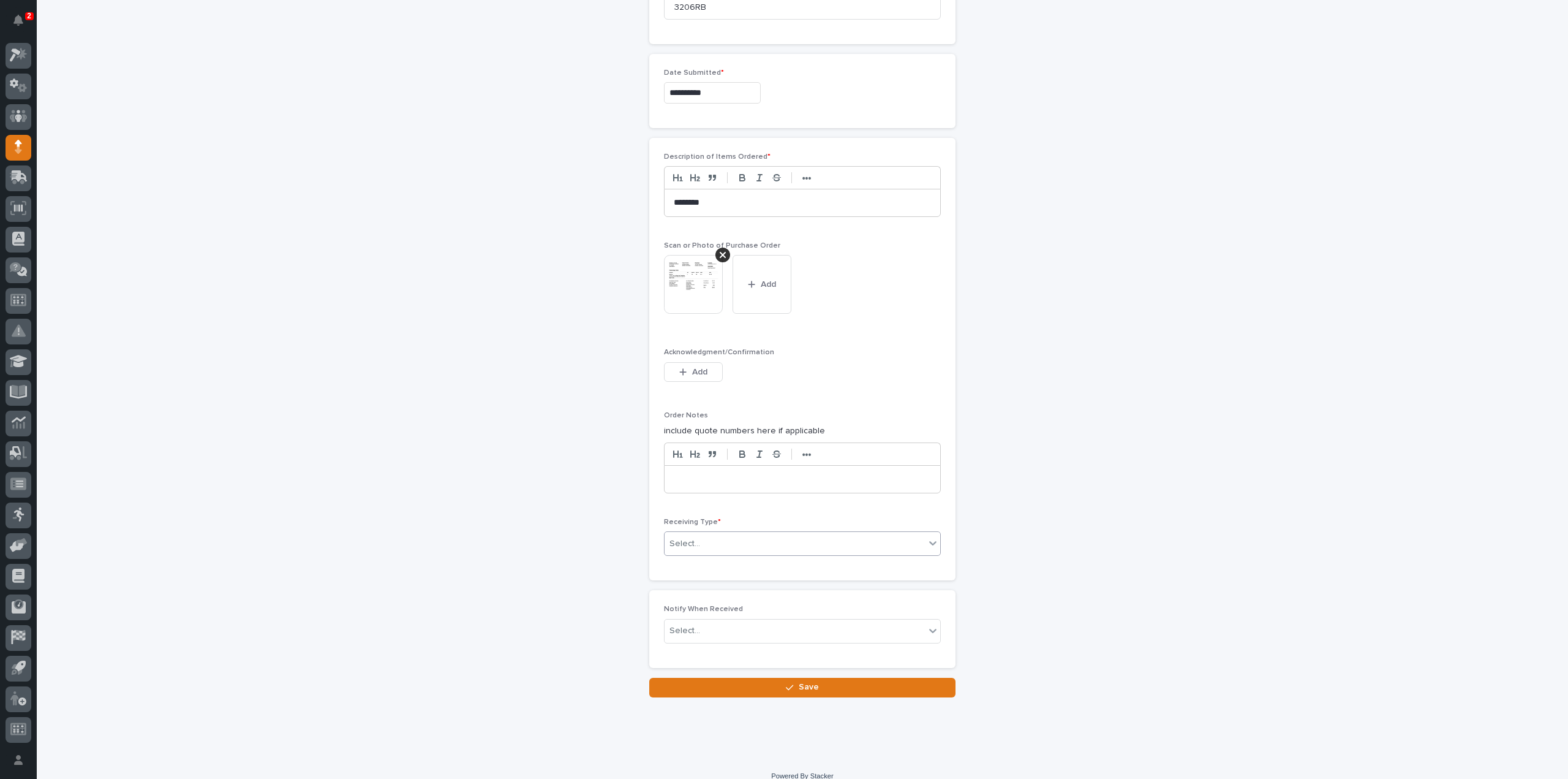
click at [705, 538] on div "Select..." at bounding box center [794, 544] width 260 height 20
click at [702, 628] on div "Deliver to" at bounding box center [797, 626] width 276 height 22
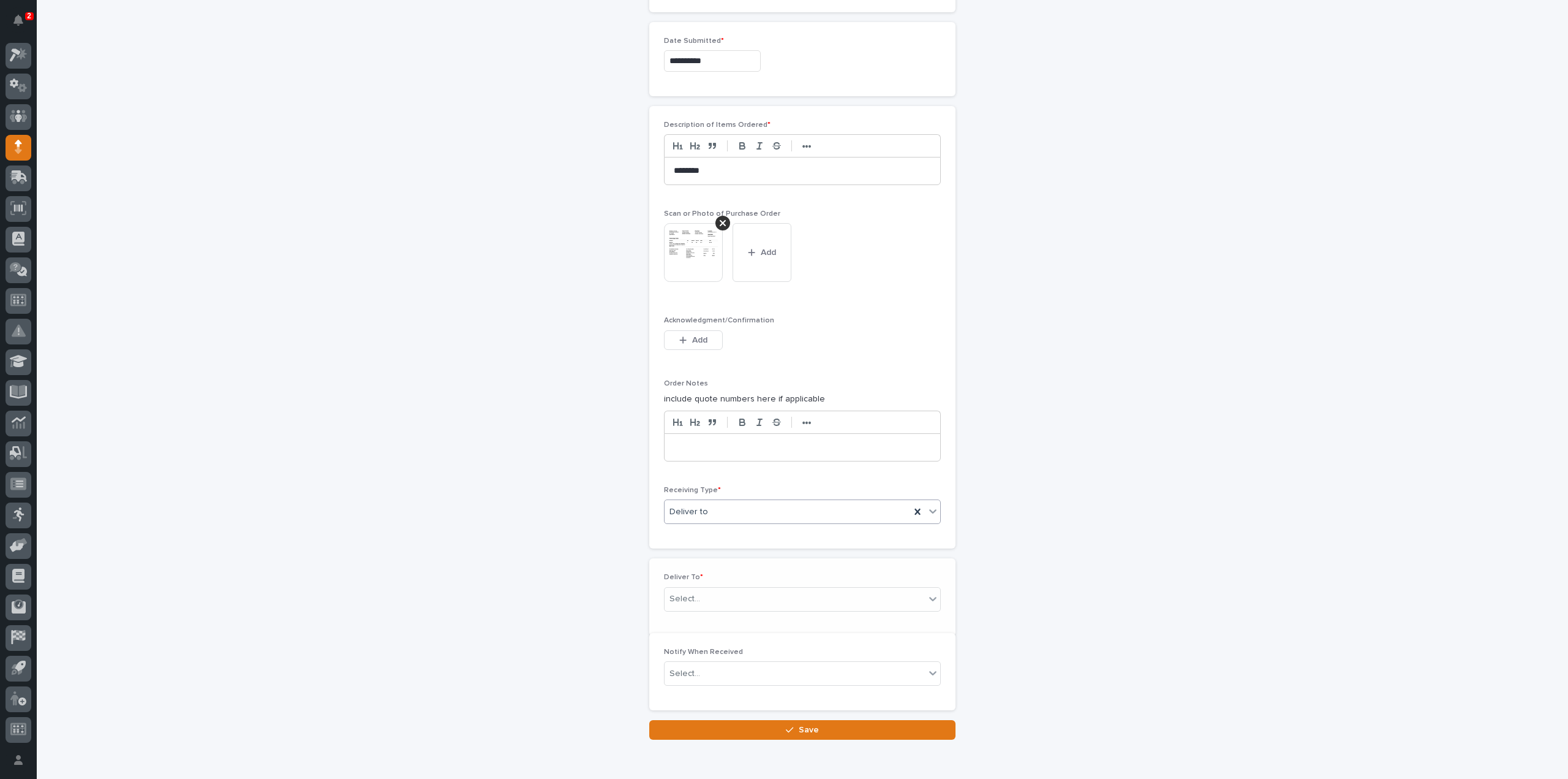
scroll to position [678, 0]
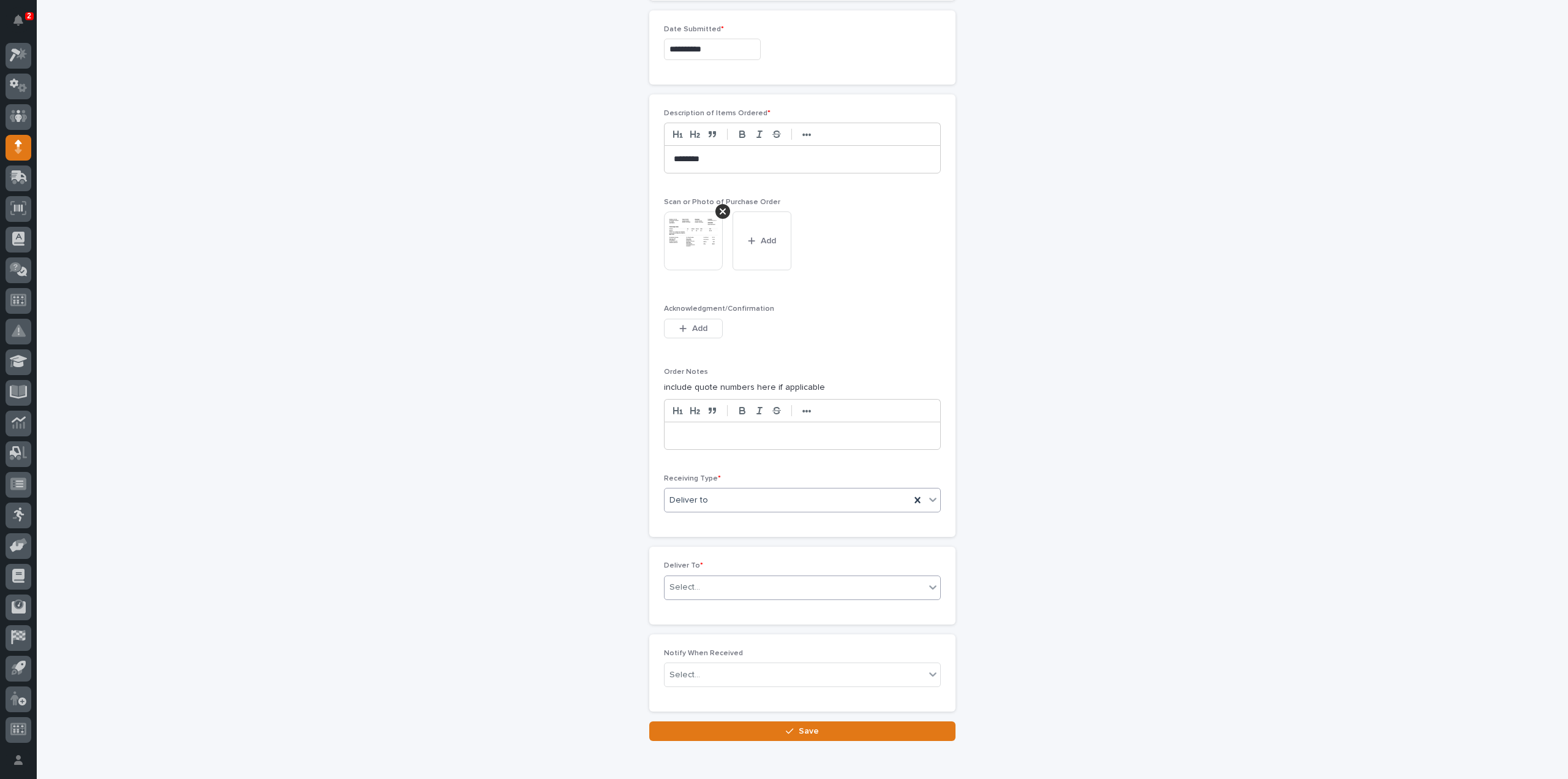
click at [693, 582] on div "Select..." at bounding box center [684, 587] width 31 height 13
type input "****"
click at [696, 603] on div "[PERSON_NAME]" at bounding box center [797, 605] width 276 height 22
click at [694, 672] on div "Select..." at bounding box center [794, 675] width 260 height 20
type input "*"
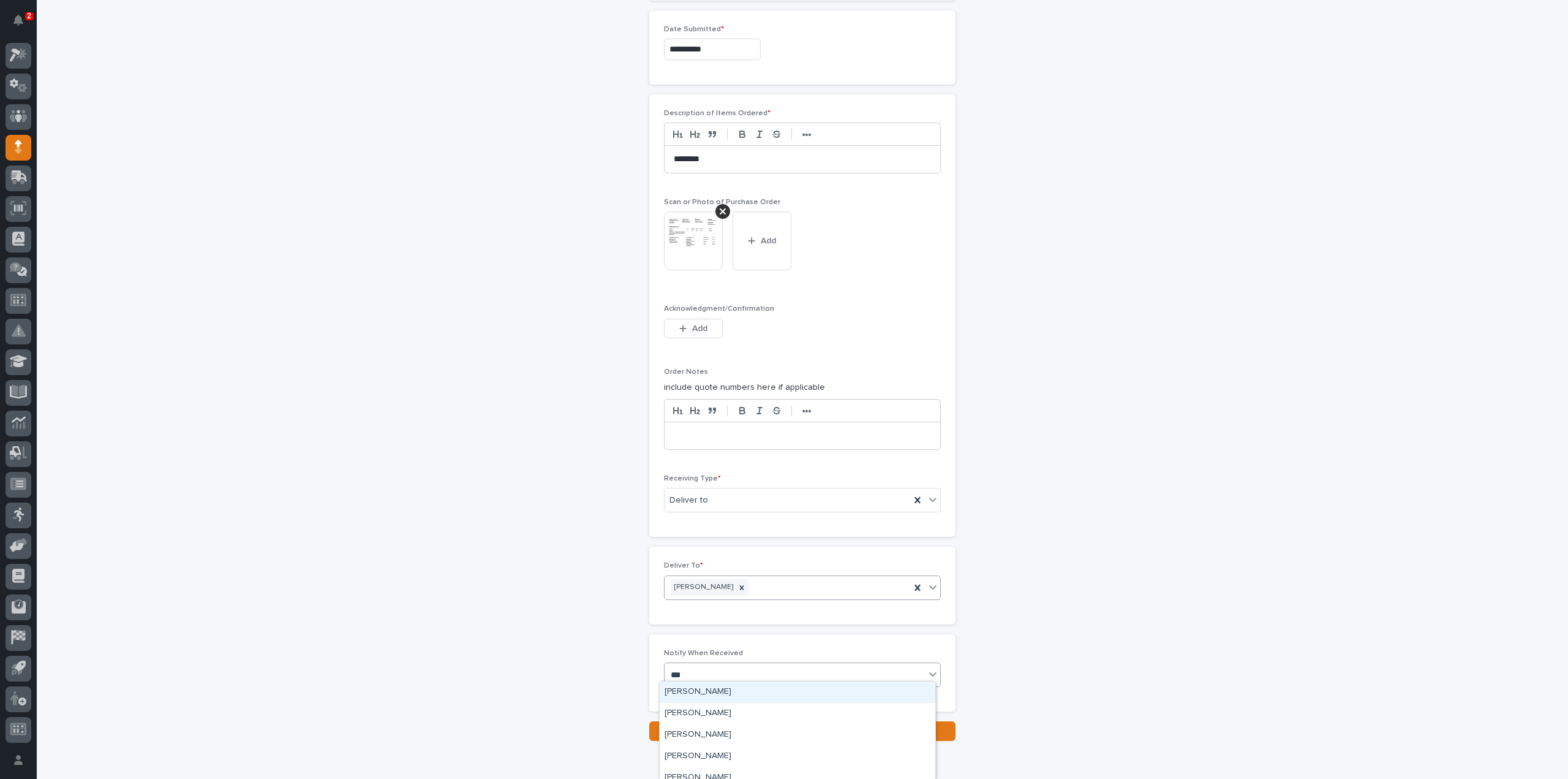
type input "****"
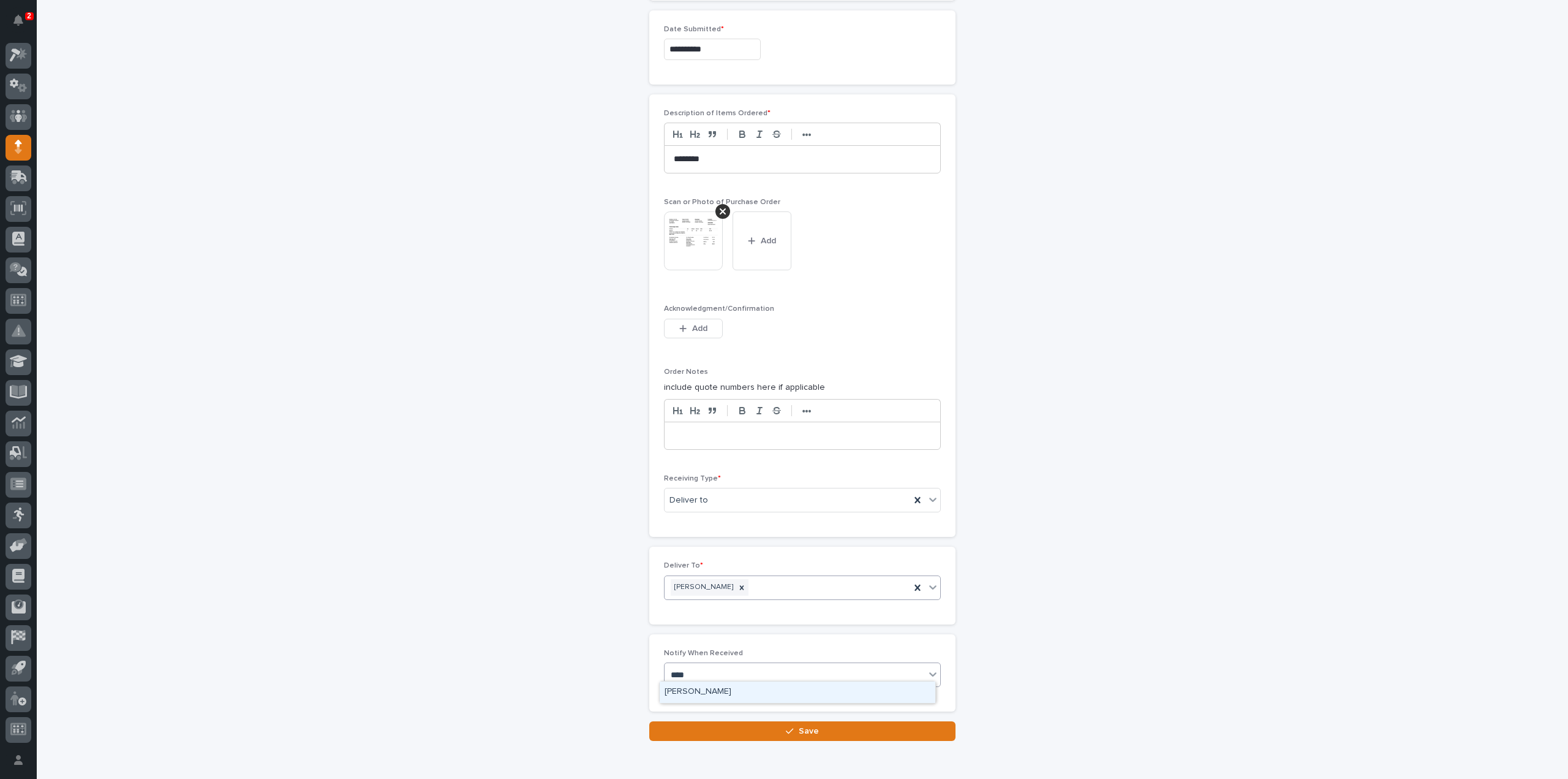
click at [710, 689] on div "[PERSON_NAME]" at bounding box center [797, 692] width 276 height 22
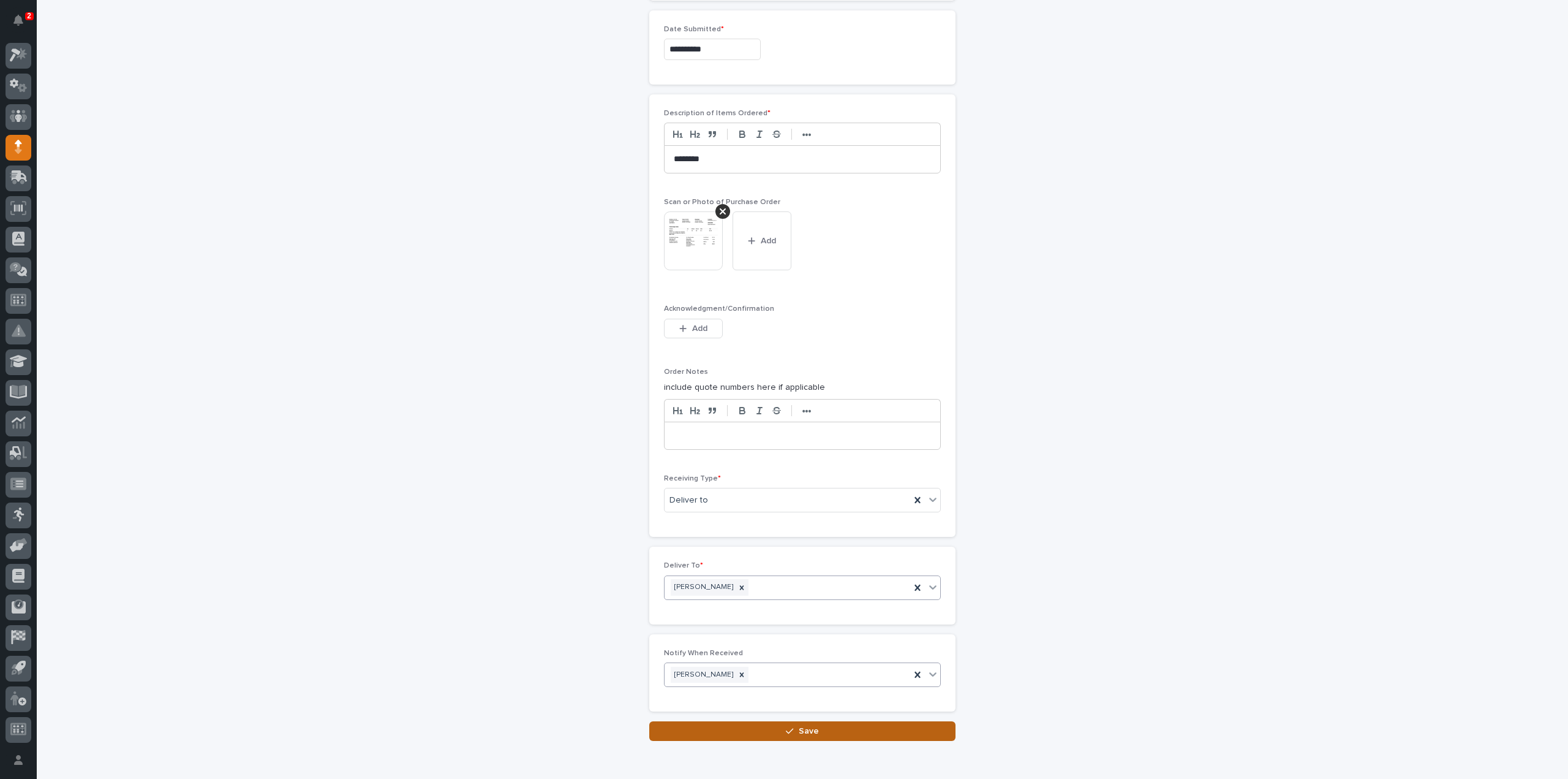
click at [715, 726] on button "Save" at bounding box center [802, 731] width 307 height 19
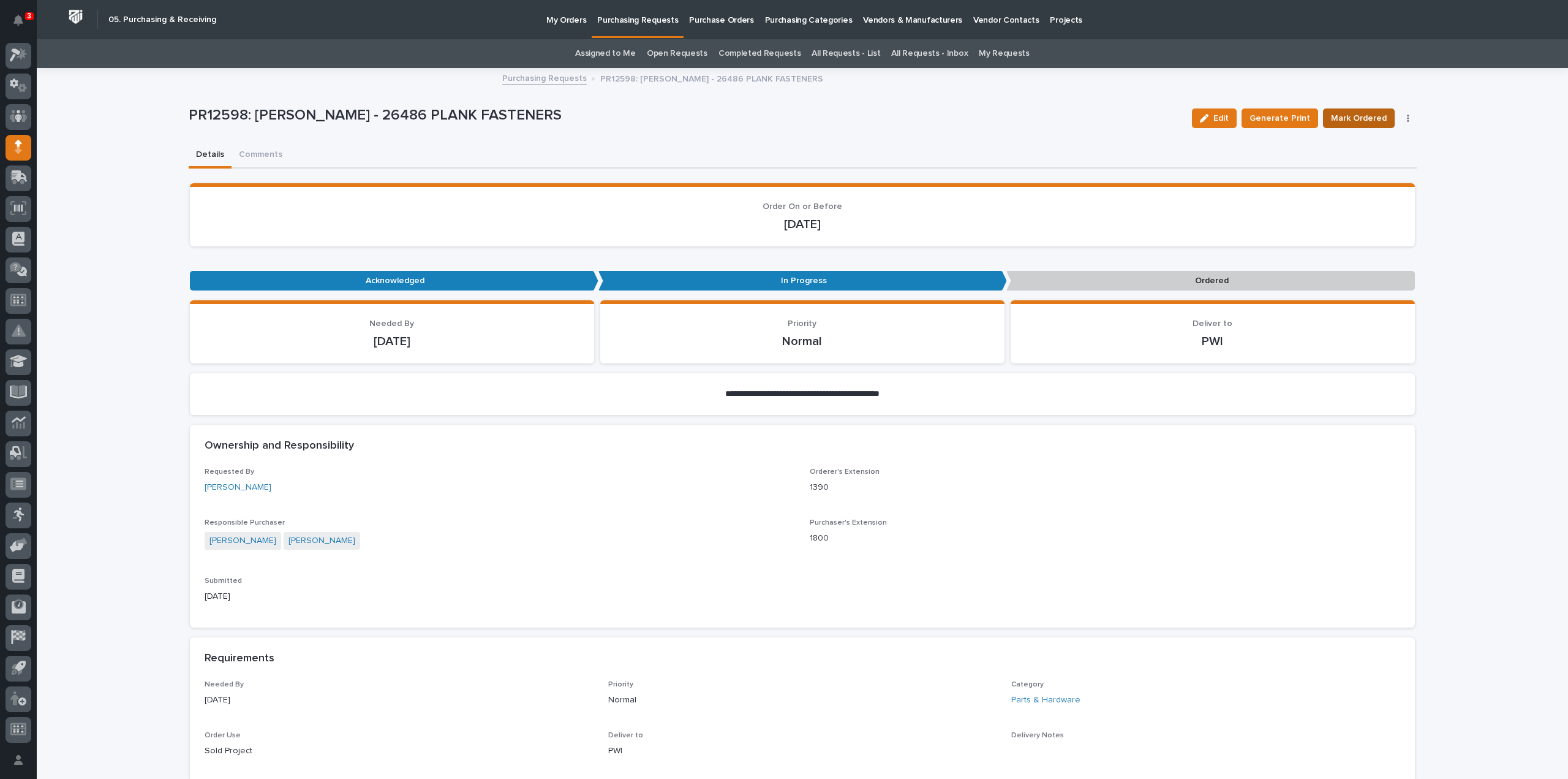
click at [1364, 118] on span "Mark Ordered" at bounding box center [1358, 118] width 55 height 14
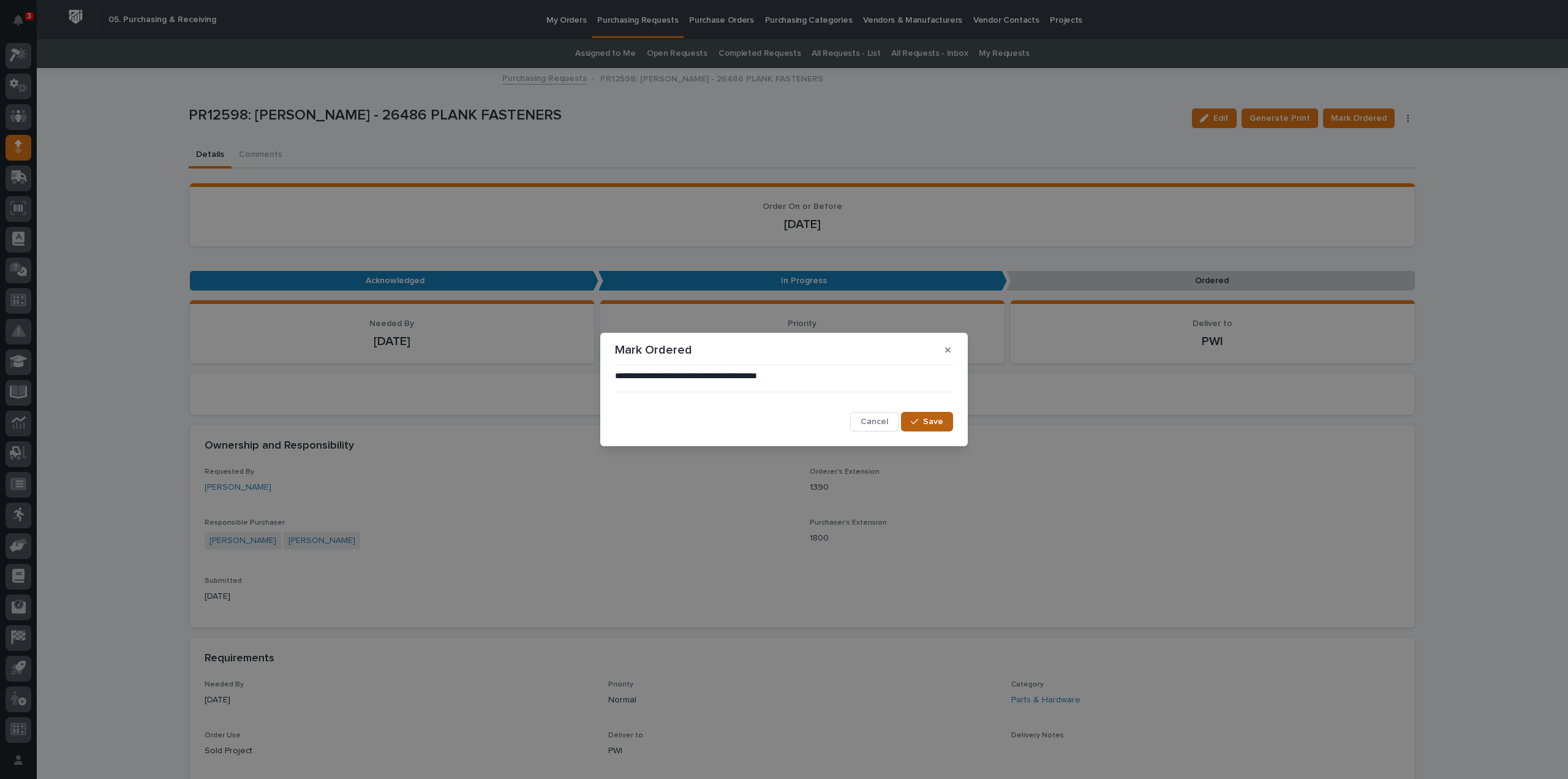
click at [923, 418] on span "Save" at bounding box center [933, 421] width 20 height 11
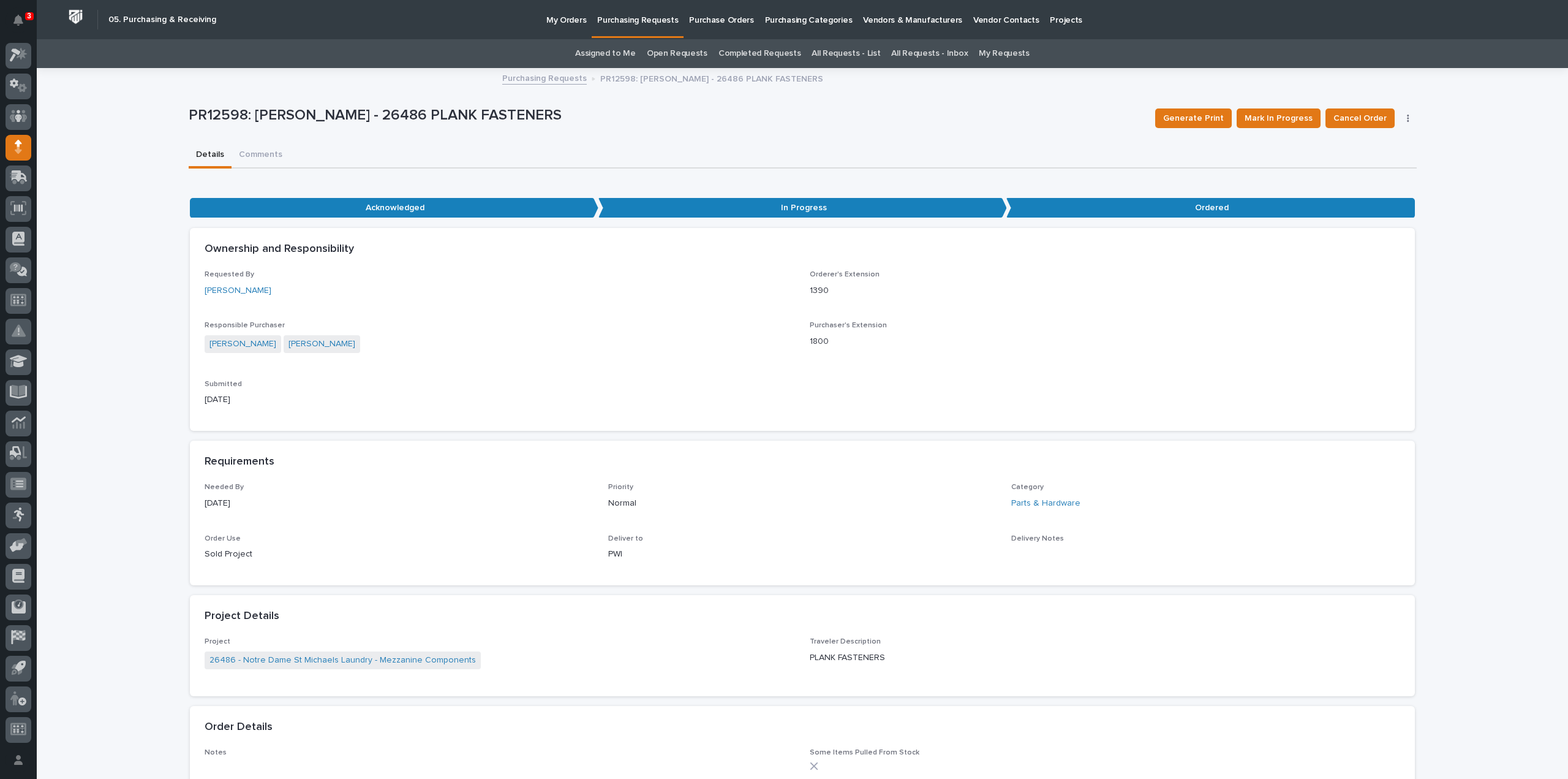
click at [635, 56] on link "Assigned to Me" at bounding box center [605, 53] width 60 height 29
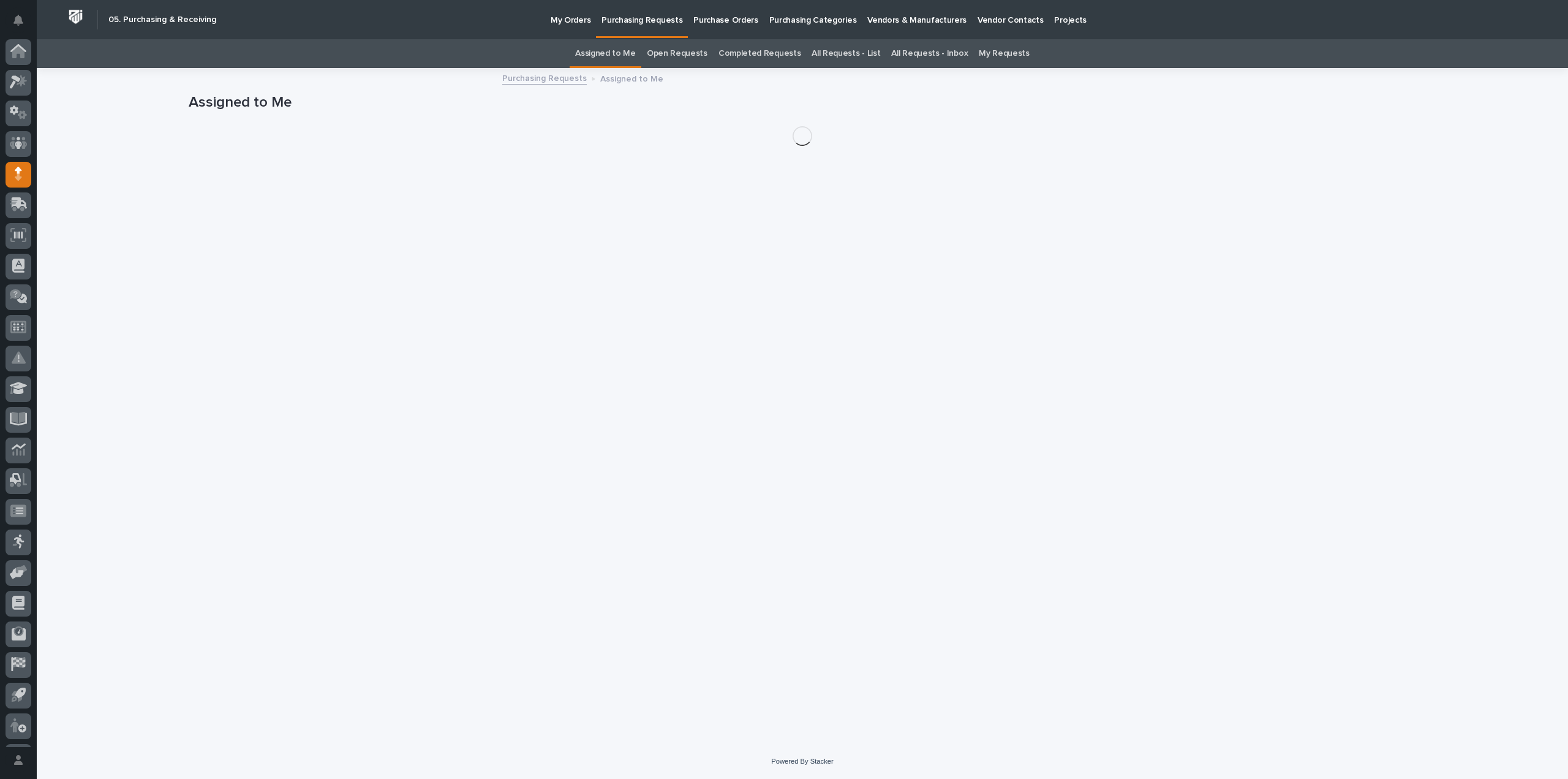
scroll to position [27, 0]
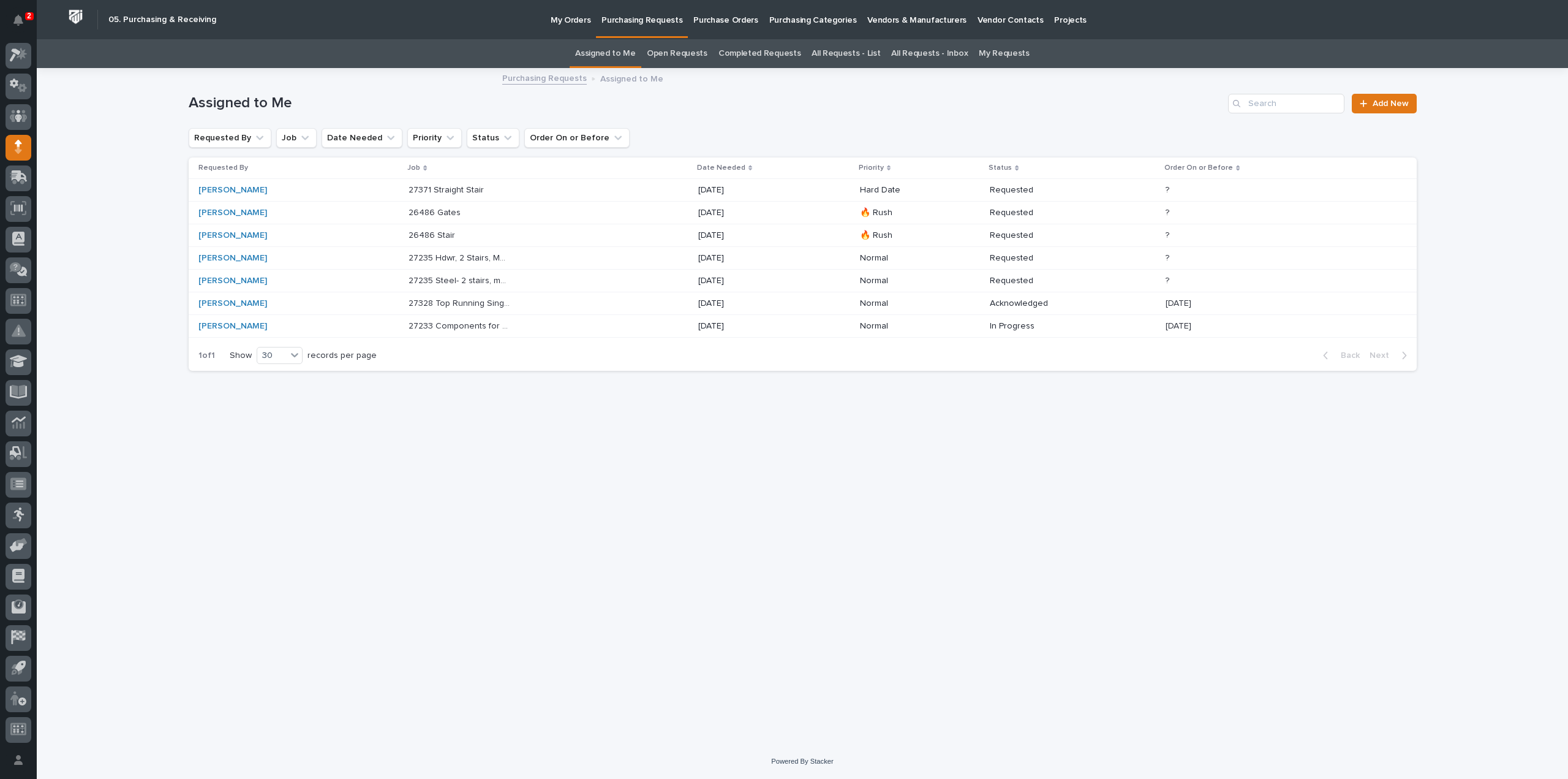
click at [900, 53] on link "All Requests - Inbox" at bounding box center [929, 53] width 76 height 29
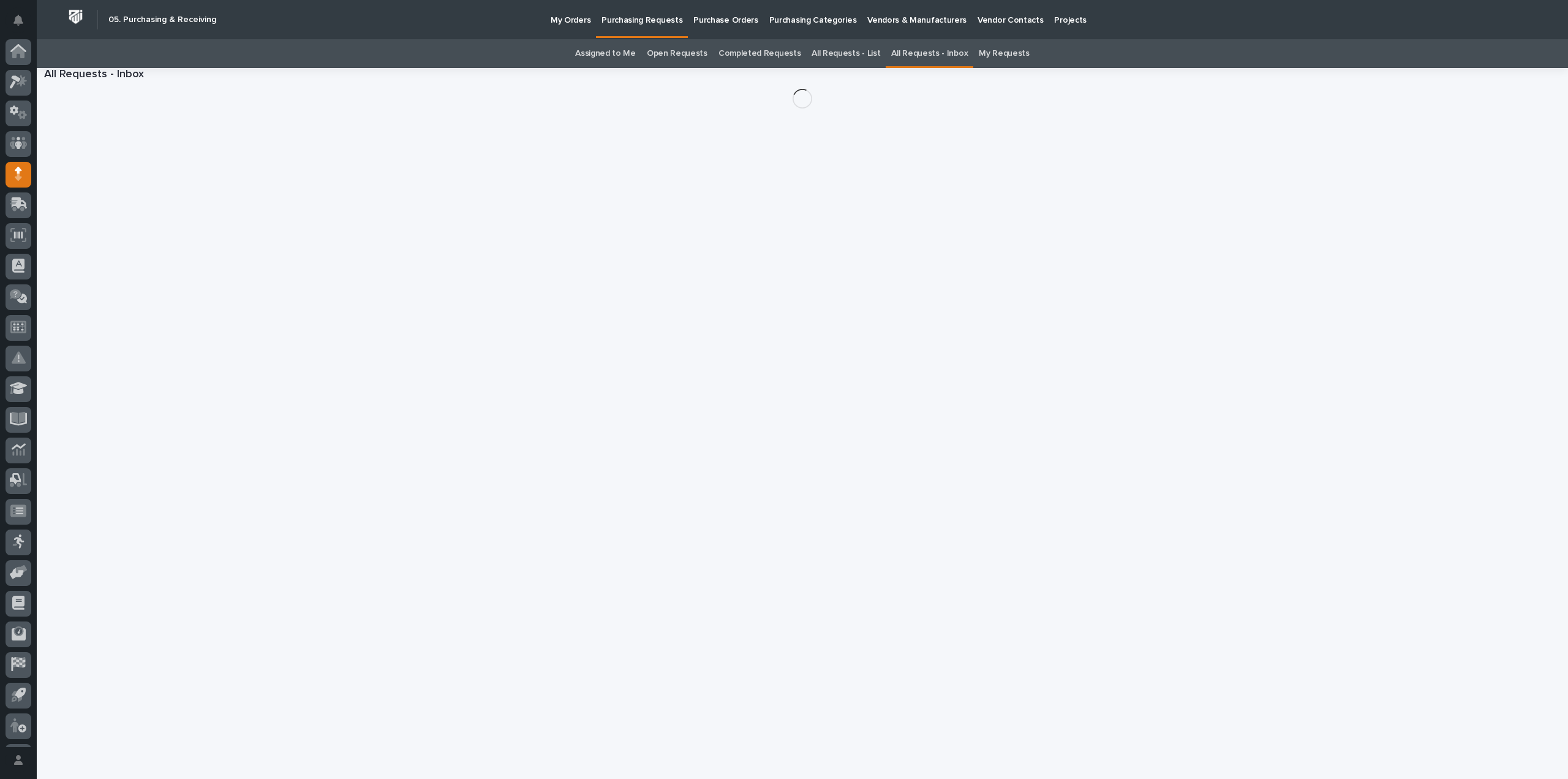
scroll to position [27, 0]
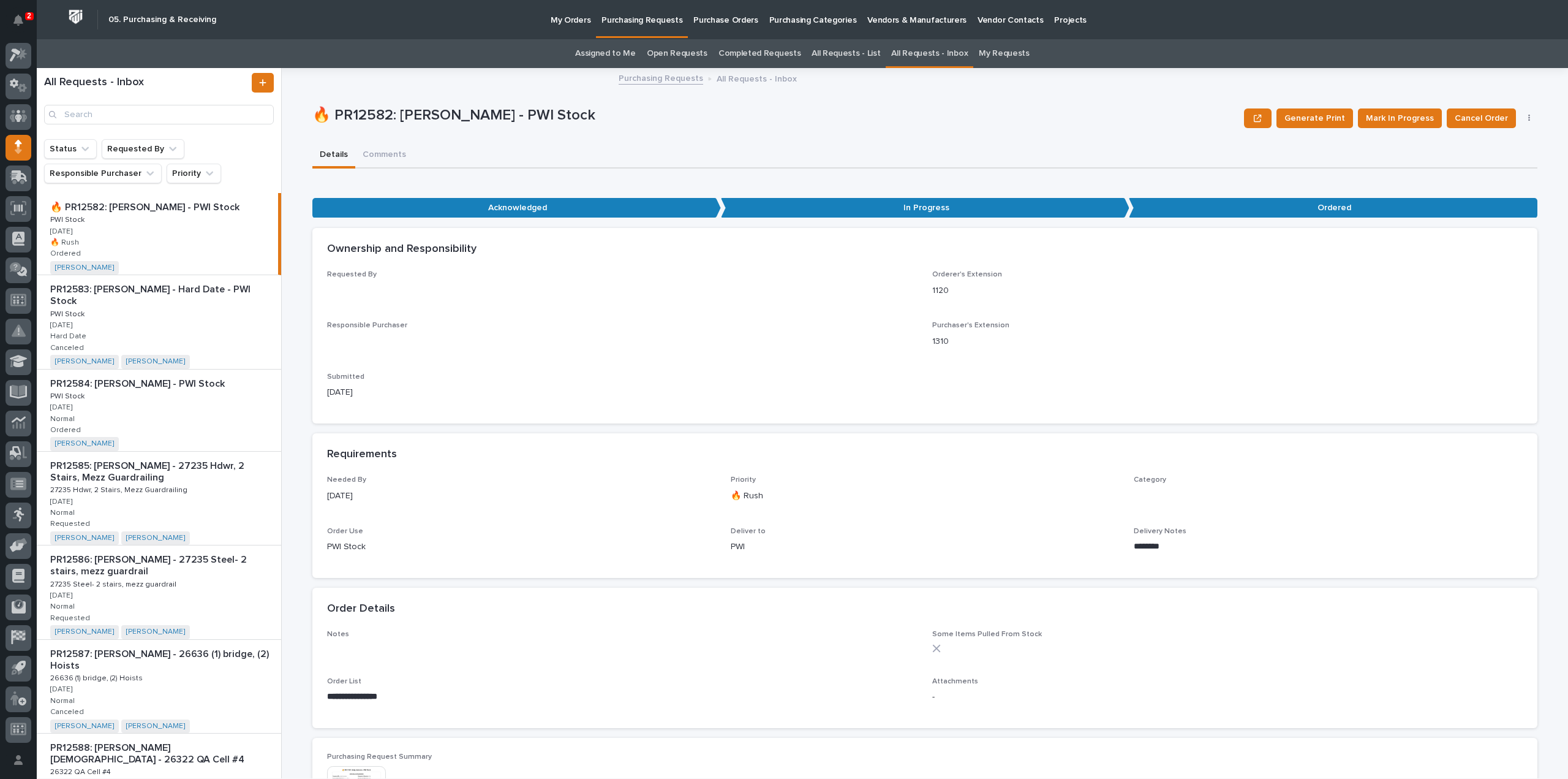
click at [830, 54] on link "All Requests - List" at bounding box center [846, 53] width 68 height 29
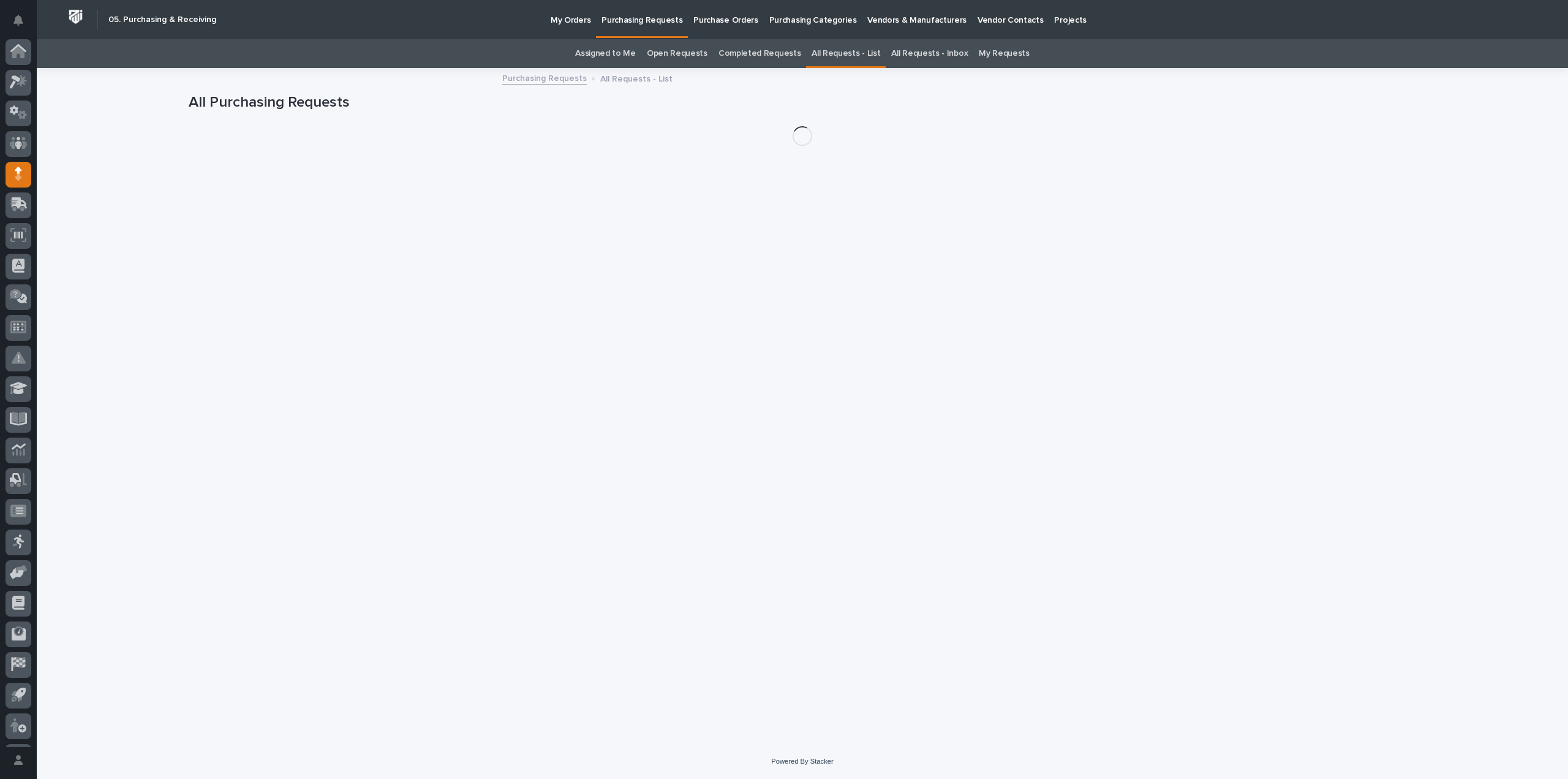
scroll to position [27, 0]
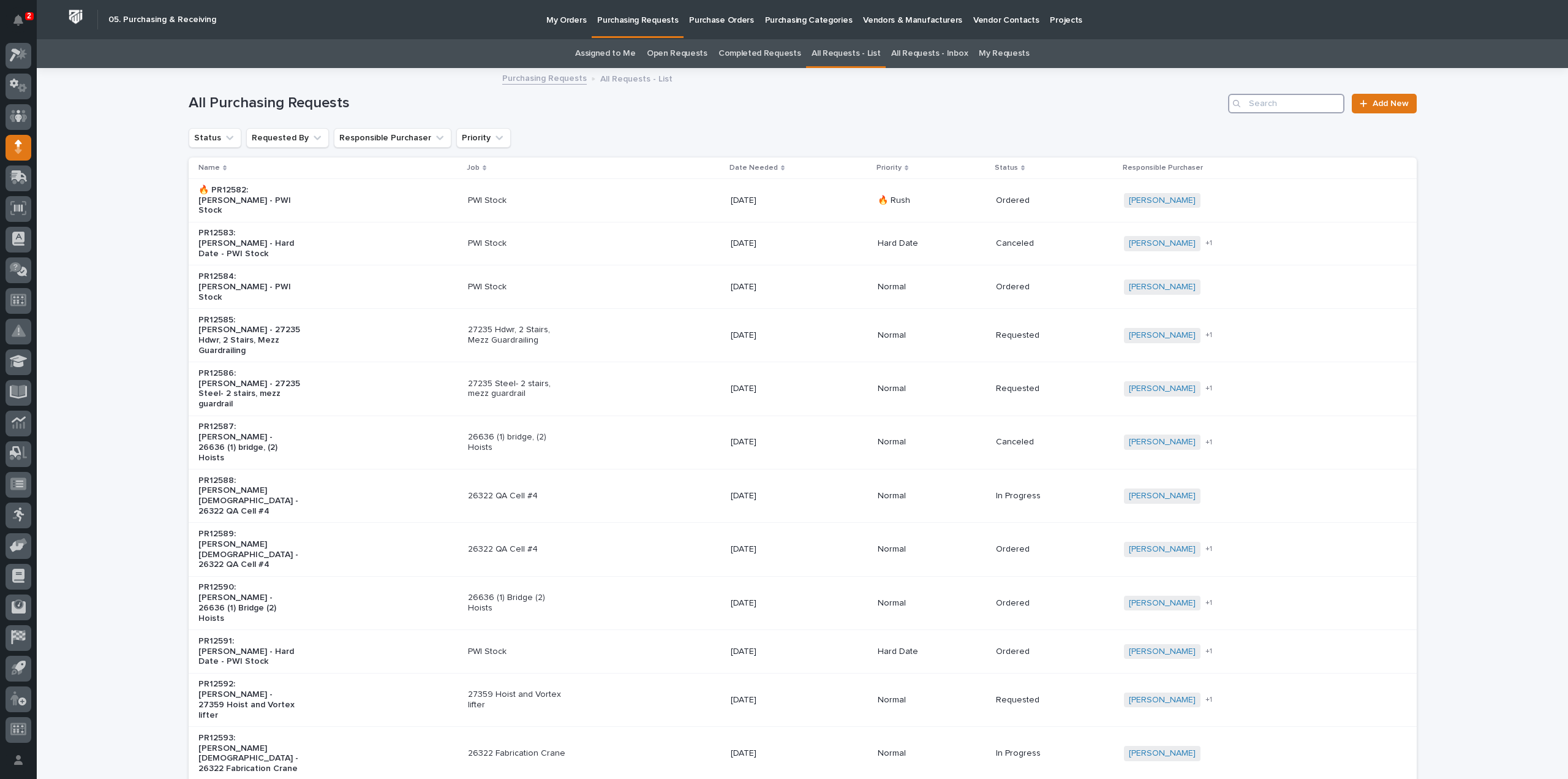
click at [1293, 109] on input "Search" at bounding box center [1286, 103] width 117 height 19
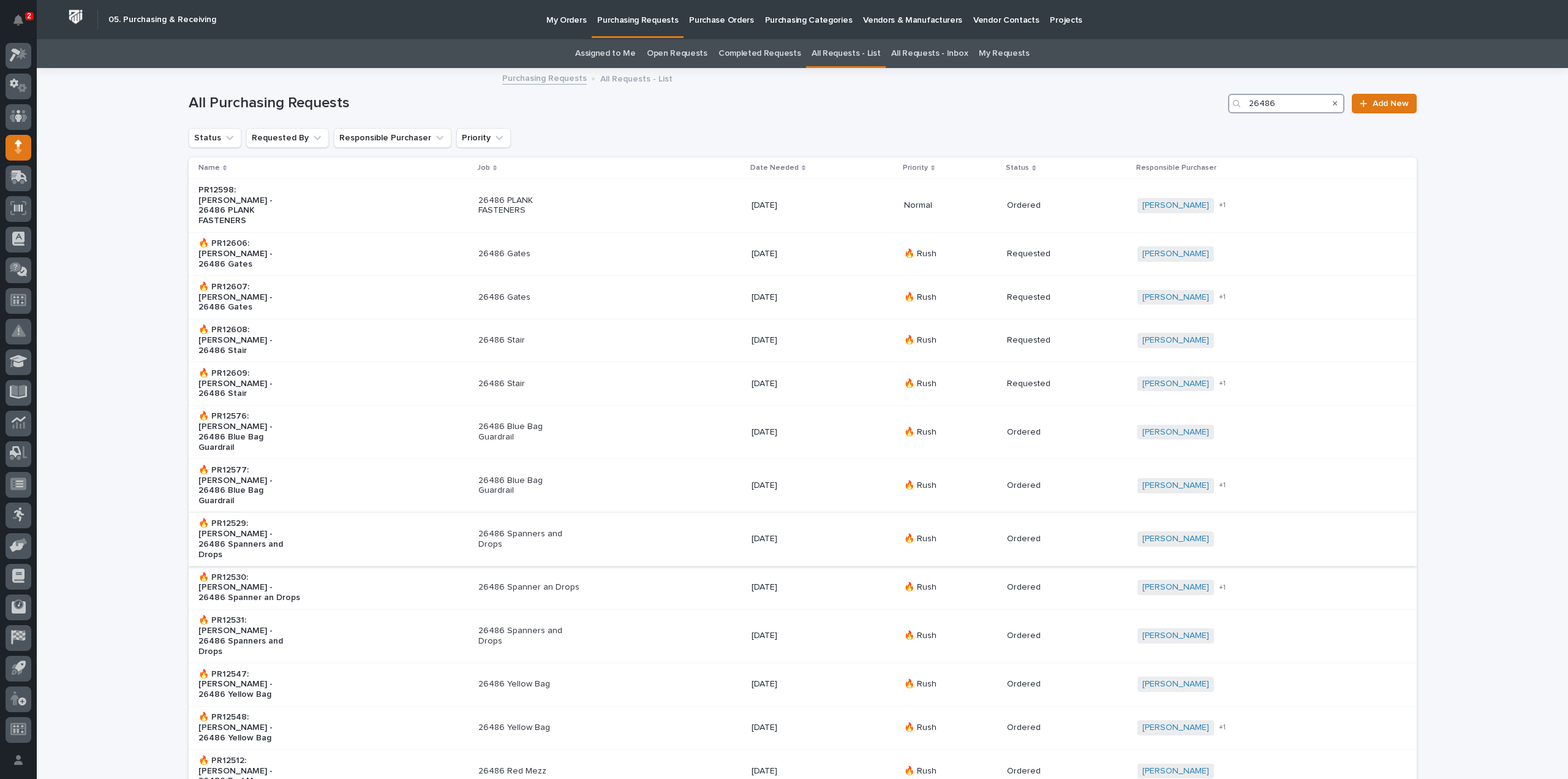
type input "26486"
click at [335, 513] on div "🔥 PR12529: Jim Hartung - 26486 Spanners and Drops" at bounding box center [333, 539] width 270 height 51
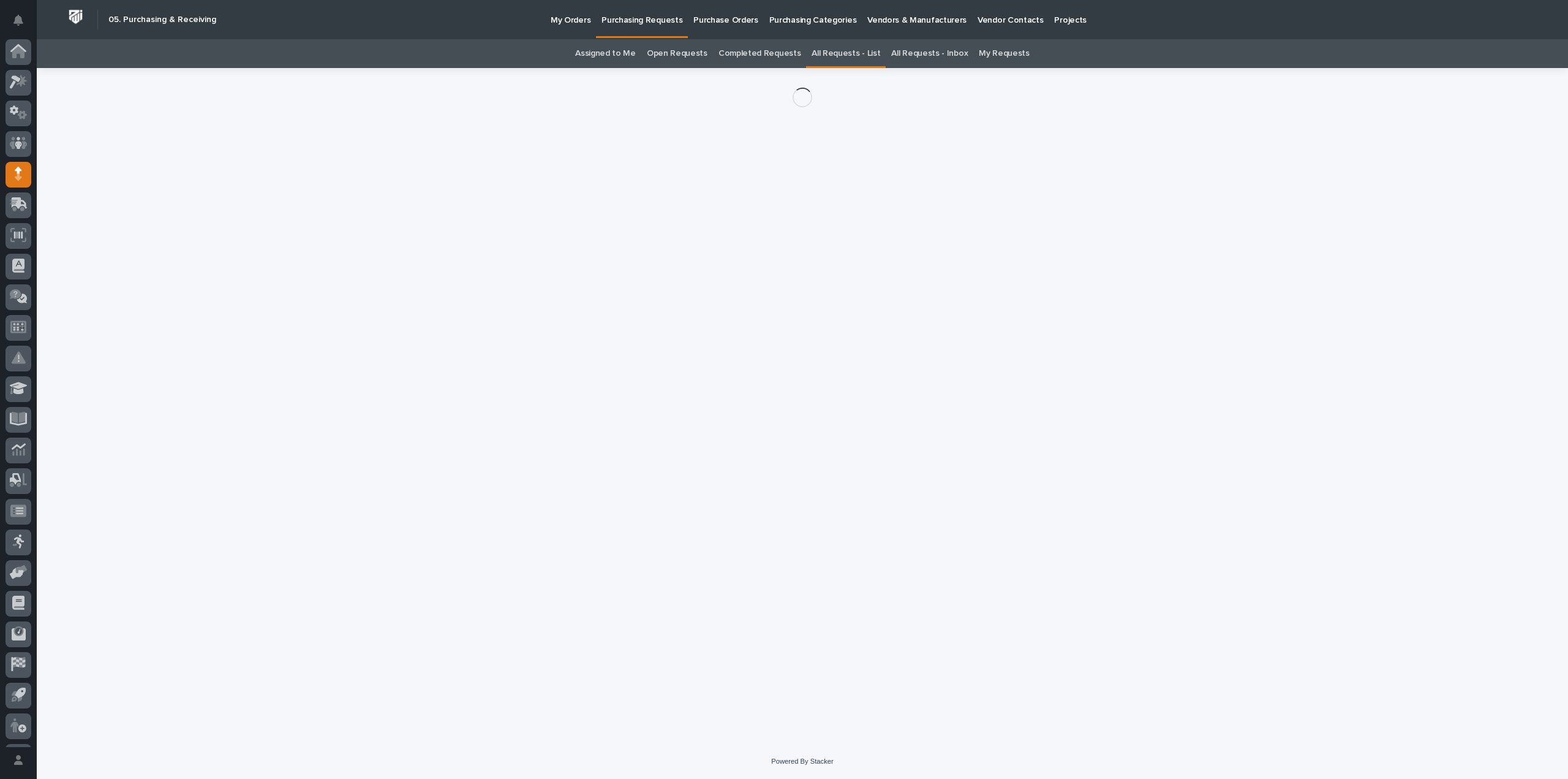
scroll to position [27, 0]
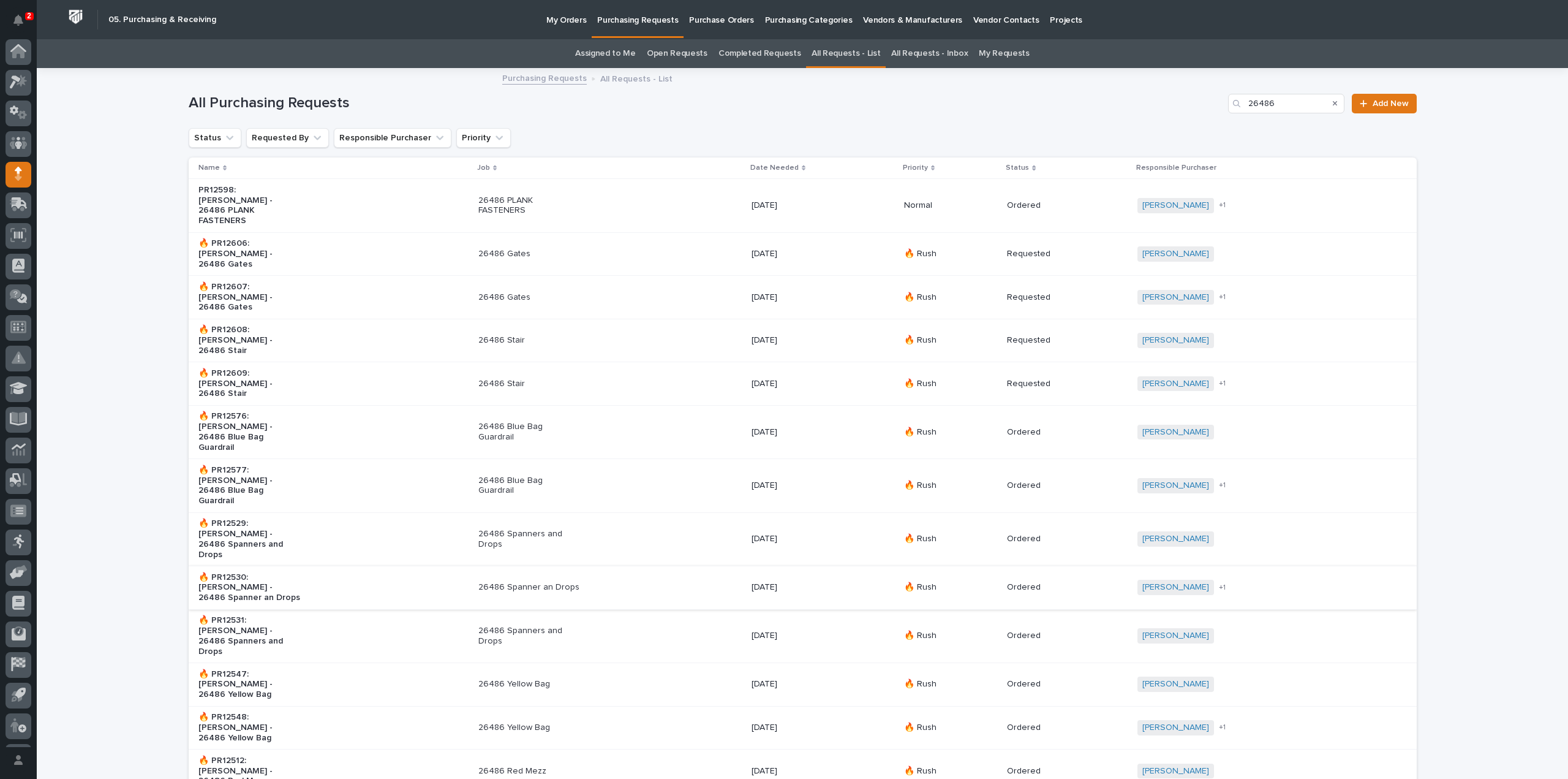
scroll to position [27, 0]
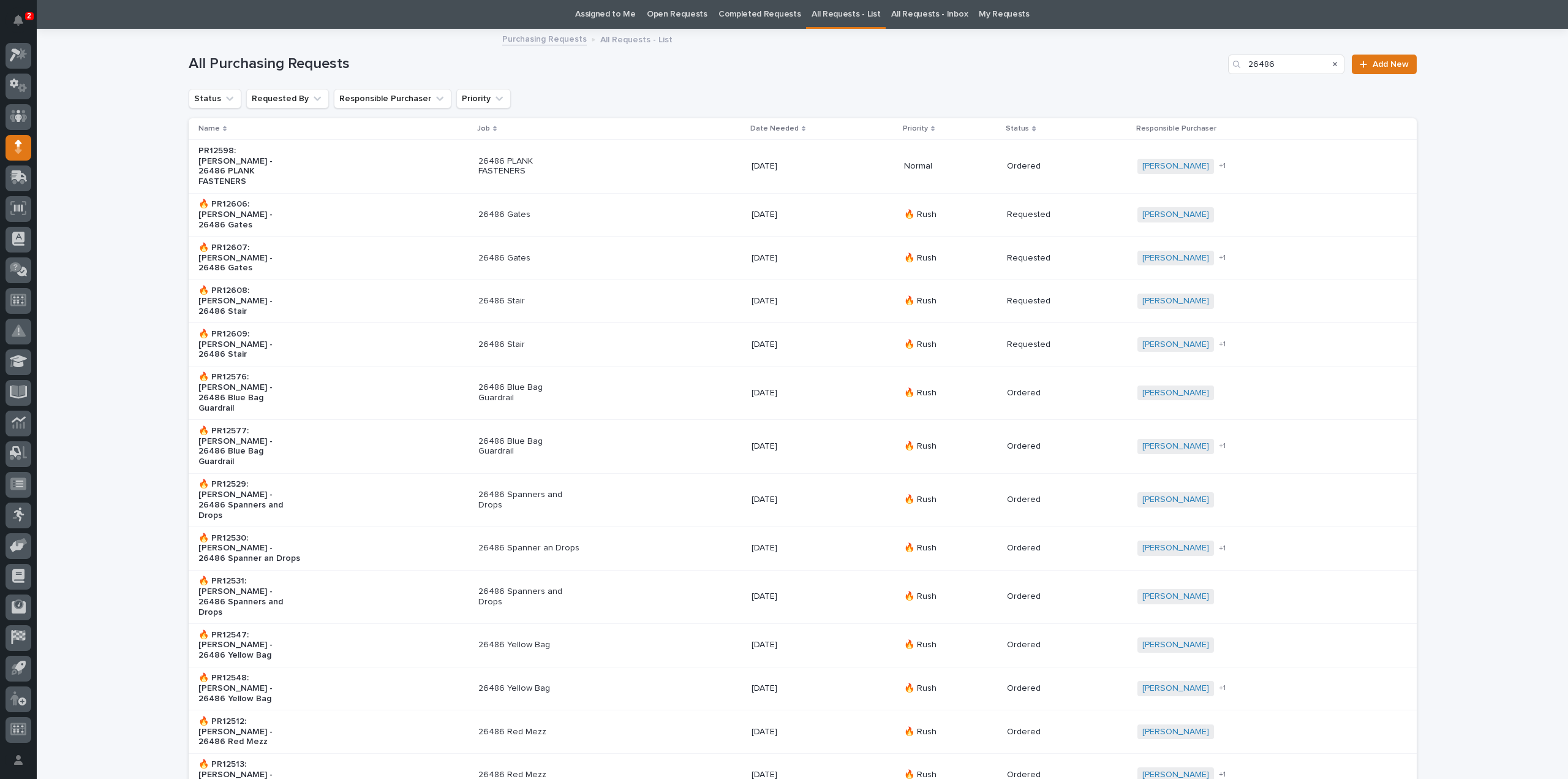
click at [381, 528] on div "🔥 PR12530: Jim Hartung - 26486 Spanner an Drops" at bounding box center [333, 549] width 270 height 40
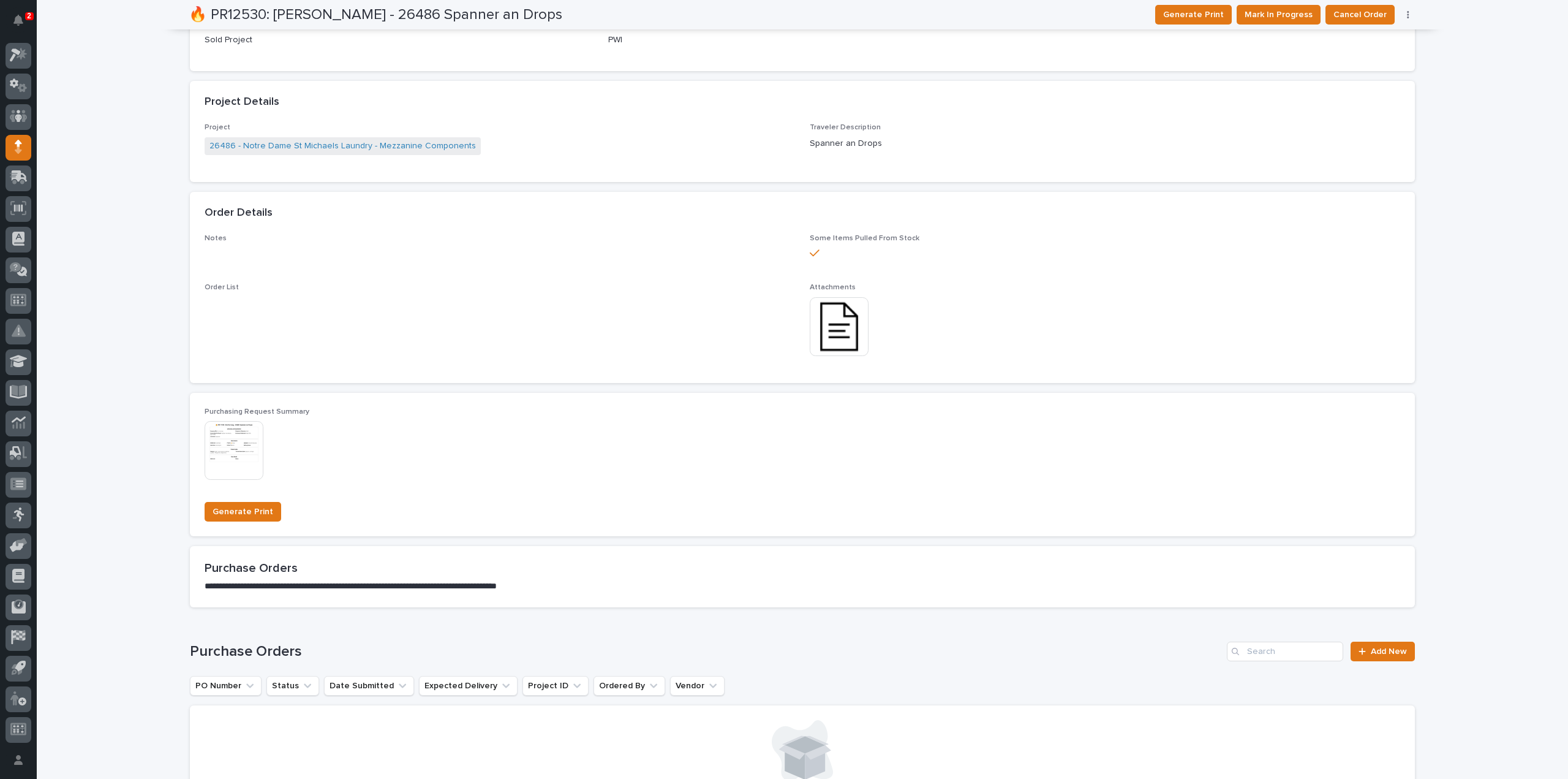
scroll to position [735, 0]
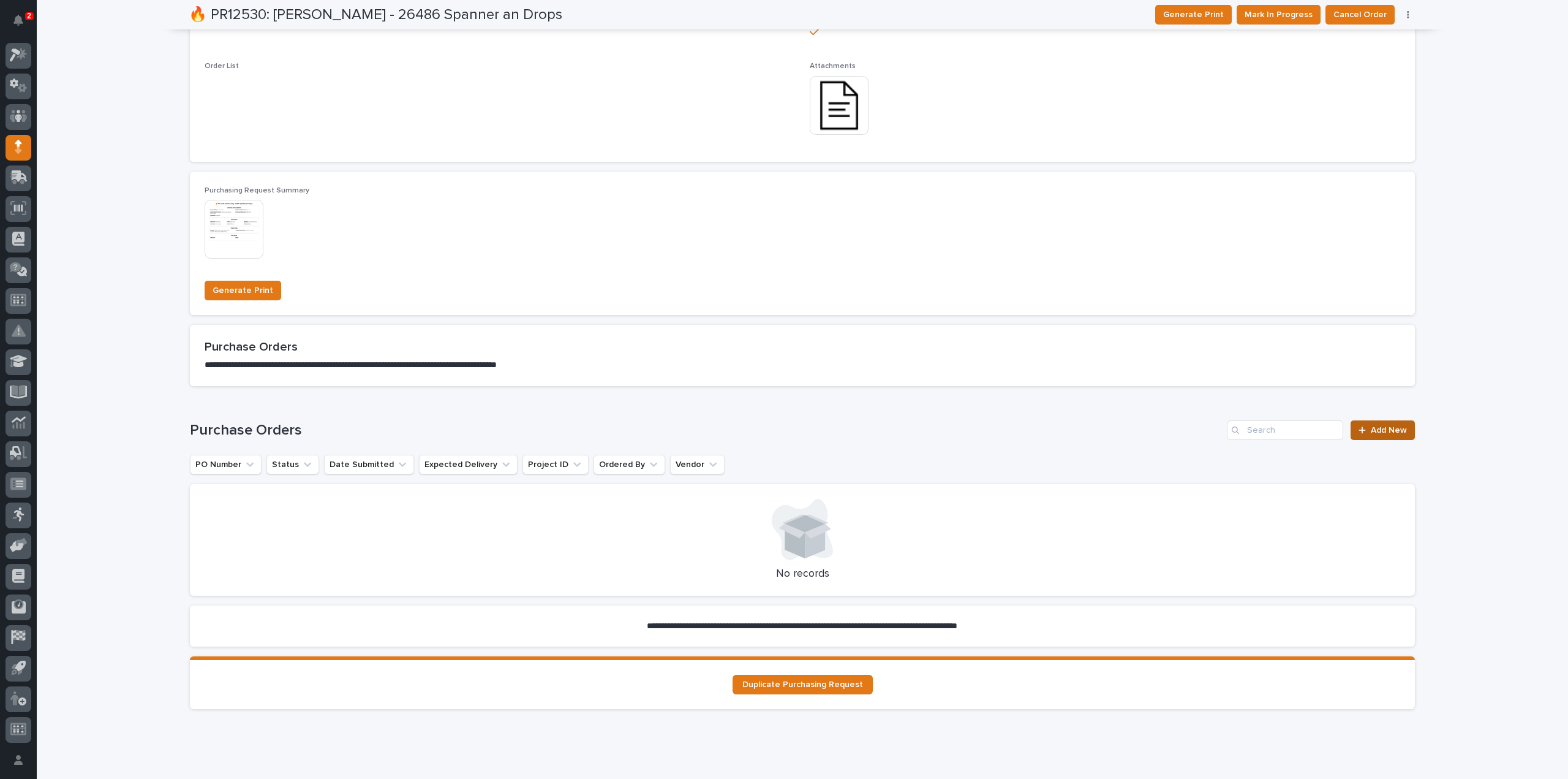
click at [1383, 428] on span "Add New" at bounding box center [1389, 431] width 36 height 9
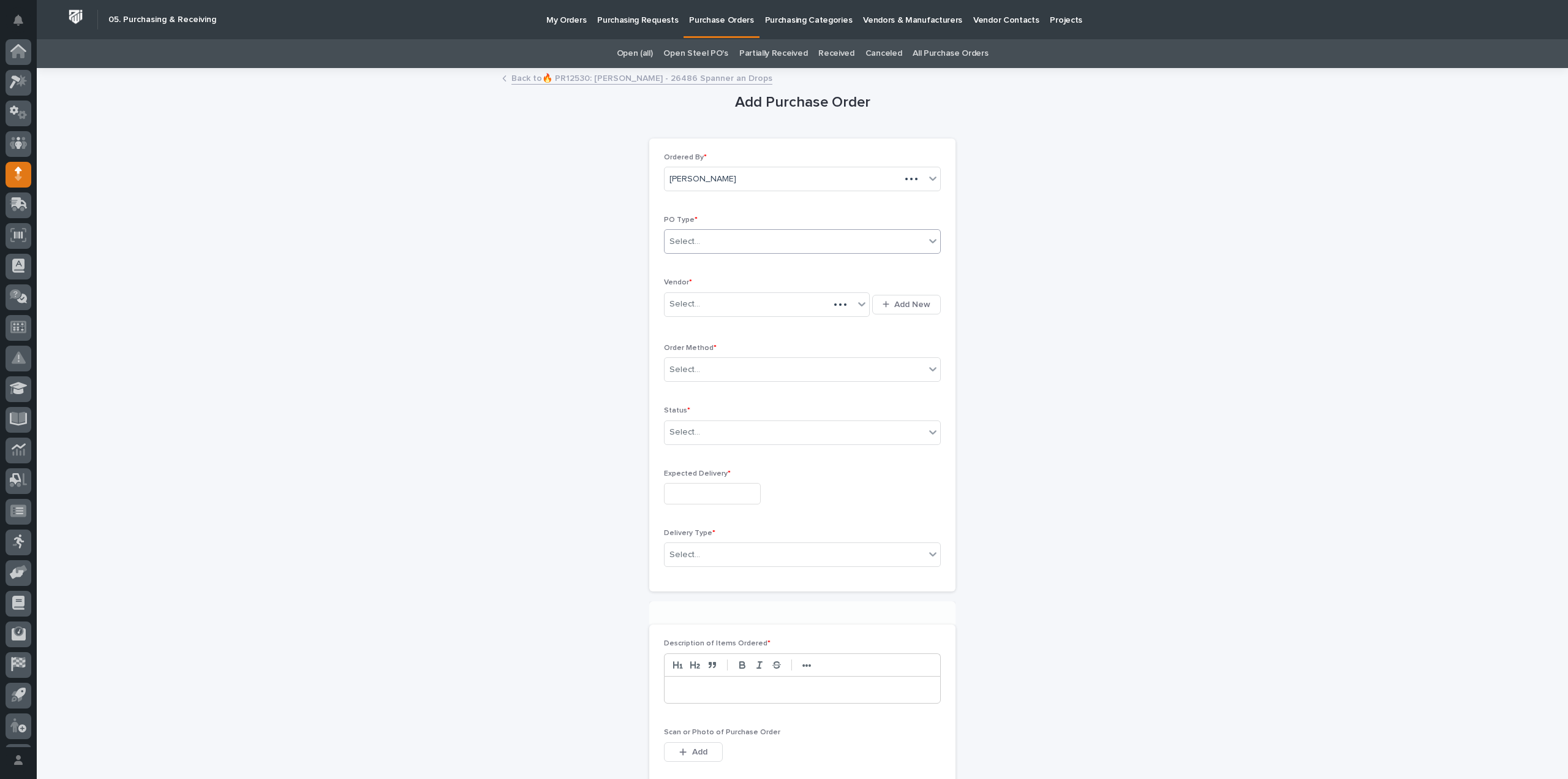
scroll to position [27, 0]
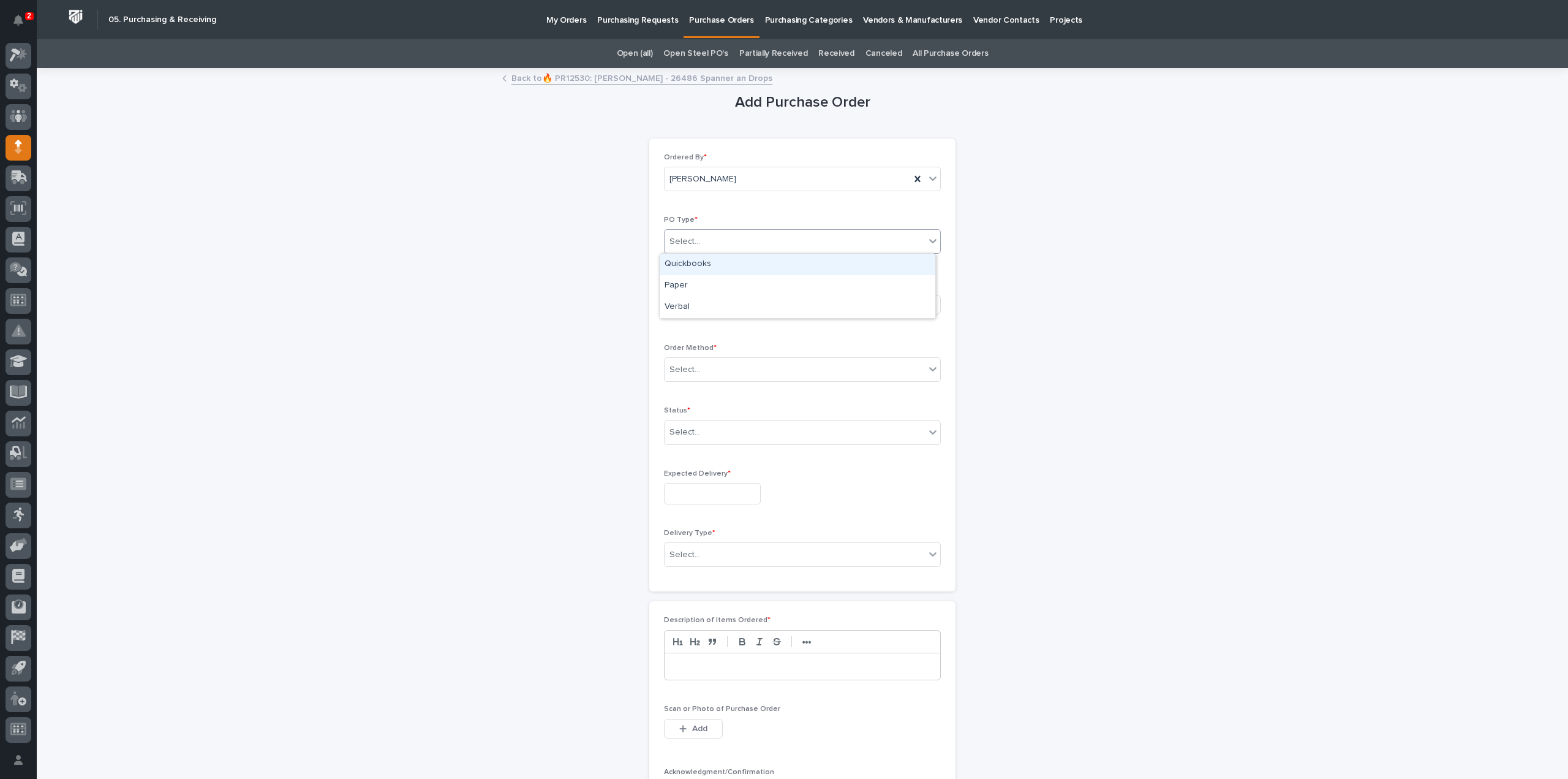
click at [779, 248] on div "Select..." at bounding box center [794, 242] width 260 height 20
click at [728, 287] on div "Paper" at bounding box center [797, 286] width 276 height 22
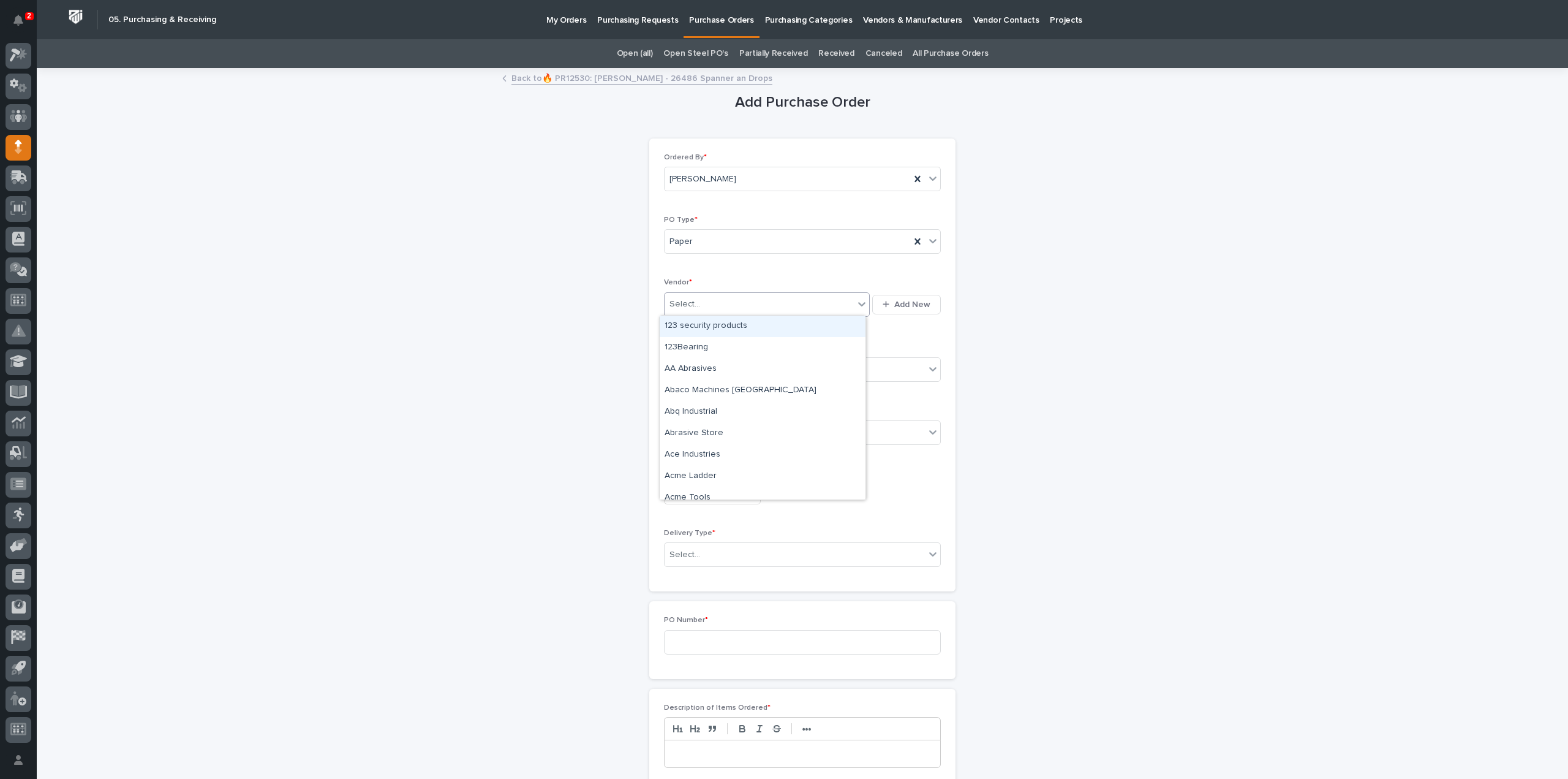
click at [722, 307] on div "Select..." at bounding box center [758, 305] width 189 height 20
type input "****"
click at [719, 329] on div "EPCO Sales" at bounding box center [763, 326] width 206 height 22
click at [701, 367] on div "Select..." at bounding box center [794, 370] width 260 height 20
click at [700, 389] on div "Online Order" at bounding box center [797, 392] width 276 height 22
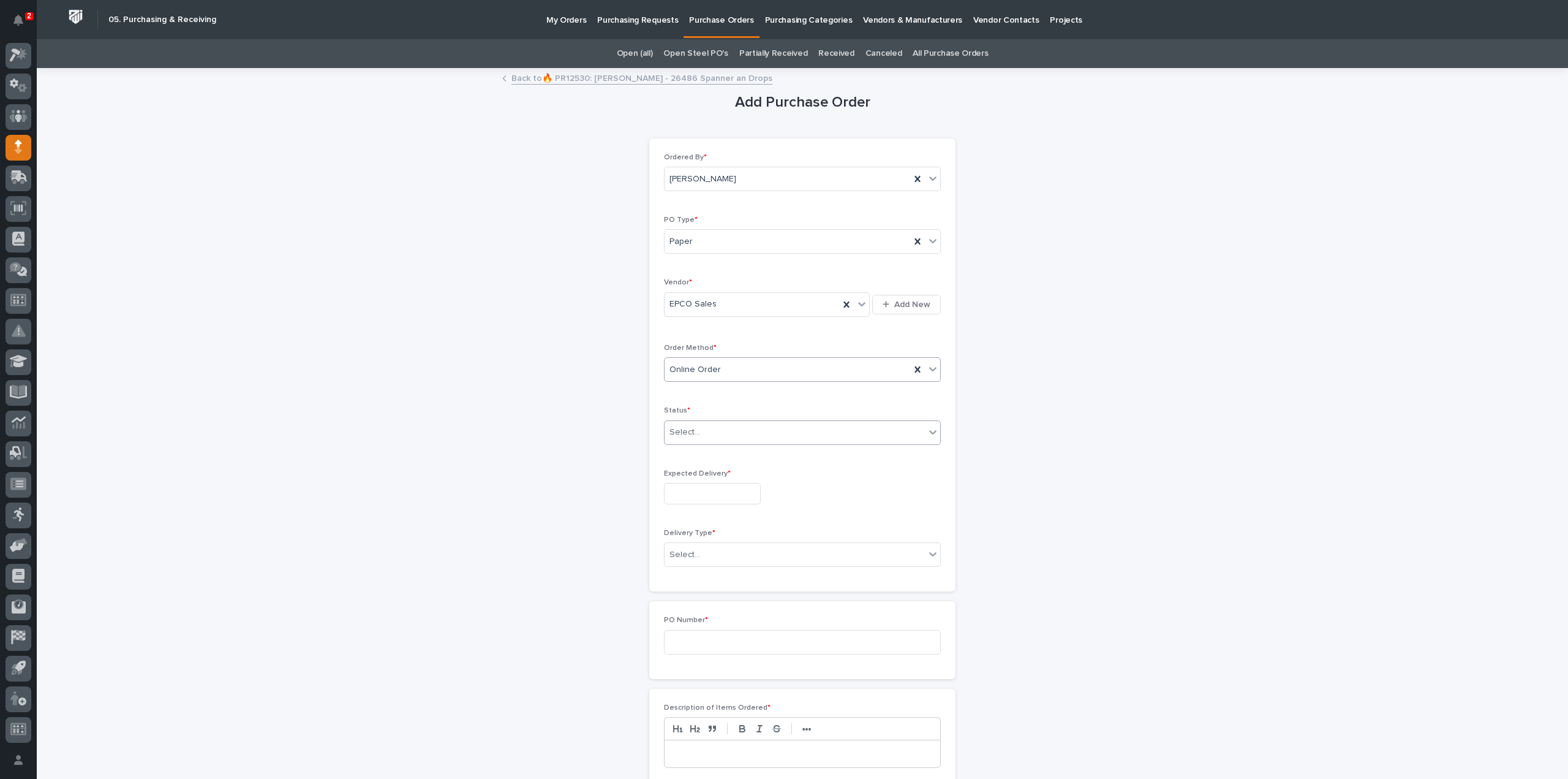
click at [702, 431] on input "text" at bounding box center [702, 432] width 1 height 10
click at [697, 477] on div "Submitted" at bounding box center [797, 475] width 276 height 22
click at [700, 488] on input "text" at bounding box center [712, 494] width 96 height 22
click at [710, 394] on div "15" at bounding box center [704, 391] width 17 height 17
type input "**********"
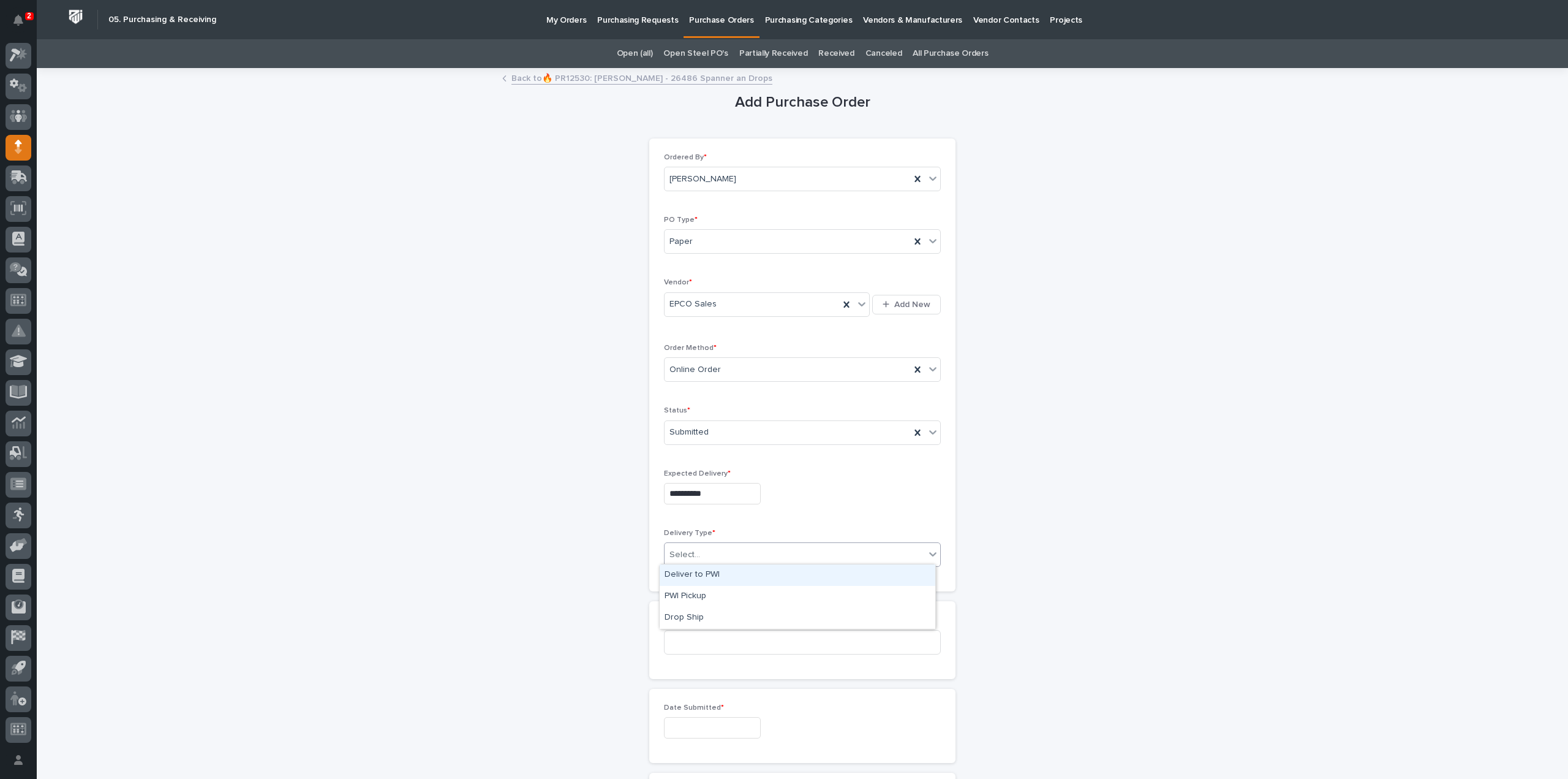
click at [687, 558] on div "Select..." at bounding box center [794, 555] width 260 height 20
click at [689, 574] on div "Deliver to PWI" at bounding box center [797, 575] width 276 height 22
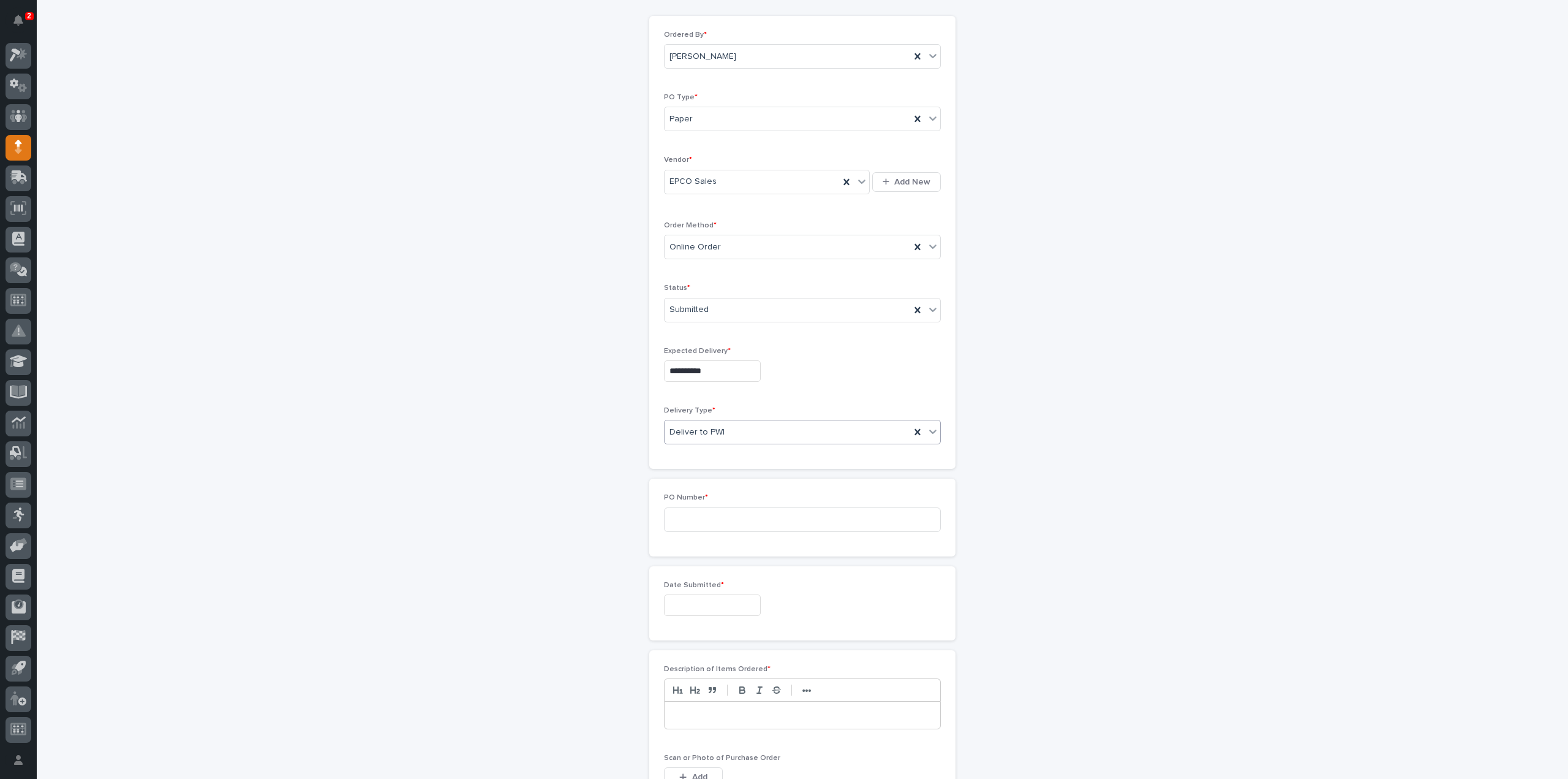
scroll to position [245, 0]
click at [677, 396] on input at bounding box center [802, 397] width 277 height 24
type input "3207RB"
click at [743, 484] on input "text" at bounding box center [712, 482] width 96 height 22
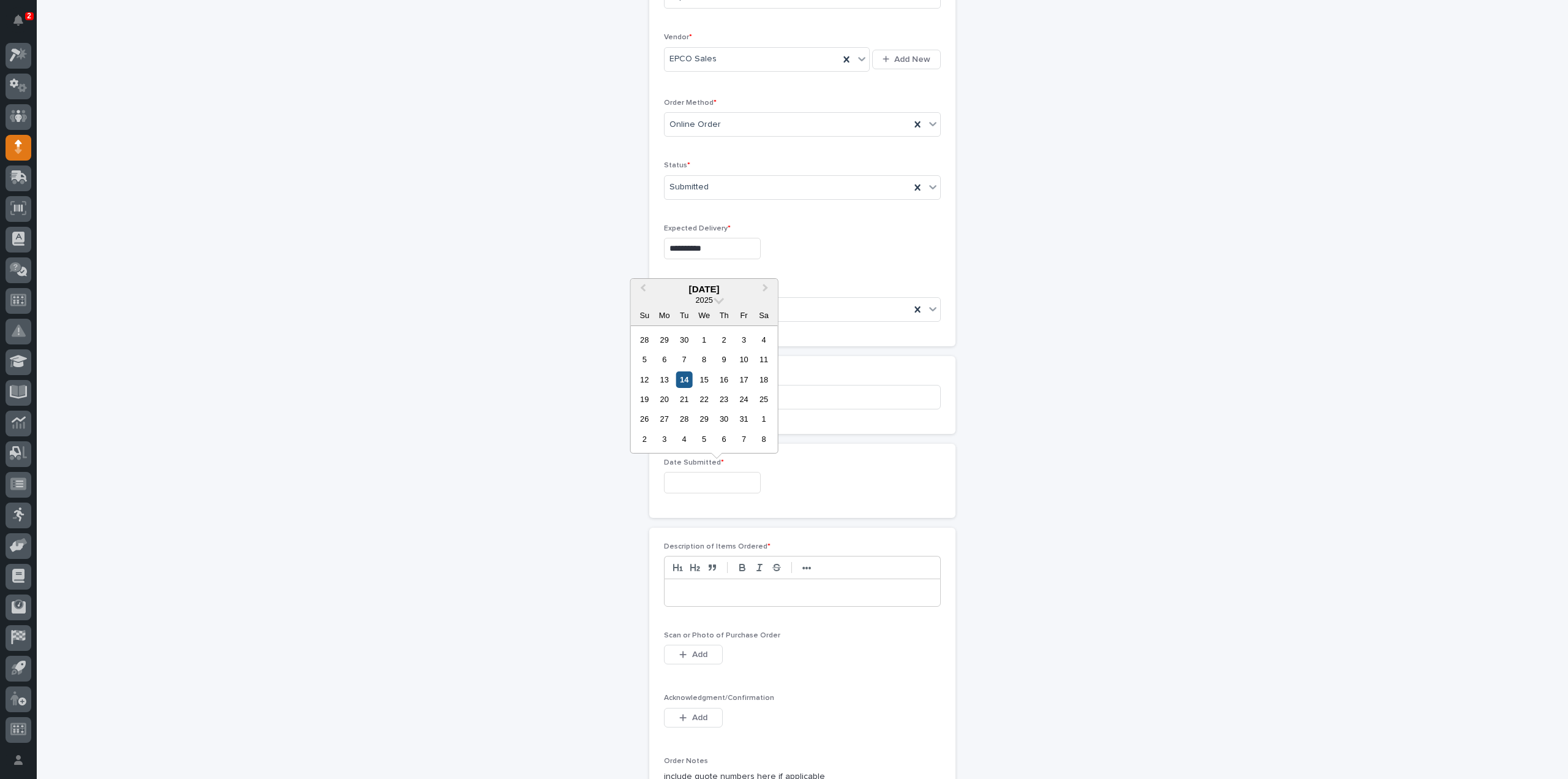
click at [682, 374] on div "14" at bounding box center [684, 379] width 17 height 17
type input "**********"
click at [698, 593] on p at bounding box center [802, 593] width 257 height 12
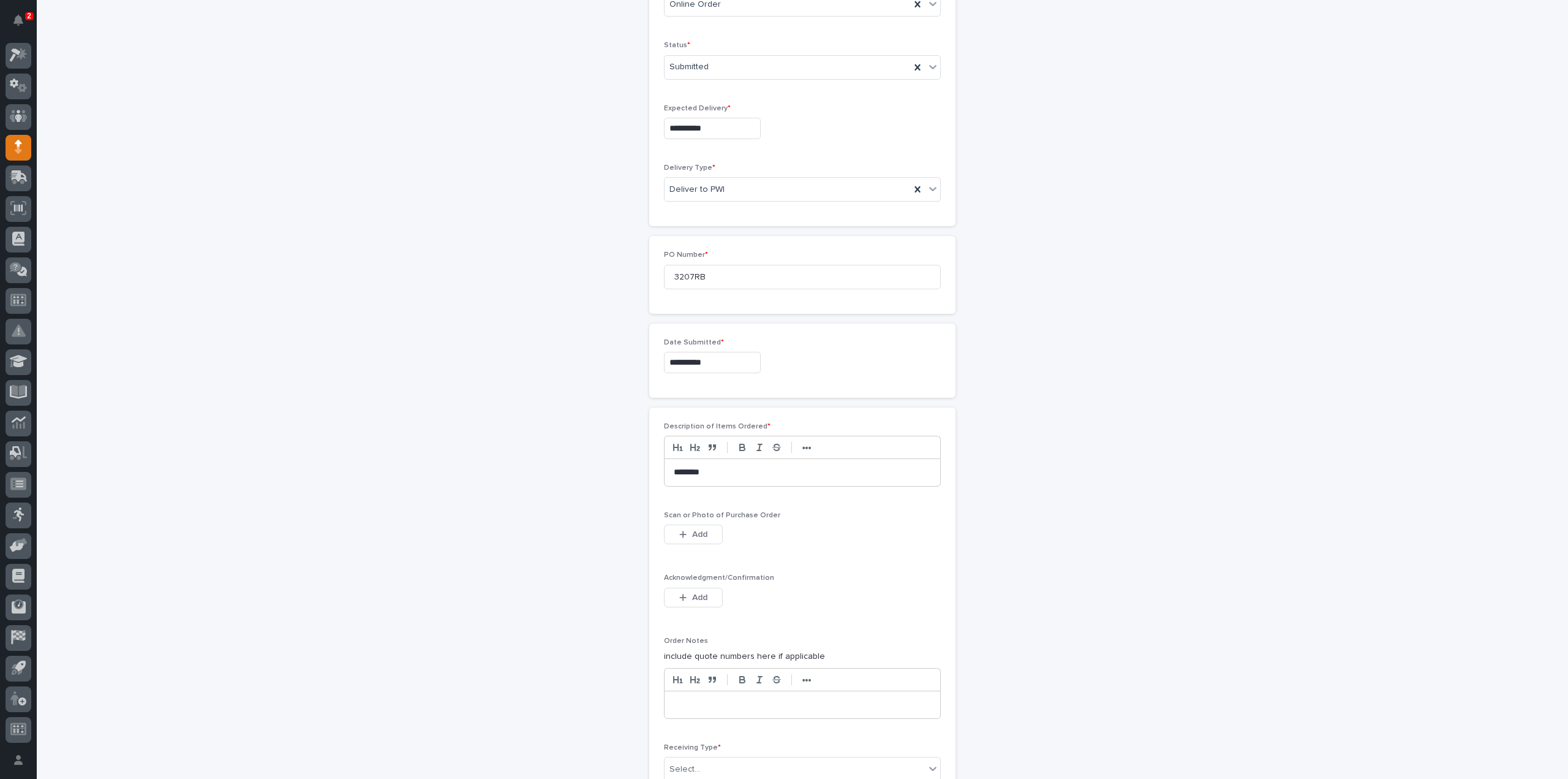
scroll to position [368, 0]
click at [695, 530] on span "Add" at bounding box center [699, 531] width 15 height 11
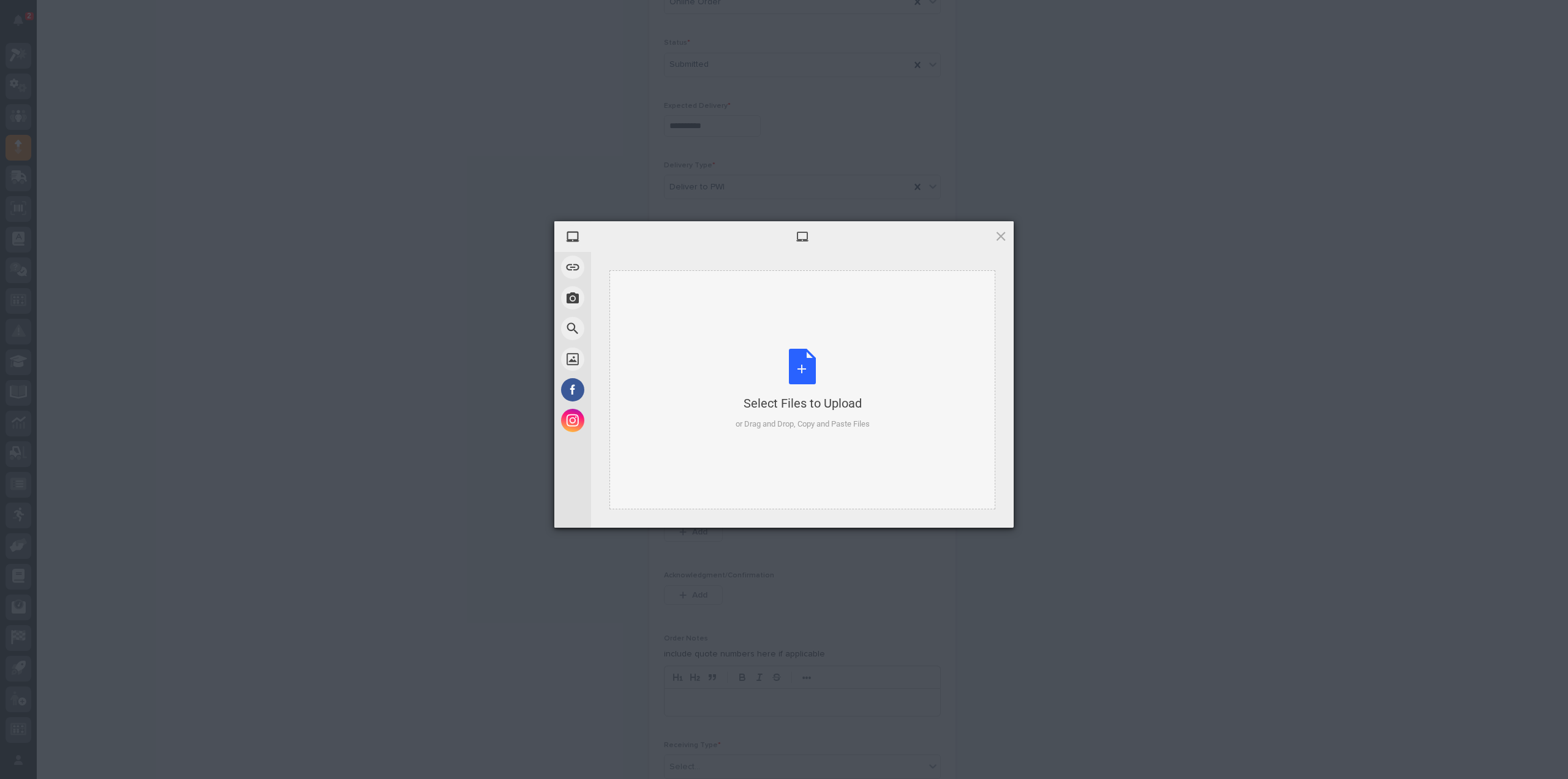
click at [807, 383] on div "Select Files to Upload or Drag and Drop, Copy and Paste Files" at bounding box center [802, 389] width 134 height 81
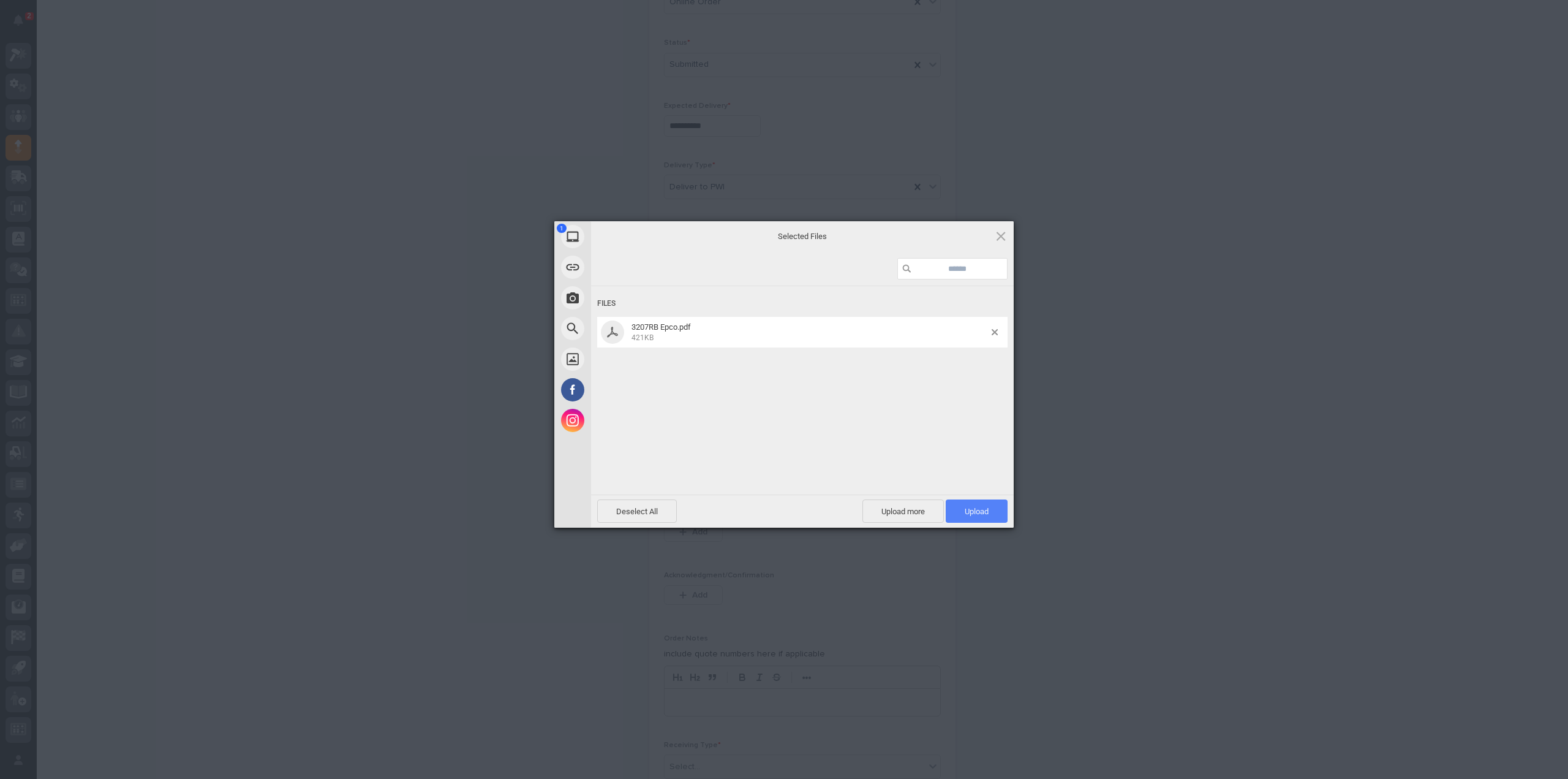
click at [962, 508] on span "Upload 1" at bounding box center [976, 511] width 62 height 23
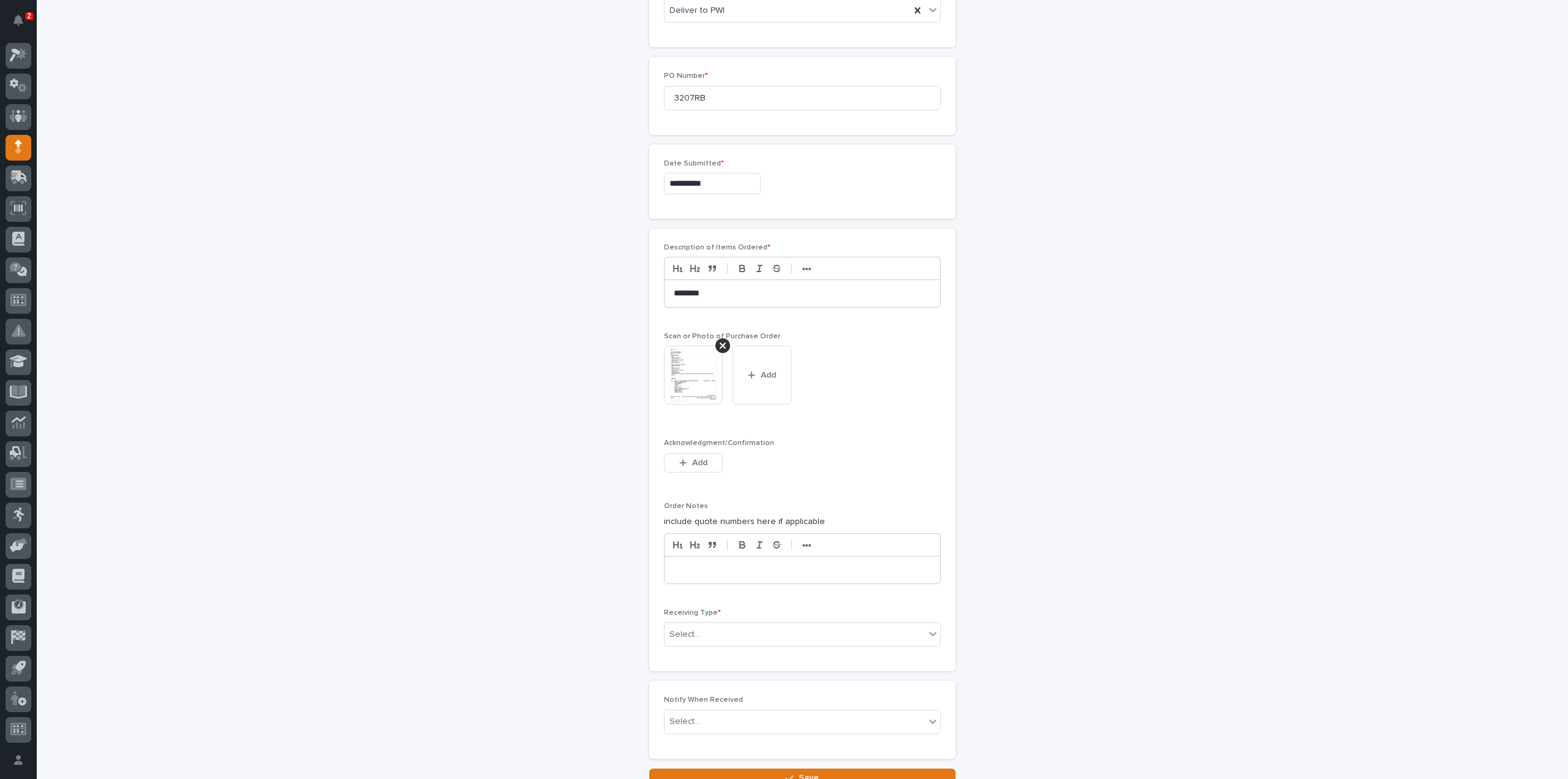
scroll to position [644, 0]
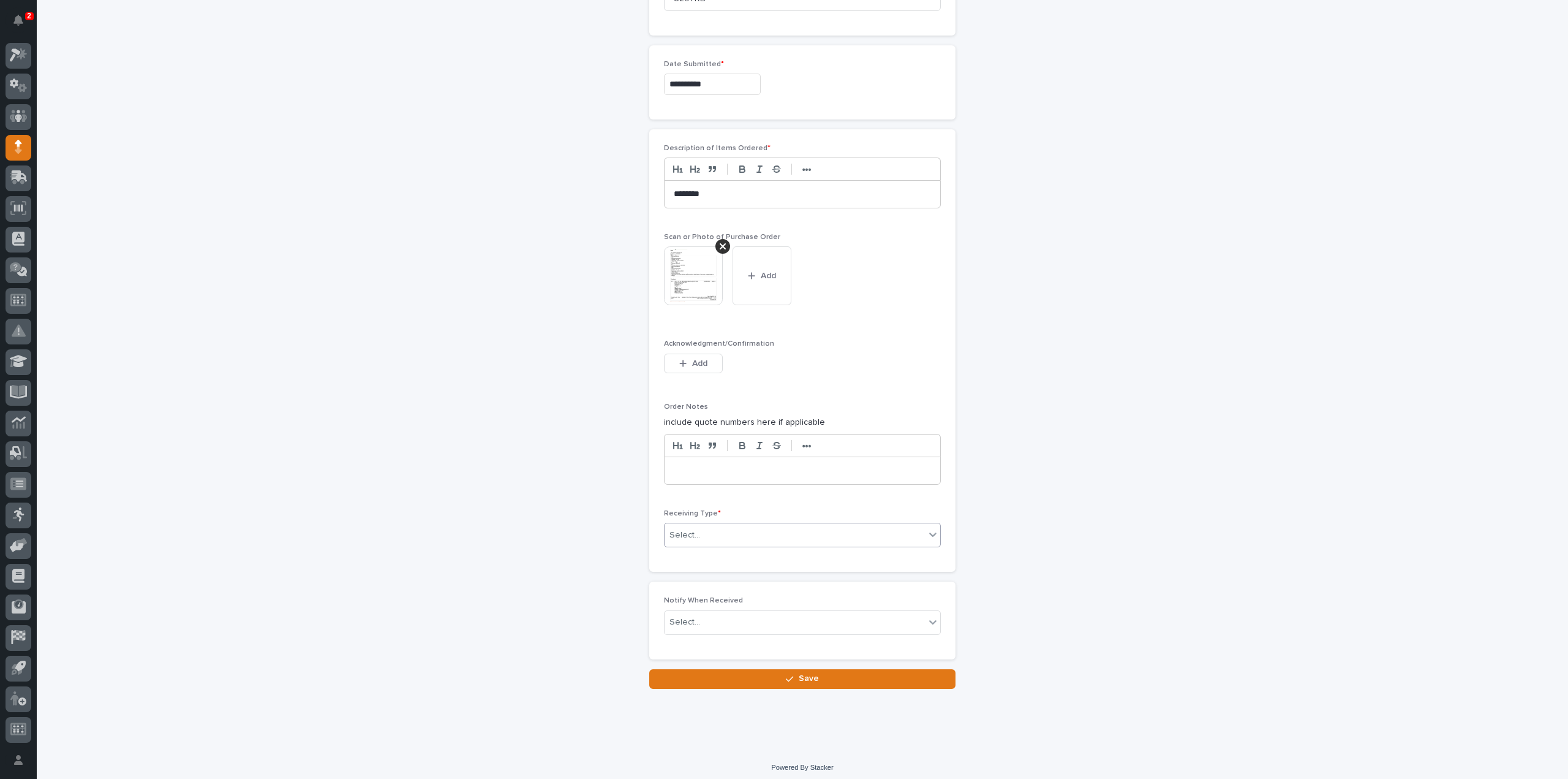
click at [720, 535] on div "Select..." at bounding box center [794, 535] width 260 height 20
click at [706, 613] on div "Deliver to" at bounding box center [797, 618] width 276 height 22
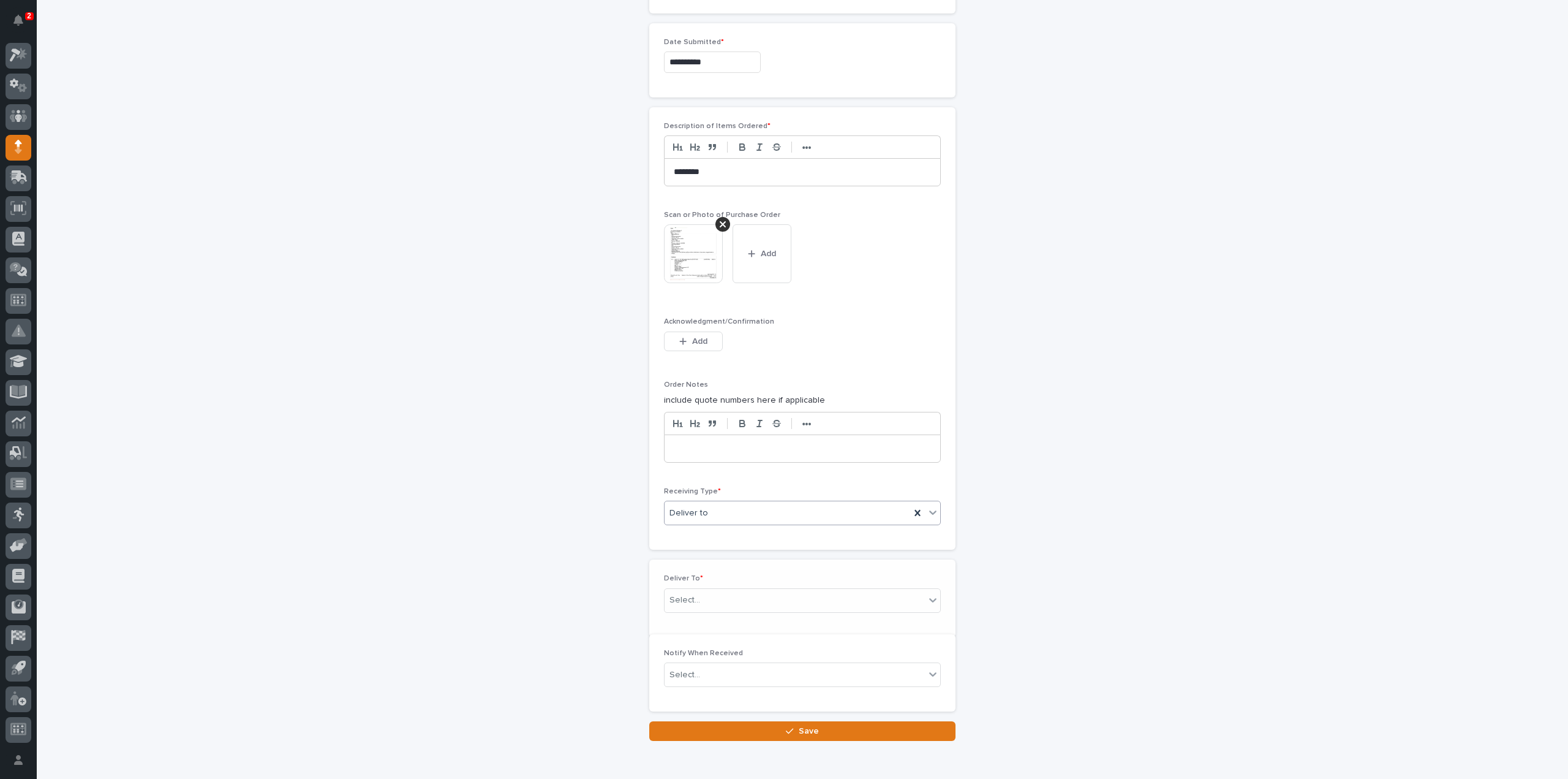
scroll to position [687, 0]
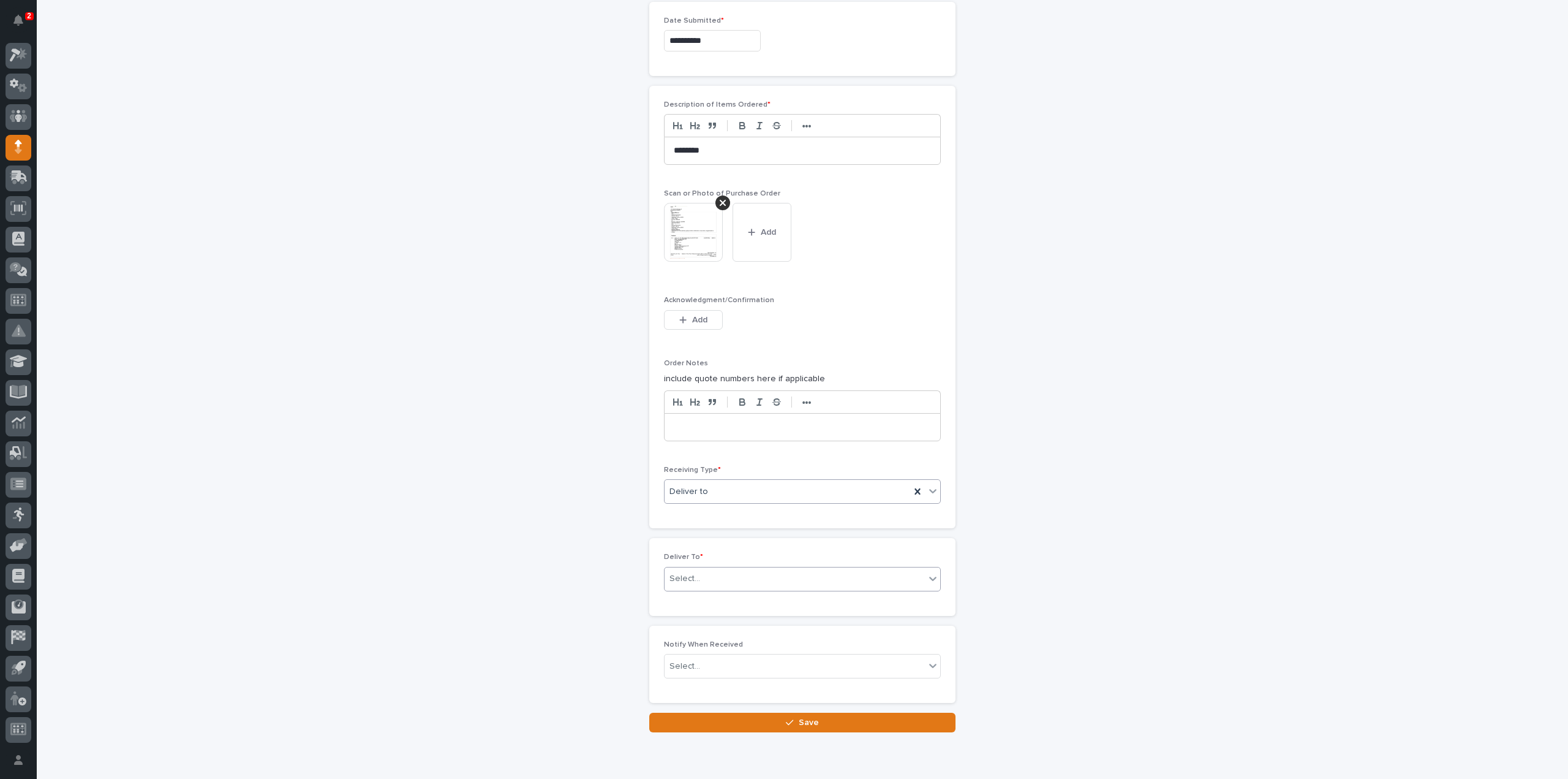
click at [689, 578] on div "Select..." at bounding box center [684, 579] width 31 height 13
type input "****"
click at [694, 595] on div "[PERSON_NAME]" at bounding box center [797, 597] width 276 height 22
click at [698, 659] on div "Select..." at bounding box center [794, 667] width 260 height 20
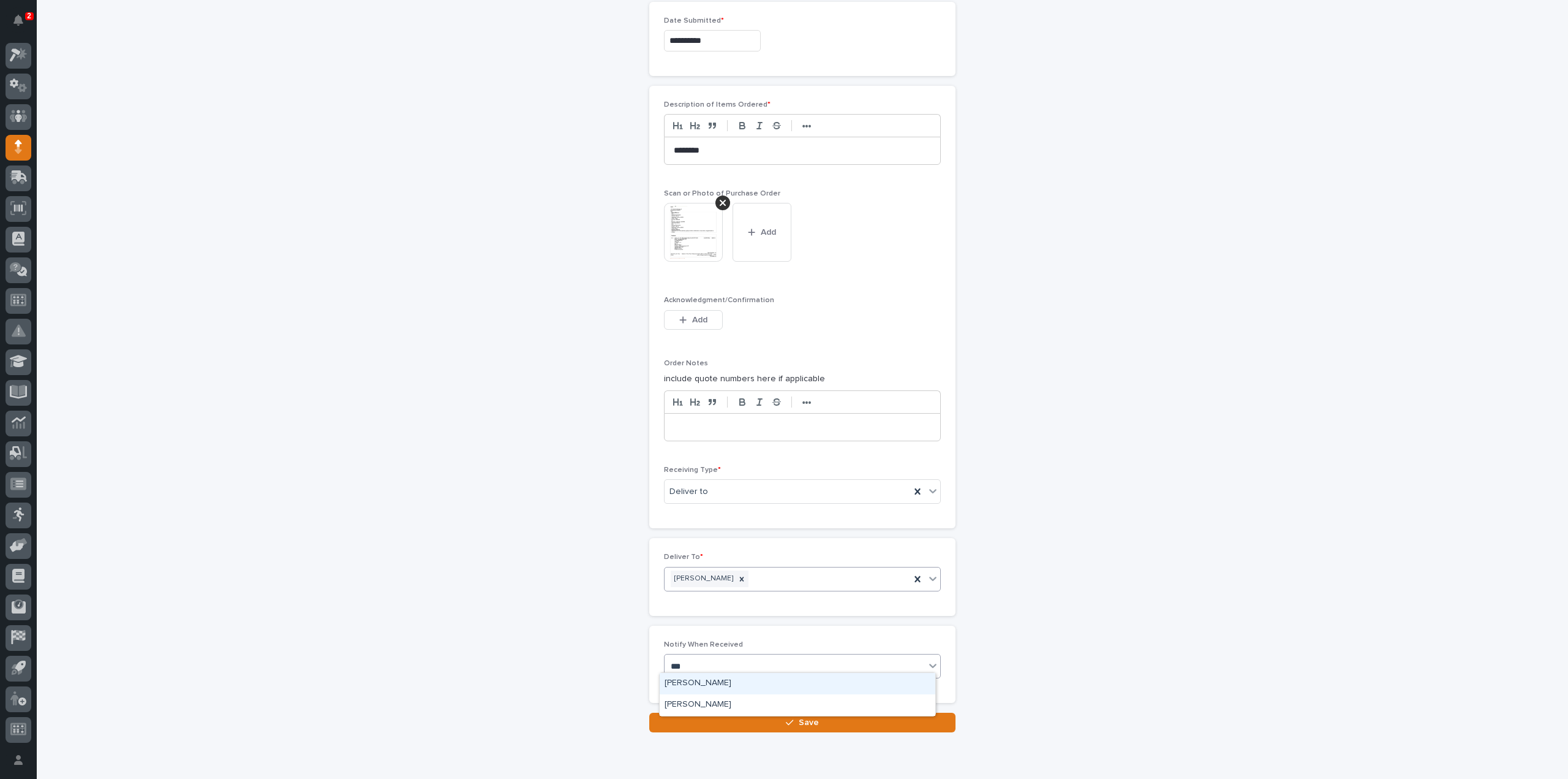
type input "****"
click at [709, 681] on div "[PERSON_NAME]" at bounding box center [797, 684] width 276 height 22
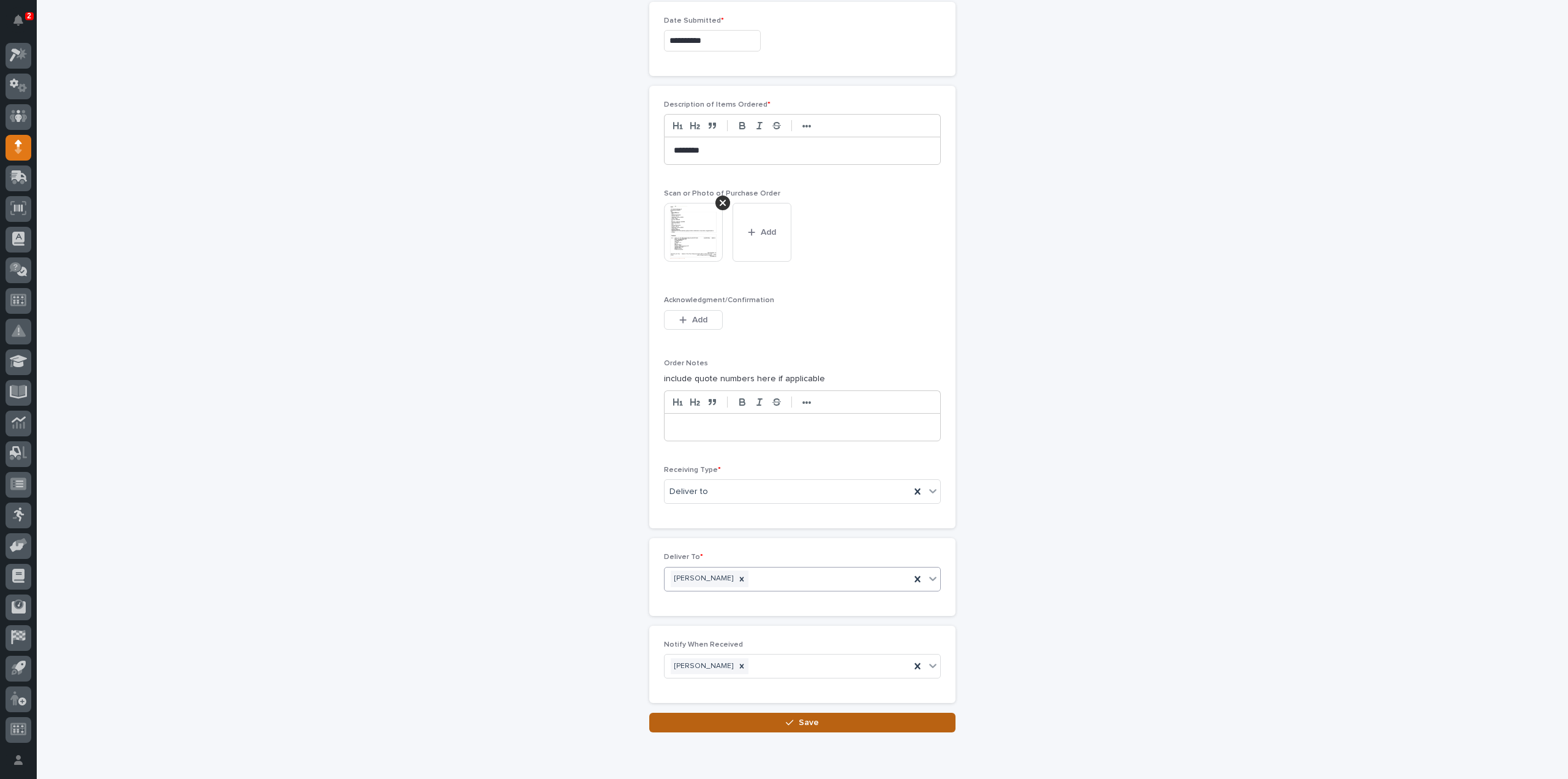
click at [708, 716] on button "Save" at bounding box center [802, 722] width 307 height 19
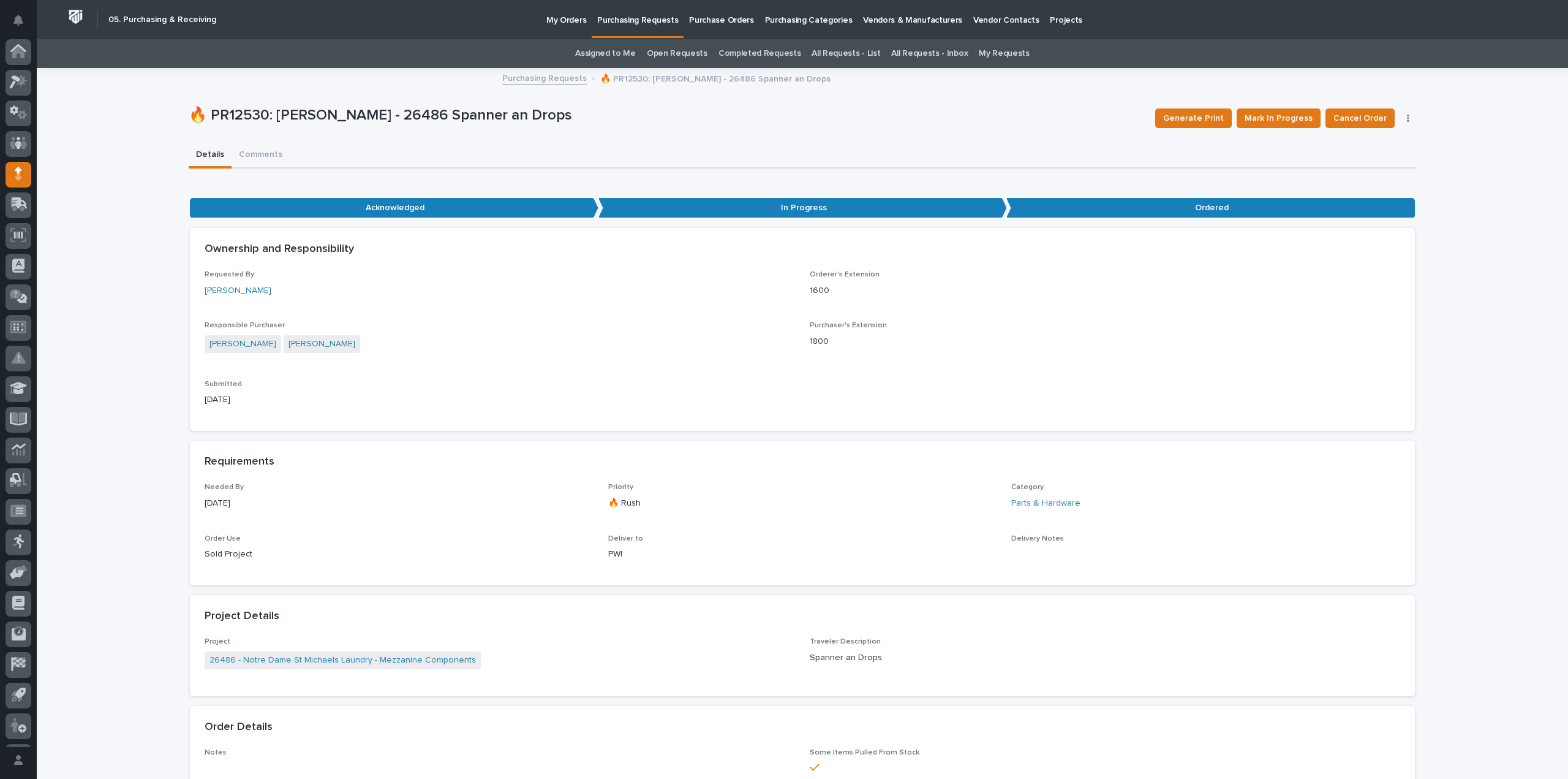
scroll to position [27, 0]
click at [633, 53] on link "Assigned to Me" at bounding box center [605, 53] width 60 height 29
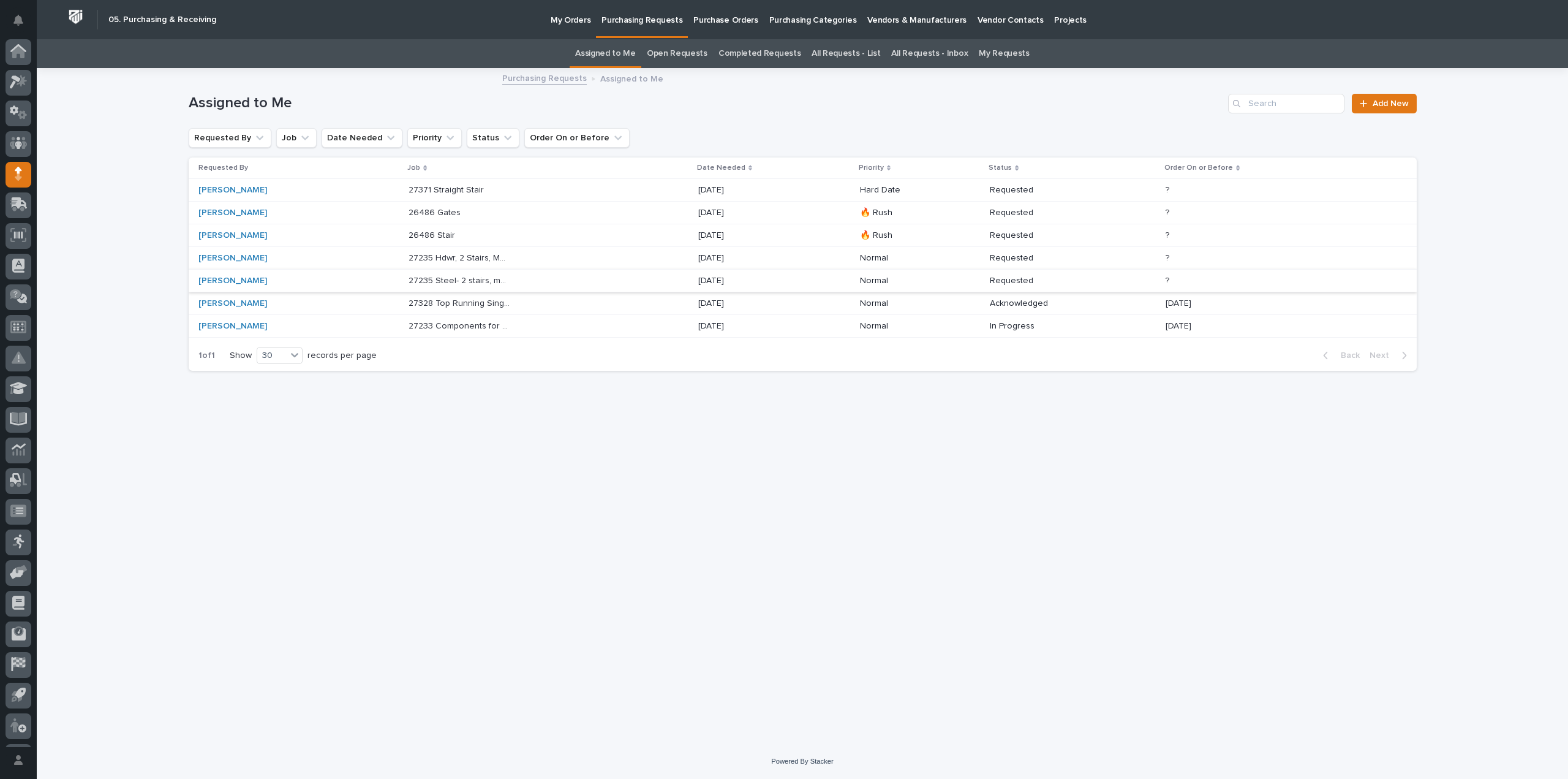
scroll to position [27, 0]
click at [479, 284] on p "27235 Steel- 2 stairs, mezz guardrail" at bounding box center [461, 280] width 105 height 13
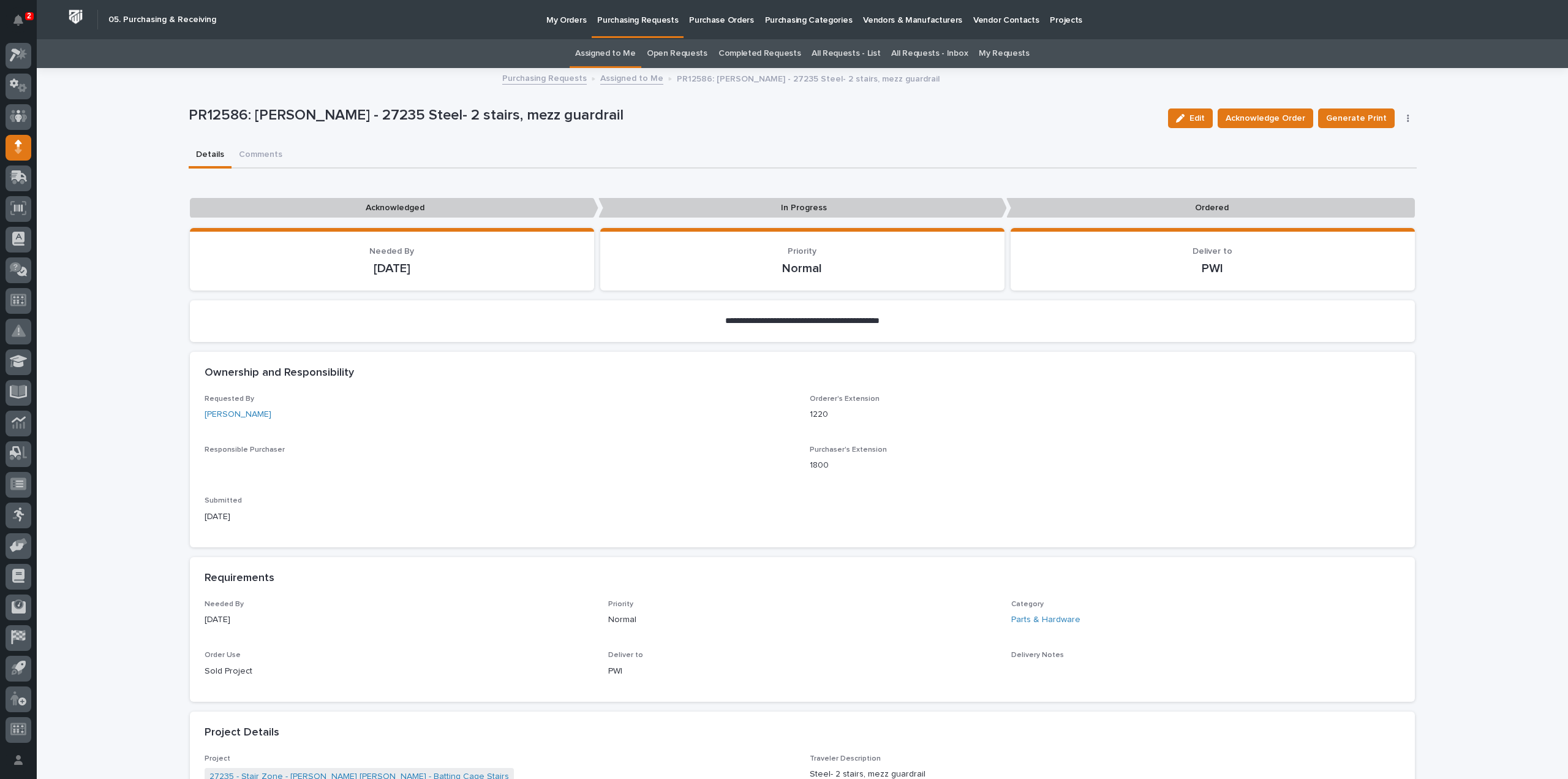
scroll to position [613, 0]
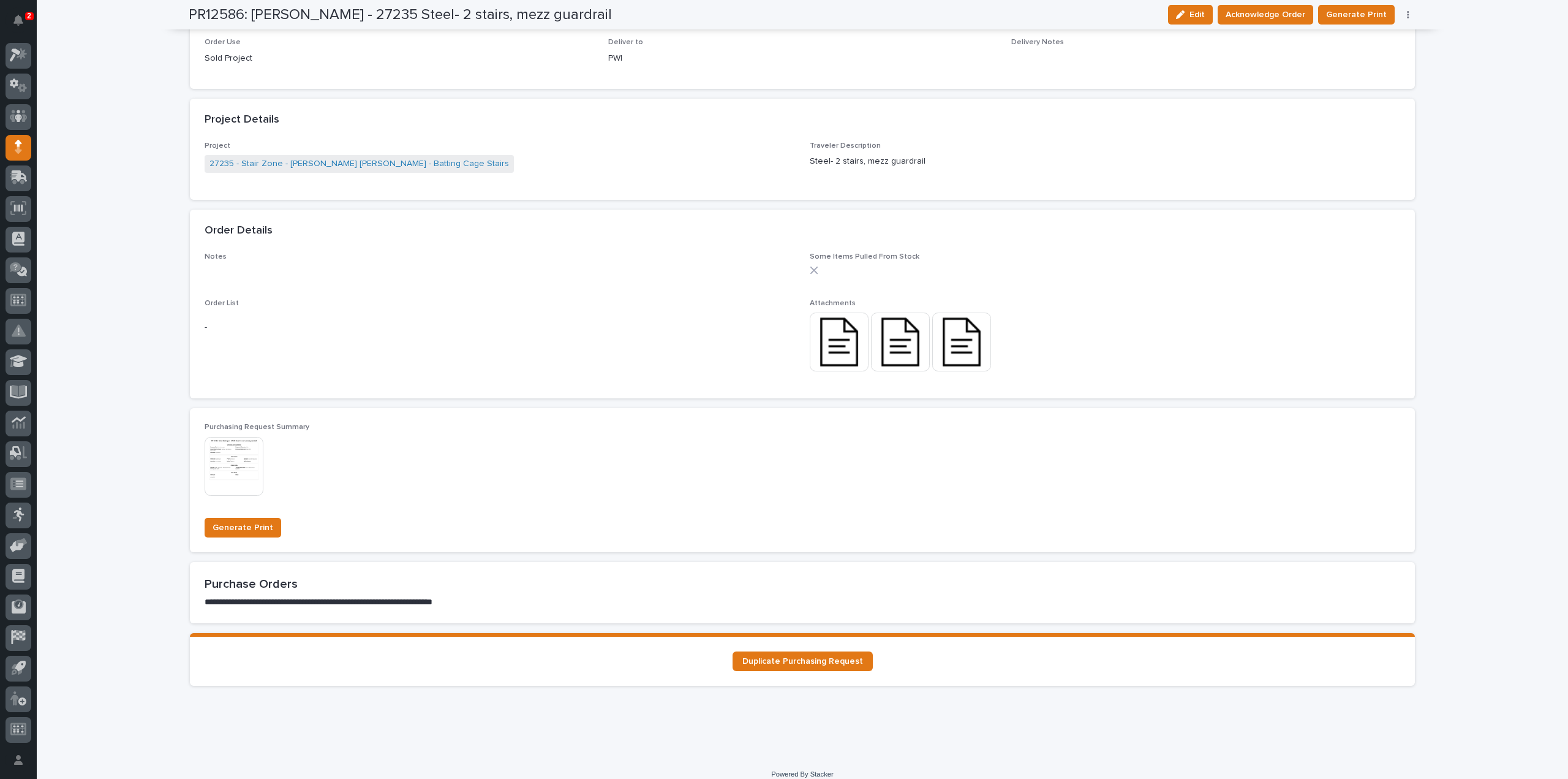
click at [836, 355] on img at bounding box center [839, 342] width 59 height 59
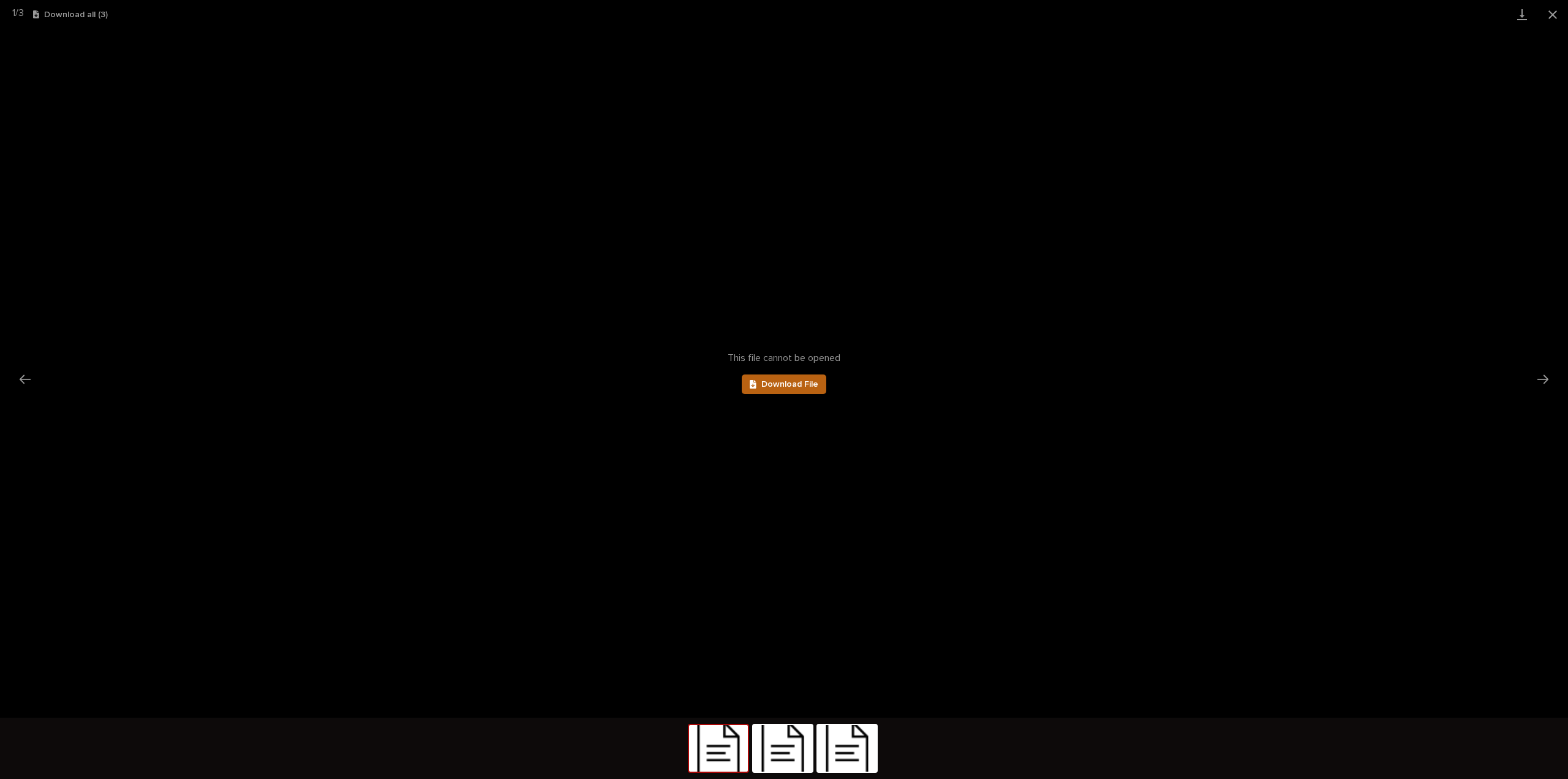
click at [774, 378] on link "Download File" at bounding box center [784, 384] width 84 height 19
click at [1536, 381] on button "Next slide" at bounding box center [1543, 379] width 26 height 24
click at [757, 382] on div at bounding box center [756, 384] width 12 height 9
click at [1536, 382] on button "Next slide" at bounding box center [1543, 379] width 26 height 24
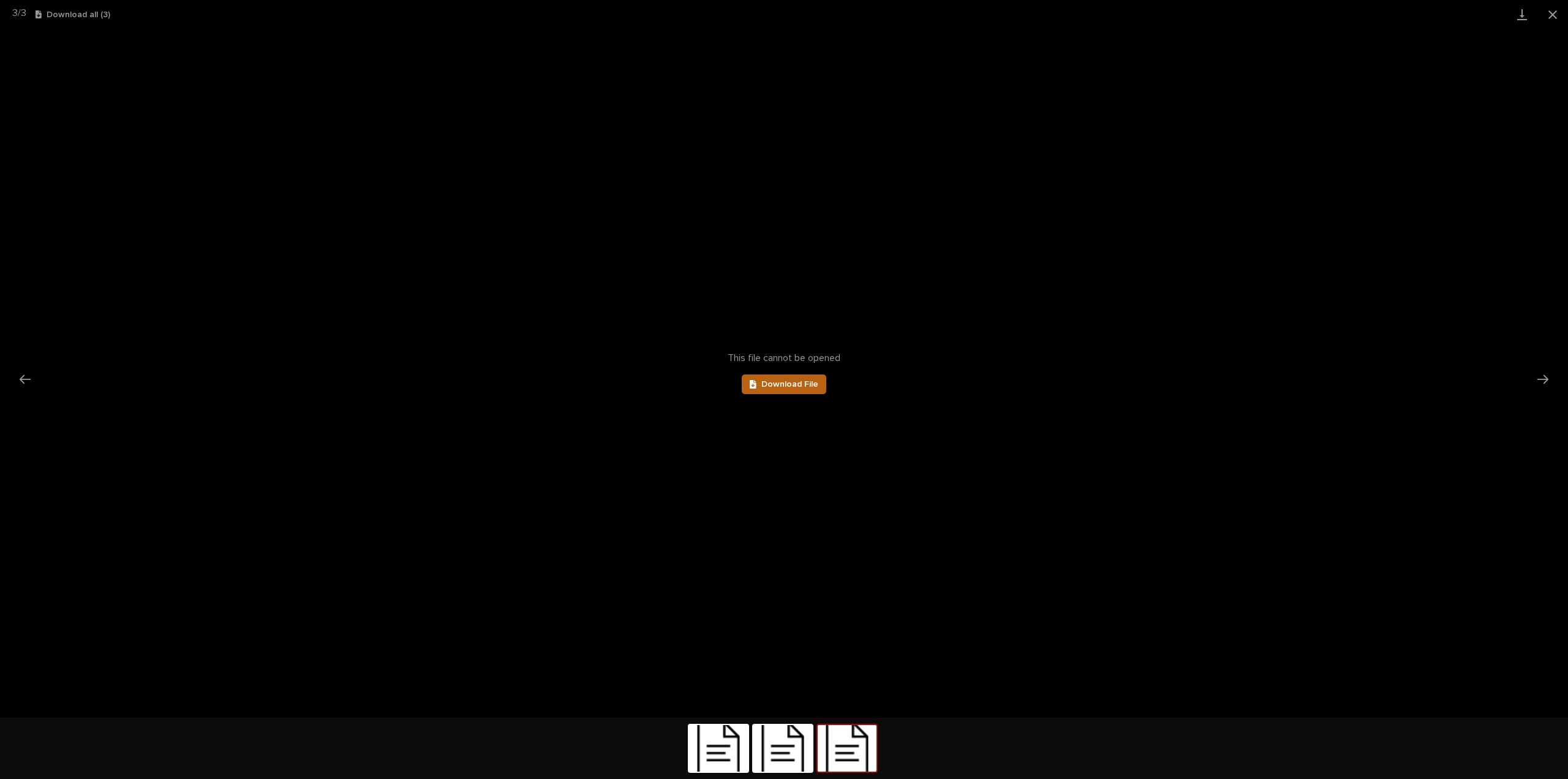
click at [779, 388] on span "Download File" at bounding box center [789, 384] width 57 height 9
click at [1553, 12] on button "Close gallery" at bounding box center [1552, 14] width 31 height 29
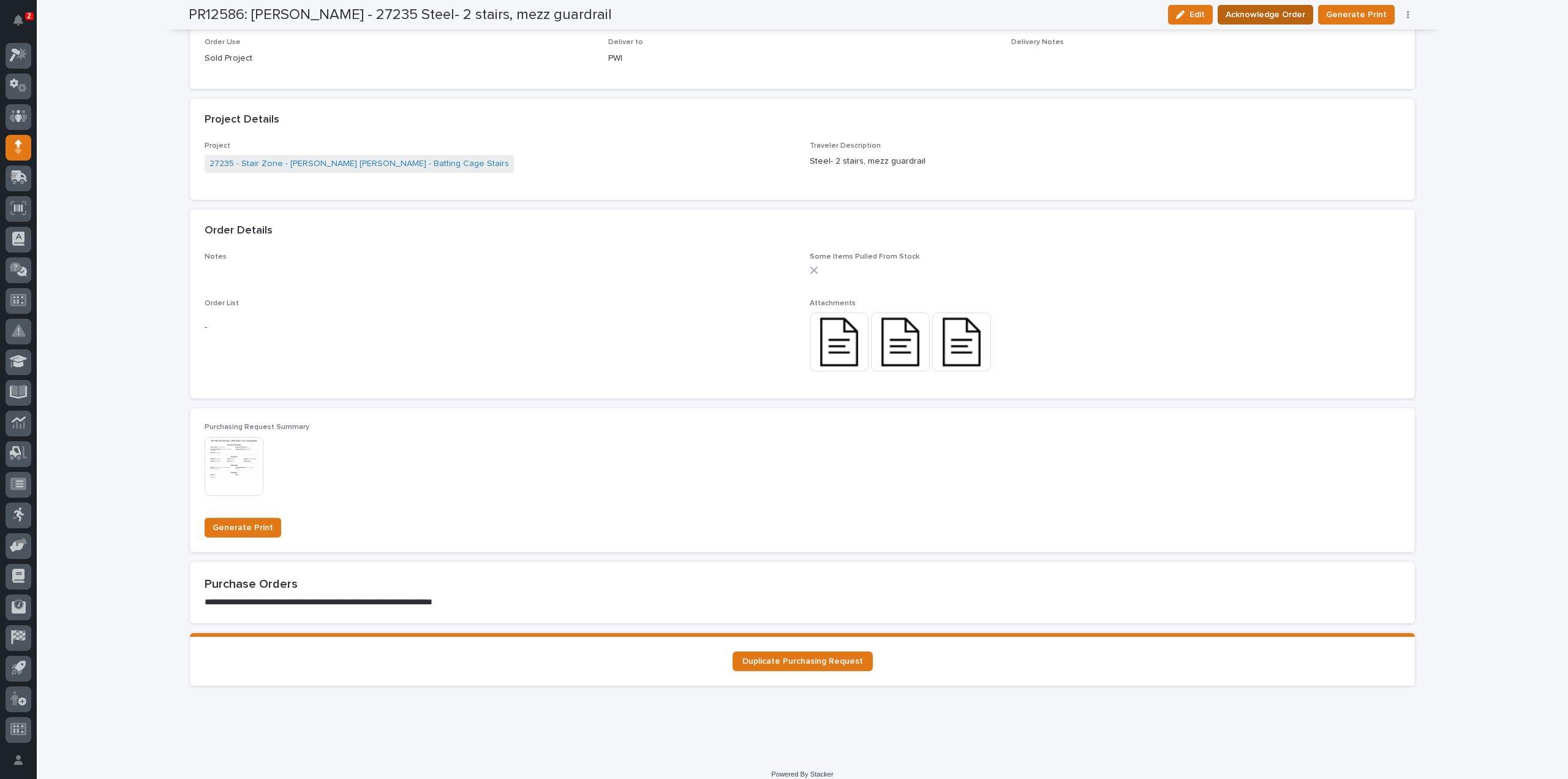
click at [1274, 17] on span "Acknowledge Order" at bounding box center [1265, 14] width 80 height 14
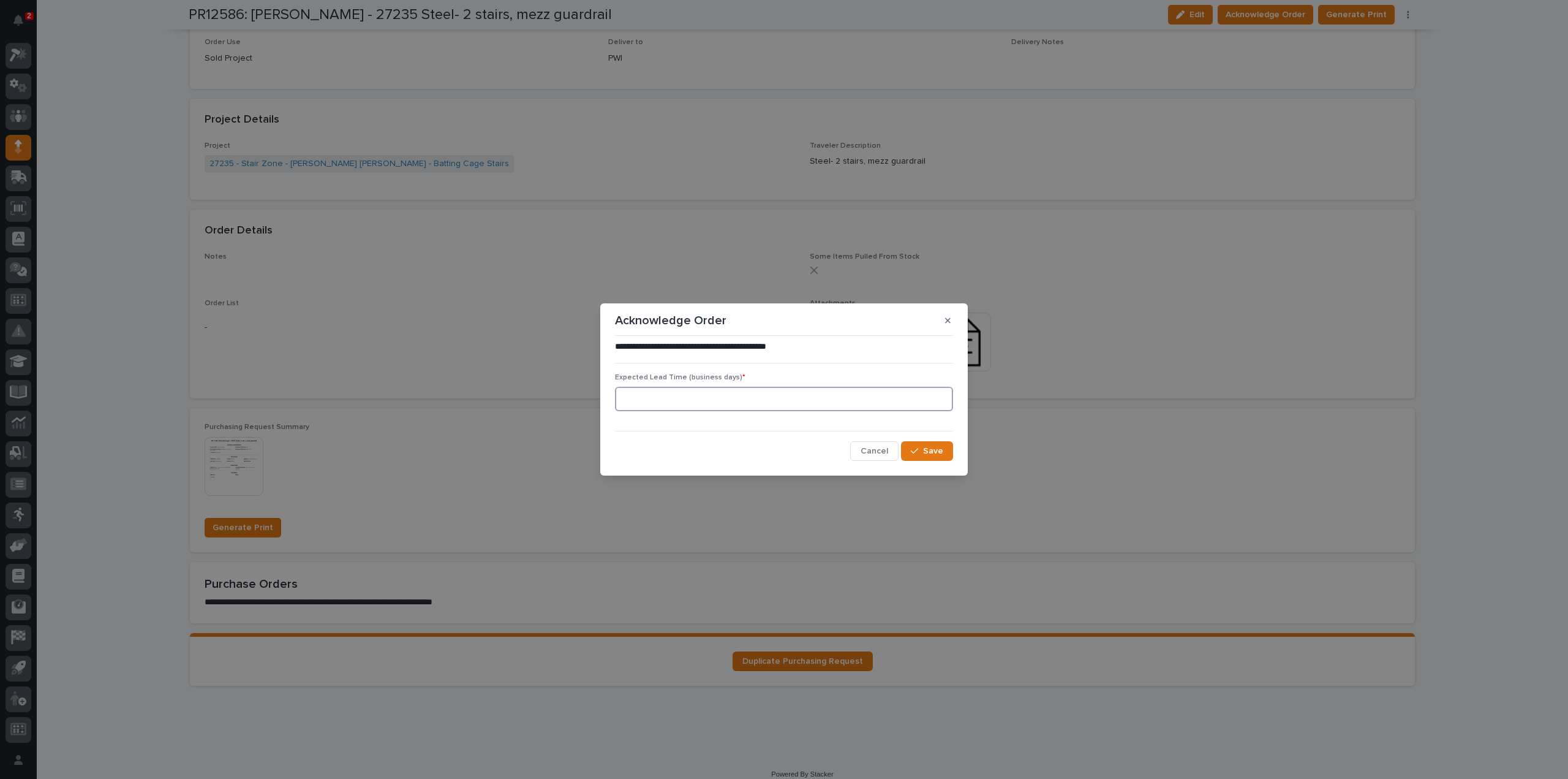
click at [749, 399] on input at bounding box center [784, 399] width 338 height 24
type input "0"
click at [925, 454] on span "Save" at bounding box center [933, 451] width 20 height 11
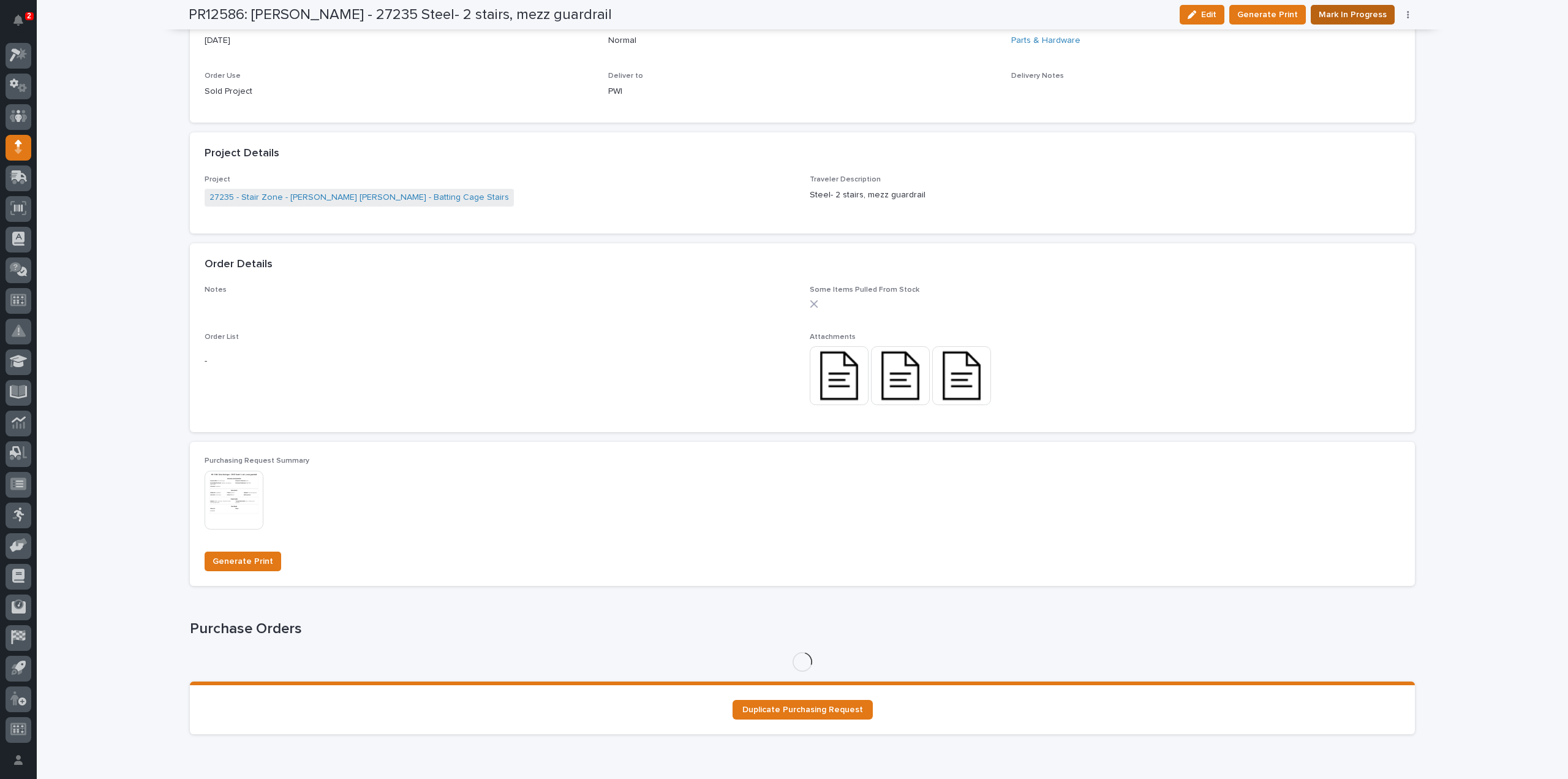
scroll to position [722, 0]
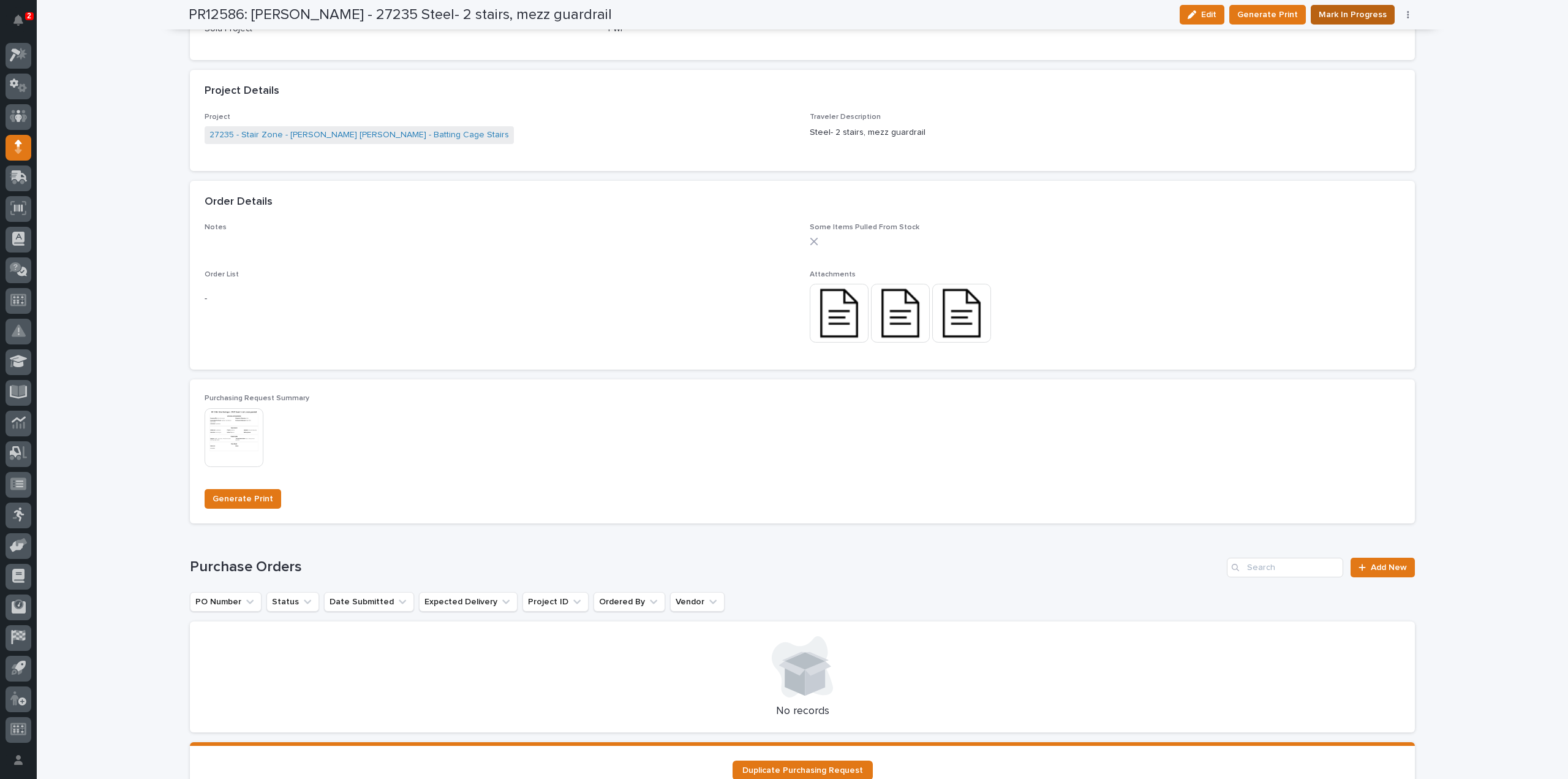
click at [1341, 17] on span "Mark In Progress" at bounding box center [1352, 14] width 68 height 14
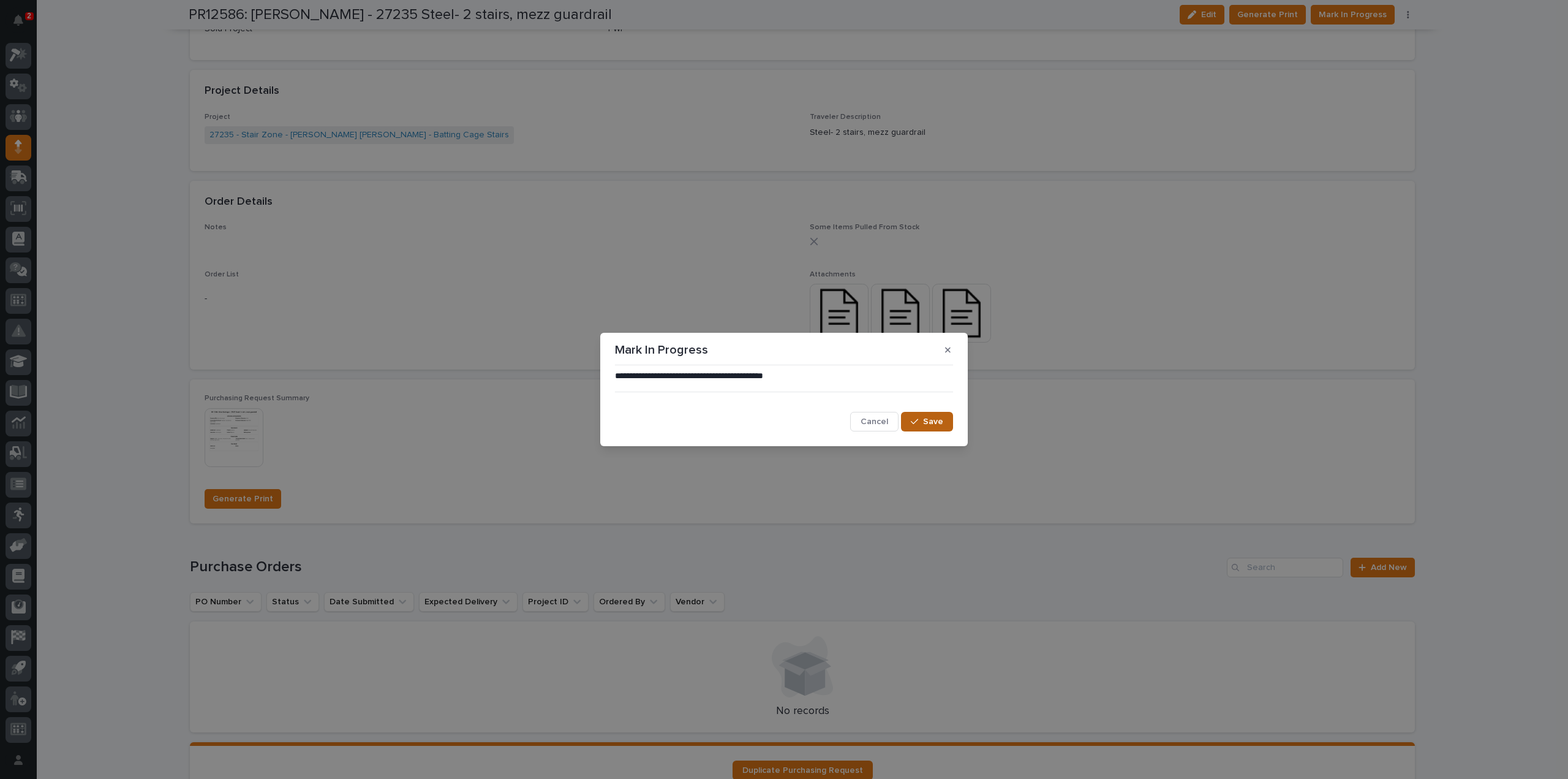
click at [948, 425] on button "Save" at bounding box center [927, 421] width 52 height 19
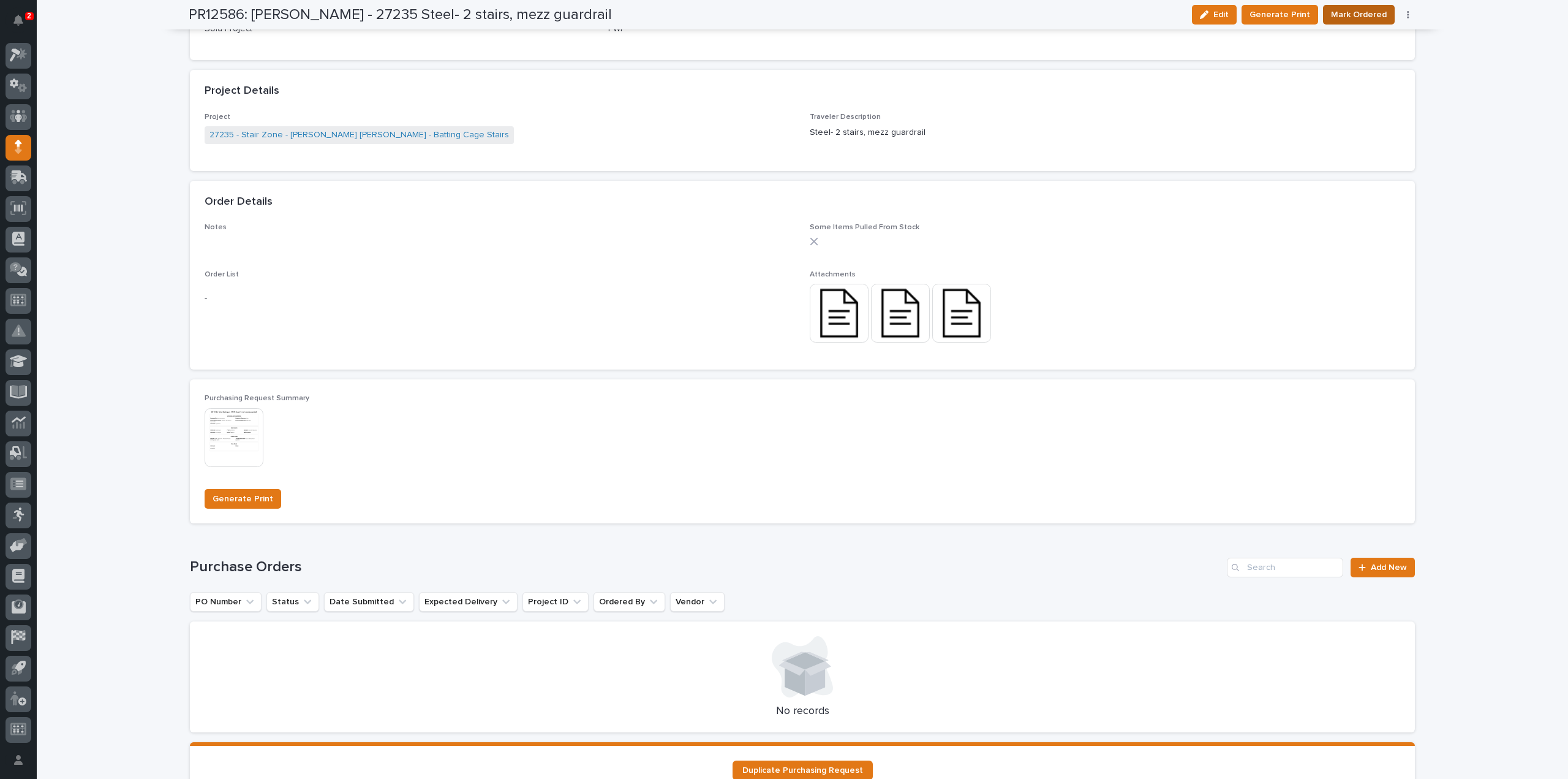
click at [1368, 12] on span "Mark Ordered" at bounding box center [1358, 14] width 55 height 14
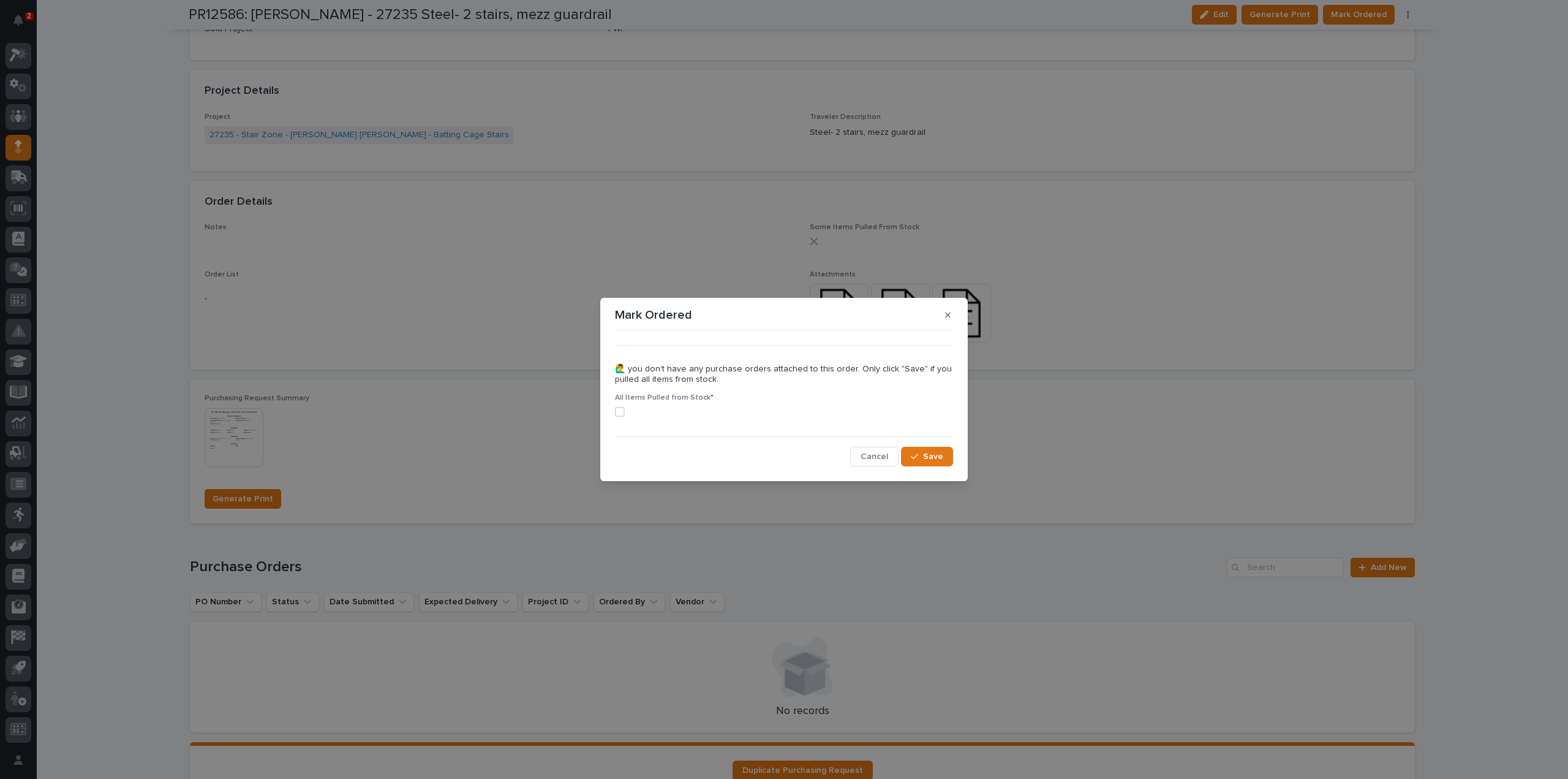
click at [622, 409] on span at bounding box center [620, 412] width 10 height 10
click at [947, 460] on button "Save" at bounding box center [927, 456] width 52 height 19
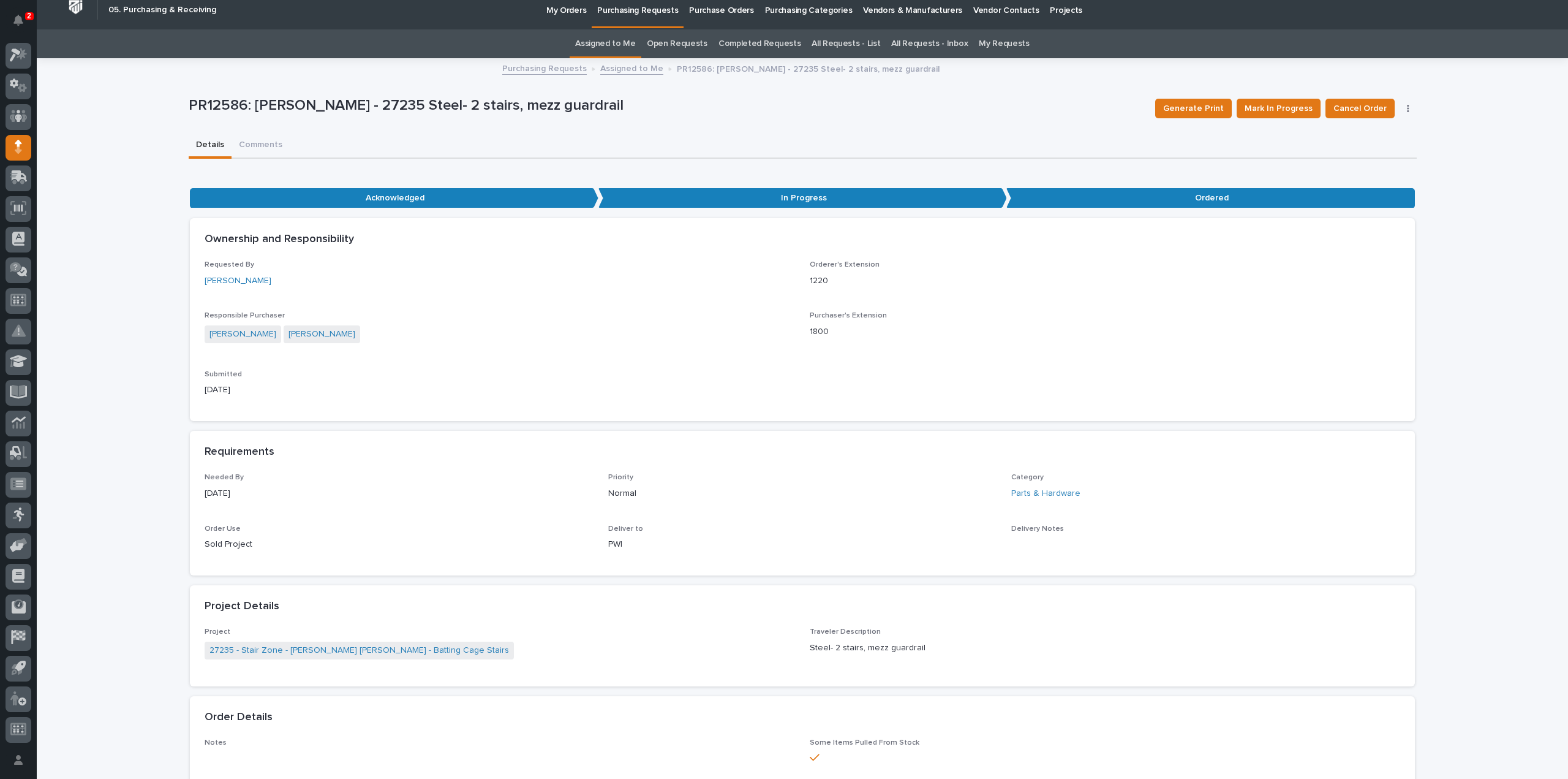
scroll to position [0, 0]
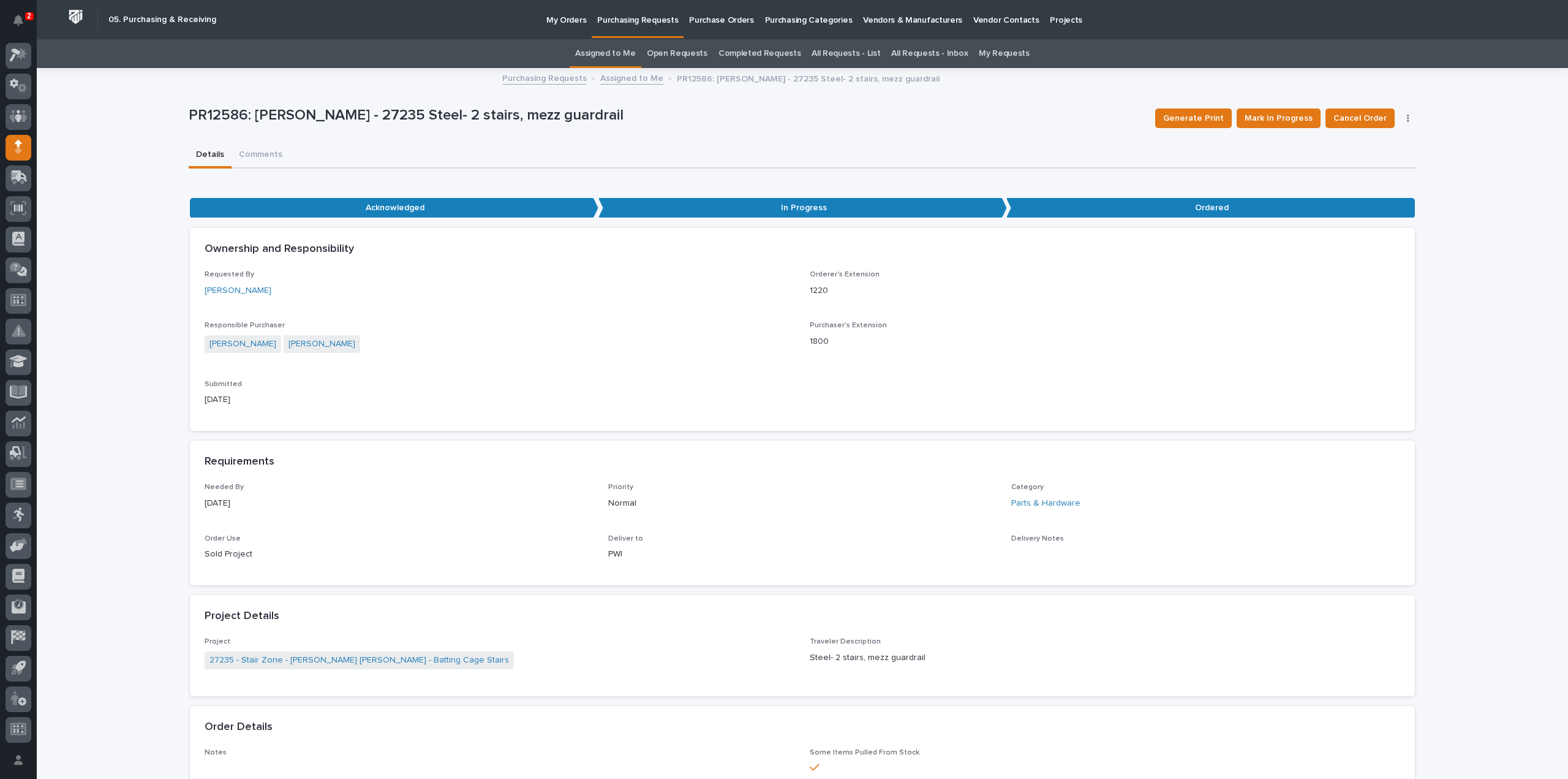
click at [635, 50] on link "Assigned to Me" at bounding box center [605, 53] width 60 height 29
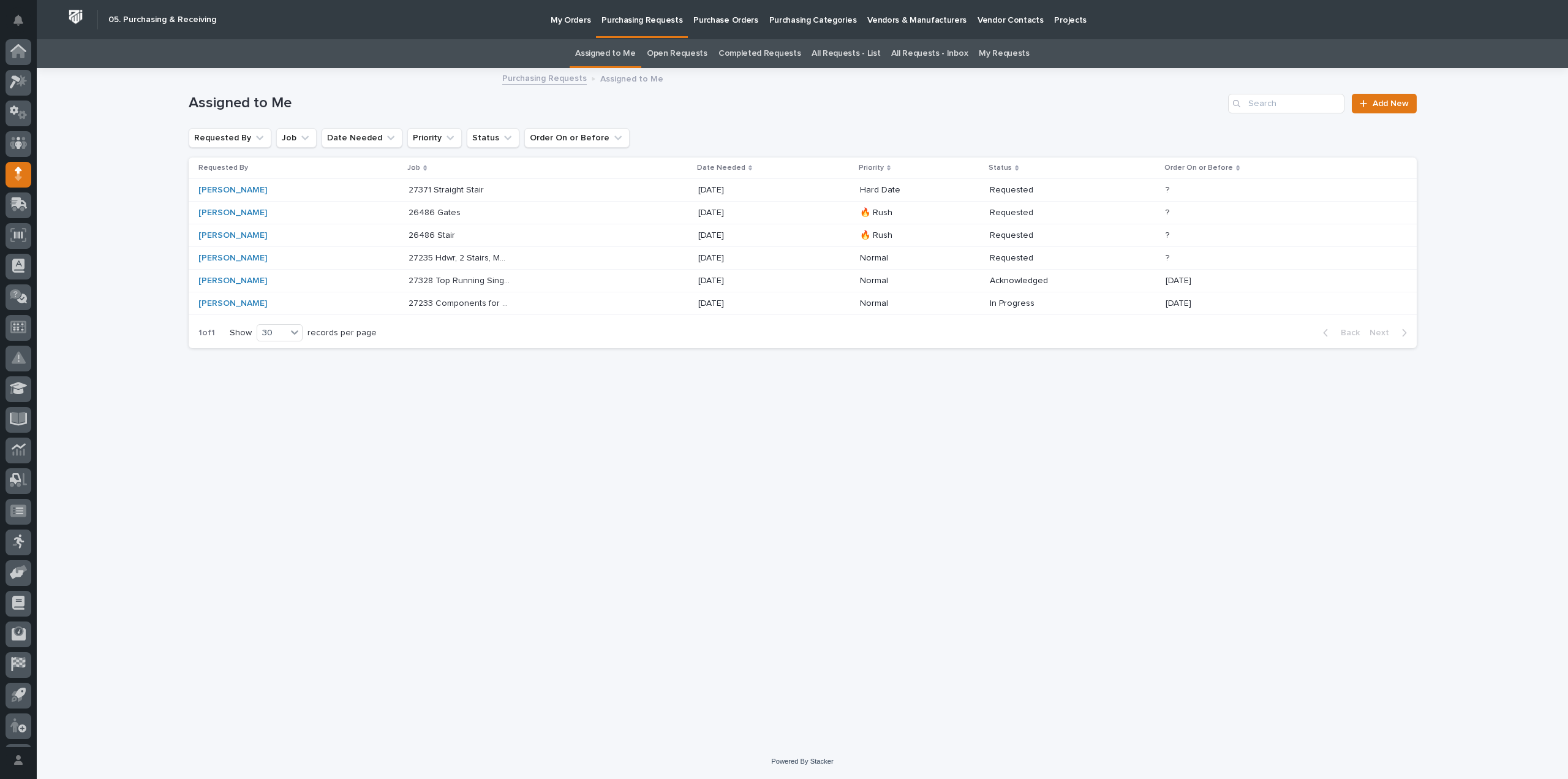
scroll to position [27, 0]
click at [471, 256] on p "27235 Hdwr, 2 Stairs, Mezz Guardrailing" at bounding box center [461, 257] width 105 height 13
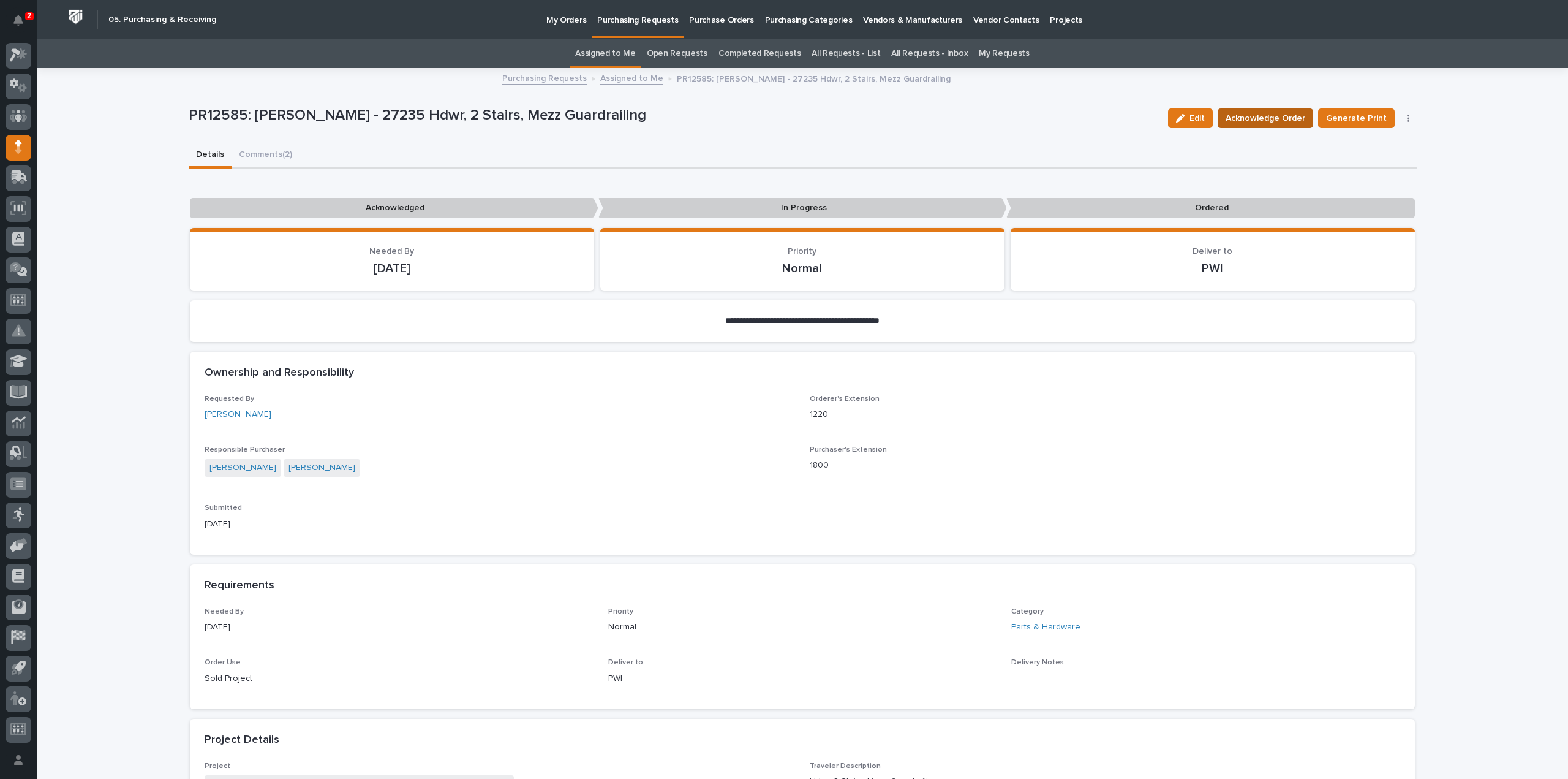
click at [1235, 117] on span "Acknowledge Order" at bounding box center [1265, 118] width 80 height 14
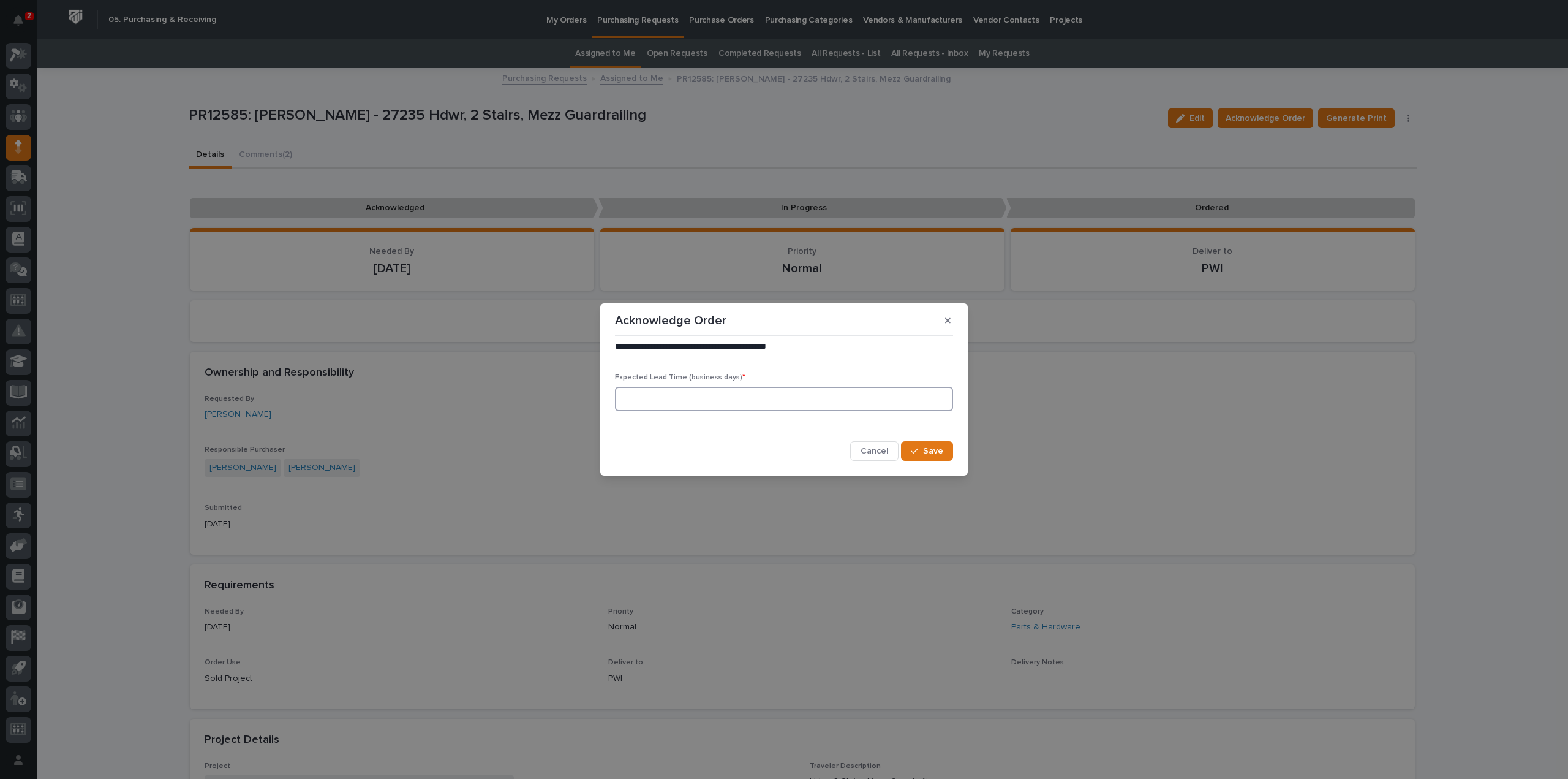
click at [882, 402] on input at bounding box center [784, 399] width 338 height 24
type input "0"
click at [926, 458] on button "Save" at bounding box center [927, 451] width 52 height 19
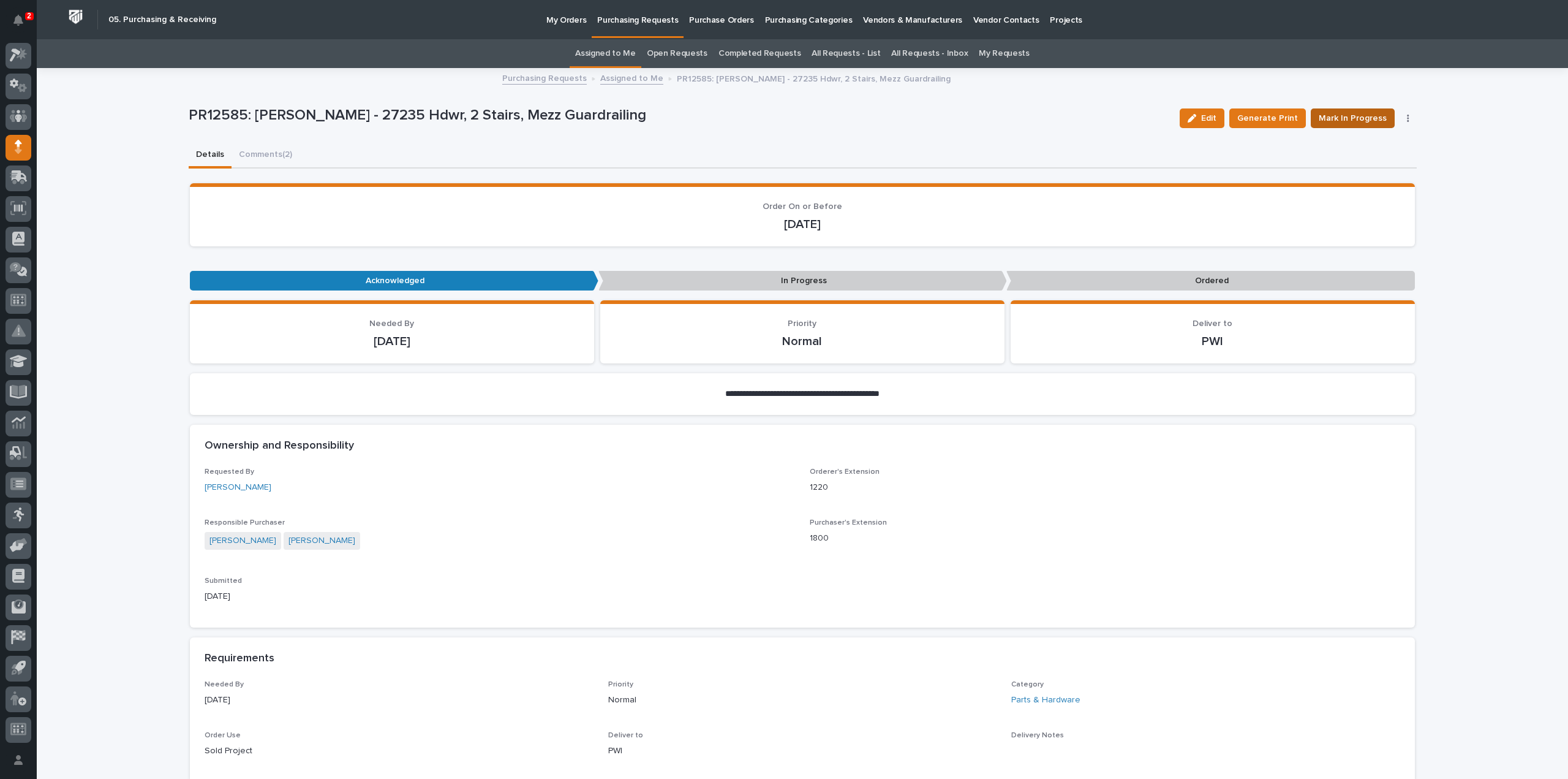
click at [1330, 121] on span "Mark In Progress" at bounding box center [1352, 118] width 68 height 14
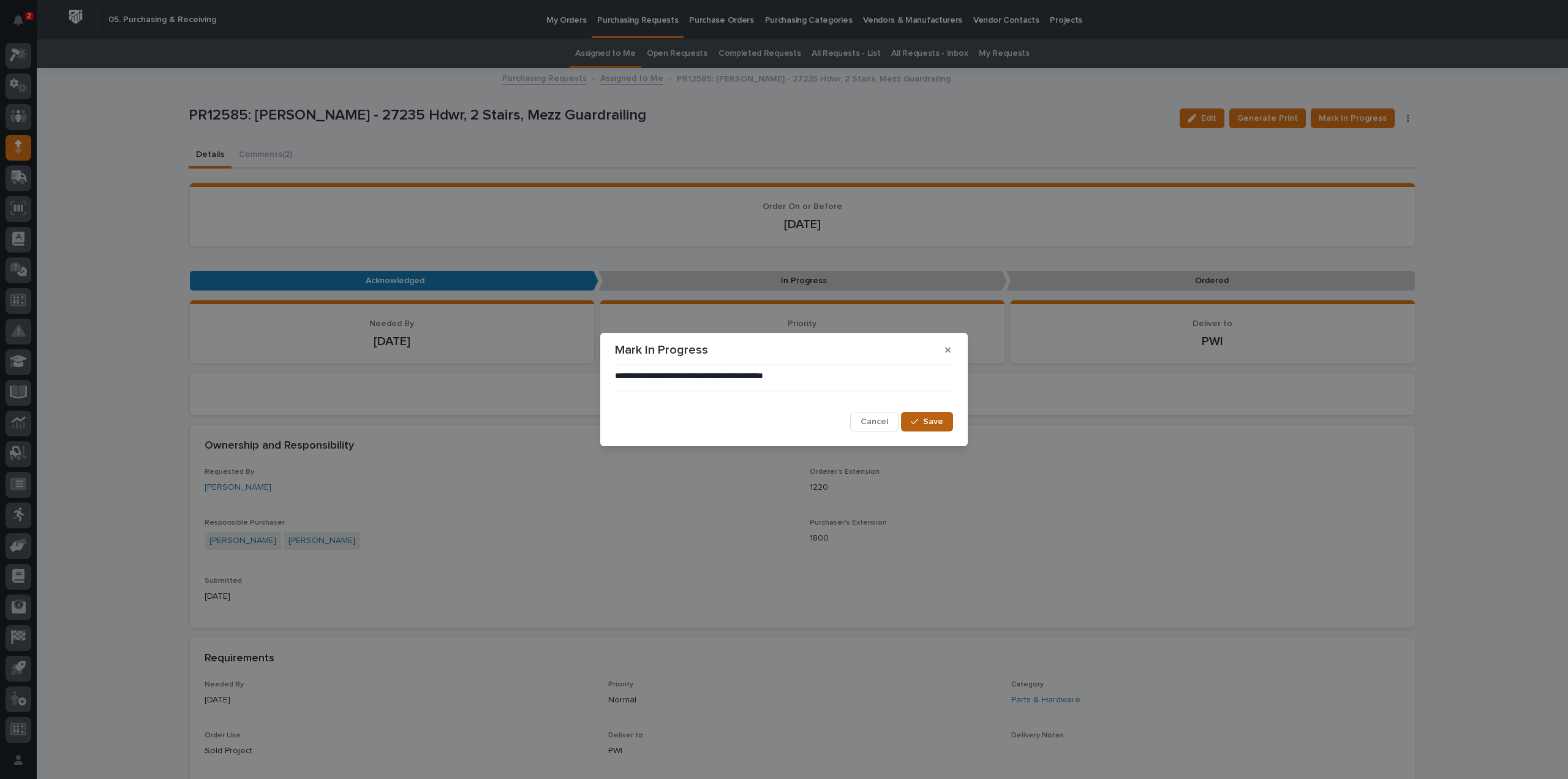
click at [930, 421] on span "Save" at bounding box center [933, 421] width 20 height 11
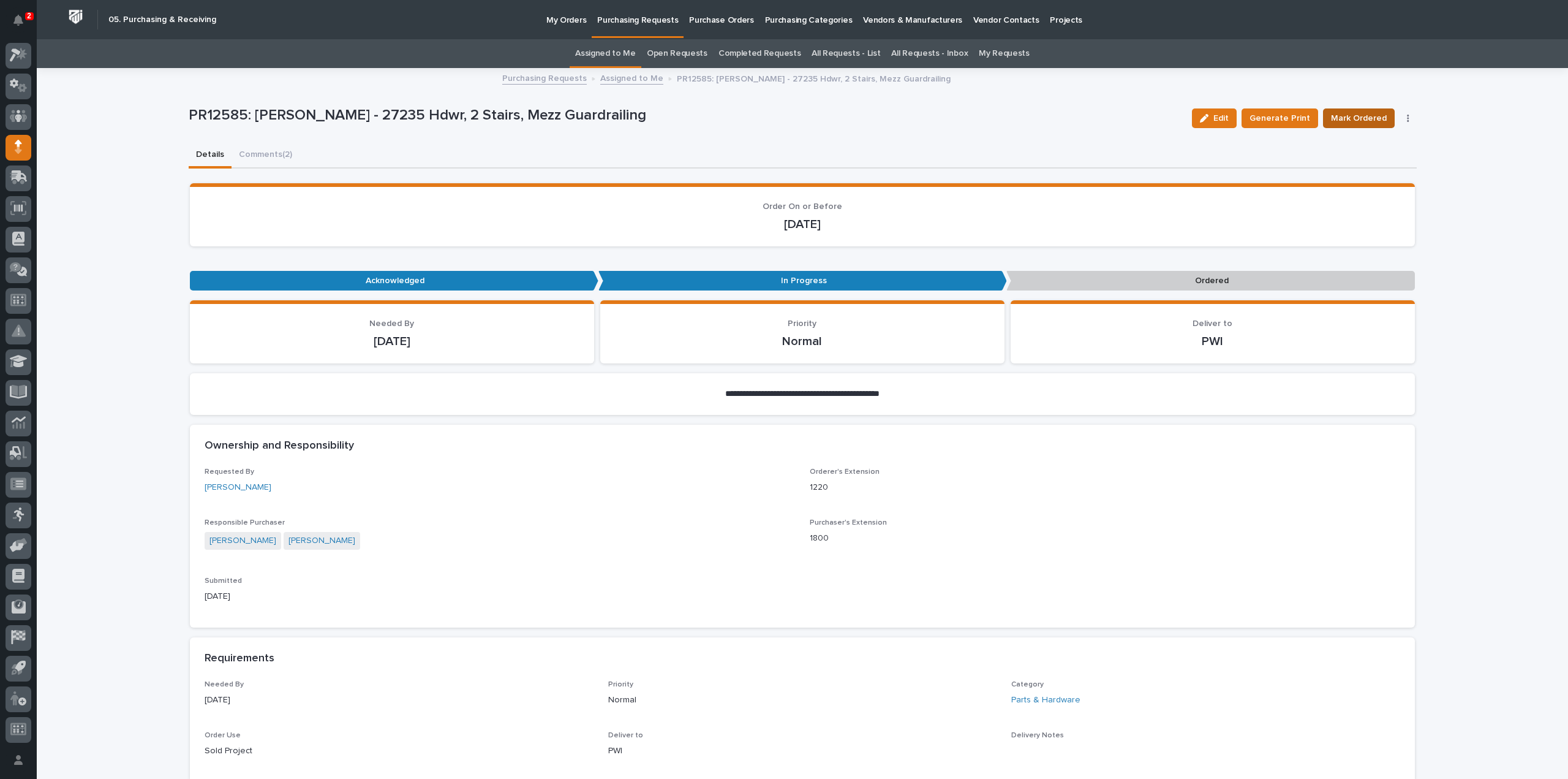
click at [1366, 120] on span "Mark Ordered" at bounding box center [1358, 118] width 55 height 14
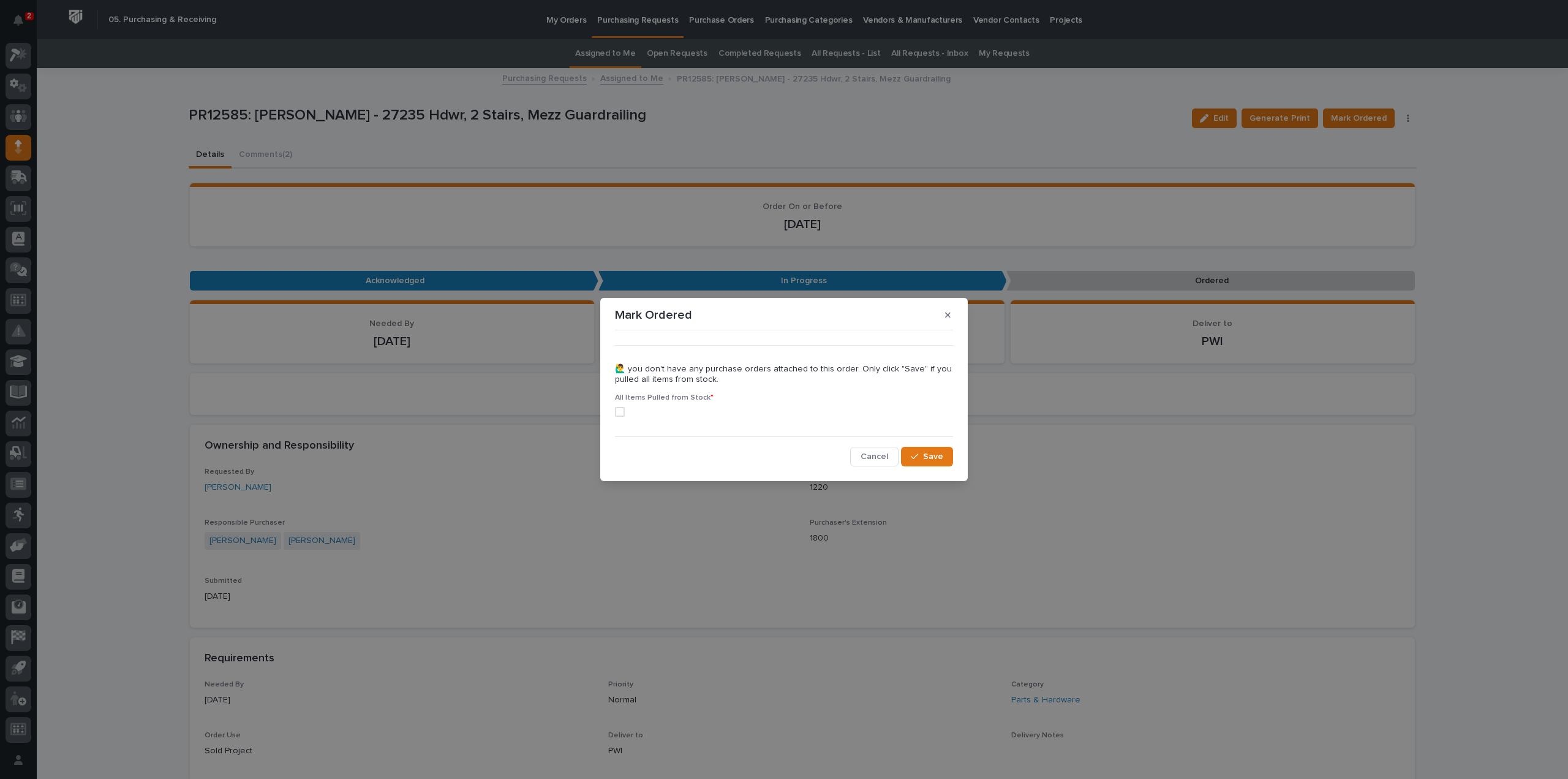
click at [623, 414] on span at bounding box center [620, 412] width 10 height 10
click at [923, 461] on button "Save" at bounding box center [927, 456] width 52 height 19
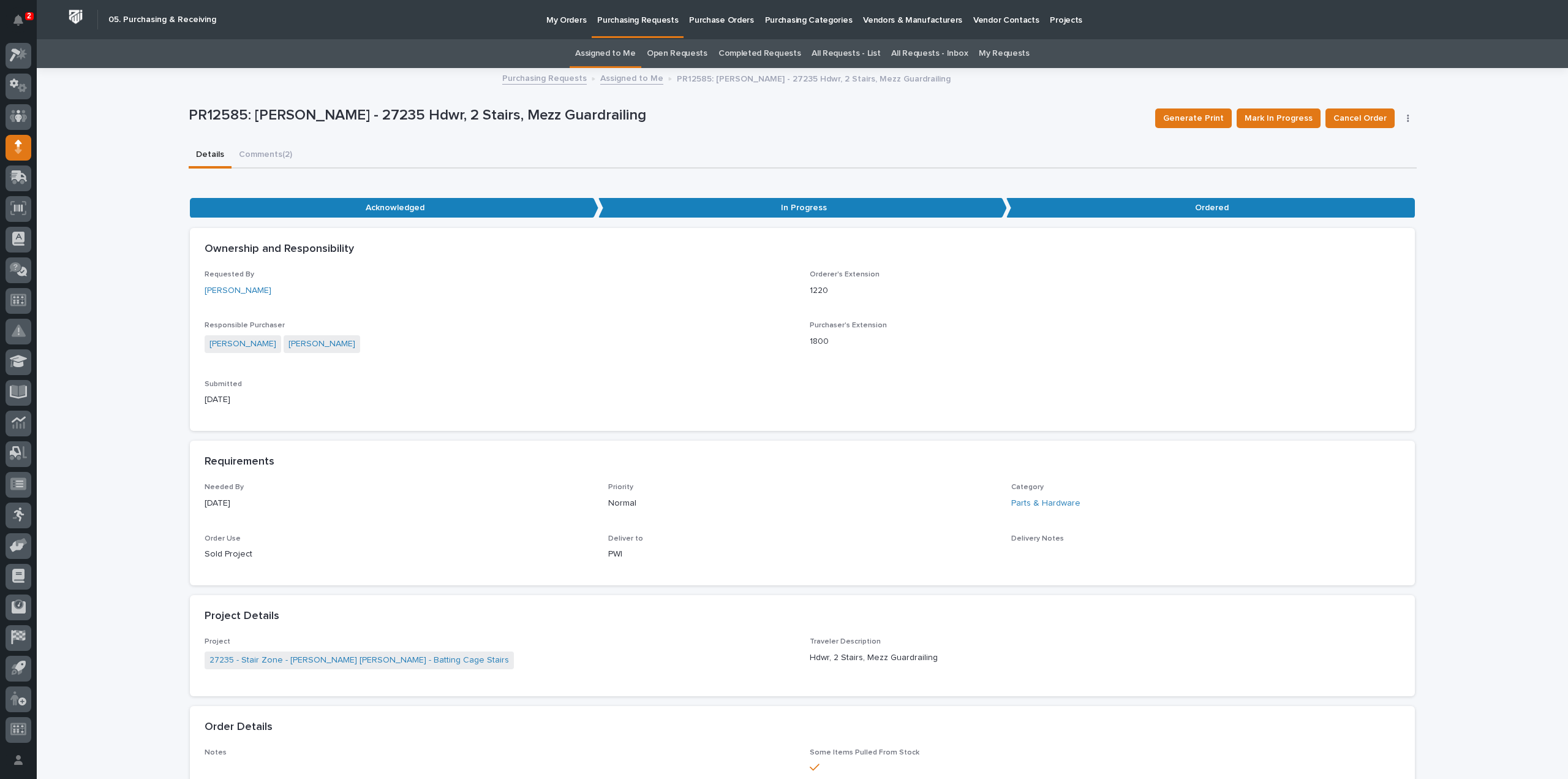
click at [627, 53] on link "Assigned to Me" at bounding box center [605, 53] width 60 height 29
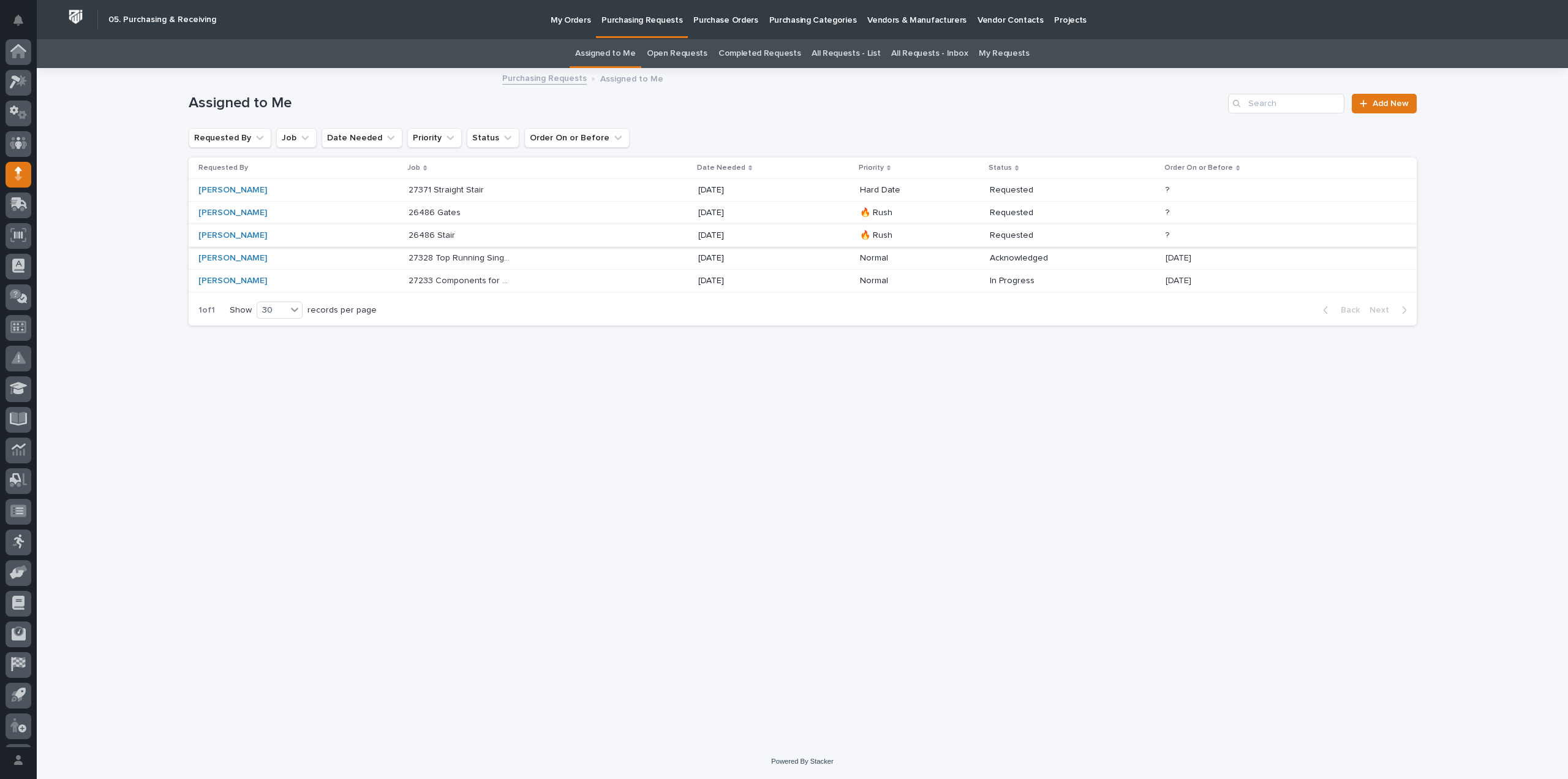
scroll to position [27, 0]
click at [459, 240] on p at bounding box center [460, 235] width 102 height 10
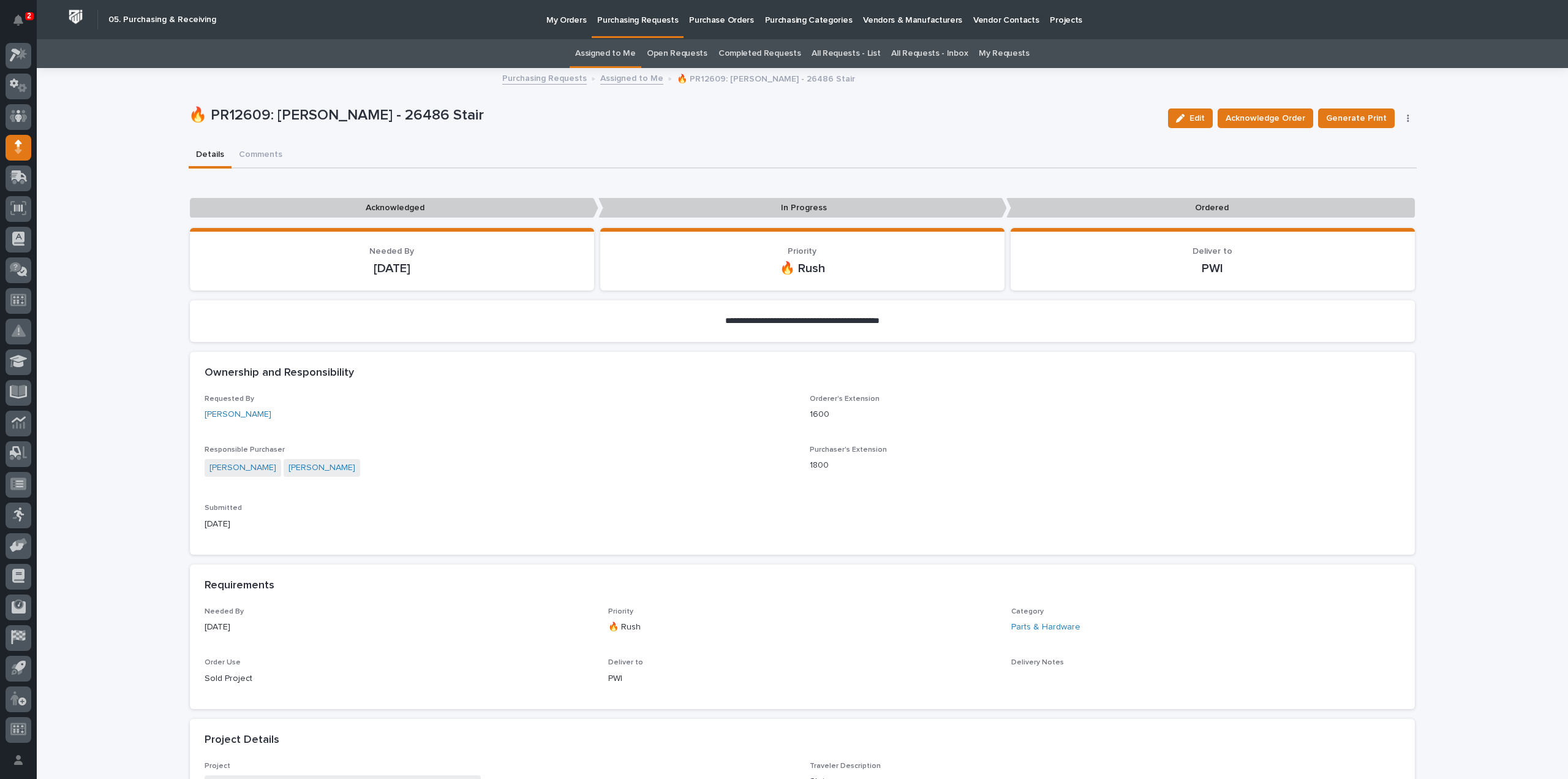
scroll to position [490, 0]
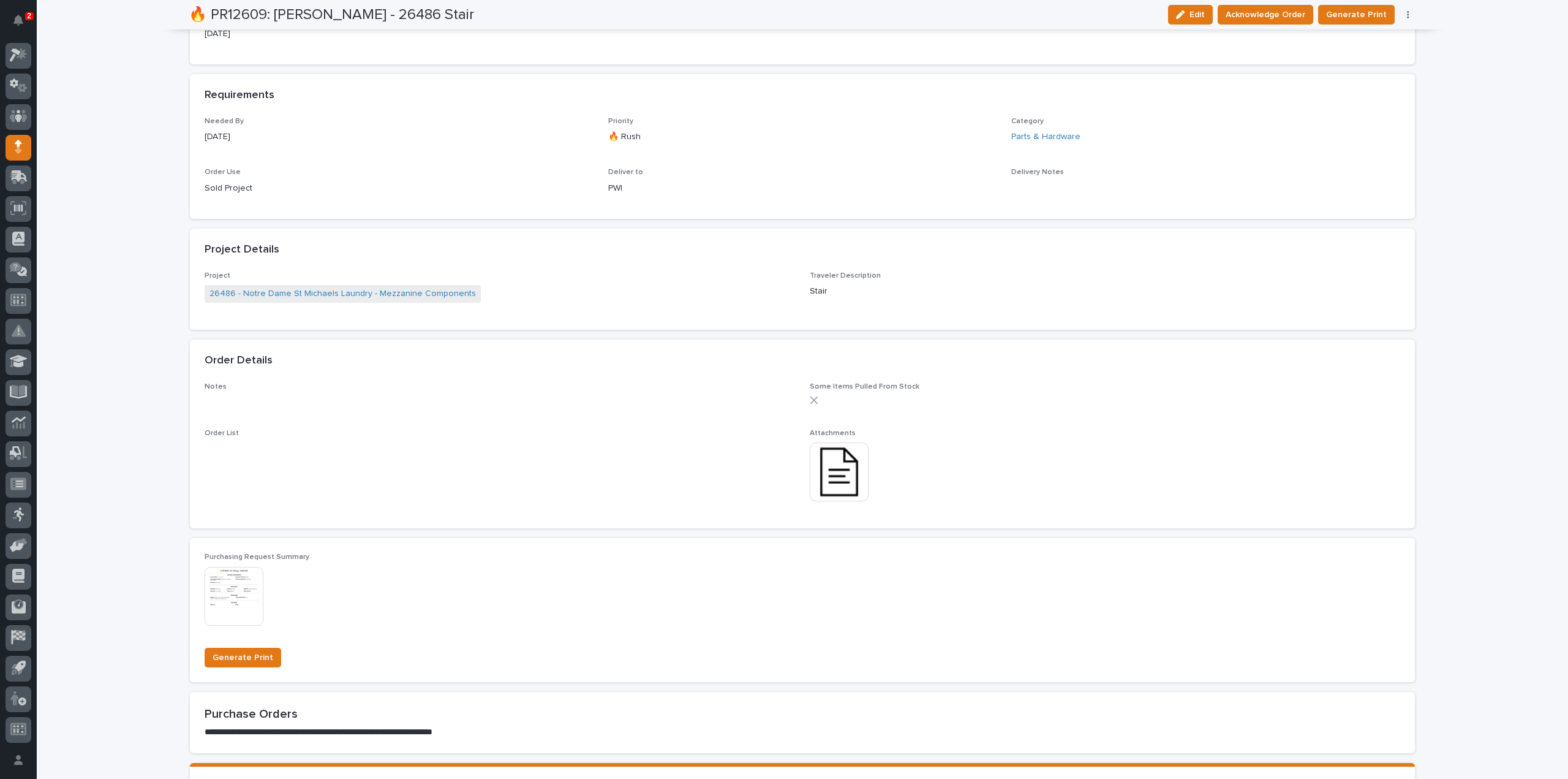
click at [828, 479] on img at bounding box center [839, 472] width 59 height 59
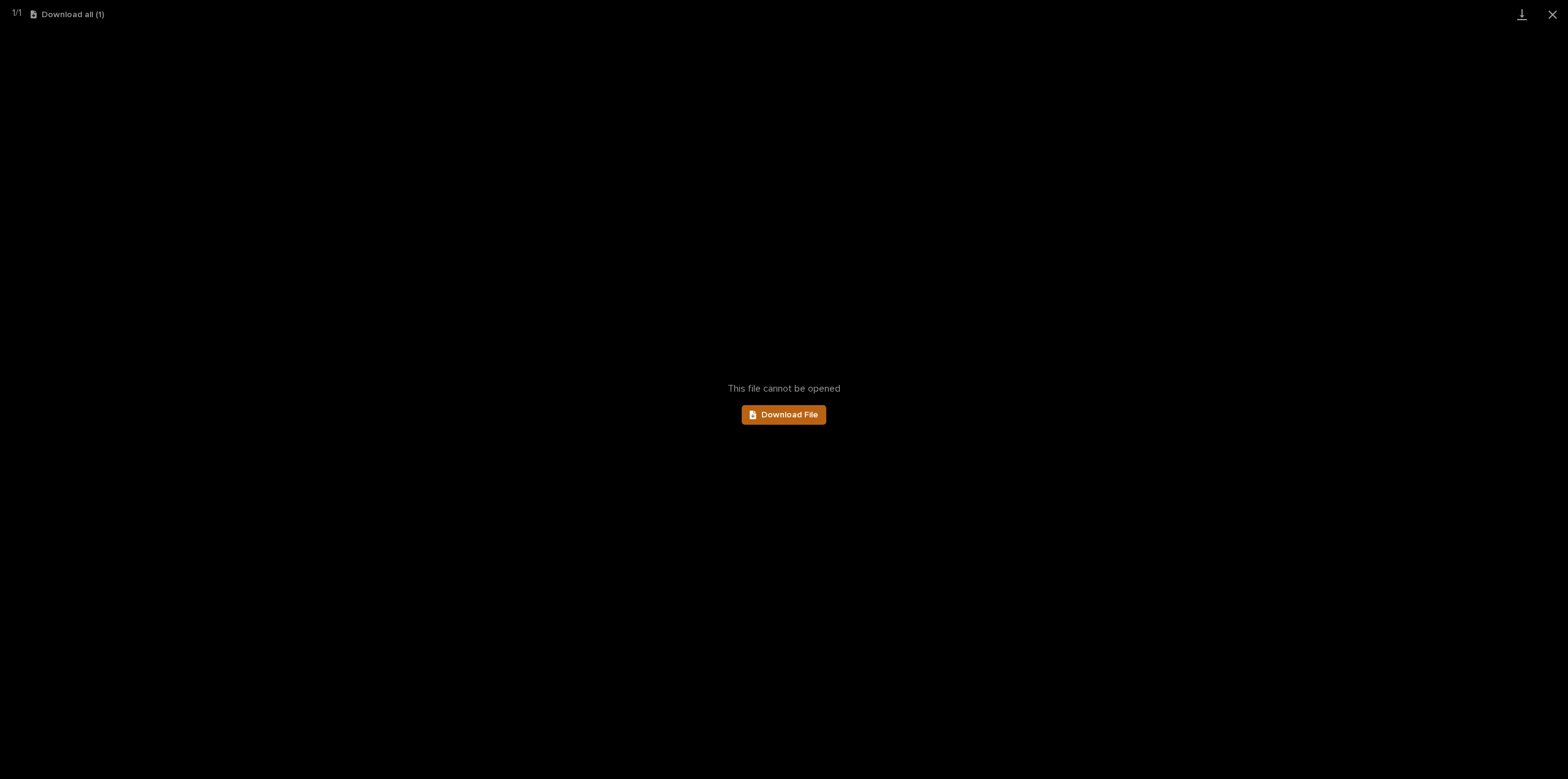
click at [779, 416] on span "Download File" at bounding box center [789, 415] width 57 height 9
click at [1553, 12] on button "Close gallery" at bounding box center [1552, 14] width 31 height 29
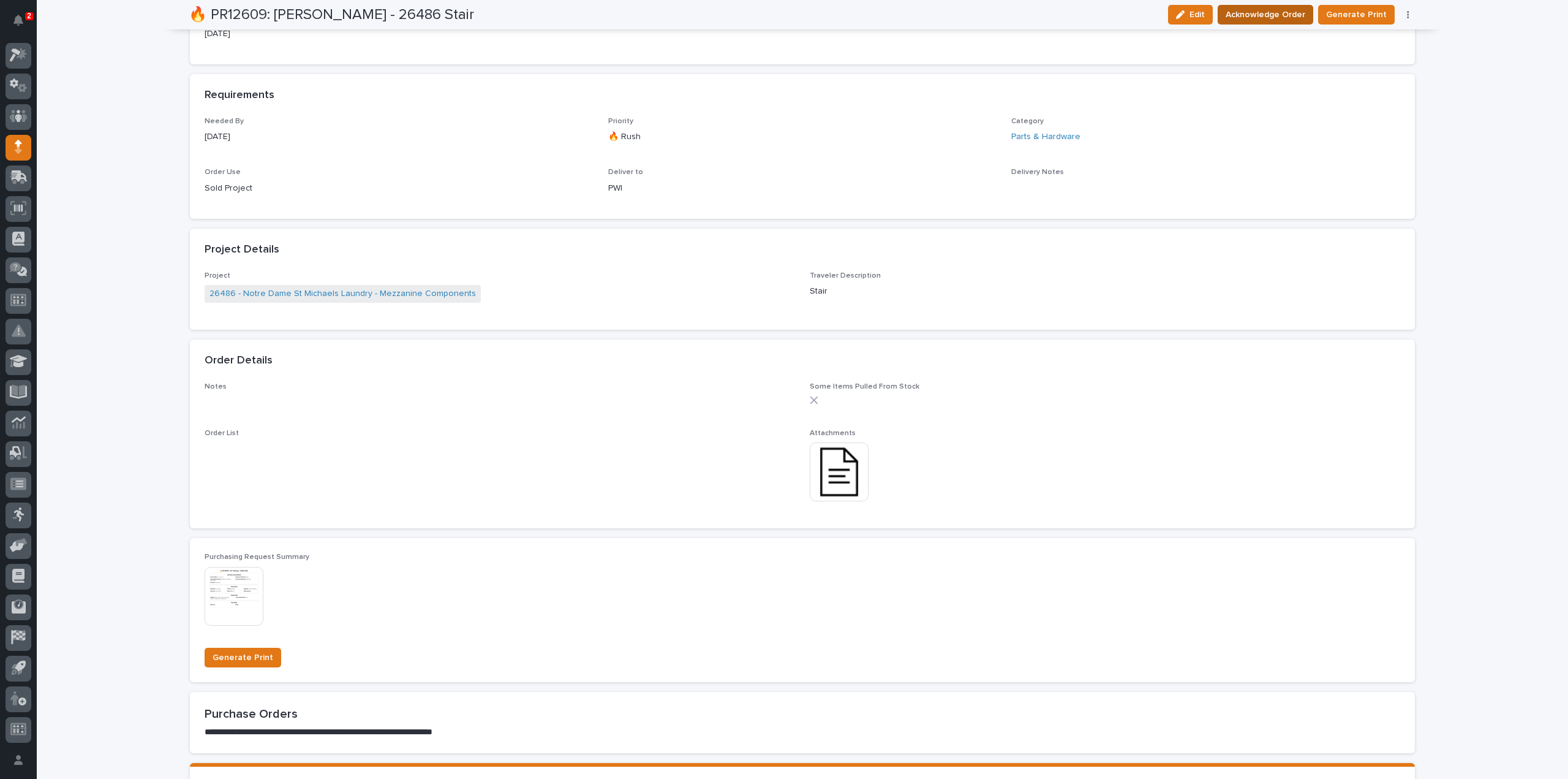
click at [1282, 17] on span "Acknowledge Order" at bounding box center [1265, 14] width 80 height 14
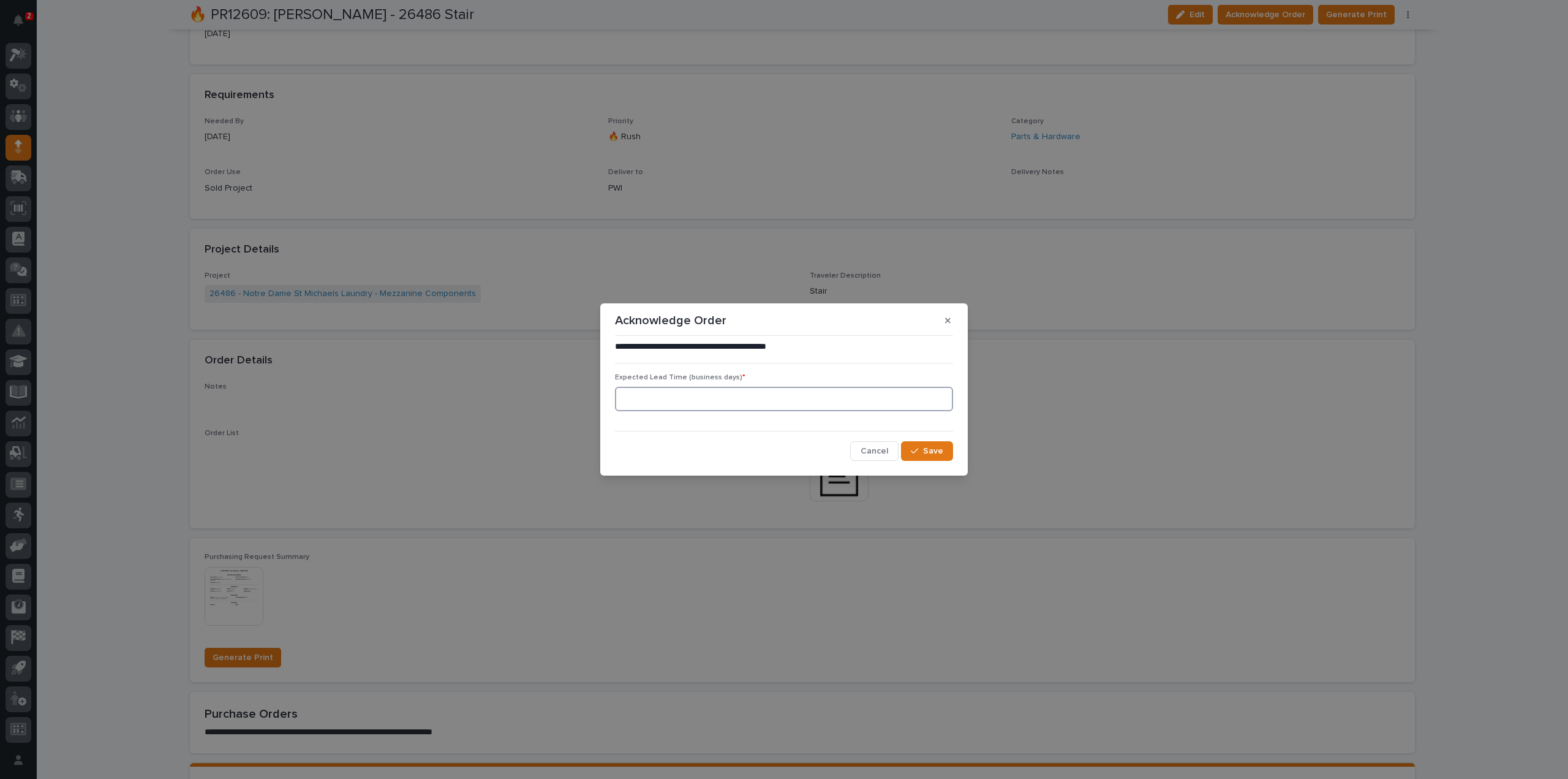
click at [747, 398] on input at bounding box center [784, 399] width 338 height 24
type input "0"
click at [950, 446] on button "Save" at bounding box center [927, 451] width 52 height 19
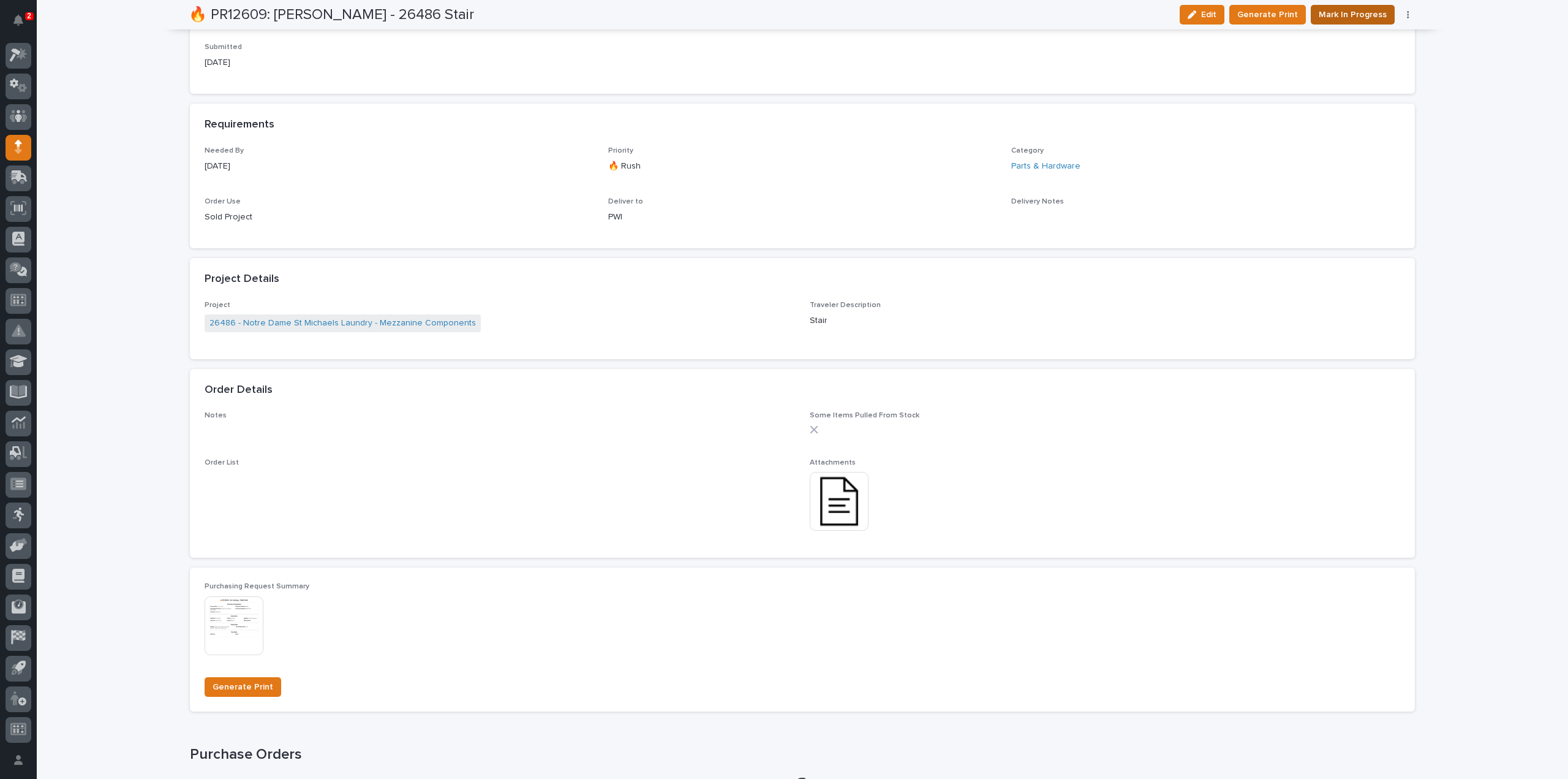
scroll to position [595, 0]
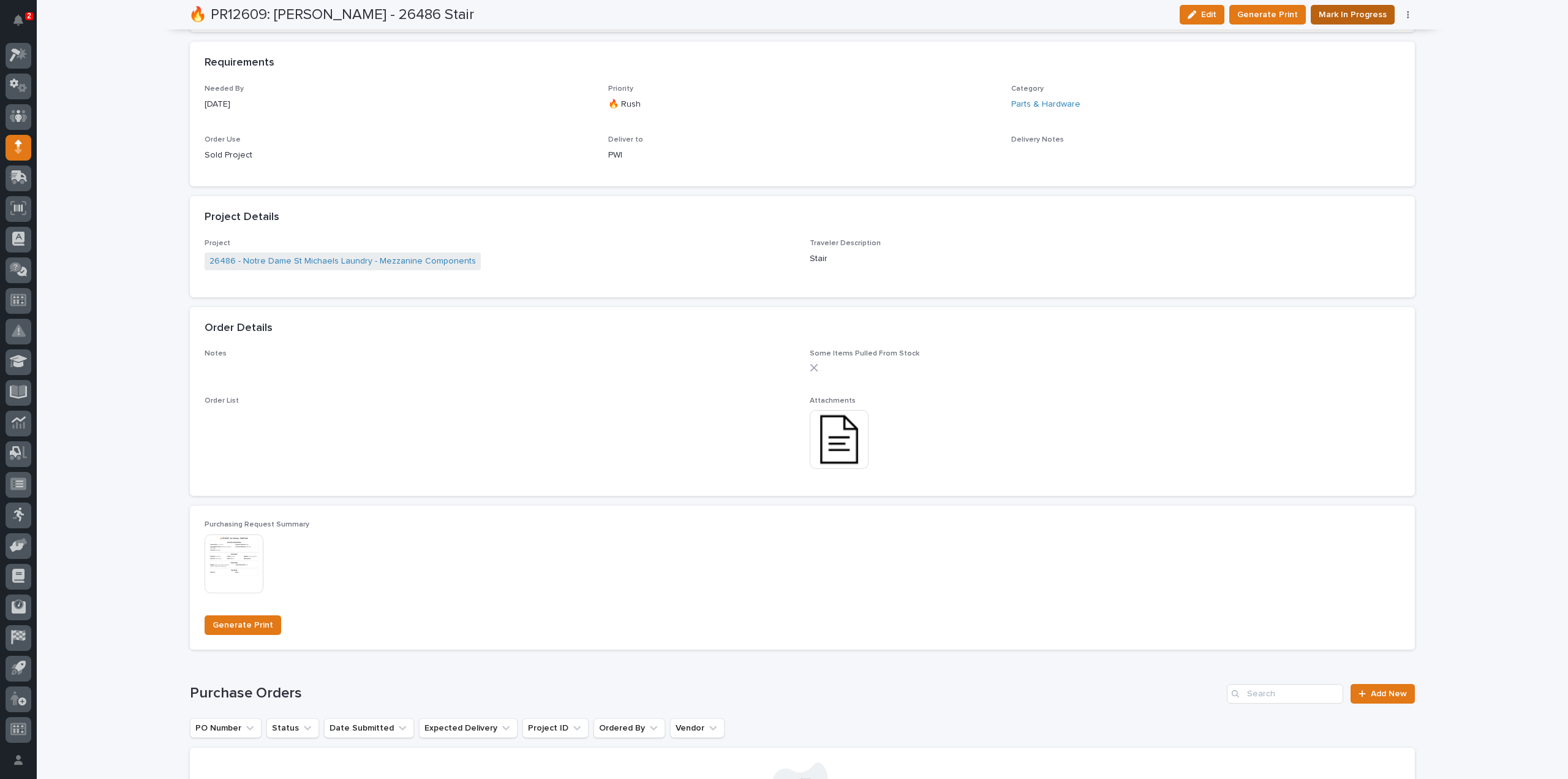
click at [1359, 13] on span "Mark In Progress" at bounding box center [1352, 14] width 68 height 14
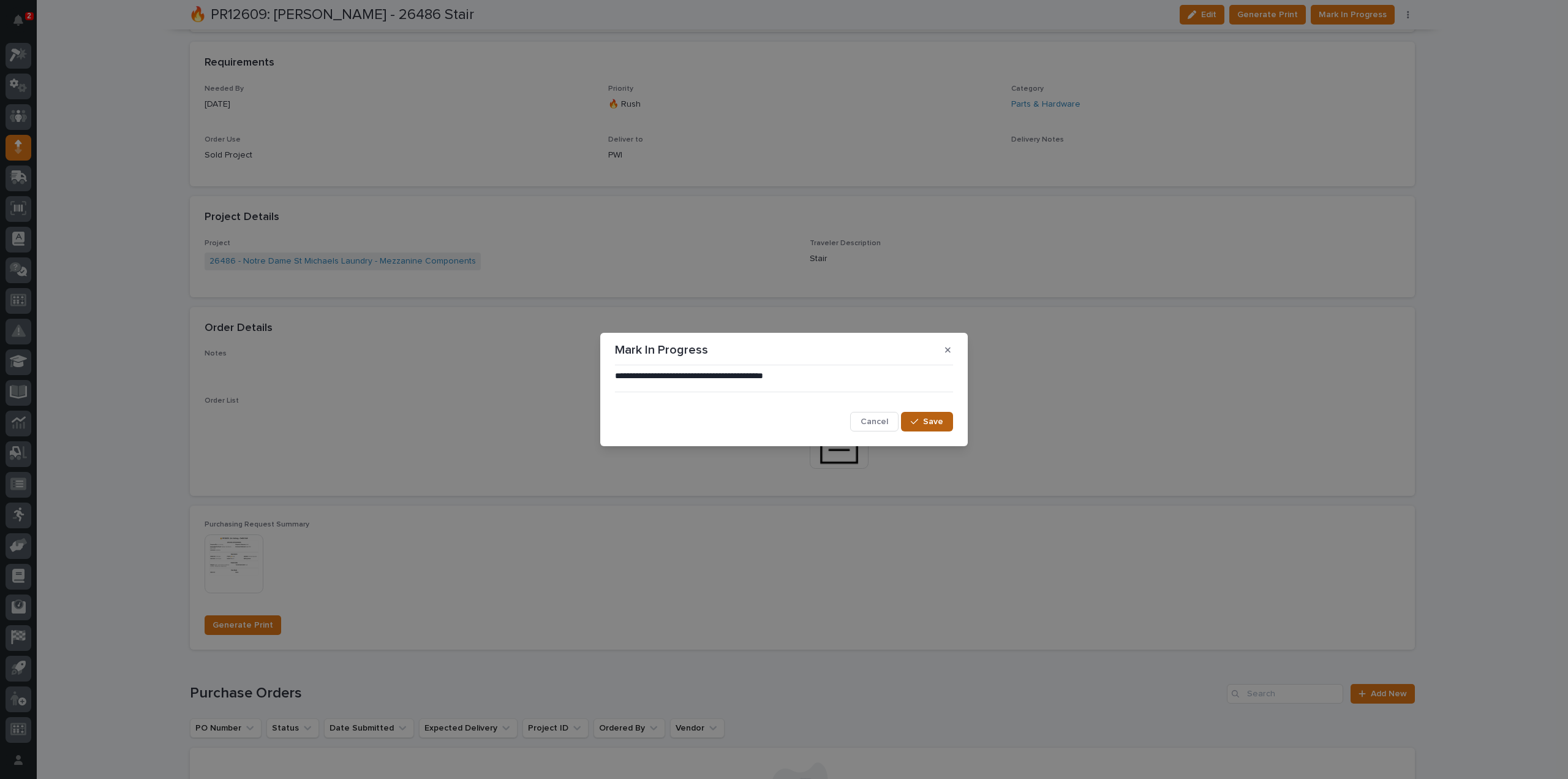
click at [926, 418] on span "Save" at bounding box center [933, 421] width 20 height 11
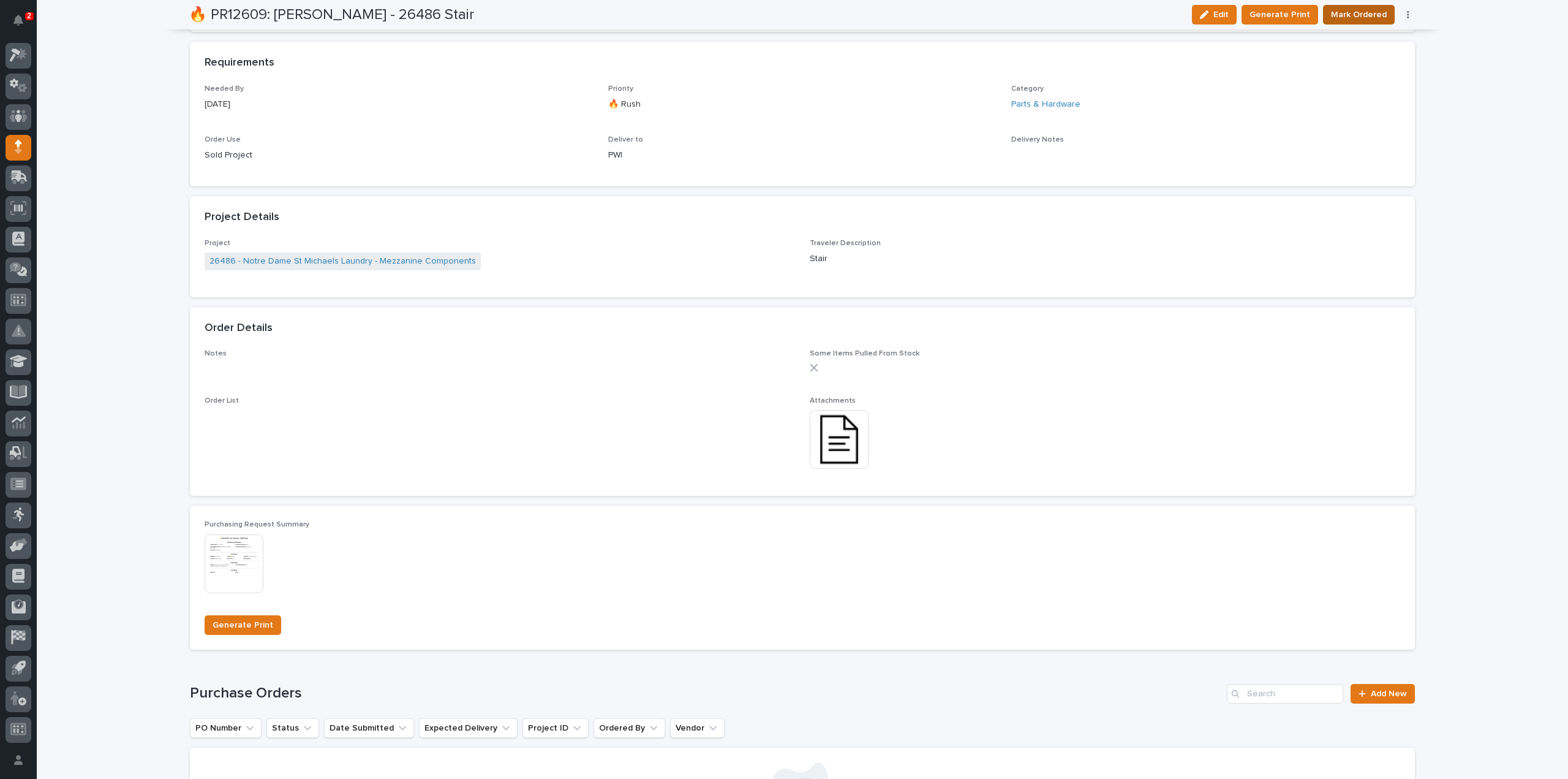
click at [1364, 10] on span "Mark Ordered" at bounding box center [1358, 14] width 55 height 14
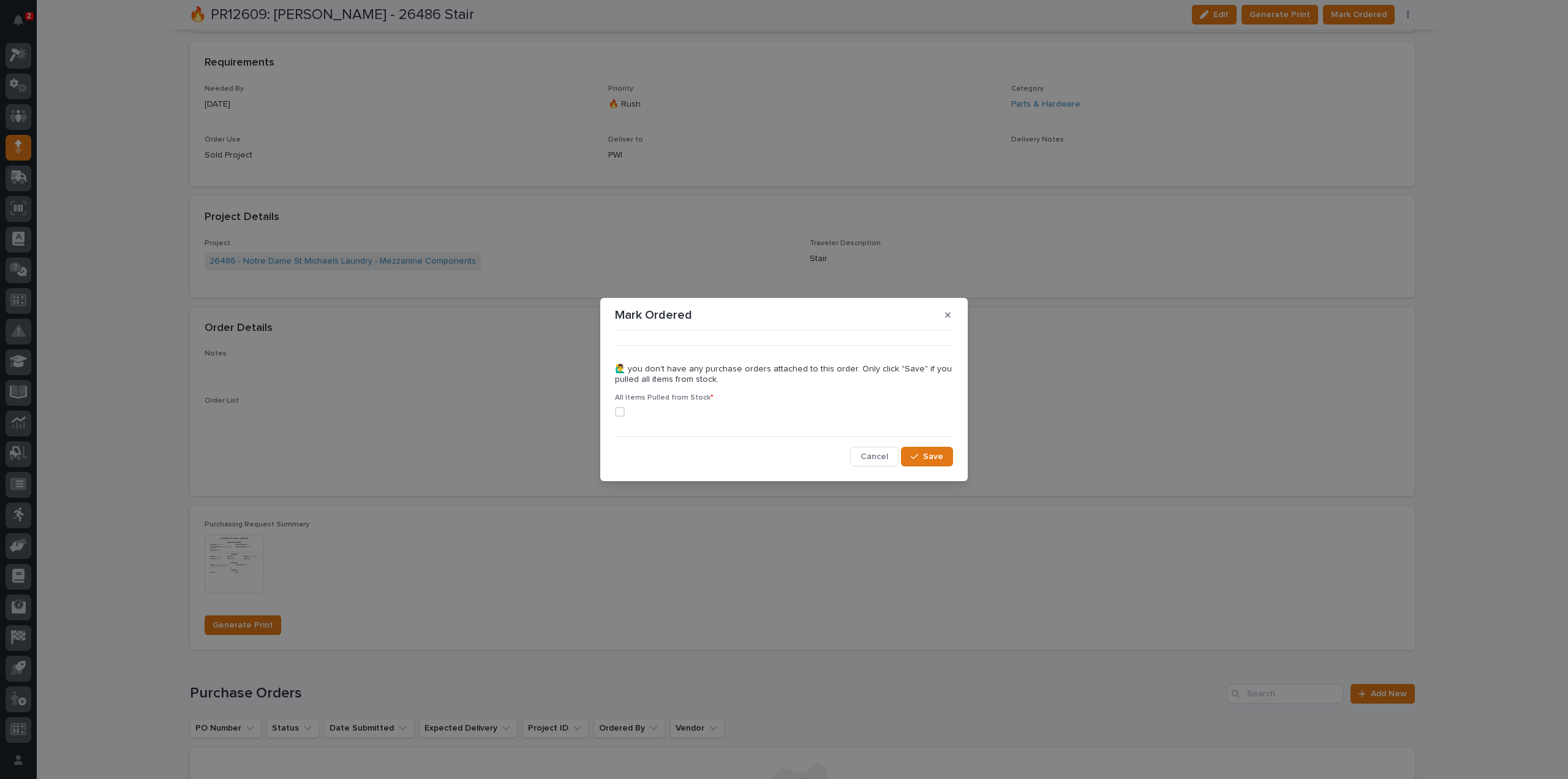
click at [624, 410] on span at bounding box center [620, 412] width 10 height 10
click at [946, 461] on button "Save" at bounding box center [927, 456] width 52 height 19
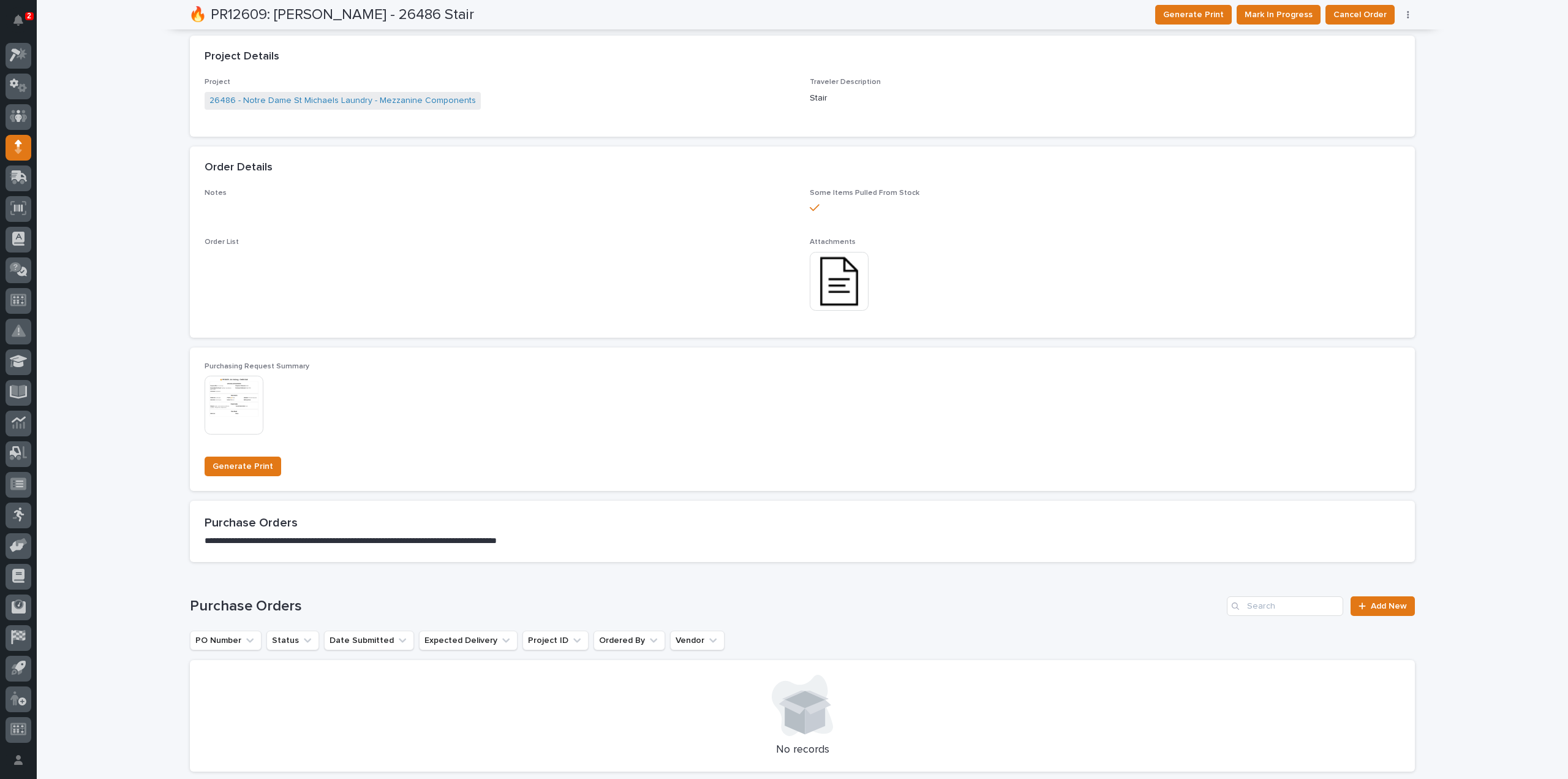
scroll to position [0, 0]
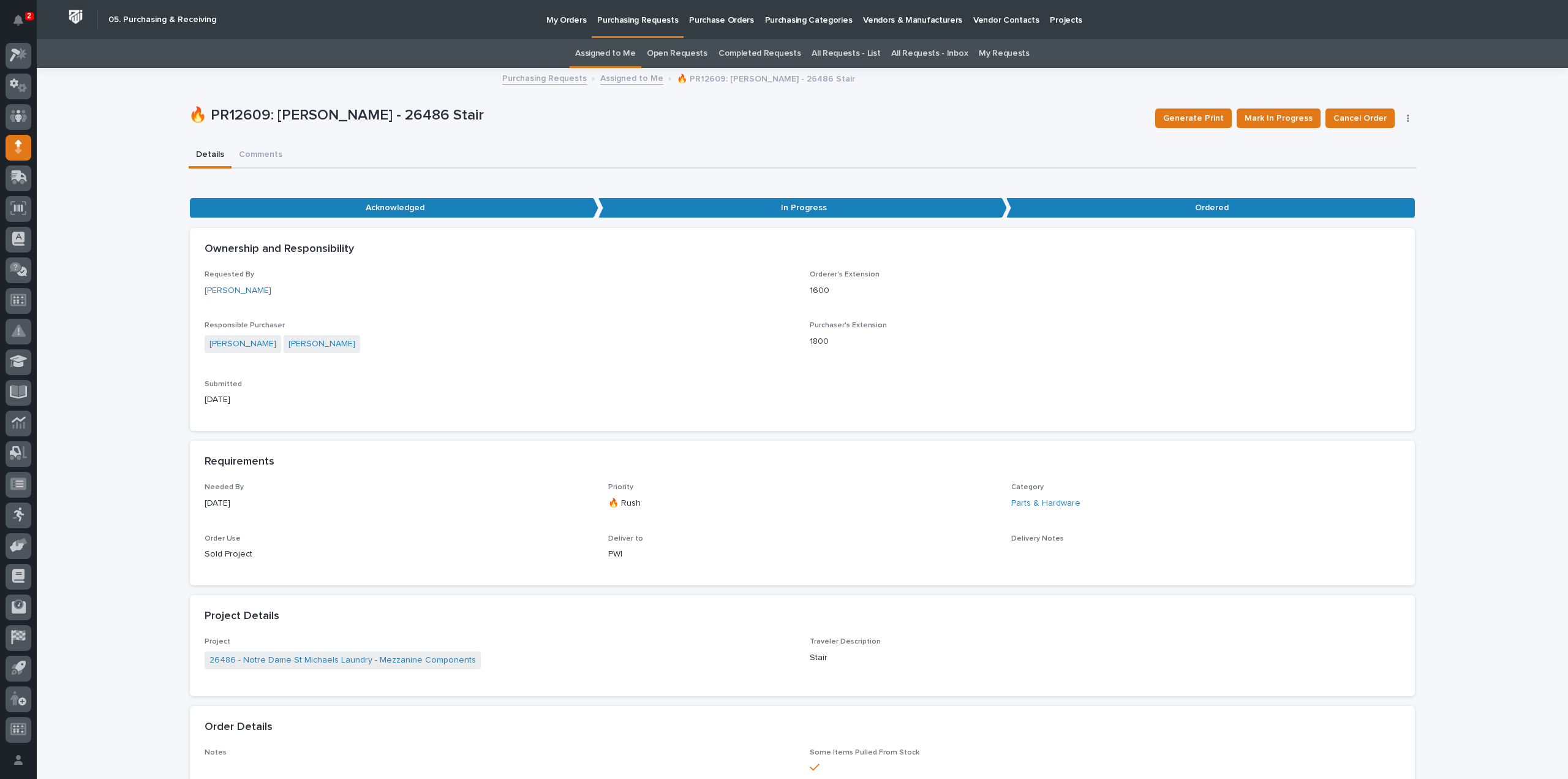
click at [630, 50] on link "Assigned to Me" at bounding box center [605, 53] width 60 height 29
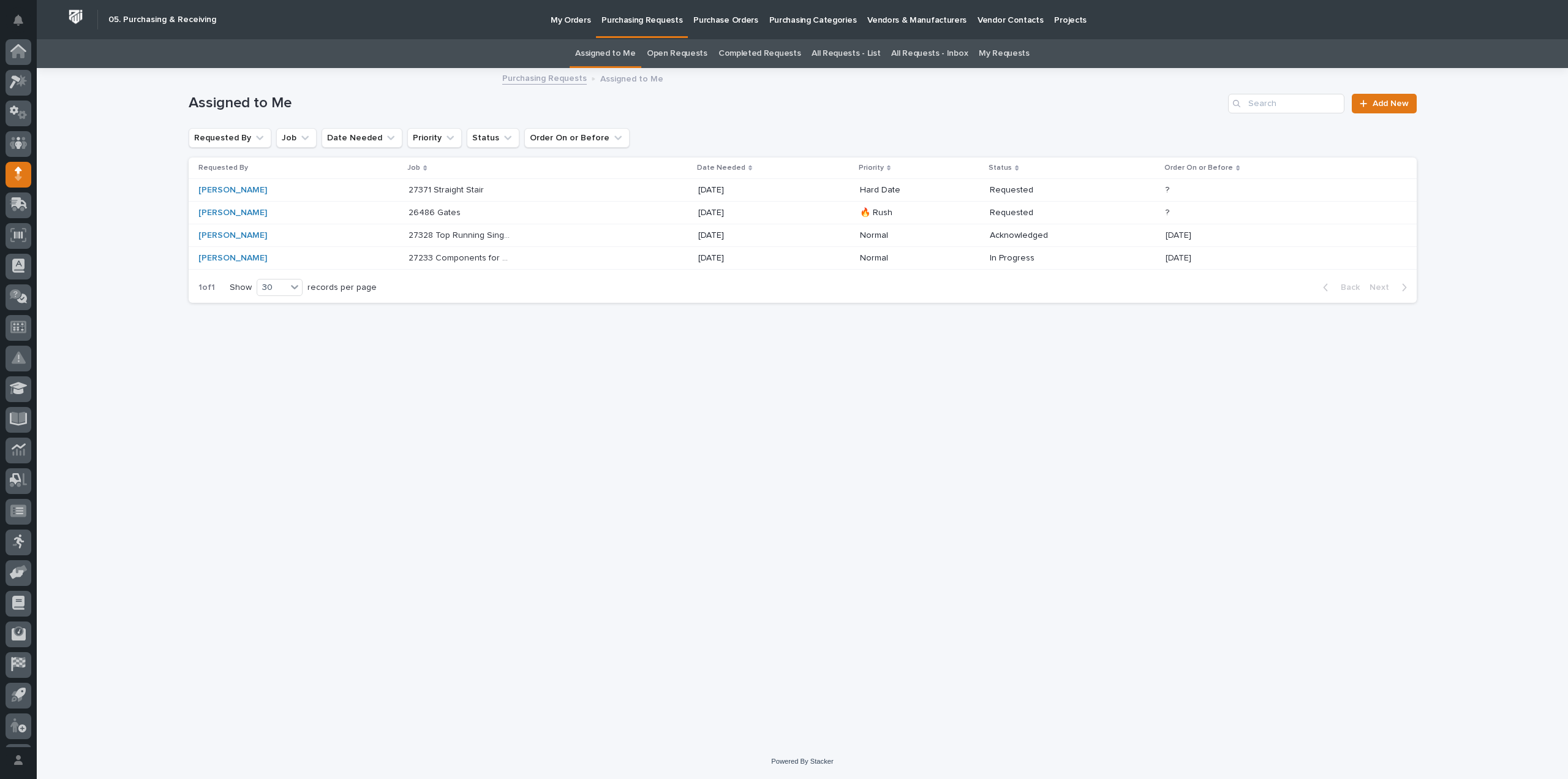
scroll to position [27, 0]
click at [467, 188] on p "27371 Straight Stair" at bounding box center [448, 189] width 78 height 13
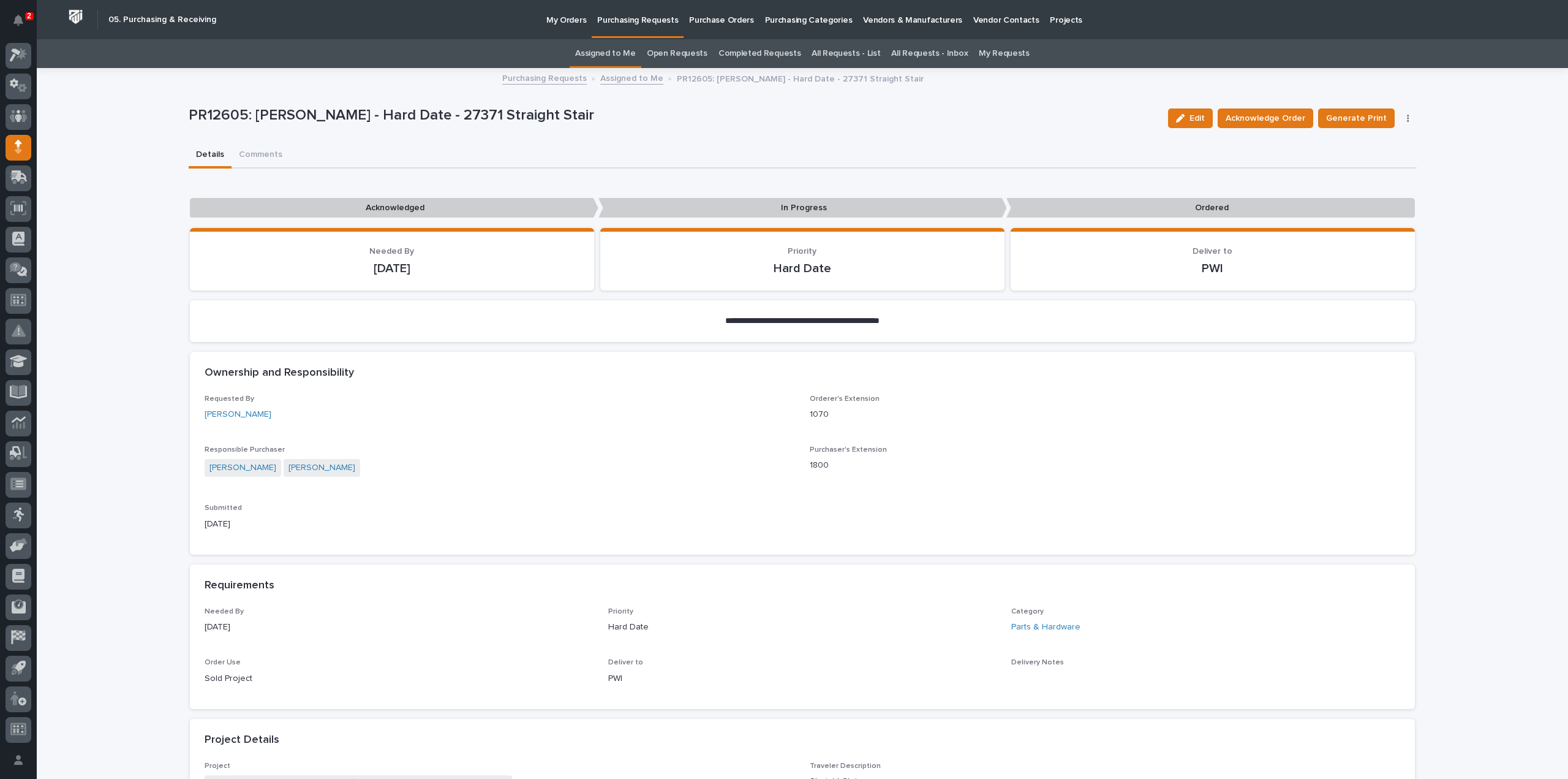
scroll to position [490, 0]
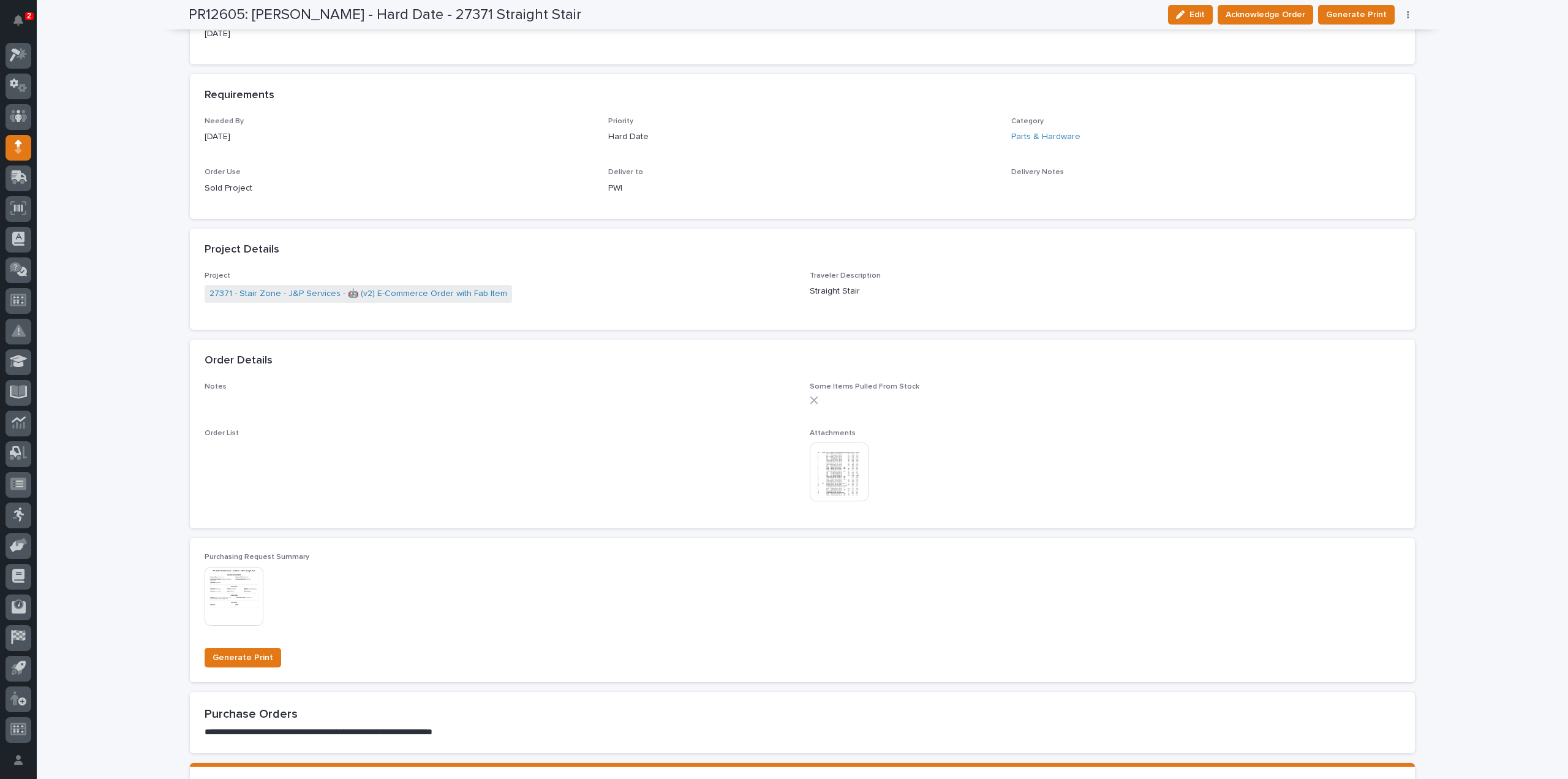
click at [847, 480] on img at bounding box center [839, 472] width 59 height 59
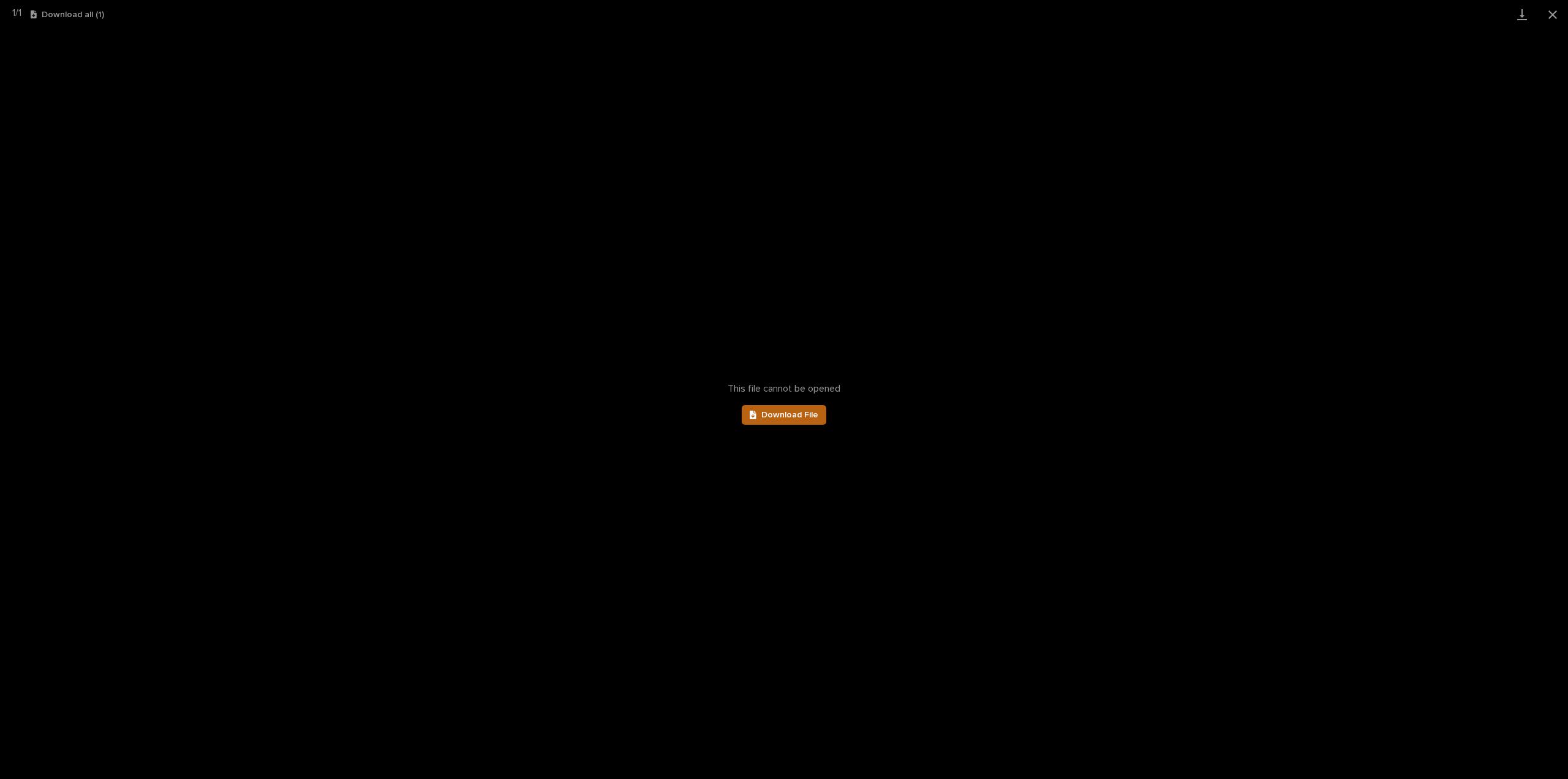
click at [784, 410] on span "Download File" at bounding box center [789, 415] width 57 height 9
click at [1556, 14] on button "Close gallery" at bounding box center [1552, 14] width 31 height 29
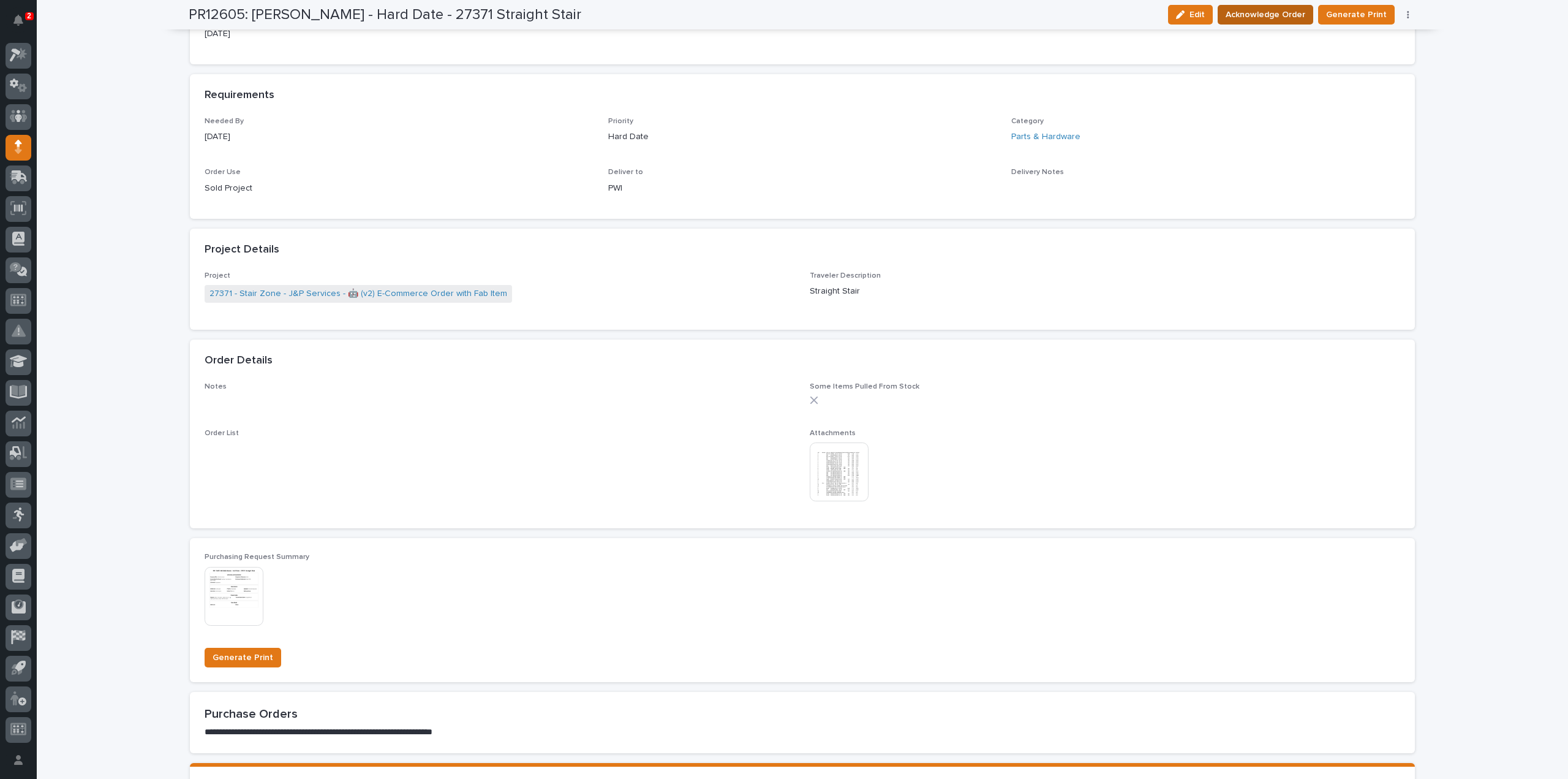
click at [1276, 14] on span "Acknowledge Order" at bounding box center [1265, 14] width 80 height 14
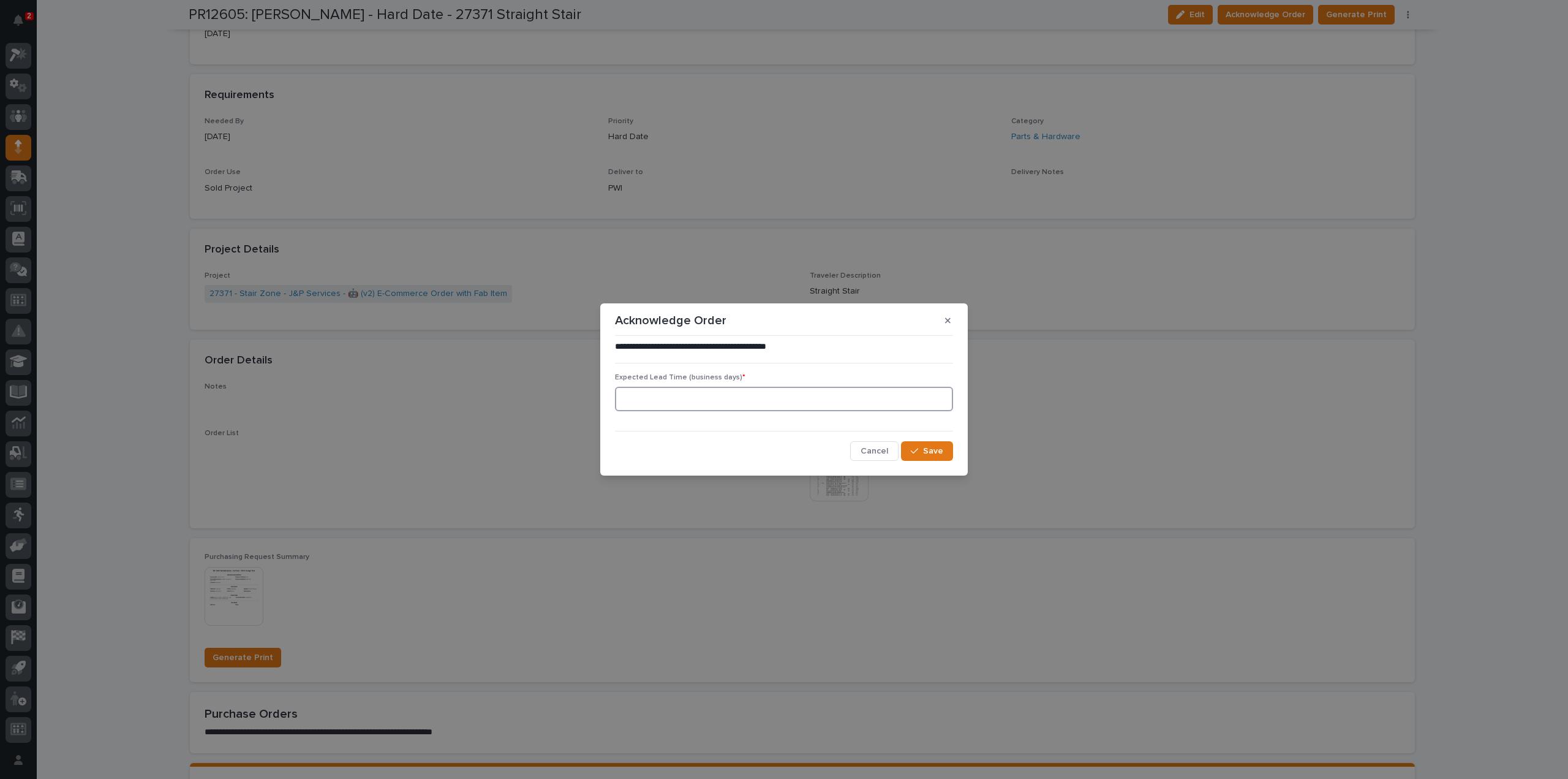
click at [725, 400] on input at bounding box center [784, 399] width 338 height 24
type input "0"
click at [934, 456] on span "Save" at bounding box center [933, 451] width 20 height 11
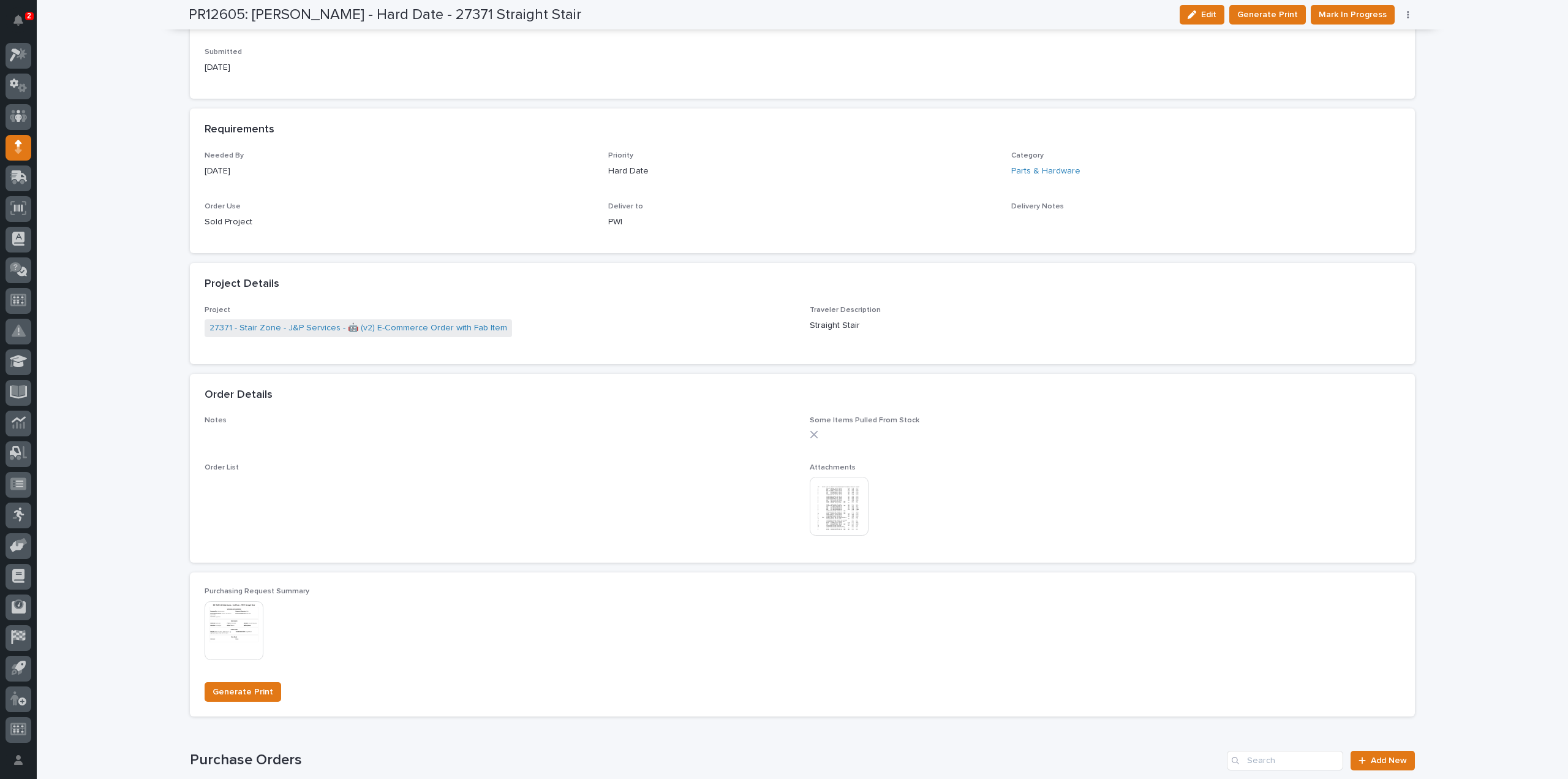
scroll to position [595, 0]
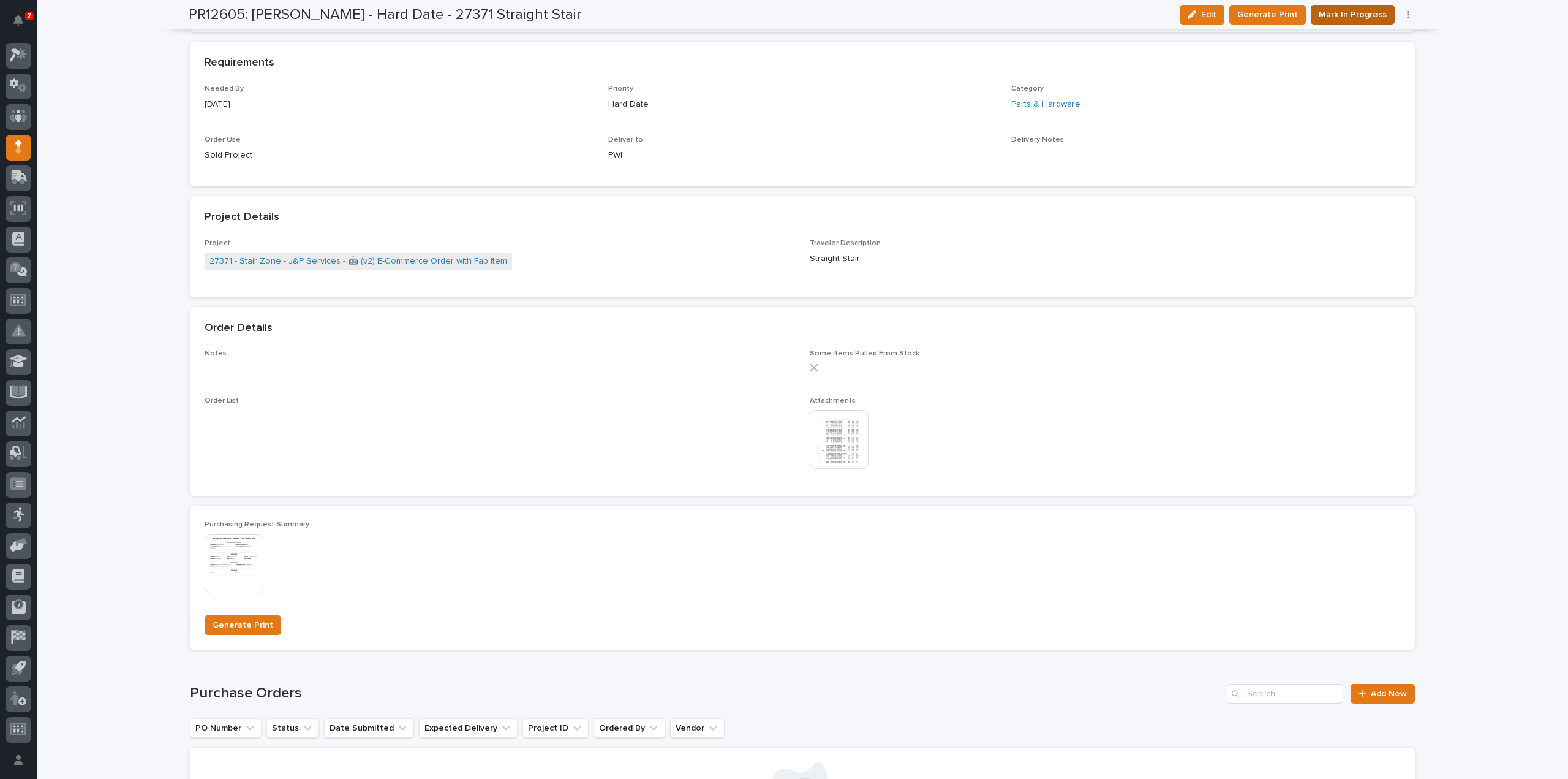
click at [1341, 17] on span "Mark In Progress" at bounding box center [1352, 14] width 68 height 14
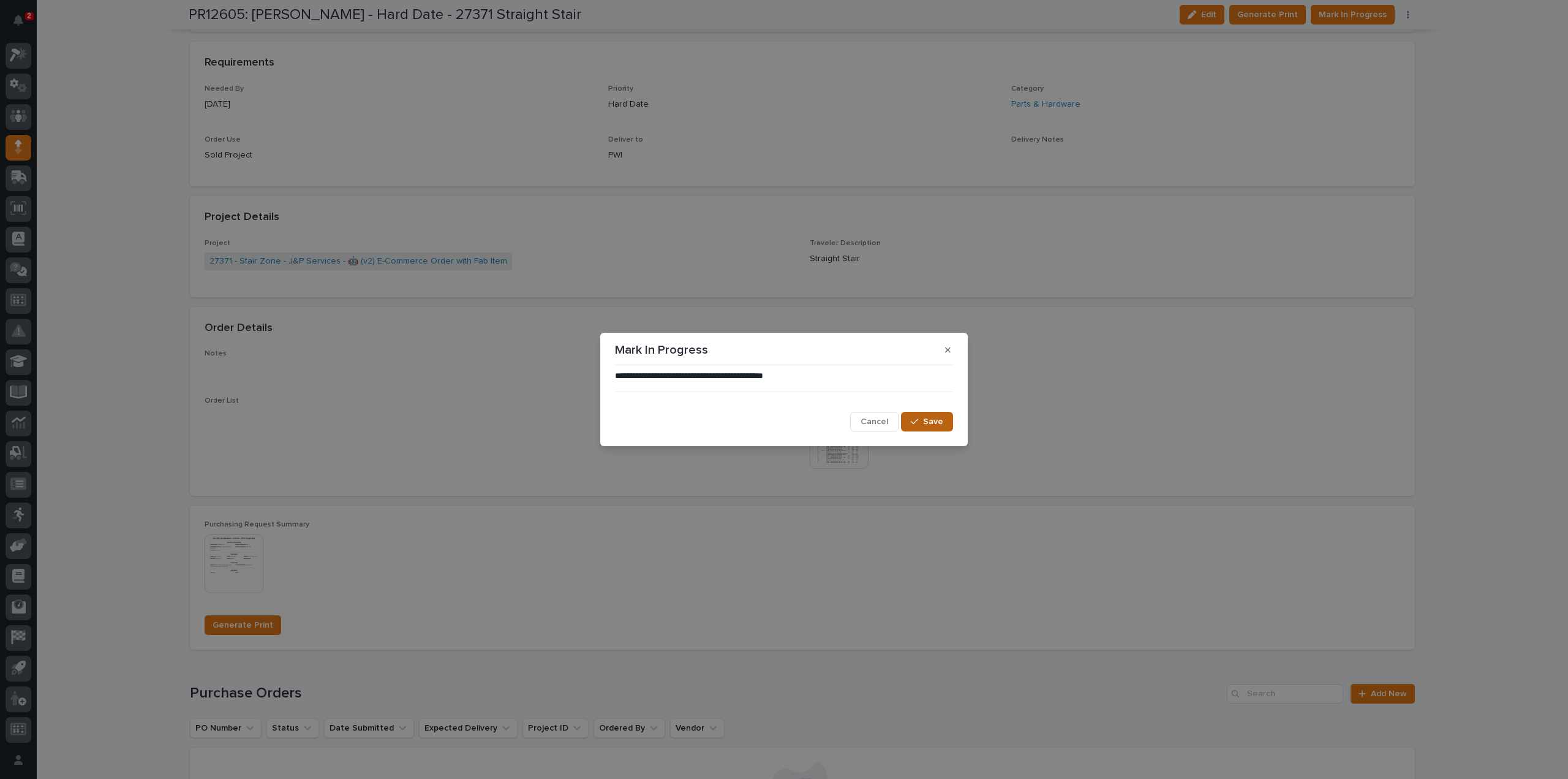
click at [924, 418] on button "Save" at bounding box center [927, 421] width 52 height 19
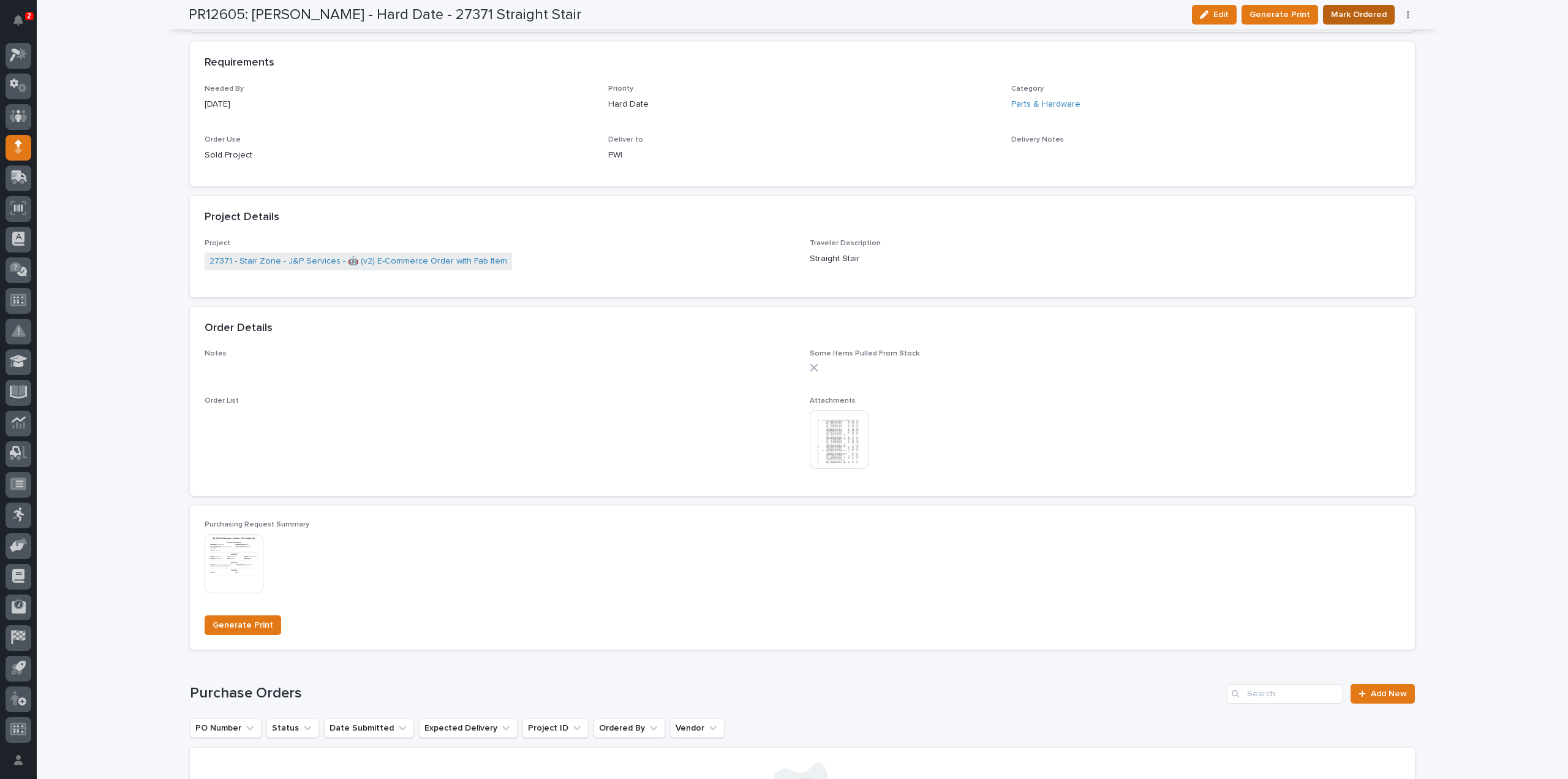
click at [1369, 17] on span "Mark Ordered" at bounding box center [1358, 14] width 55 height 14
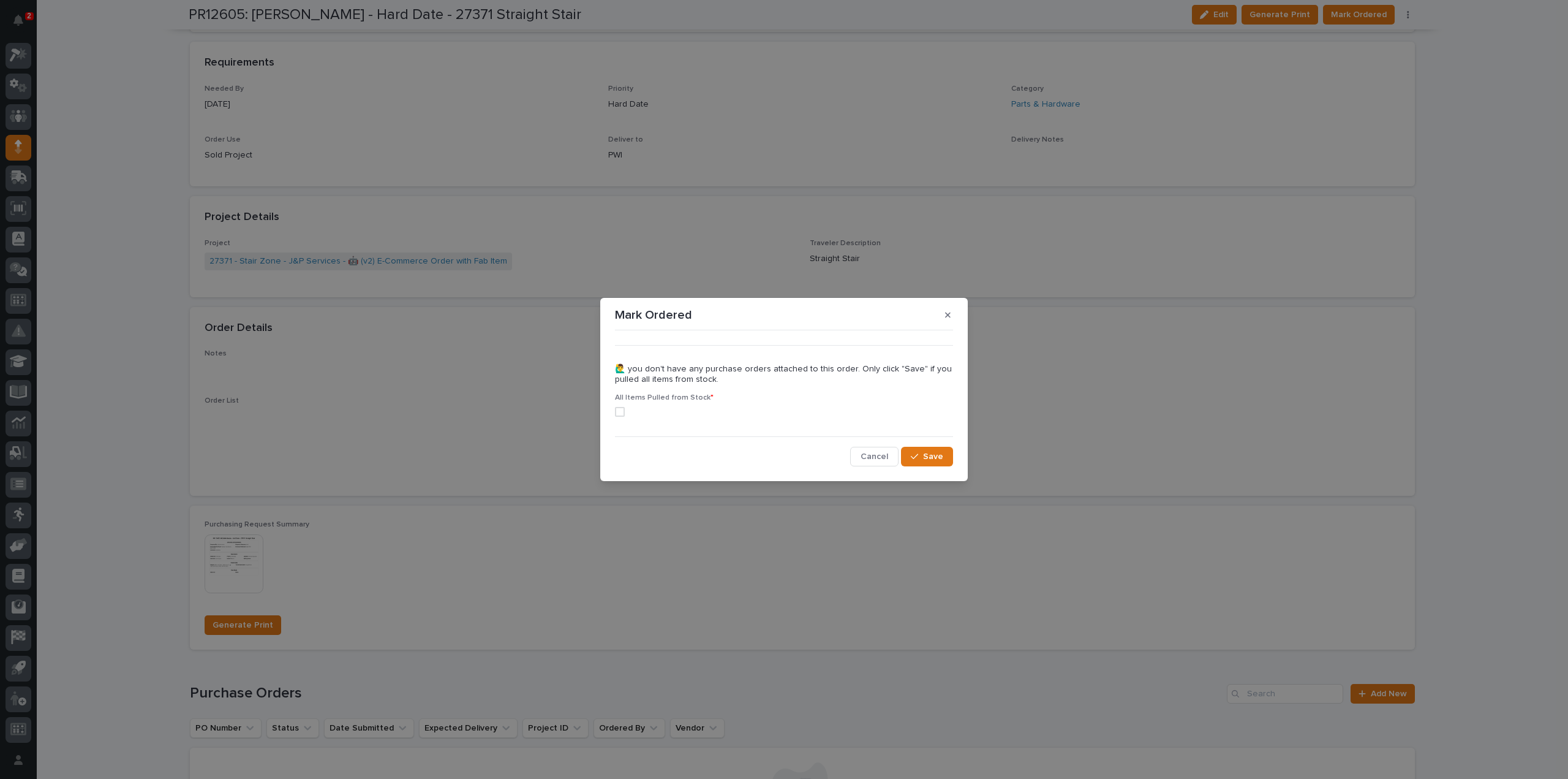
click at [621, 410] on span at bounding box center [620, 412] width 10 height 10
click at [923, 451] on button "Save" at bounding box center [927, 456] width 52 height 19
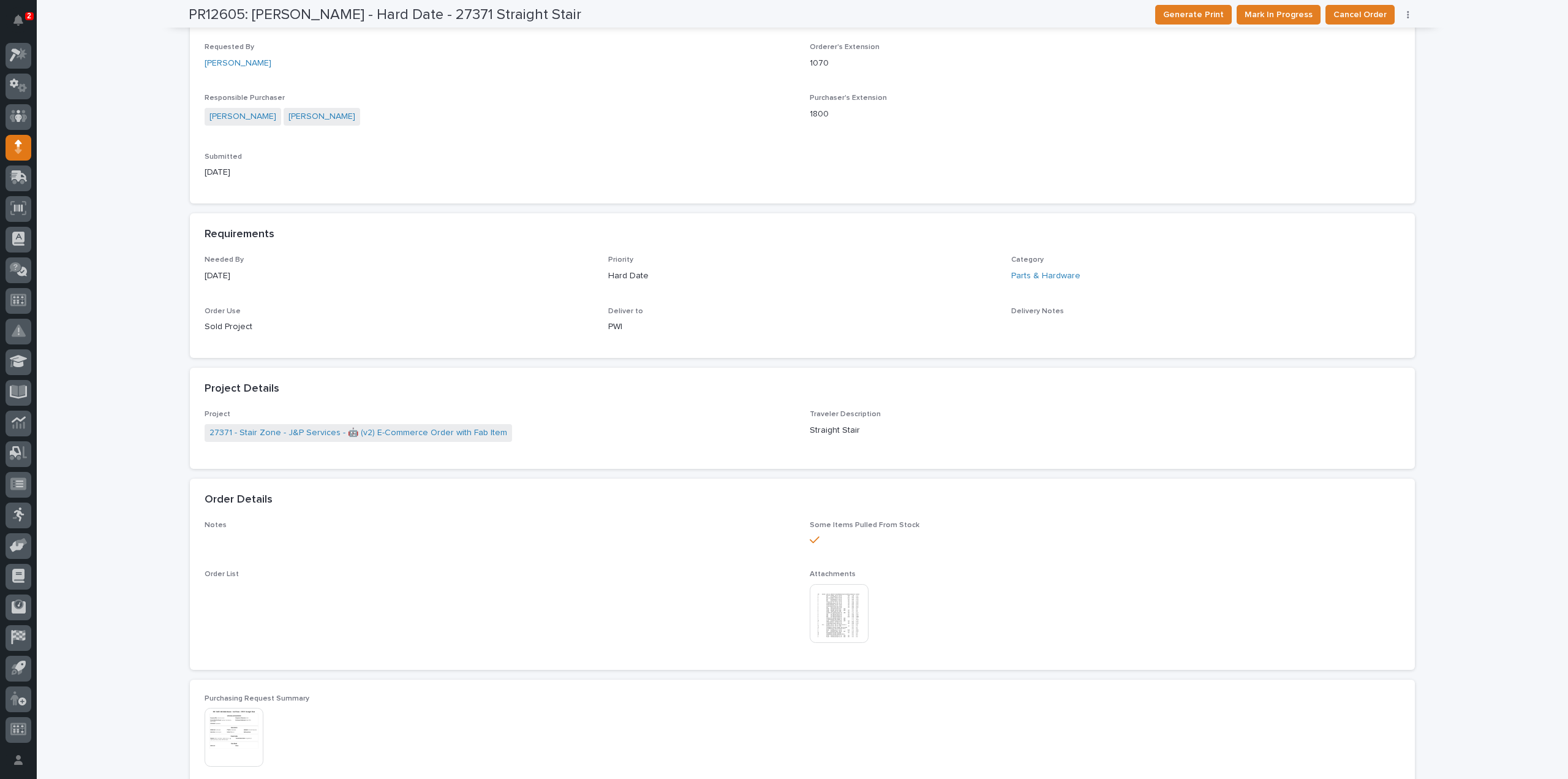
scroll to position [0, 0]
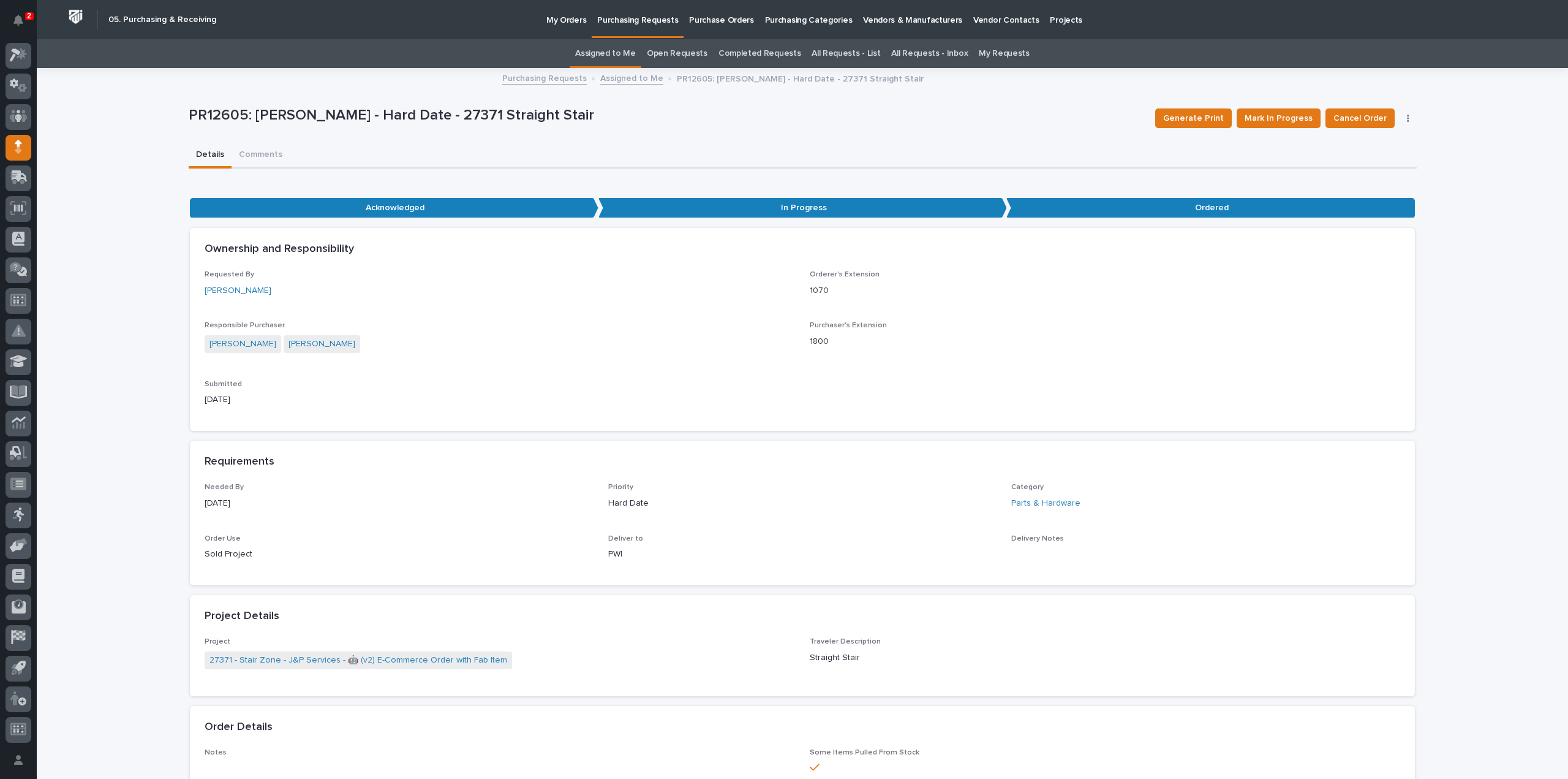
click at [632, 54] on link "Assigned to Me" at bounding box center [605, 53] width 60 height 29
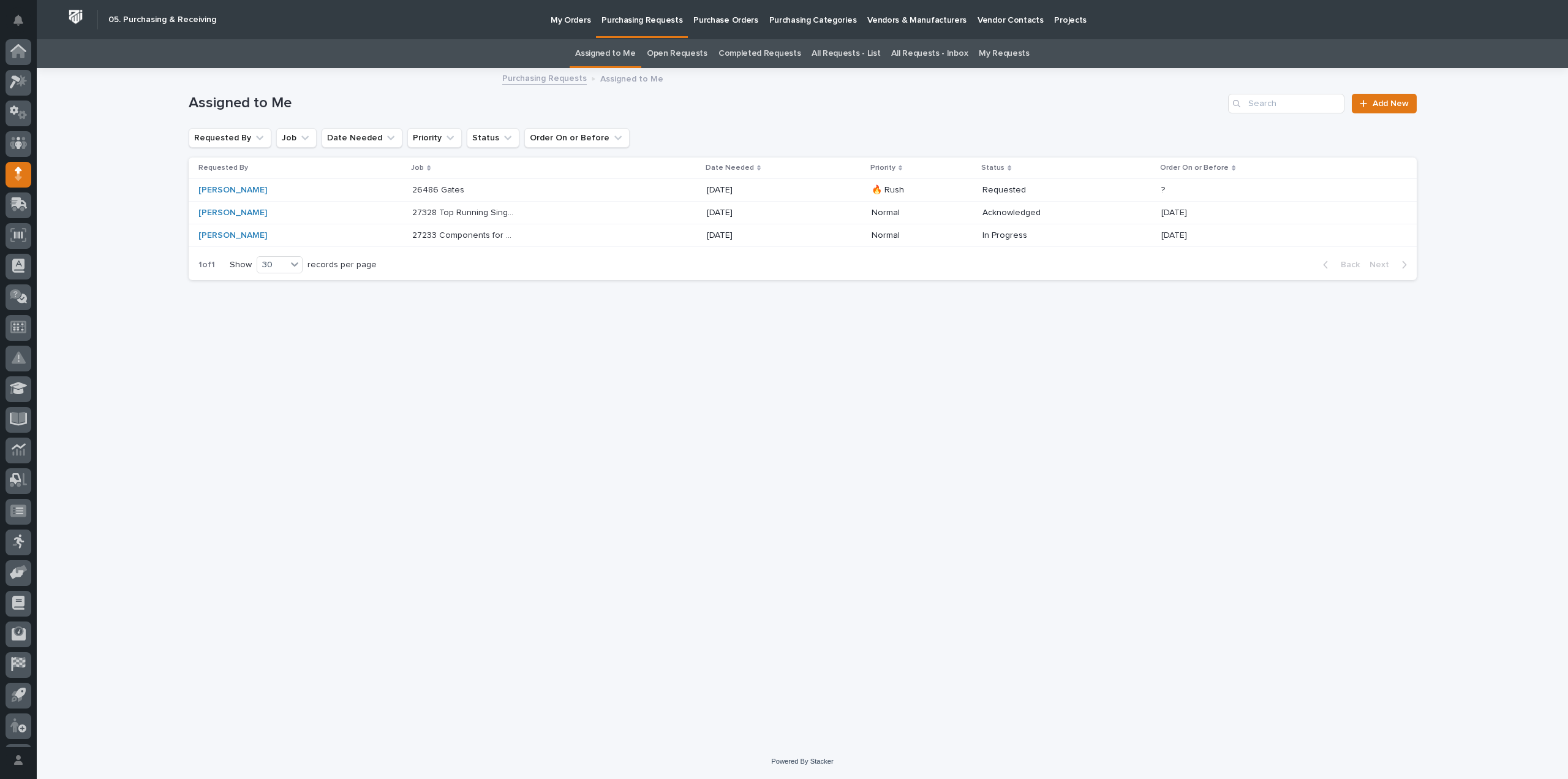
scroll to position [27, 0]
click at [453, 192] on p at bounding box center [463, 190] width 102 height 10
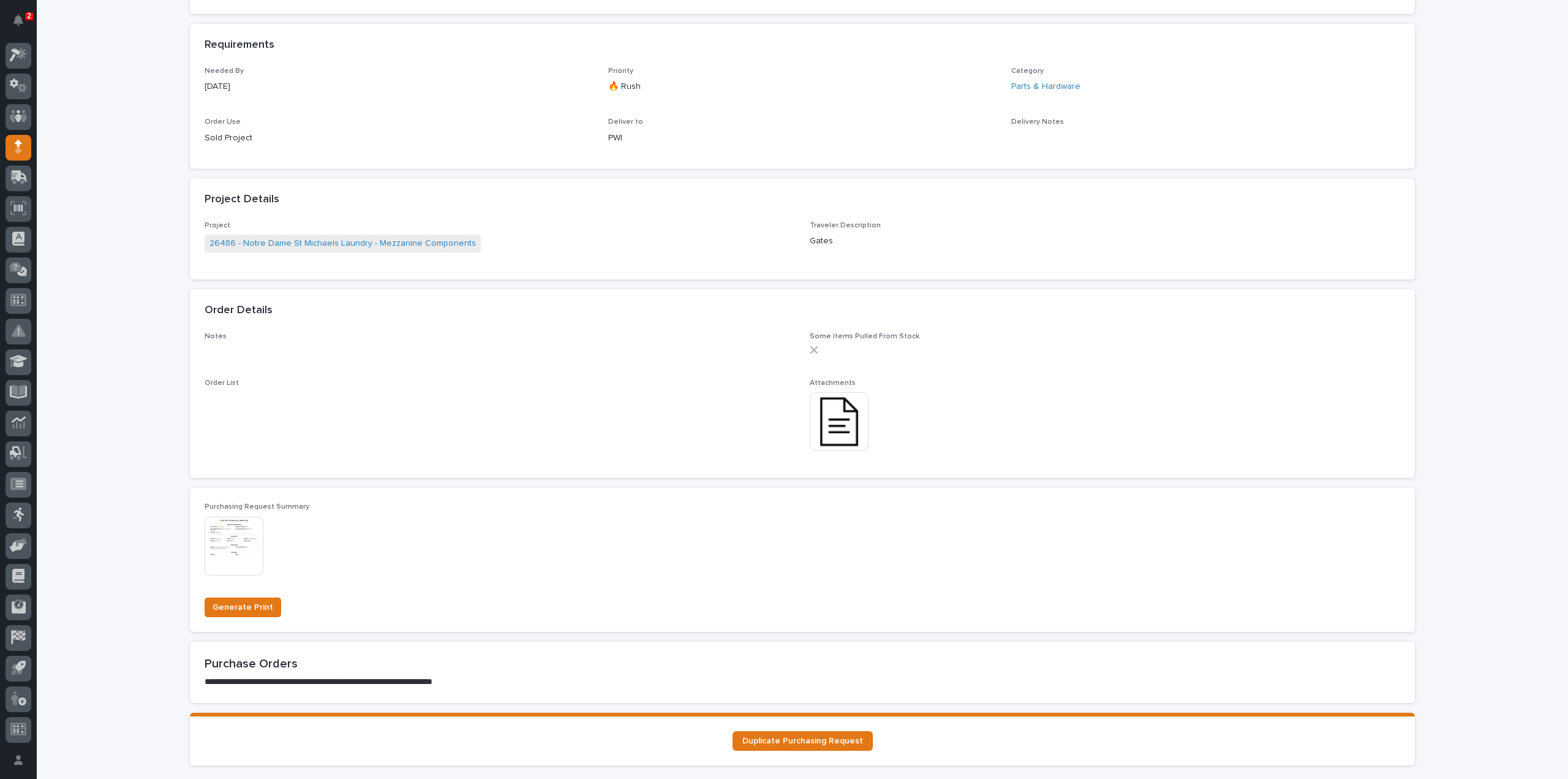
scroll to position [613, 0]
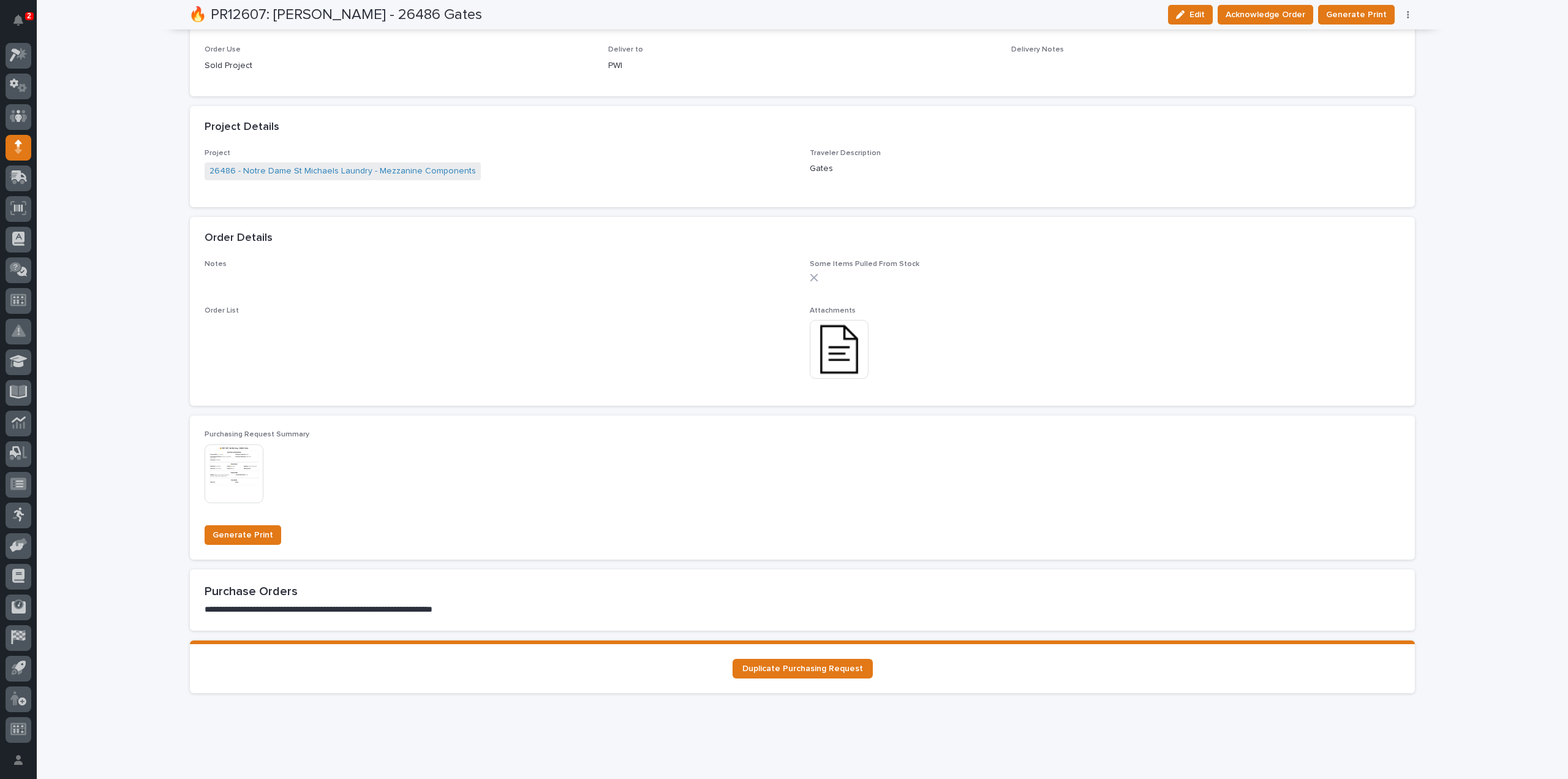
click at [841, 364] on img at bounding box center [839, 349] width 59 height 59
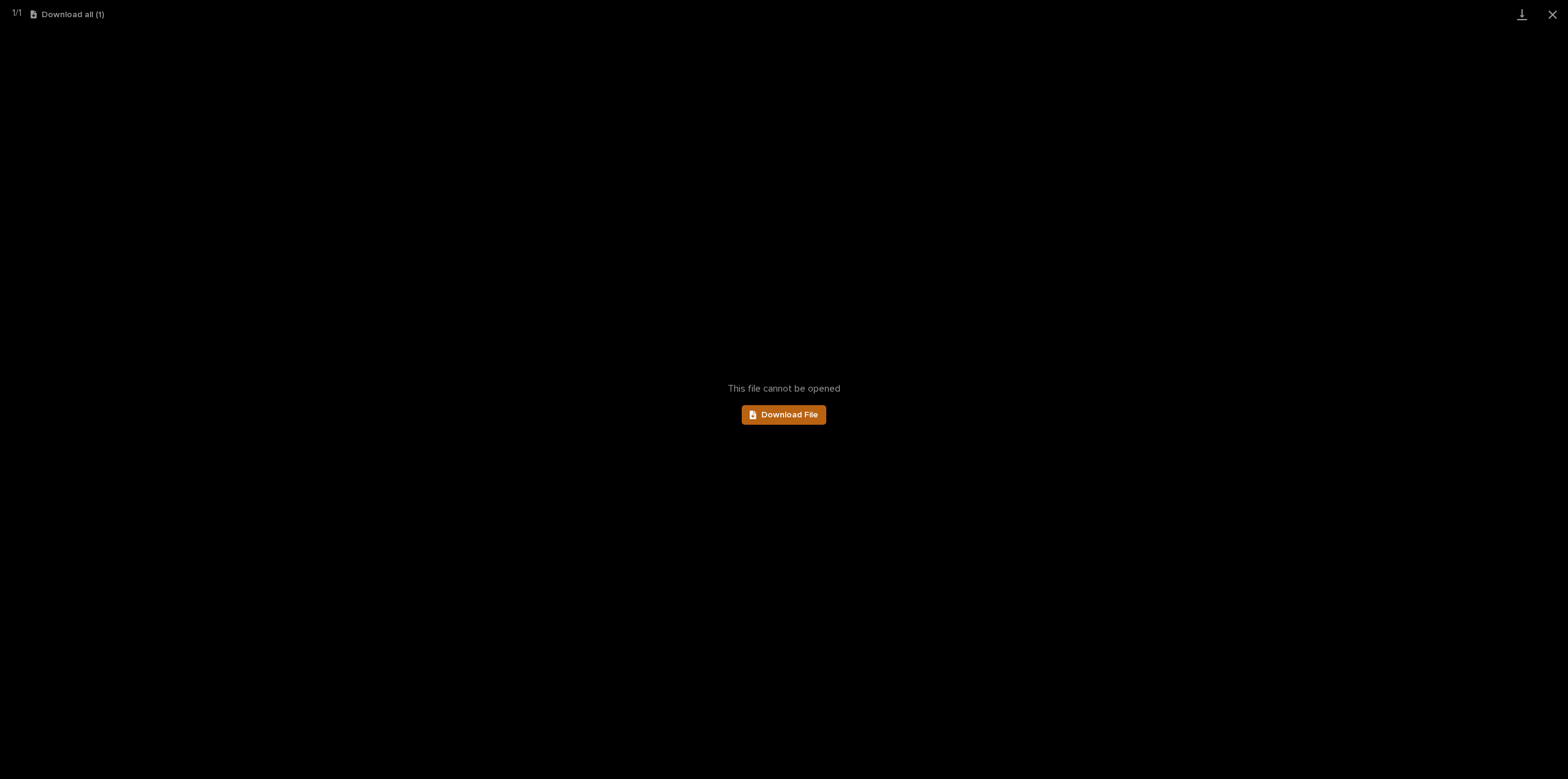
click at [798, 418] on span "Download File" at bounding box center [789, 415] width 57 height 9
click at [1552, 19] on button "Close gallery" at bounding box center [1552, 14] width 31 height 29
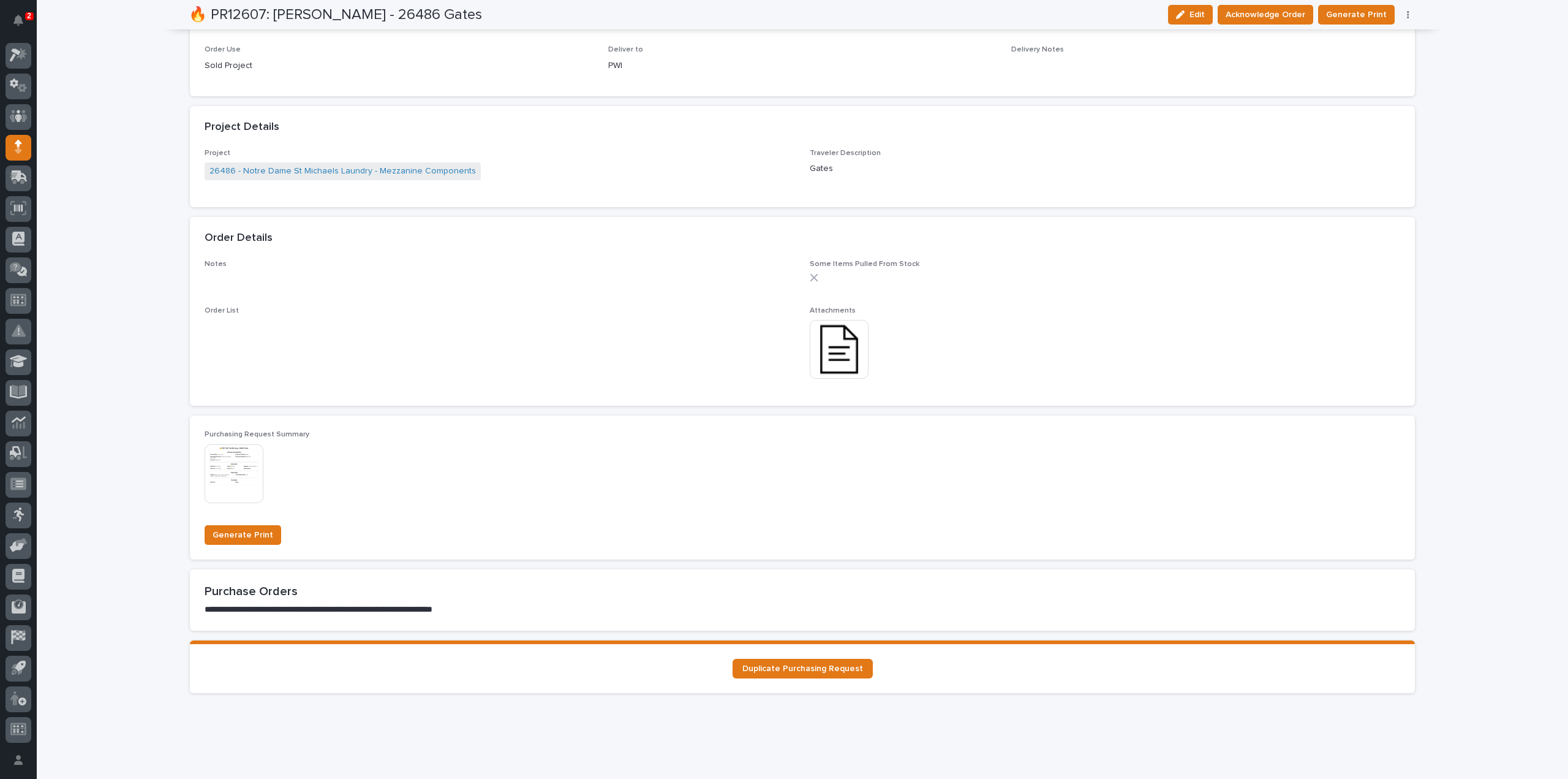
click at [851, 354] on img at bounding box center [839, 349] width 59 height 59
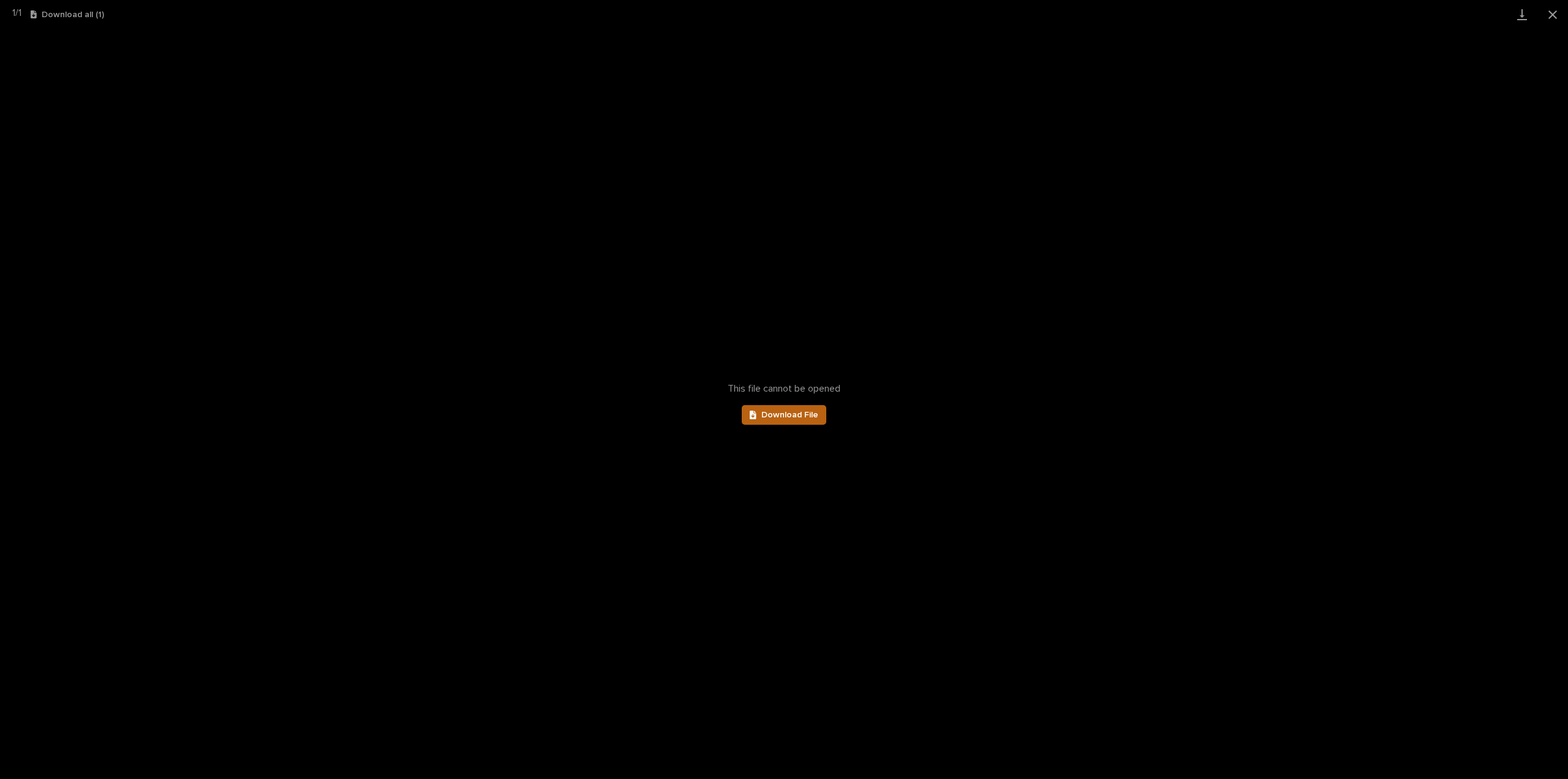
click at [773, 411] on span "Download File" at bounding box center [789, 415] width 57 height 9
click at [1553, 15] on button "Close gallery" at bounding box center [1552, 14] width 31 height 29
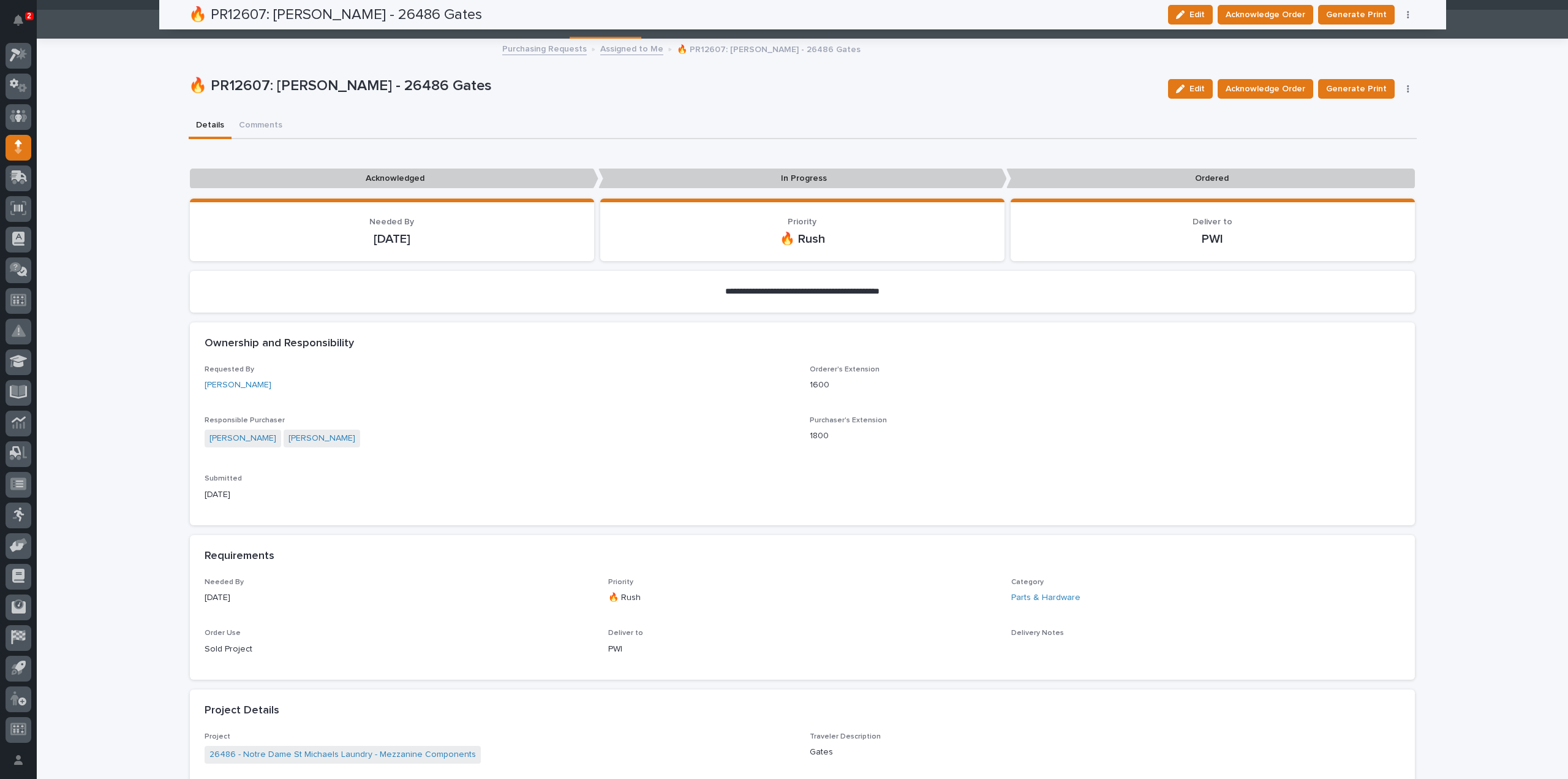
scroll to position [0, 0]
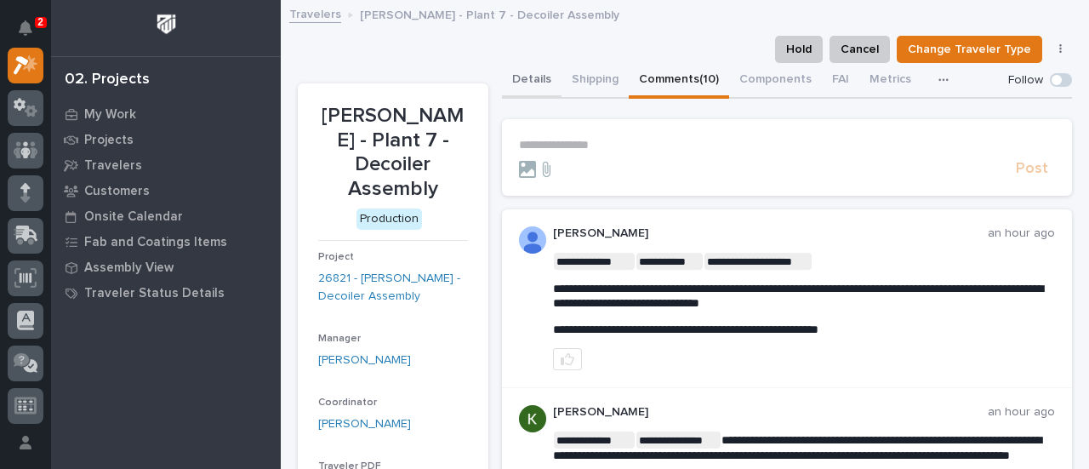
click at [528, 80] on button "Details" at bounding box center [532, 81] width 60 height 36
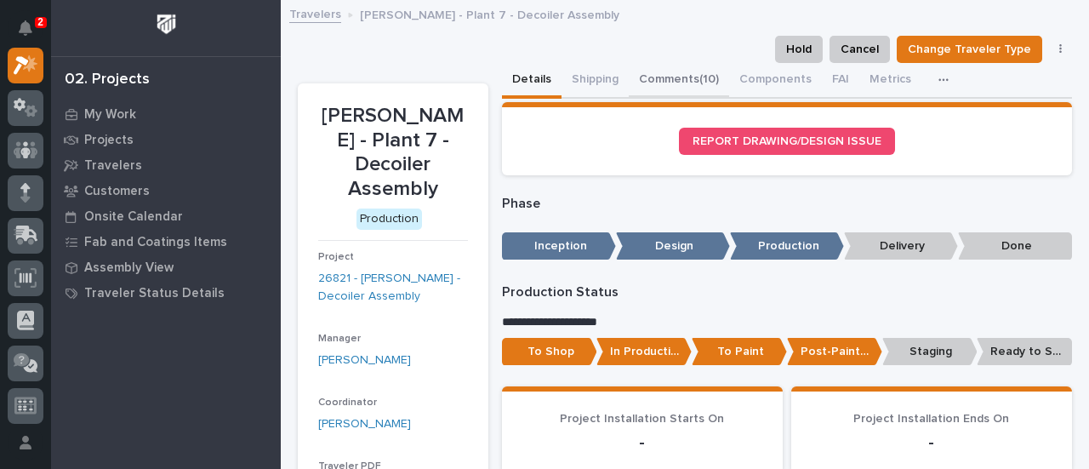
drag, startPoint x: 659, startPoint y: 75, endPoint x: 730, endPoint y: 134, distance: 92.5
click at [659, 75] on button "Comments (10)" at bounding box center [679, 81] width 100 height 36
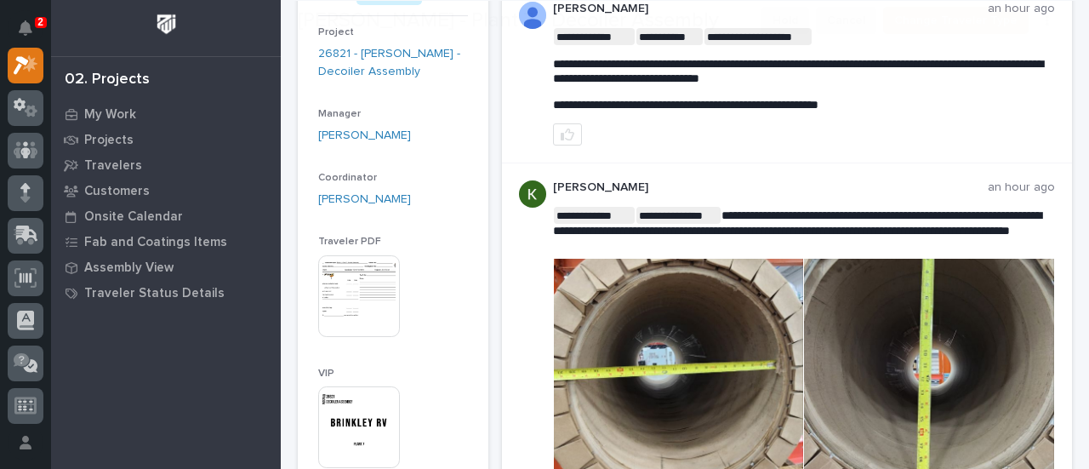
scroll to position [340, 0]
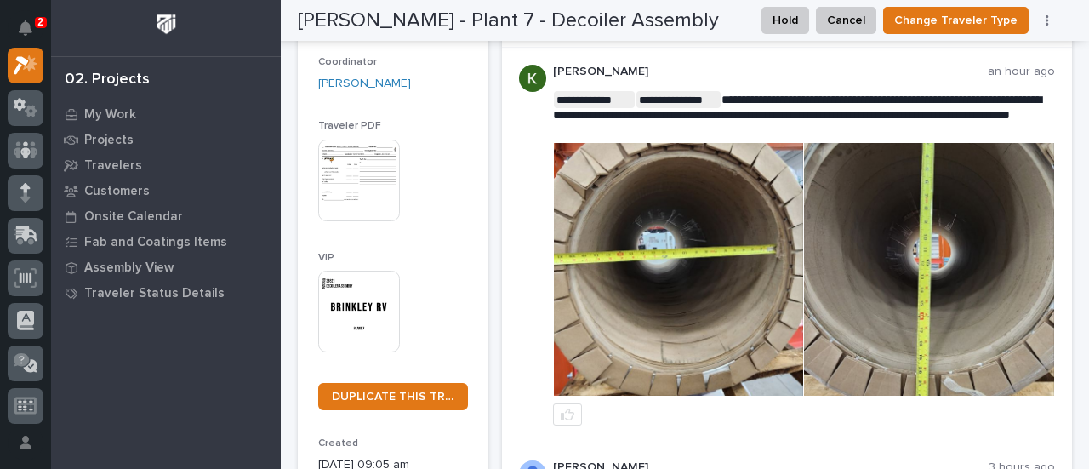
click at [723, 263] on img at bounding box center [678, 269] width 249 height 253
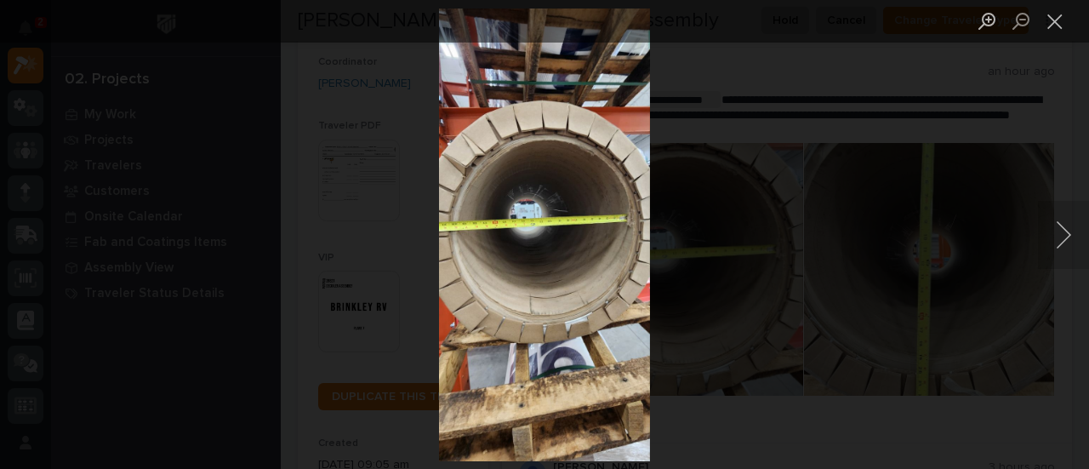
click at [584, 264] on img "Lightbox" at bounding box center [544, 235] width 211 height 452
click at [572, 253] on img "Lightbox" at bounding box center [544, 235] width 211 height 452
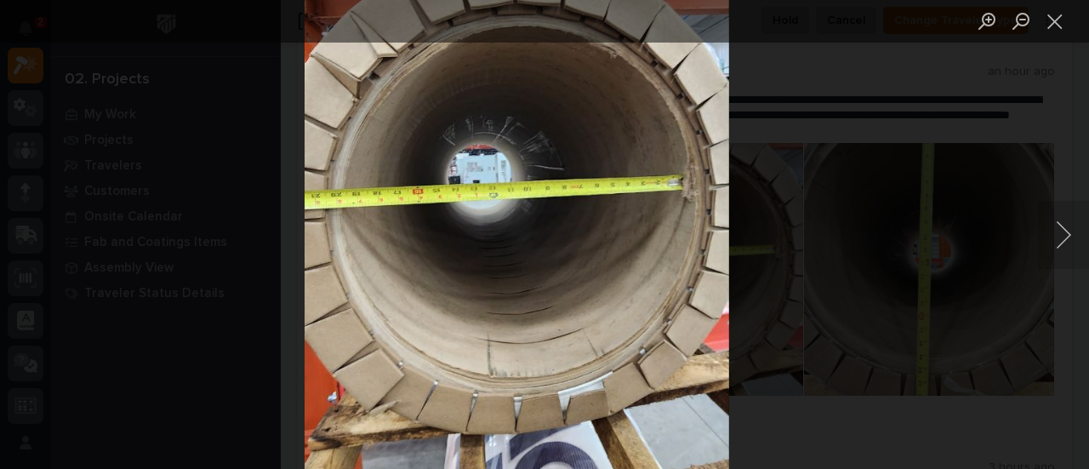
click at [568, 243] on img "Lightbox" at bounding box center [517, 216] width 425 height 908
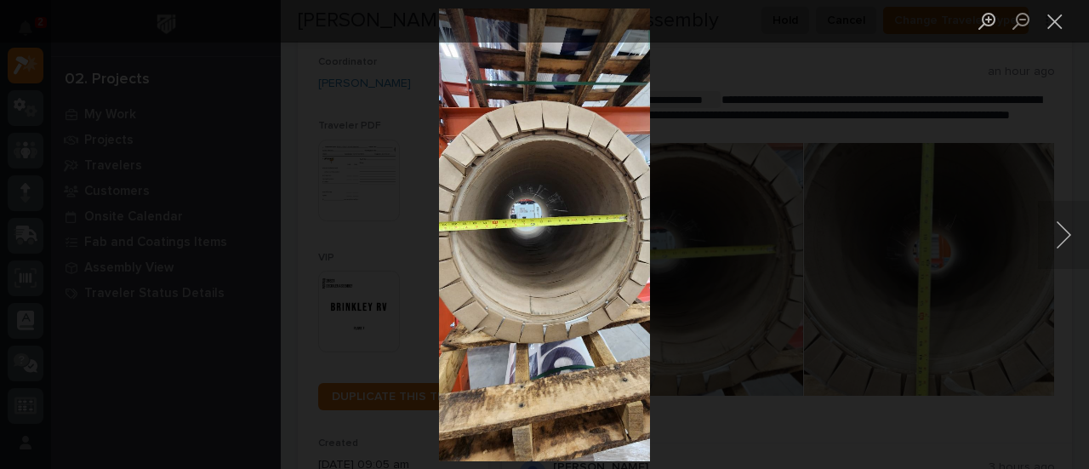
click at [568, 243] on img "Lightbox" at bounding box center [544, 235] width 211 height 452
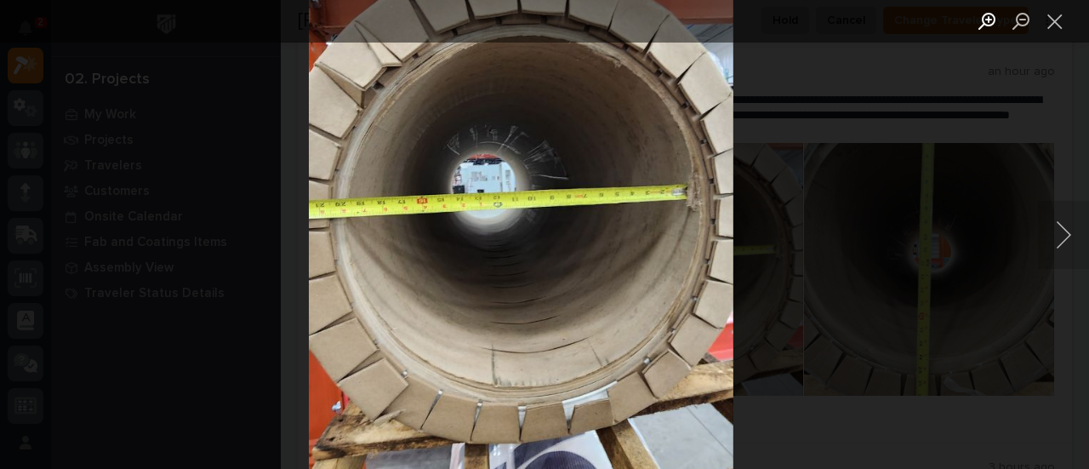
click at [992, 21] on button "Zoom in" at bounding box center [987, 21] width 34 height 30
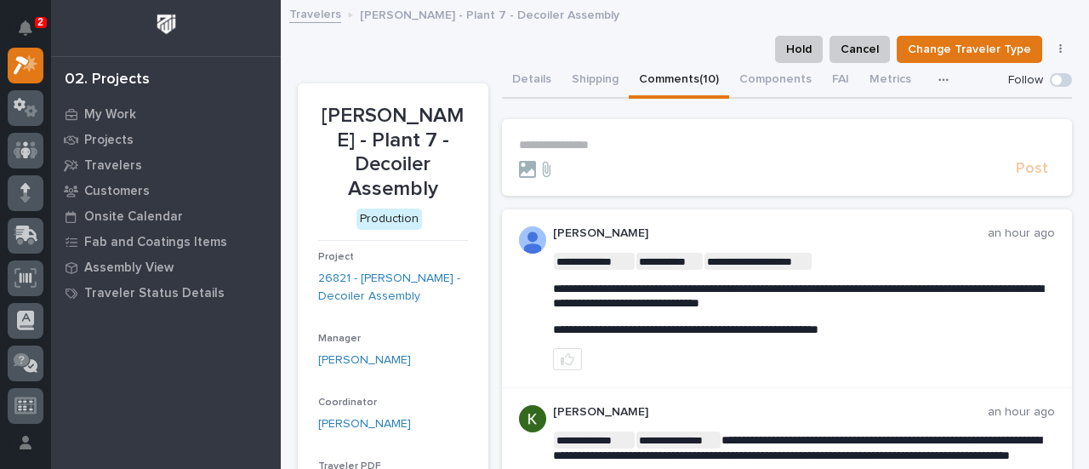
click at [555, 143] on p "**********" at bounding box center [787, 145] width 537 height 14
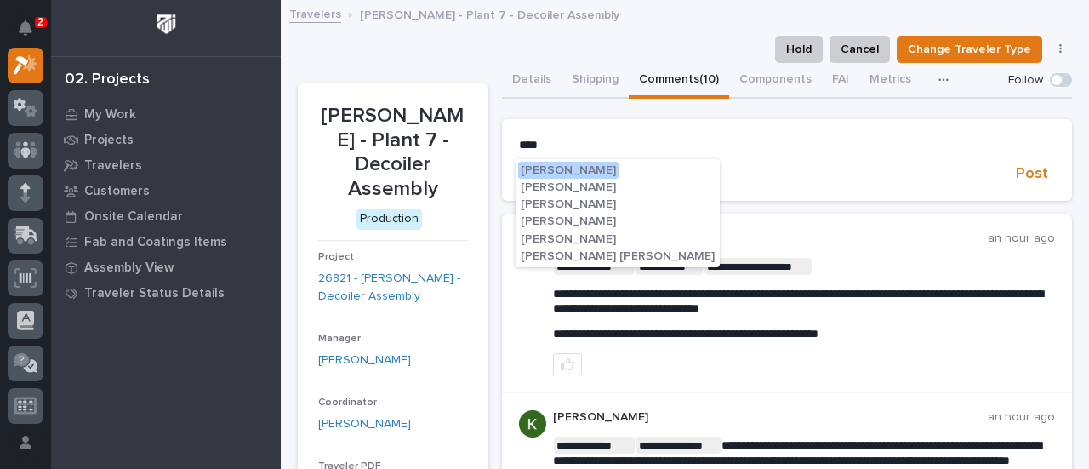
click at [563, 220] on span "[PERSON_NAME]" at bounding box center [568, 221] width 95 height 12
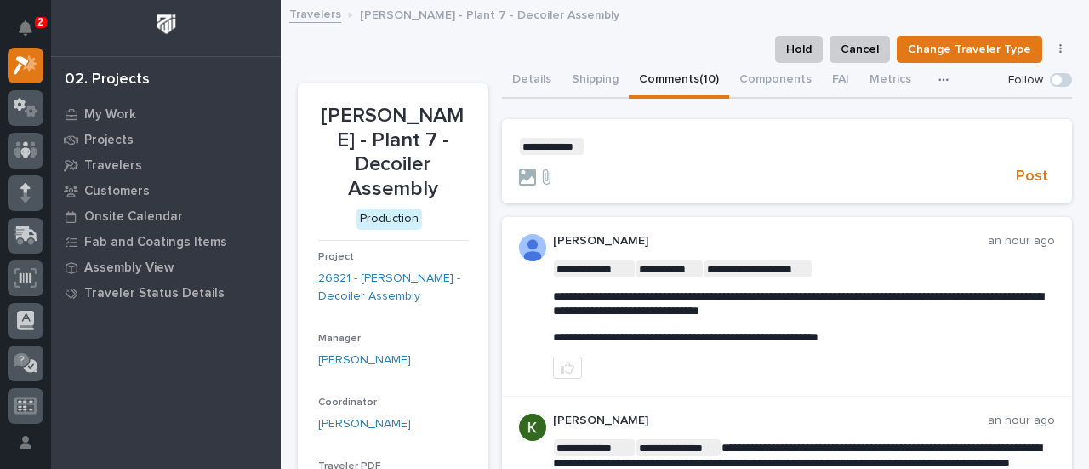
click at [613, 150] on p "**********" at bounding box center [787, 146] width 537 height 17
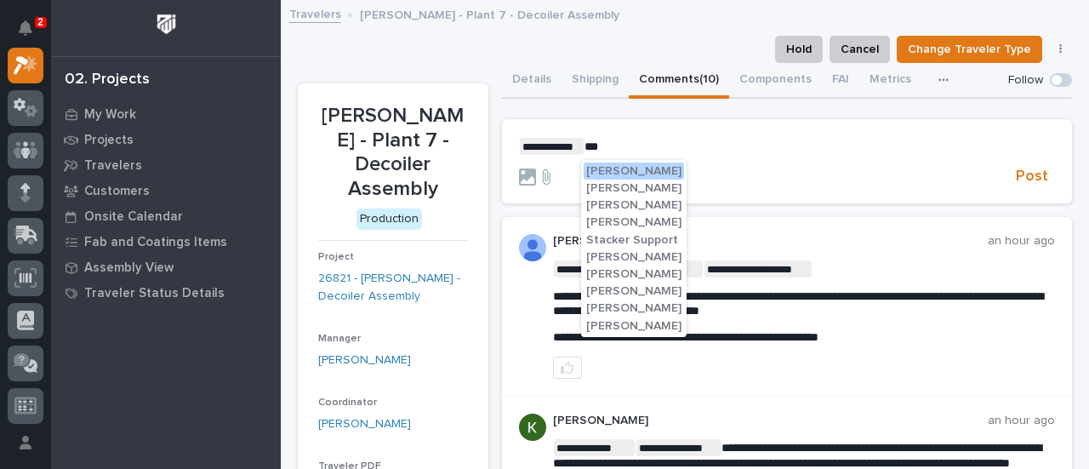
click at [653, 169] on span "[PERSON_NAME]" at bounding box center [633, 171] width 95 height 12
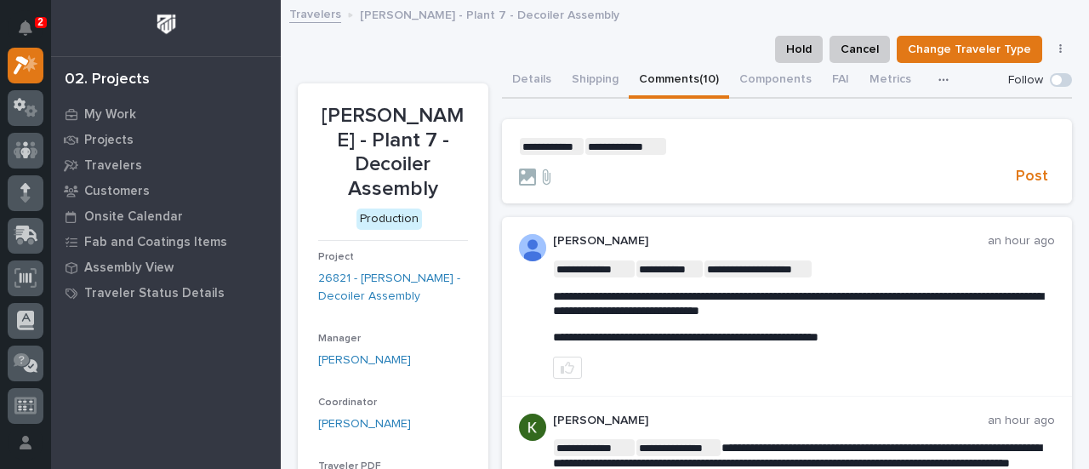
click at [687, 150] on p "**********" at bounding box center [787, 146] width 537 height 17
click at [1024, 173] on span "Post" at bounding box center [1032, 177] width 32 height 20
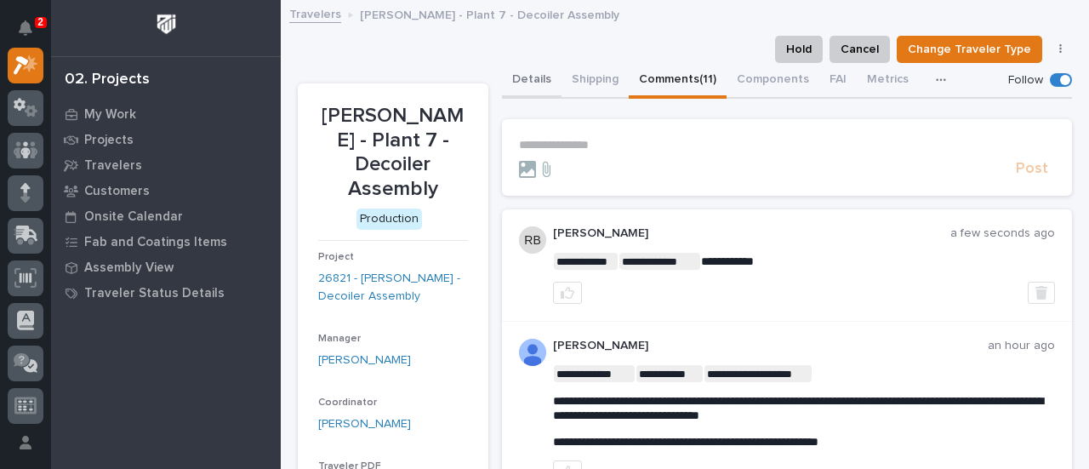
click at [545, 77] on button "Details" at bounding box center [532, 81] width 60 height 36
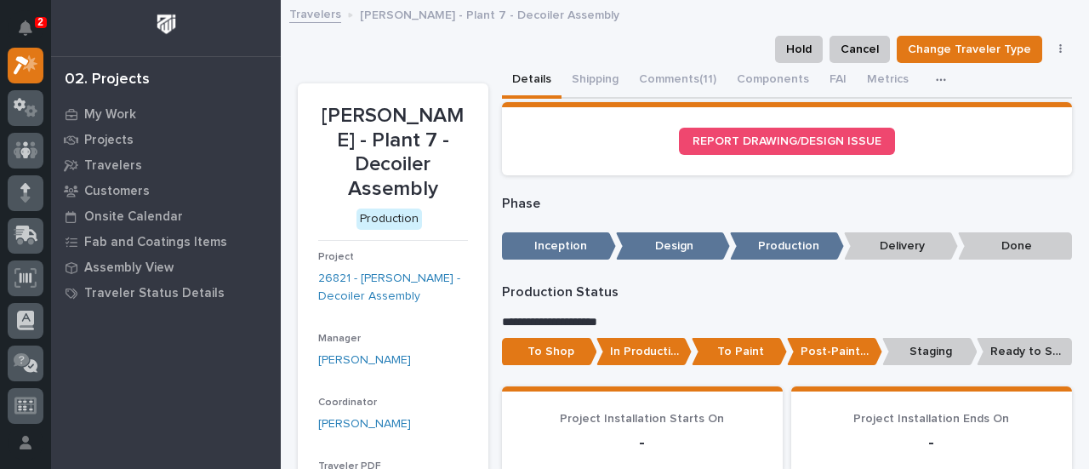
scroll to position [170, 0]
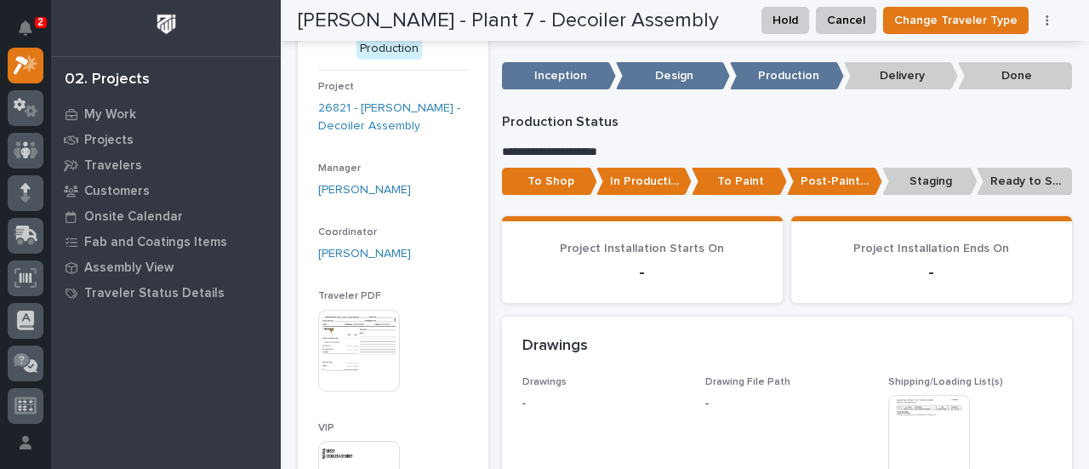
click at [371, 317] on img at bounding box center [359, 351] width 82 height 82
